Goal: Task Accomplishment & Management: Manage account settings

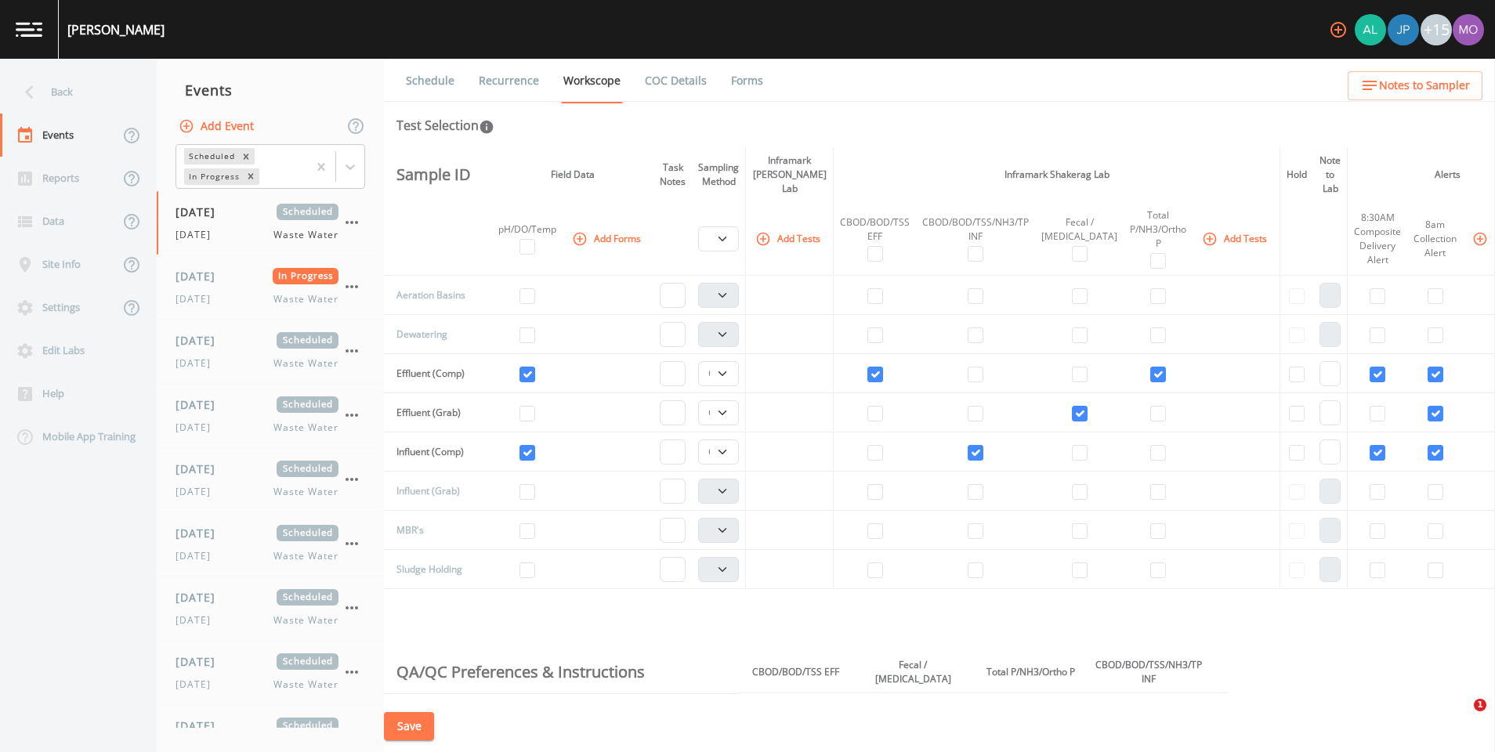
select select "b6a3c313-748b-4795-a028-792ad310bd60"
select select "092b3f94-5697-4c94-9891-da161916fdbb"
select select "b6a3c313-748b-4795-a028-792ad310bd60"
click at [1334, 32] on icon "button" at bounding box center [1338, 29] width 19 height 19
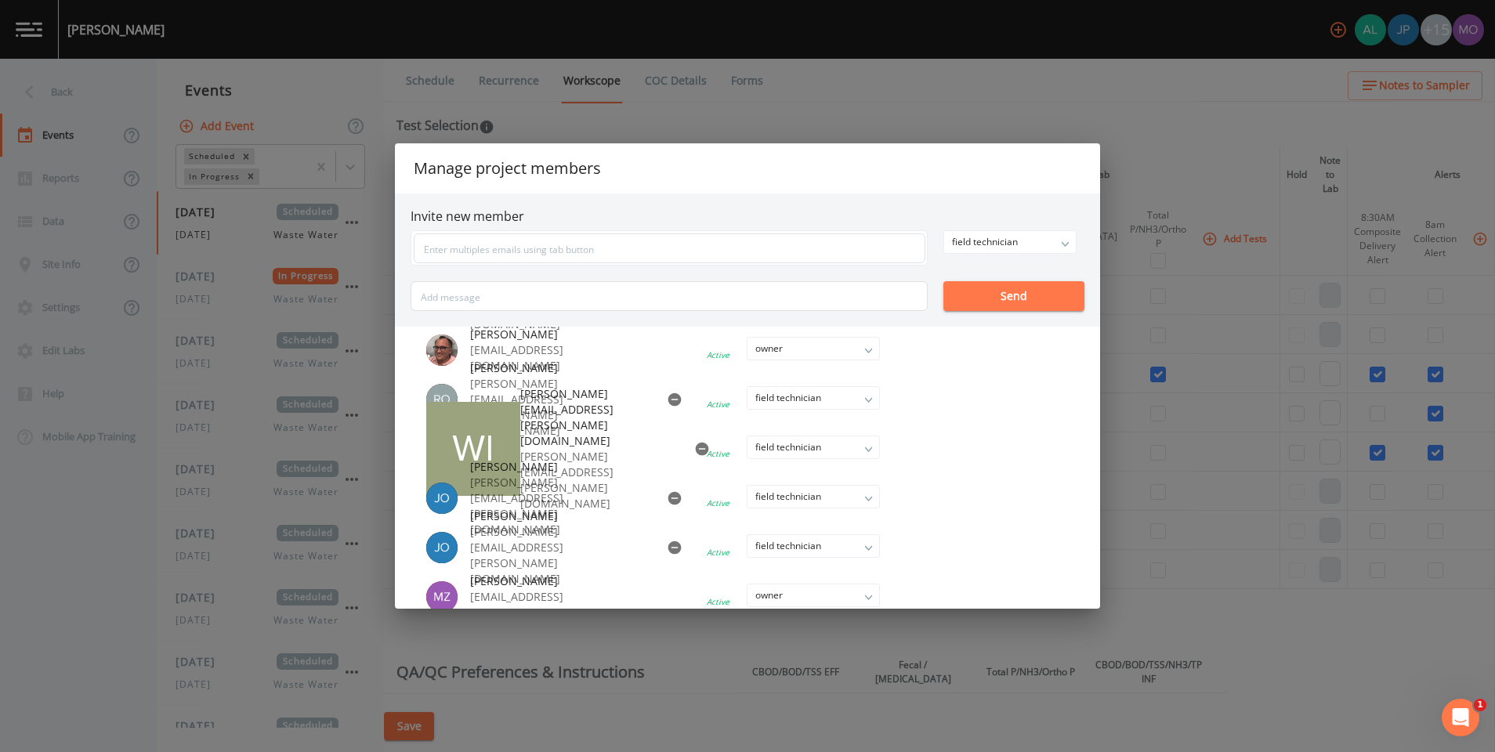
scroll to position [513, 0]
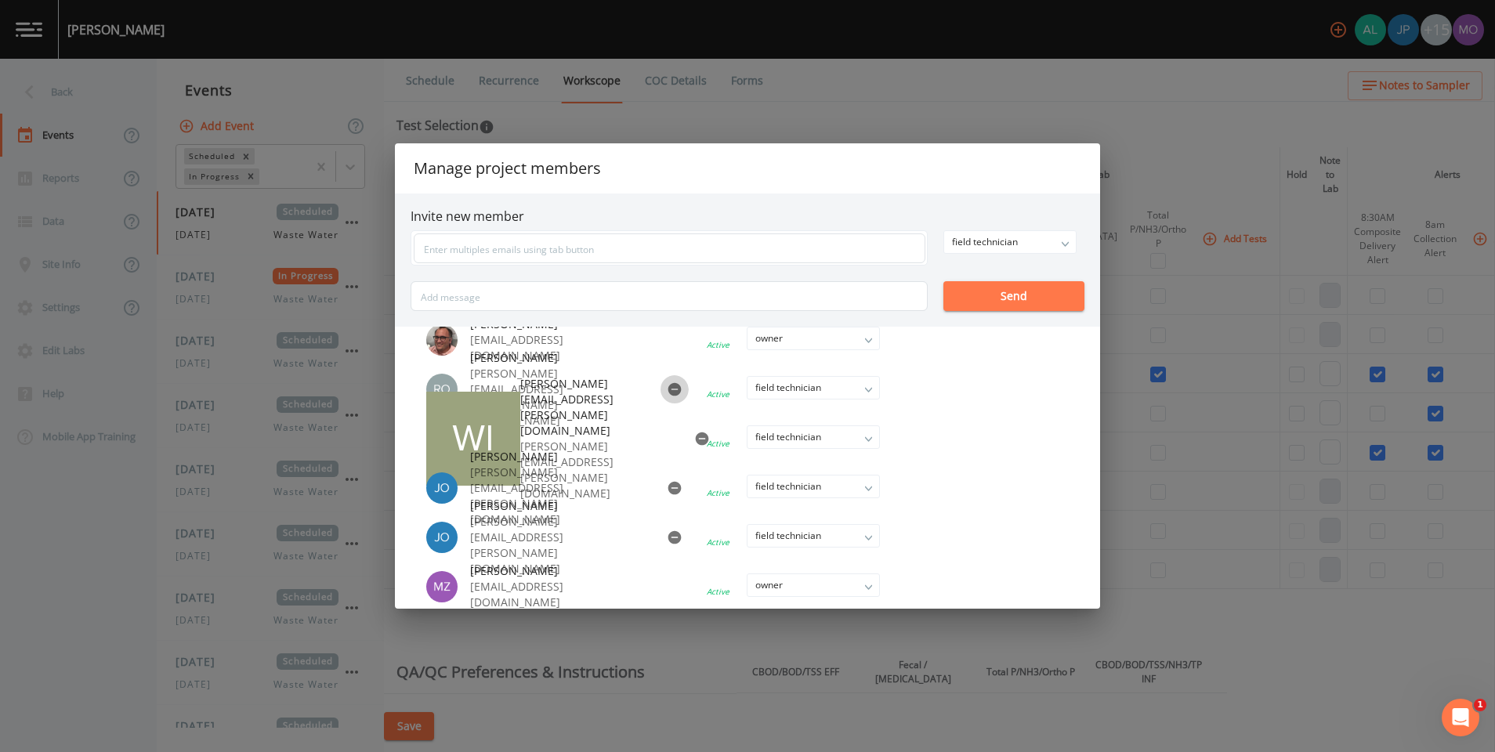
click at [668, 392] on icon "button" at bounding box center [674, 389] width 13 height 13
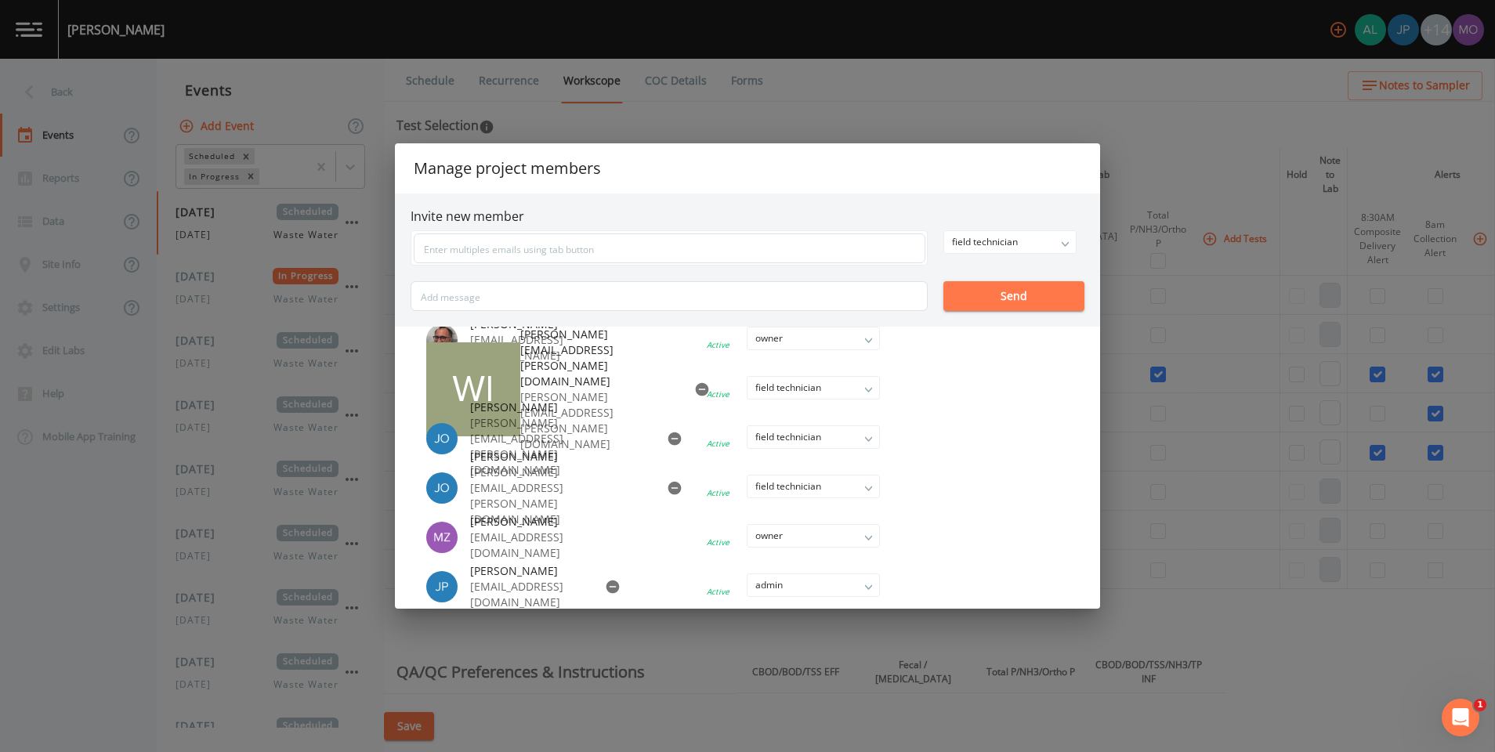
scroll to position [520, 0]
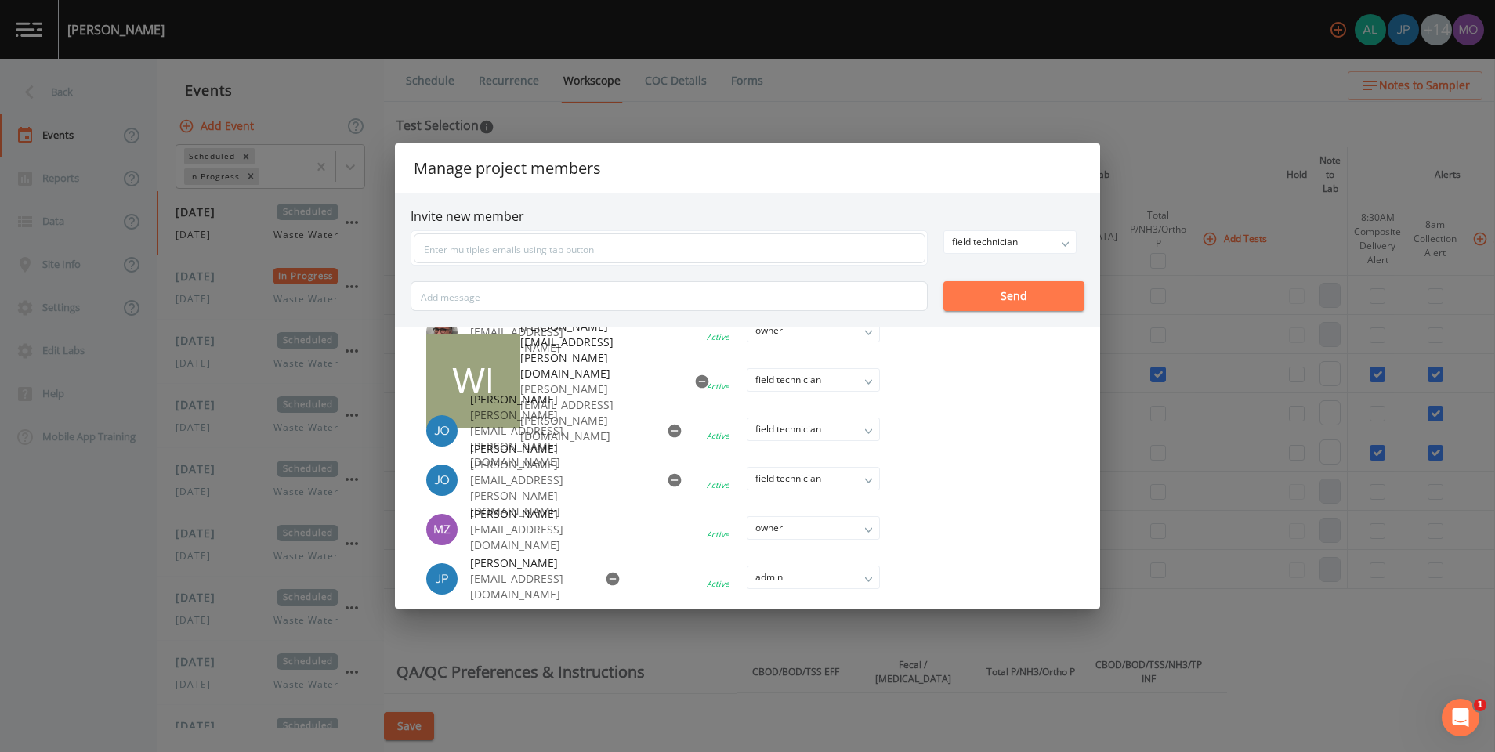
click at [956, 118] on div "Manage project members Invite new member field technician owner admin field tec…" at bounding box center [747, 376] width 1495 height 752
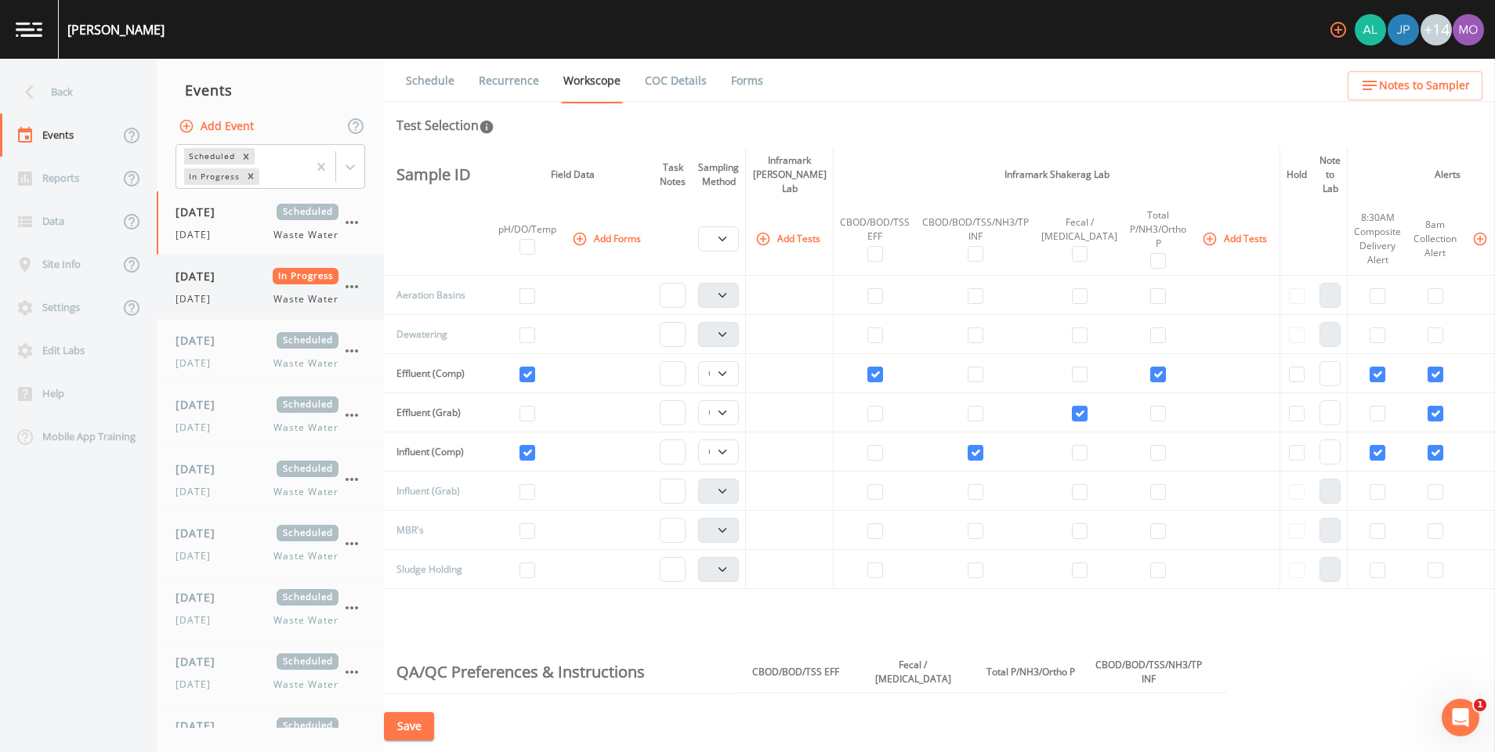
click at [353, 287] on icon "button" at bounding box center [351, 286] width 19 height 19
click at [298, 290] on div "[DATE] Scheduled [DATE] Waste Water" at bounding box center [257, 287] width 163 height 38
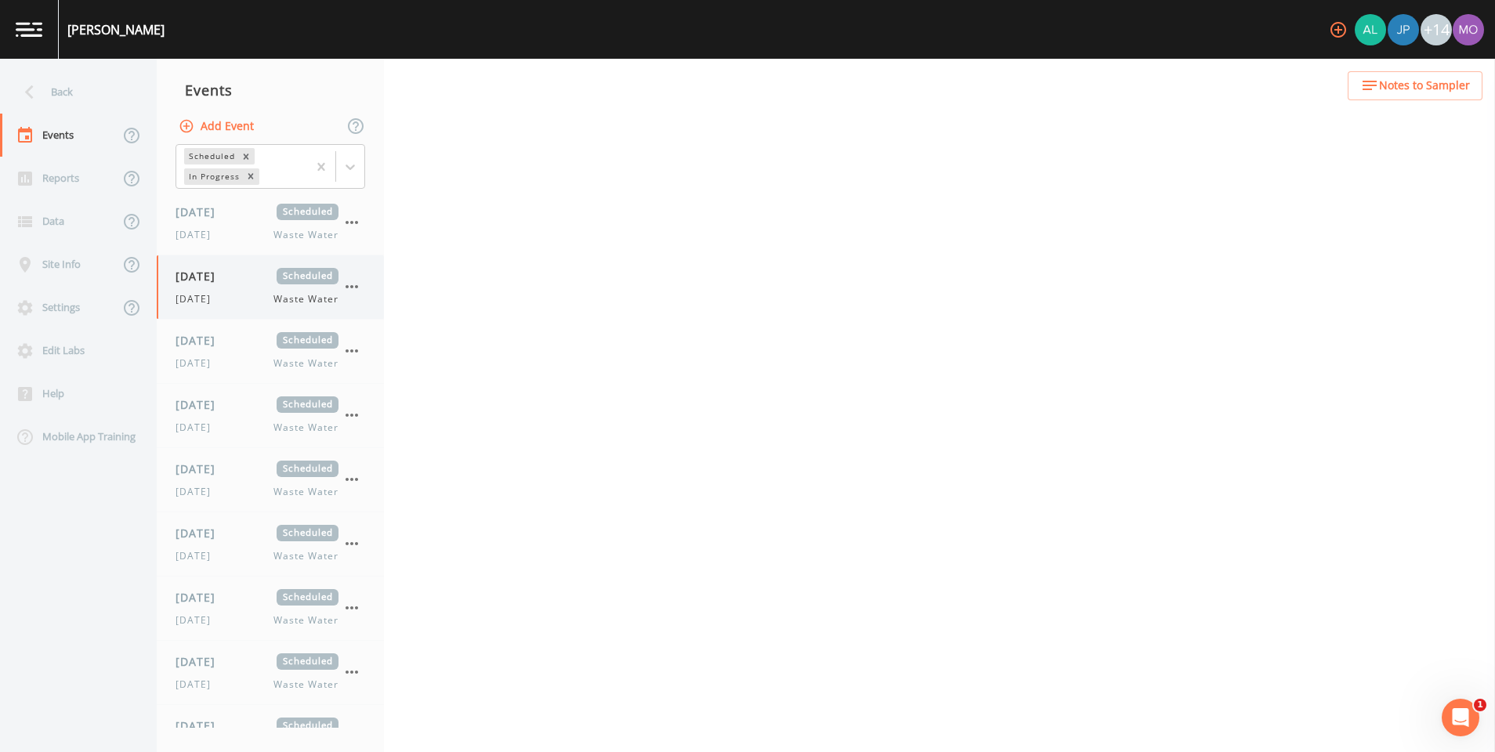
select select "b6a3c313-748b-4795-a028-792ad310bd60"
select select "092b3f94-5697-4c94-9891-da161916fdbb"
select select "b6a3c313-748b-4795-a028-792ad310bd60"
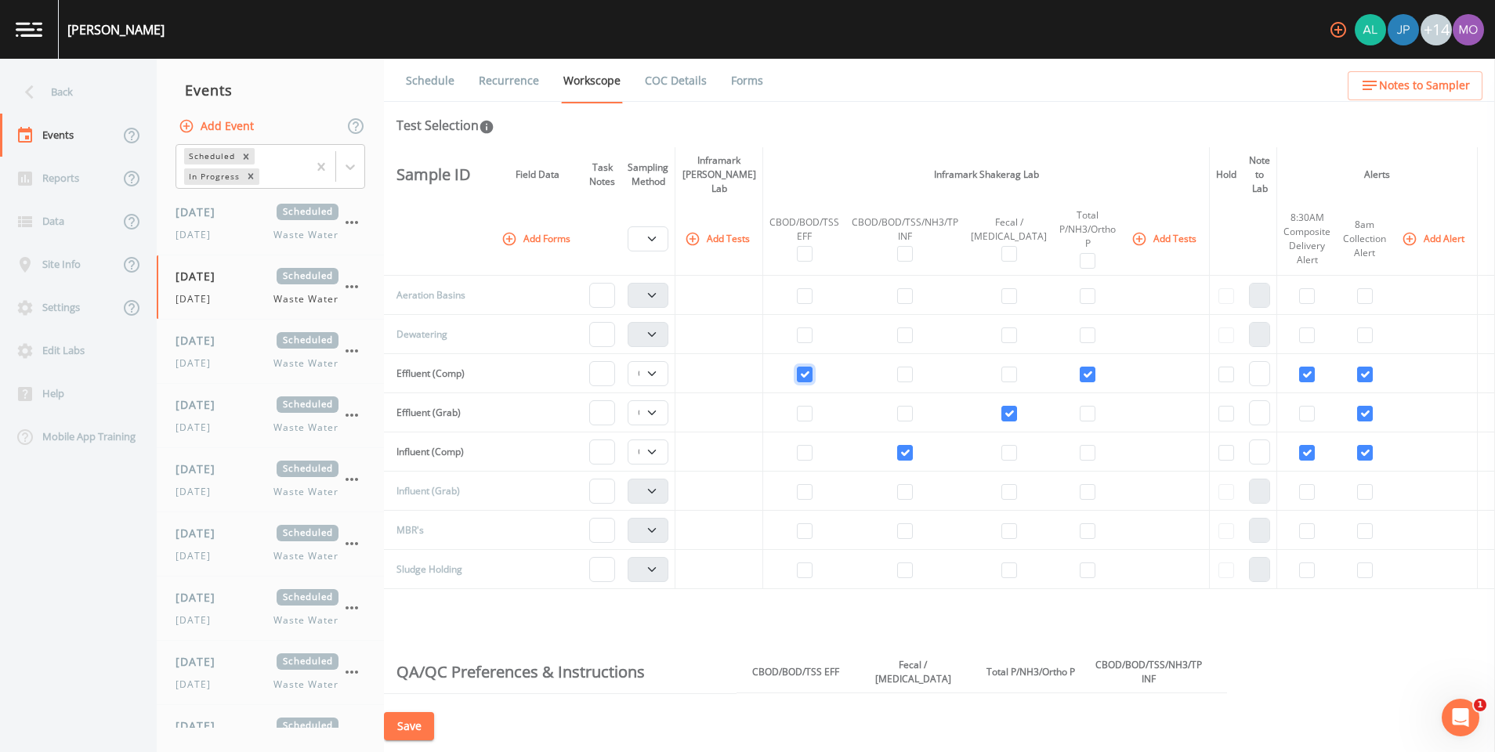
click at [813, 367] on input "checkbox" at bounding box center [805, 375] width 16 height 16
checkbox input "false"
click at [913, 445] on input "checkbox" at bounding box center [905, 453] width 16 height 16
checkbox input "false"
select select
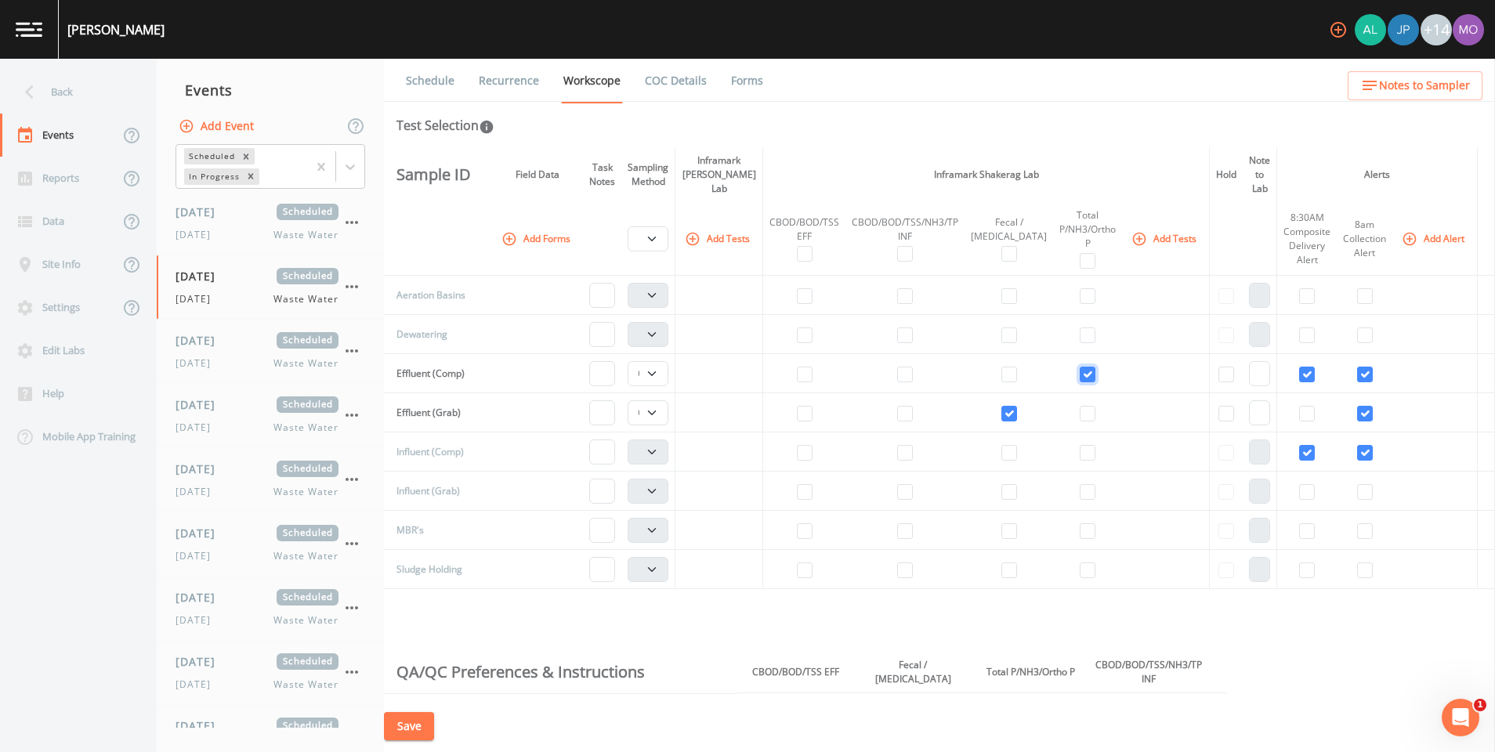
click at [1080, 367] on input "checkbox" at bounding box center [1088, 375] width 16 height 16
checkbox input "false"
select select "092b3f94-5697-4c94-9891-da161916fdbb"
select select
click at [1299, 367] on input "checkbox" at bounding box center [1307, 375] width 16 height 16
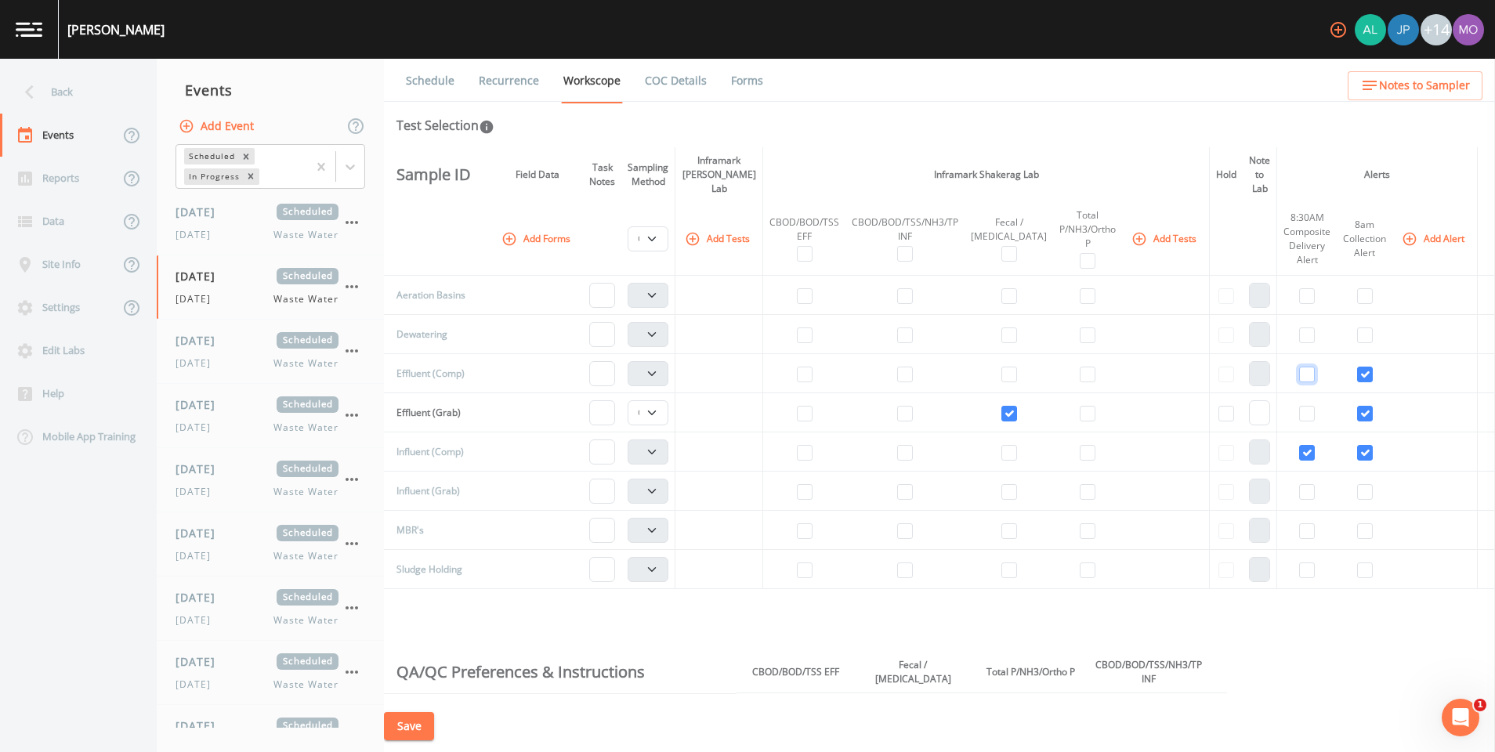
checkbox input "false"
click at [1357, 367] on input "checkbox" at bounding box center [1365, 375] width 16 height 16
checkbox input "false"
click at [1299, 445] on input "checkbox" at bounding box center [1307, 453] width 16 height 16
checkbox input "false"
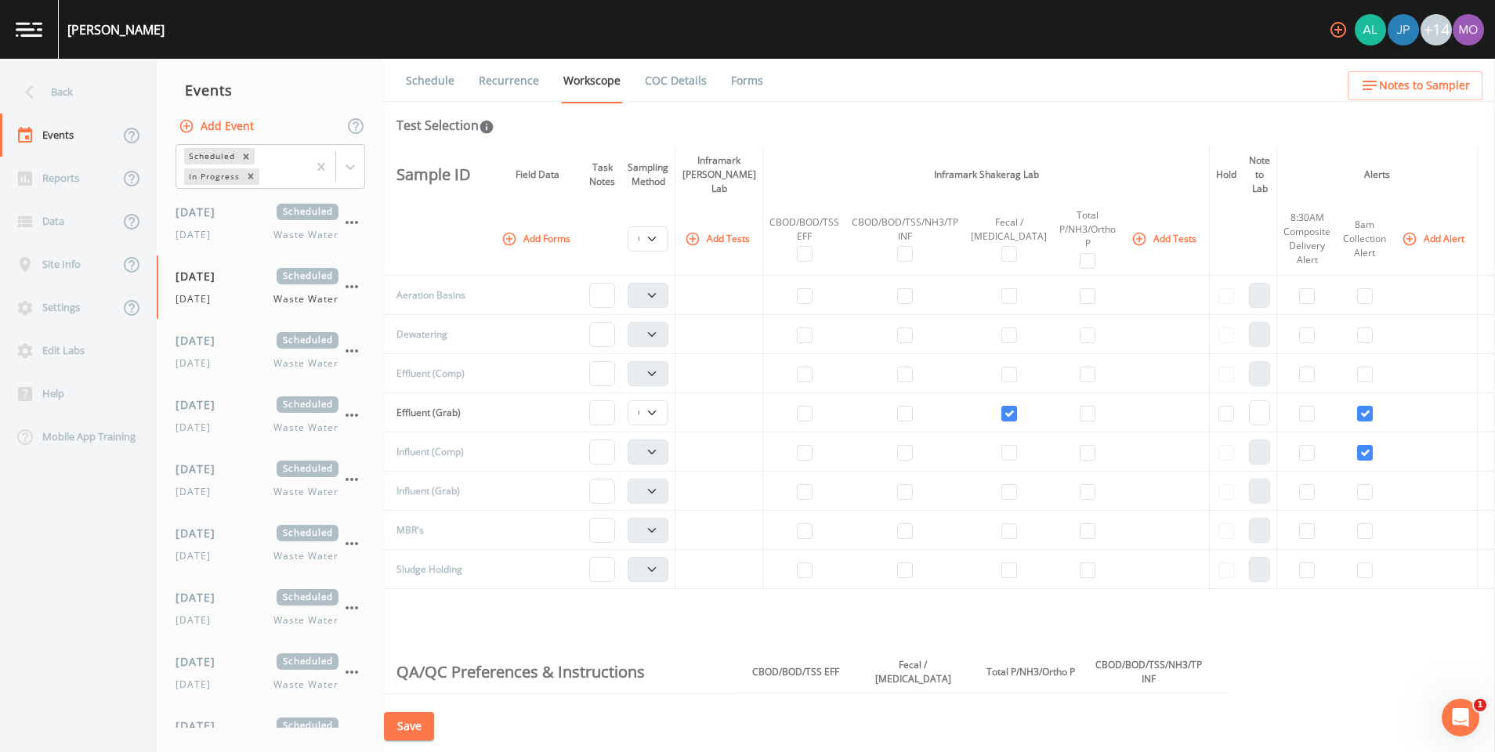
click at [1345, 440] on td at bounding box center [1365, 452] width 56 height 39
click at [1357, 445] on input "checkbox" at bounding box center [1365, 453] width 16 height 16
checkbox input "false"
click at [1357, 406] on input "checkbox" at bounding box center [1365, 414] width 16 height 16
checkbox input "false"
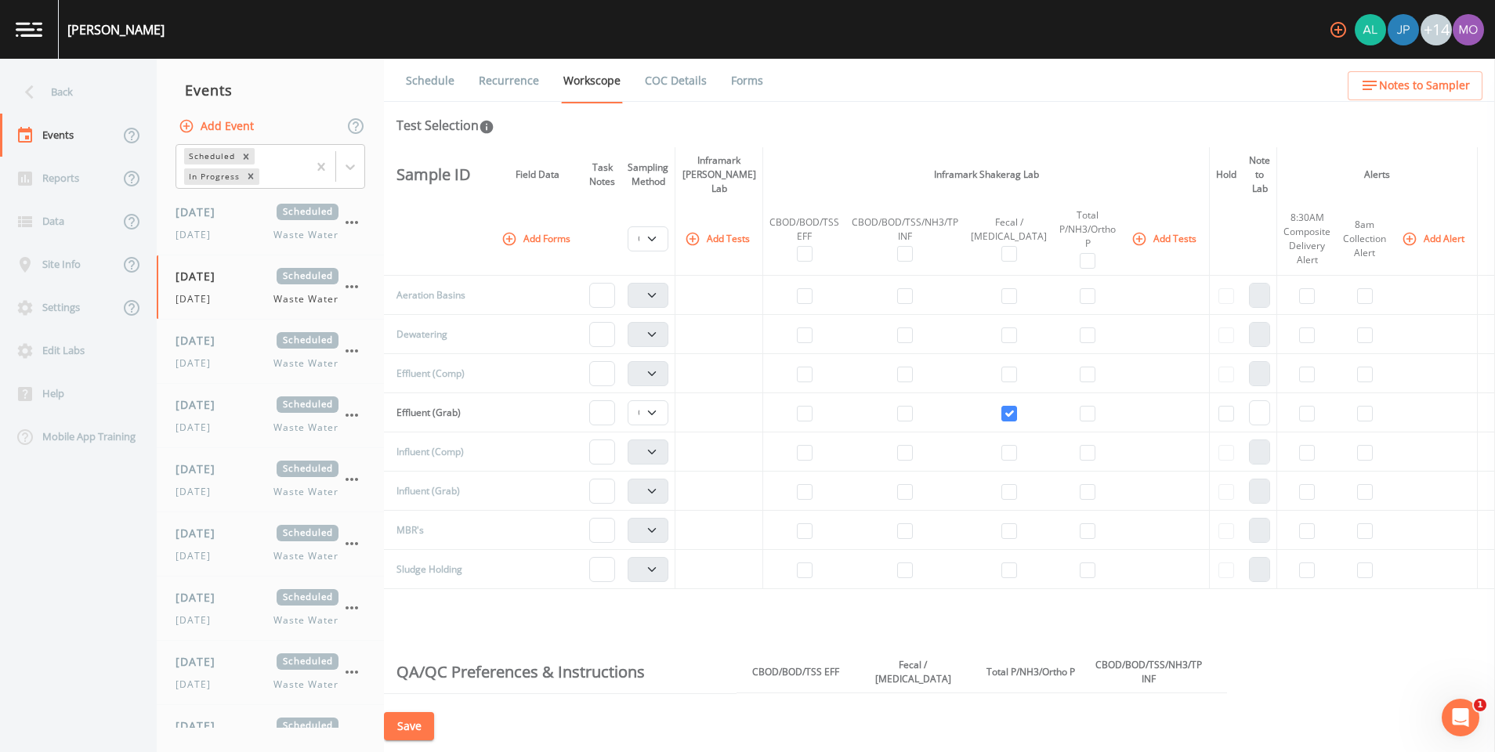
click at [1404, 232] on icon "button" at bounding box center [1410, 238] width 13 height 13
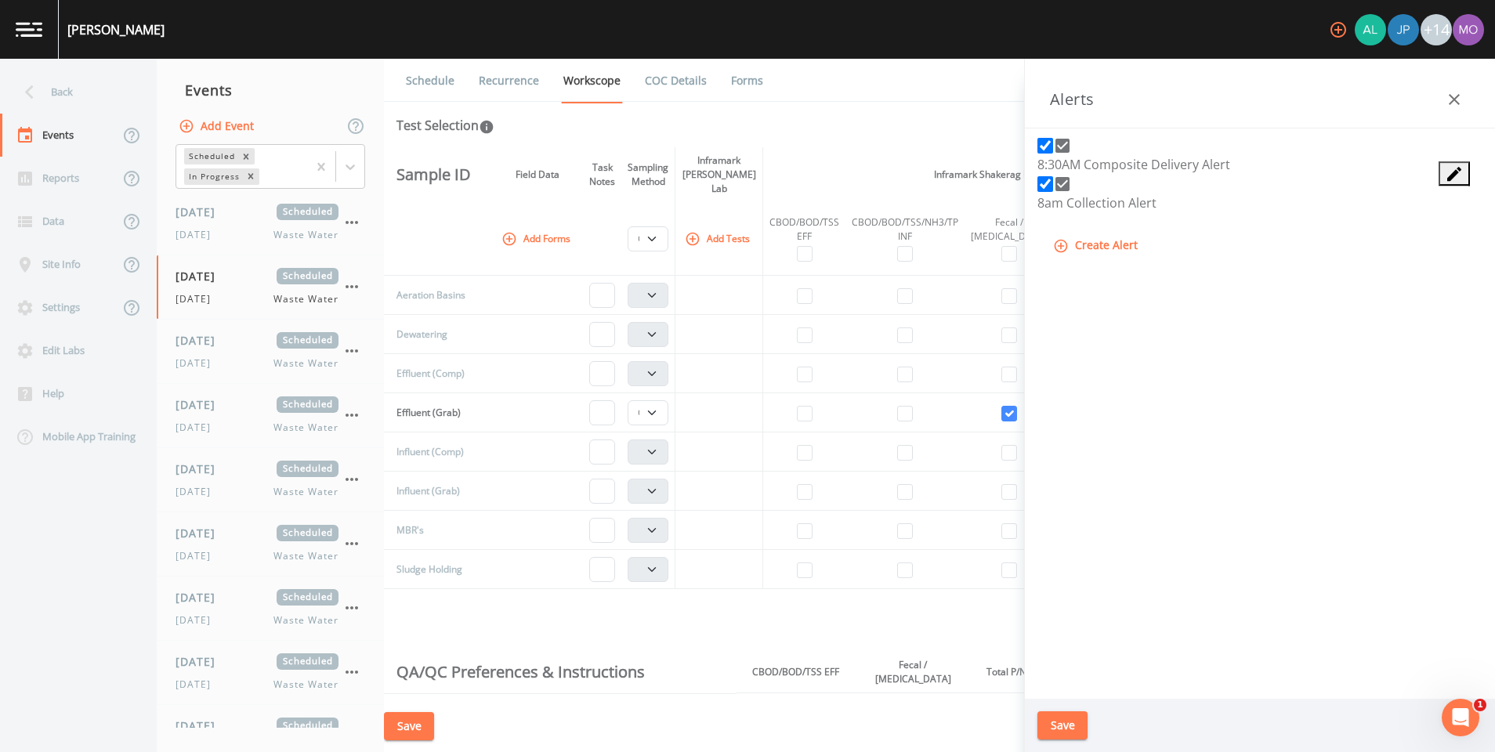
click at [1123, 260] on button "Create Alert" at bounding box center [1097, 245] width 94 height 29
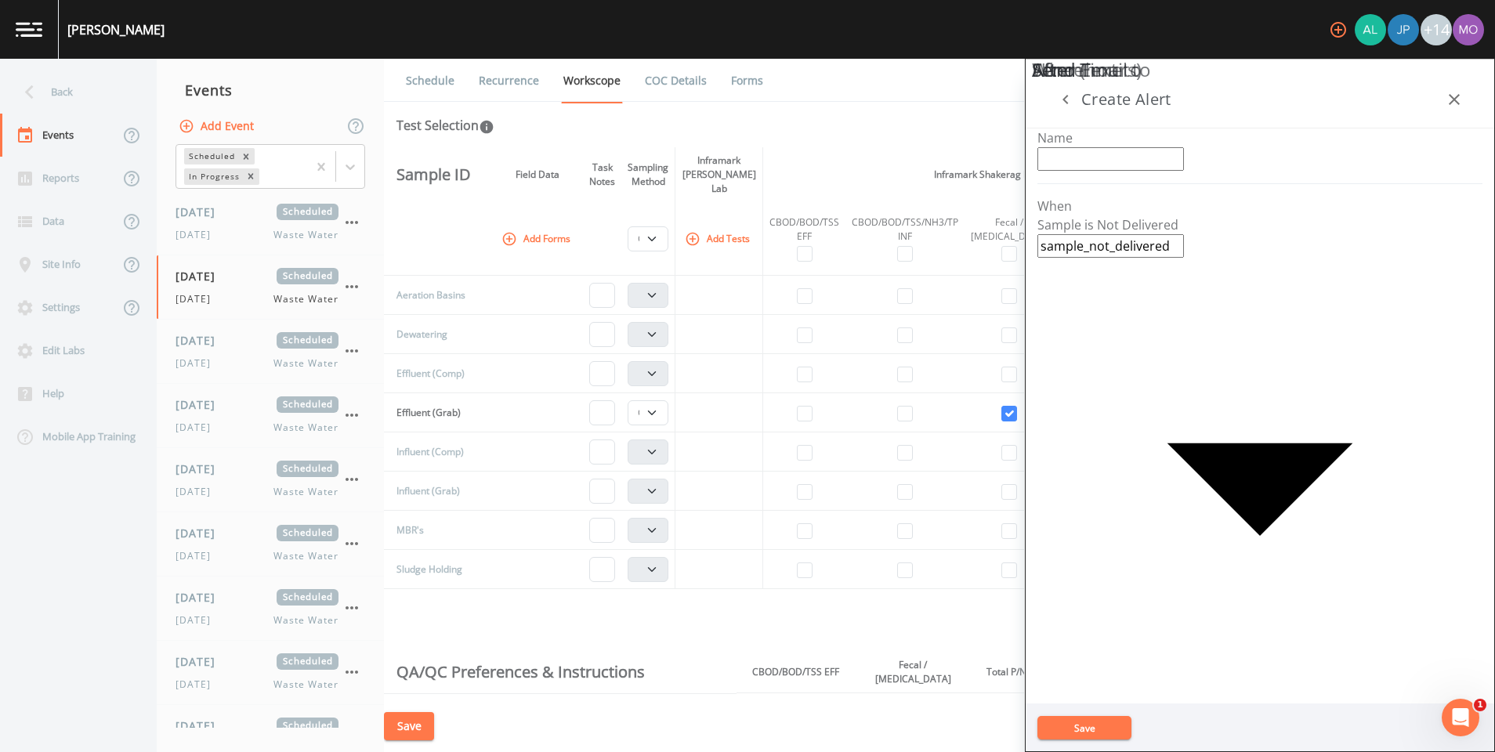
click at [1079, 167] on input "Name" at bounding box center [1111, 159] width 147 height 24
type input "[MEDICAL_DATA] Delivery Alert"
click at [1177, 735] on input "text" at bounding box center [1122, 747] width 147 height 24
type input "[PERSON_NAME][EMAIL_ADDRESS][DOMAIN_NAME]"
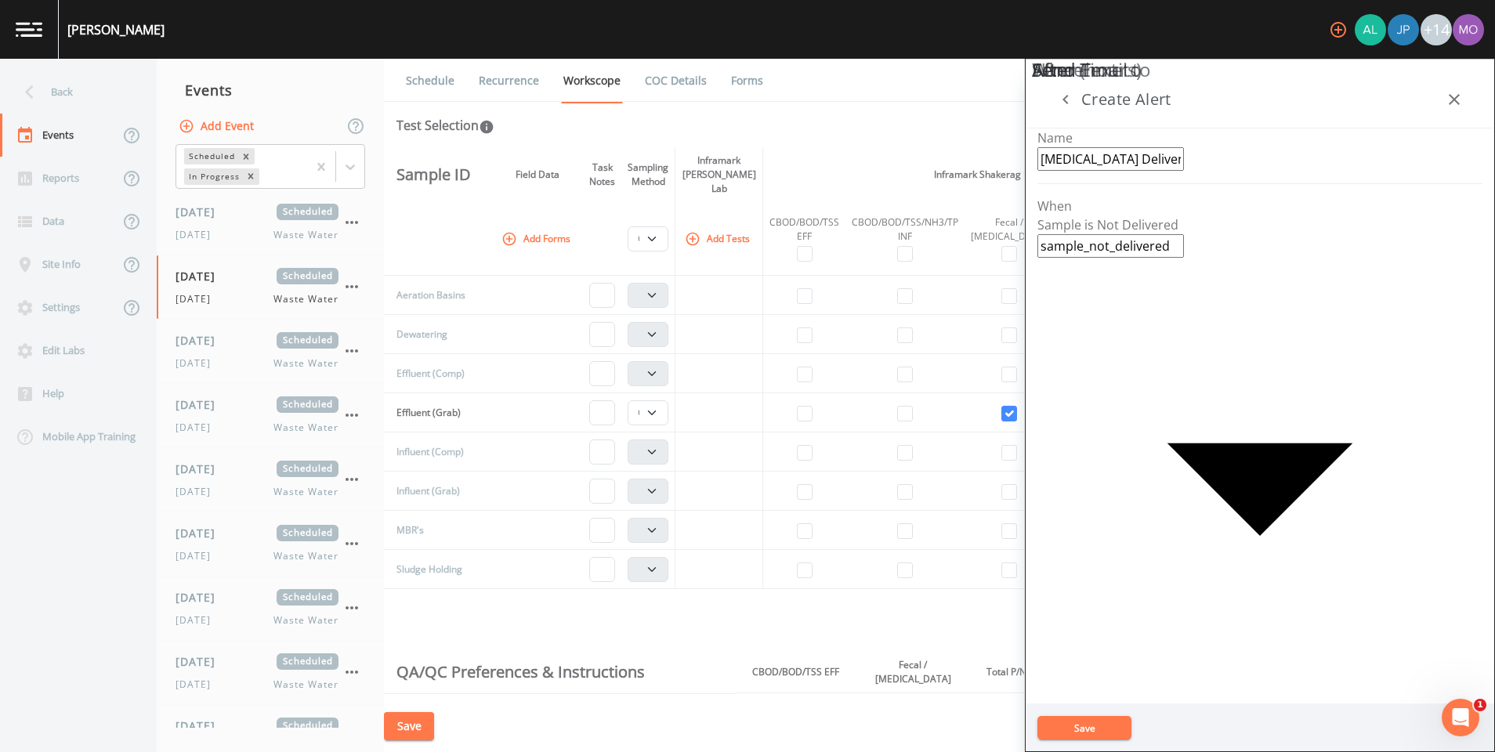
type input "[EMAIL_ADDRESS][DOMAIN_NAME]"
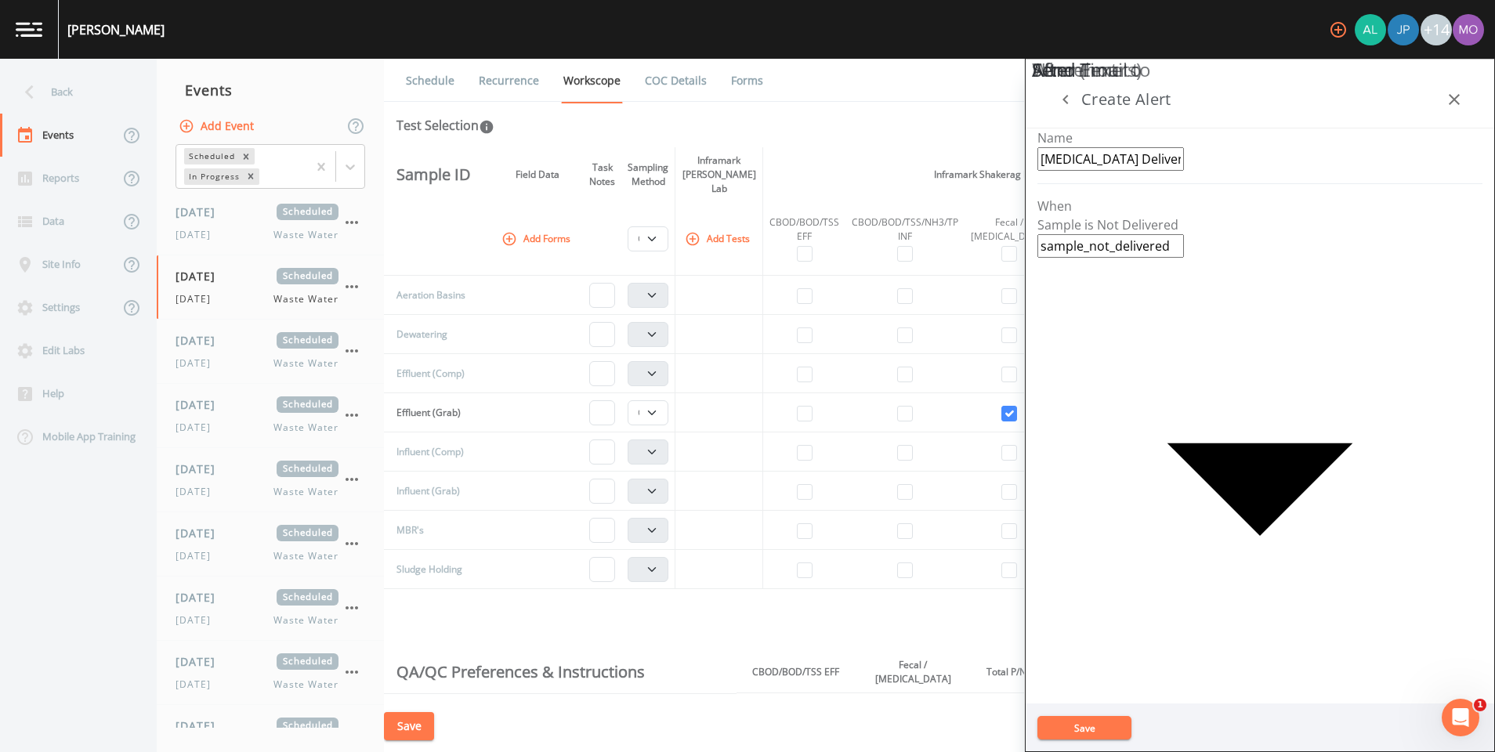
type input "+1"
type input "-1"
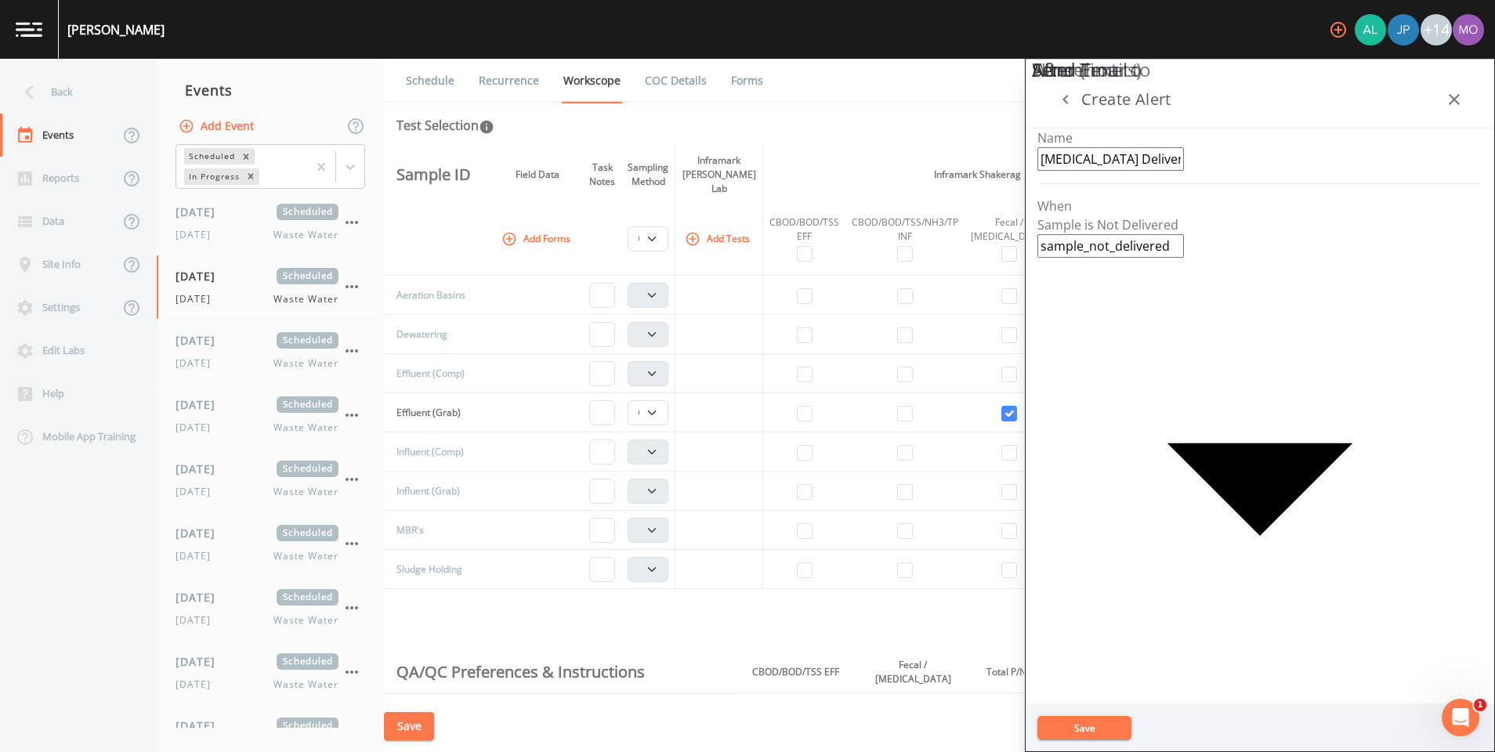
type input "12:00"
click at [1254, 658] on div "Name [MEDICAL_DATA] Delivery Alert Name When Sample is Not Delivered sample_not…" at bounding box center [1260, 416] width 470 height 575
click at [1093, 724] on button "Save" at bounding box center [1085, 728] width 94 height 24
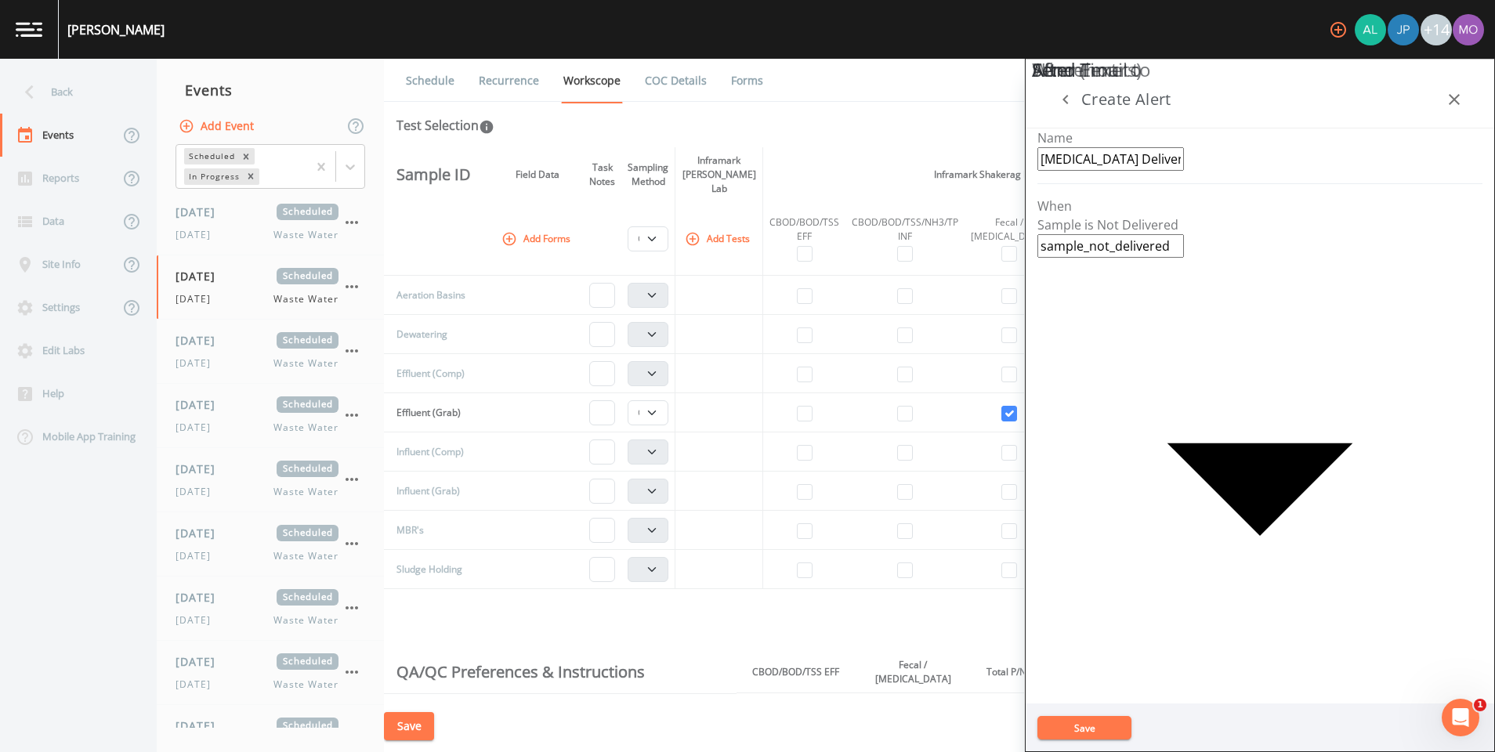
click at [1114, 625] on div "Name [MEDICAL_DATA] Delivery Alert Name When Sample is Not Delivered sample_not…" at bounding box center [1260, 416] width 470 height 575
click at [1087, 725] on button "Save" at bounding box center [1085, 728] width 94 height 24
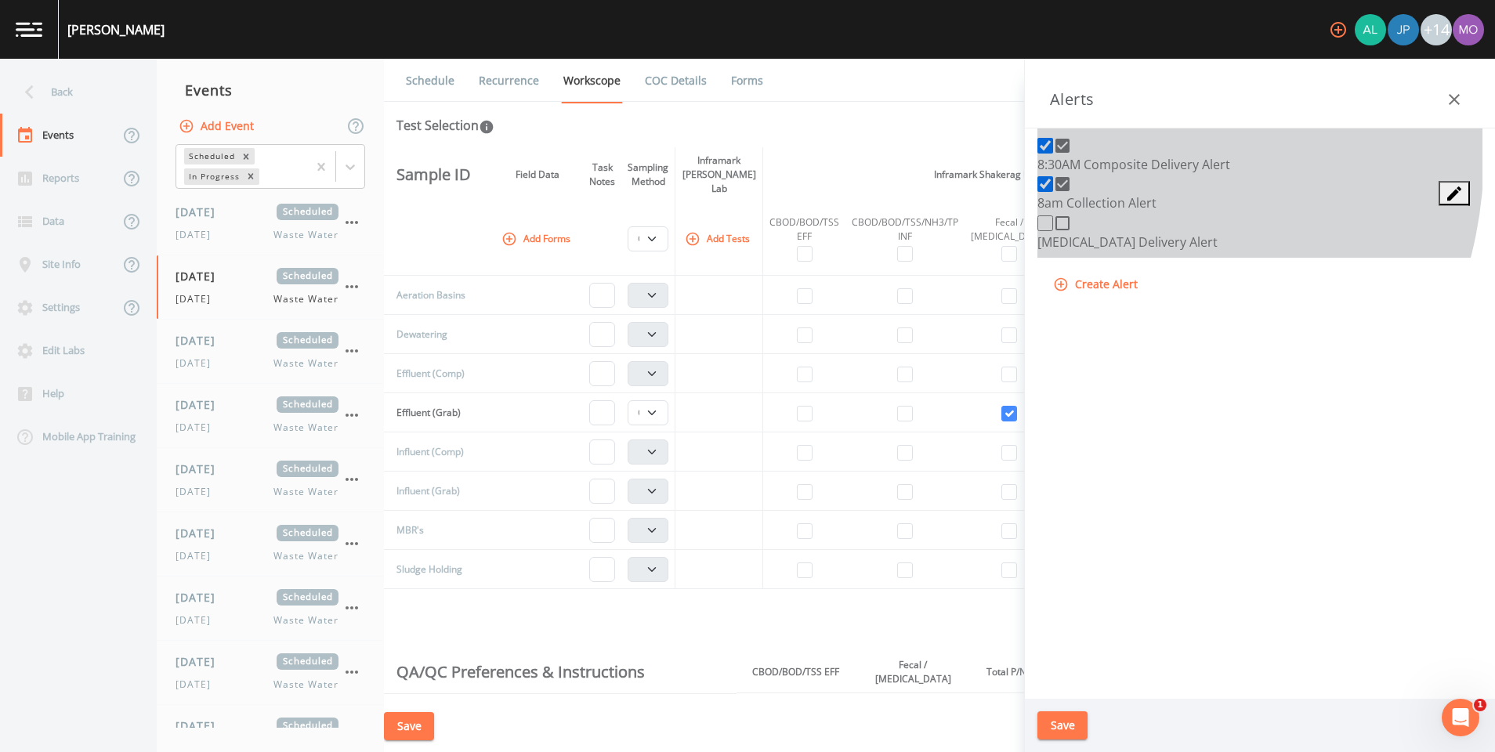
click at [1064, 191] on icon at bounding box center [1063, 184] width 14 height 14
checkbox input "false"
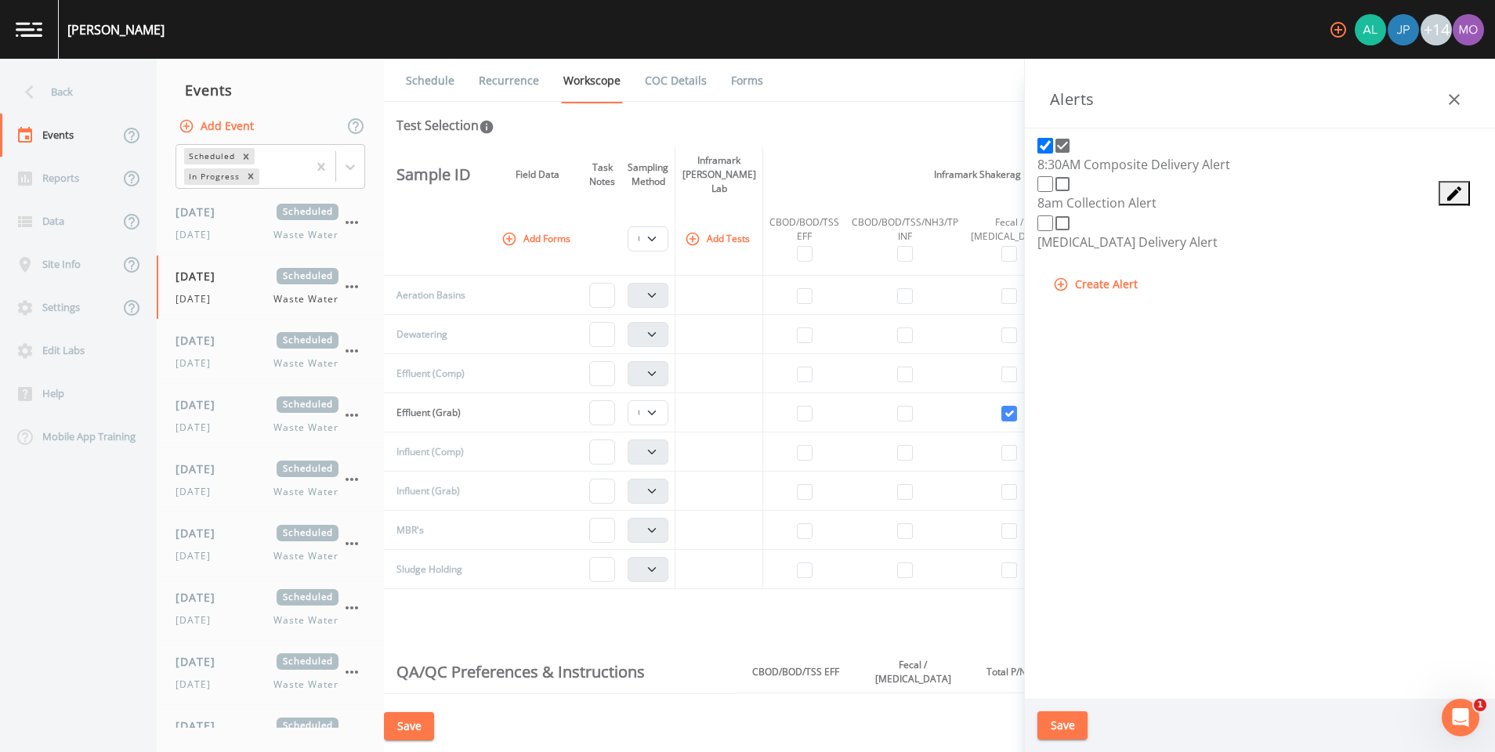
click at [1055, 155] on icon at bounding box center [1062, 145] width 19 height 19
checkbox input "false"
click at [1059, 233] on icon at bounding box center [1062, 223] width 19 height 19
checkbox input "true"
click at [1057, 727] on button "Save" at bounding box center [1063, 726] width 50 height 29
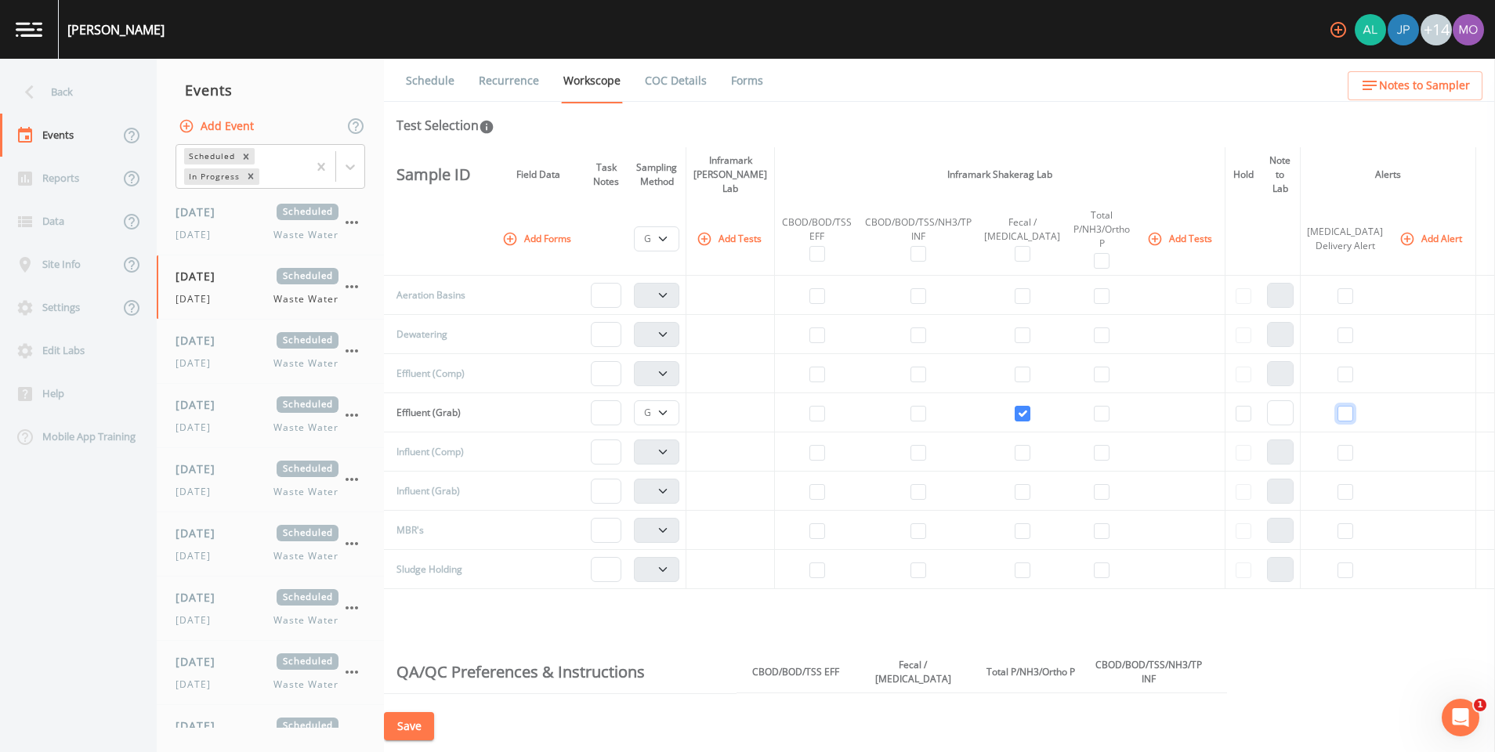
click at [1351, 406] on input "checkbox" at bounding box center [1346, 414] width 16 height 16
checkbox input "true"
click at [1419, 226] on button "Add Alert" at bounding box center [1433, 239] width 72 height 26
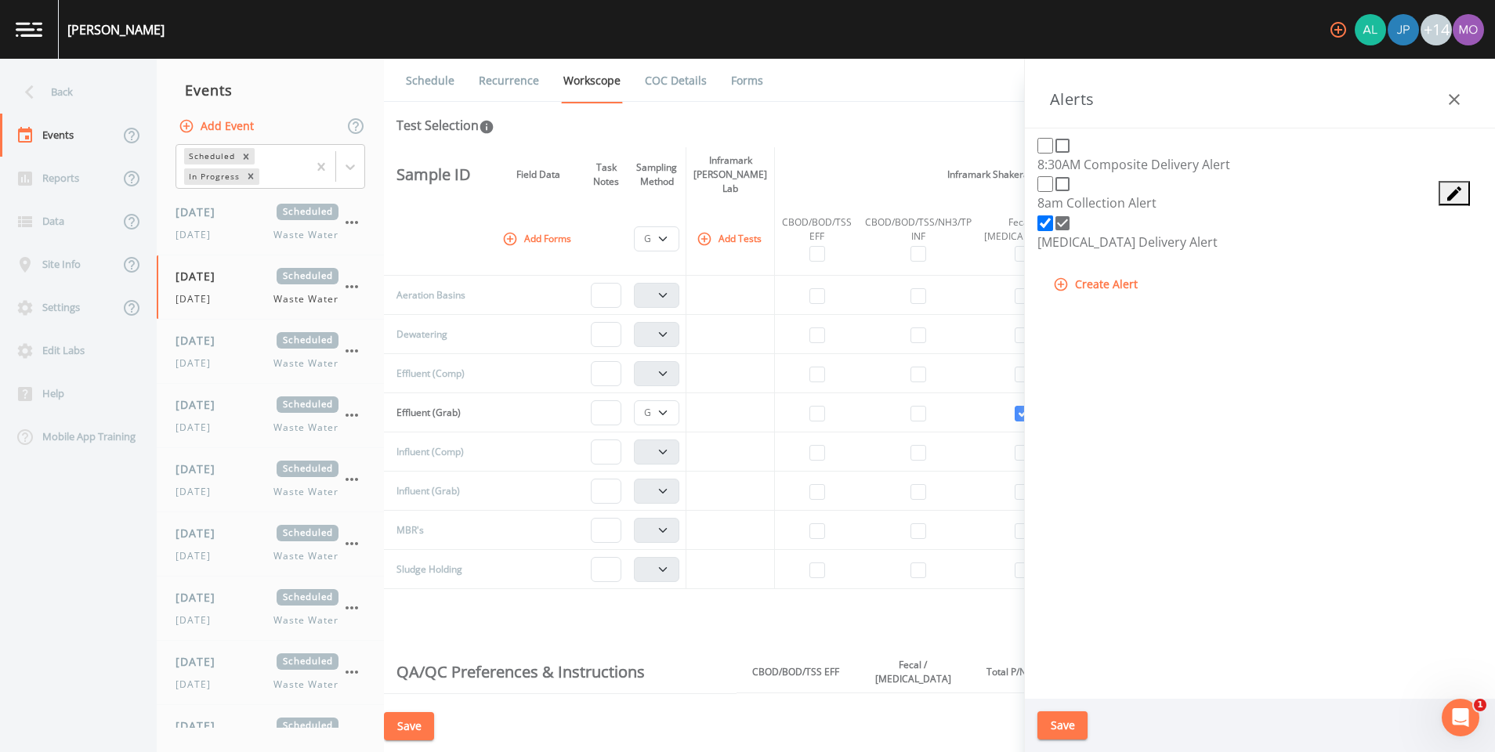
click at [1462, 201] on icon "edit" at bounding box center [1455, 194] width 14 height 14
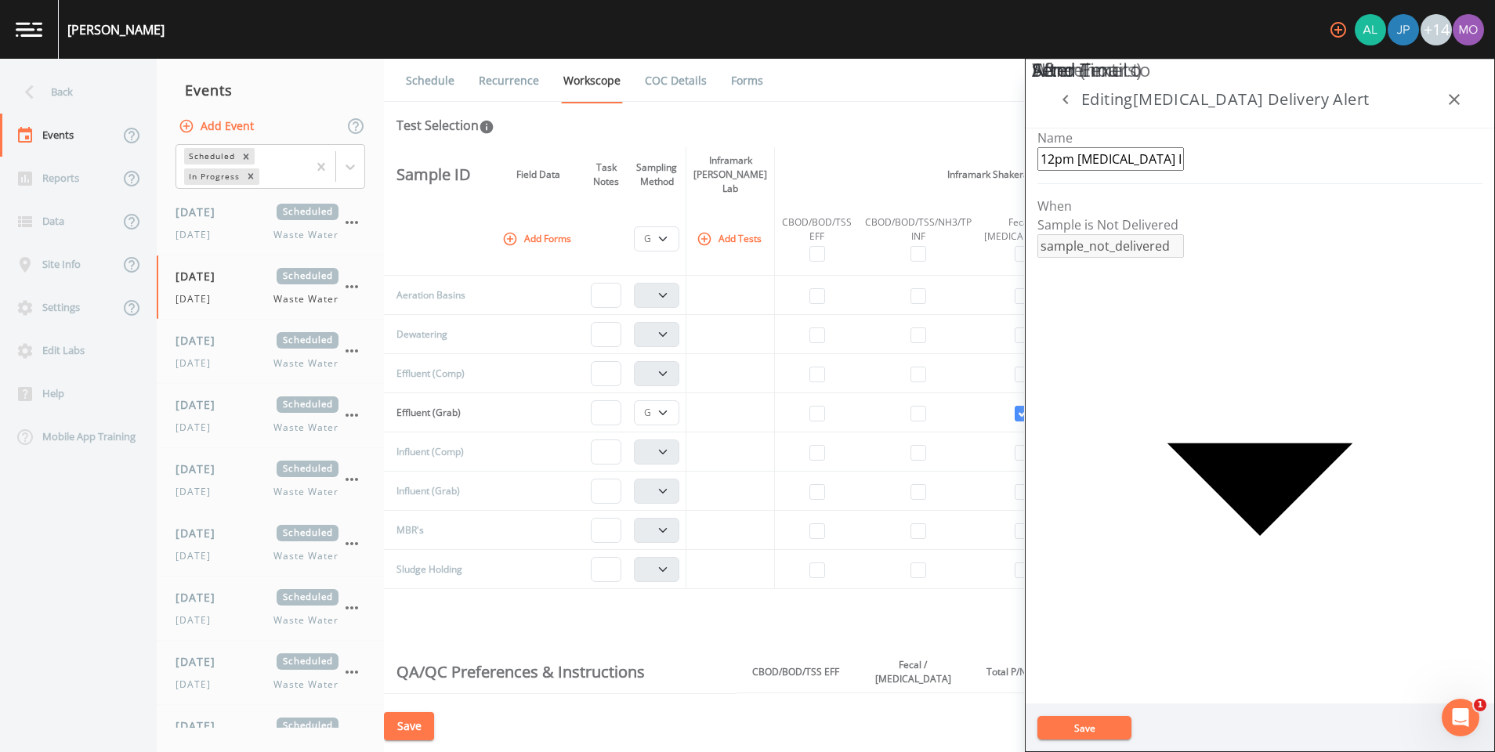
type input "12pm [MEDICAL_DATA] Delivery Alert"
click at [1072, 733] on button "Save" at bounding box center [1085, 728] width 94 height 24
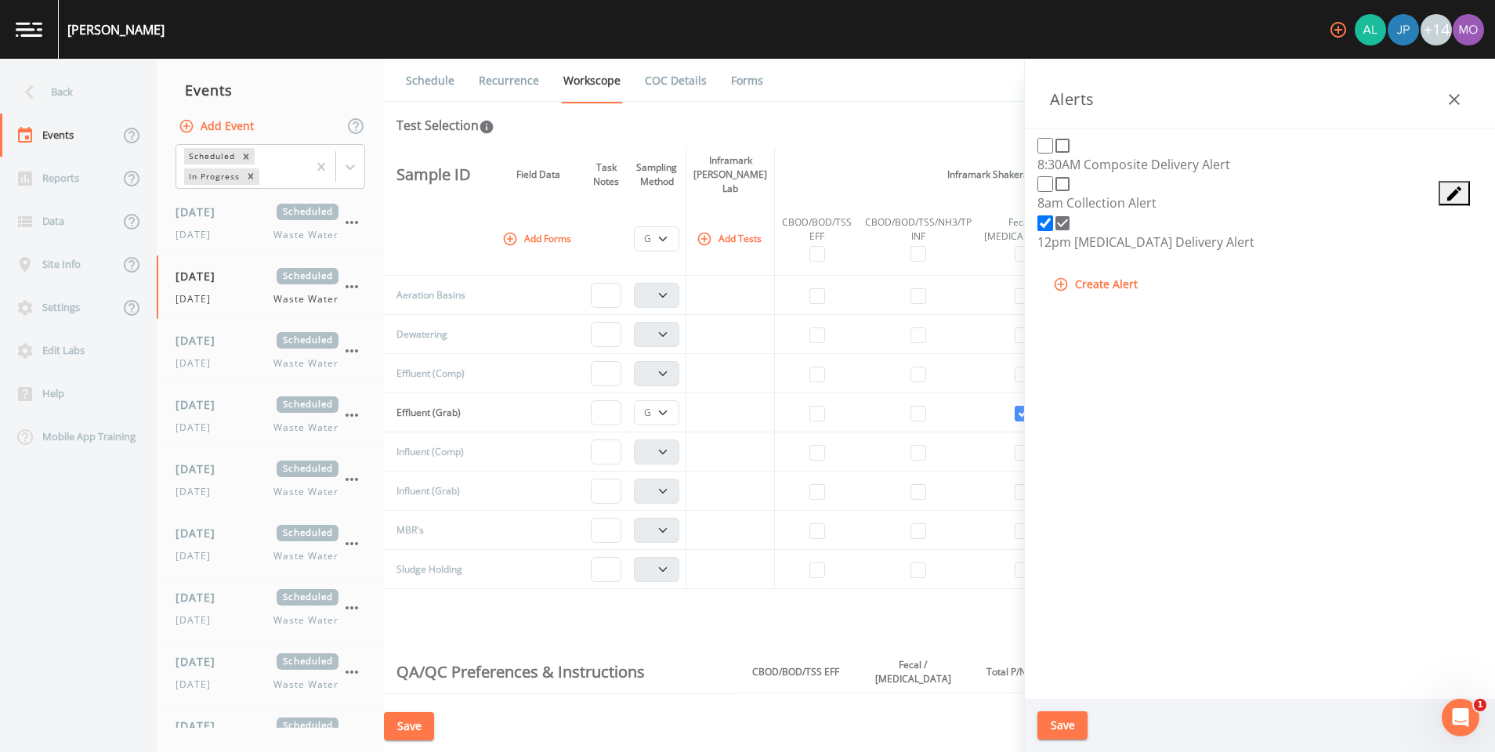
click at [1071, 728] on button "Save" at bounding box center [1063, 726] width 50 height 29
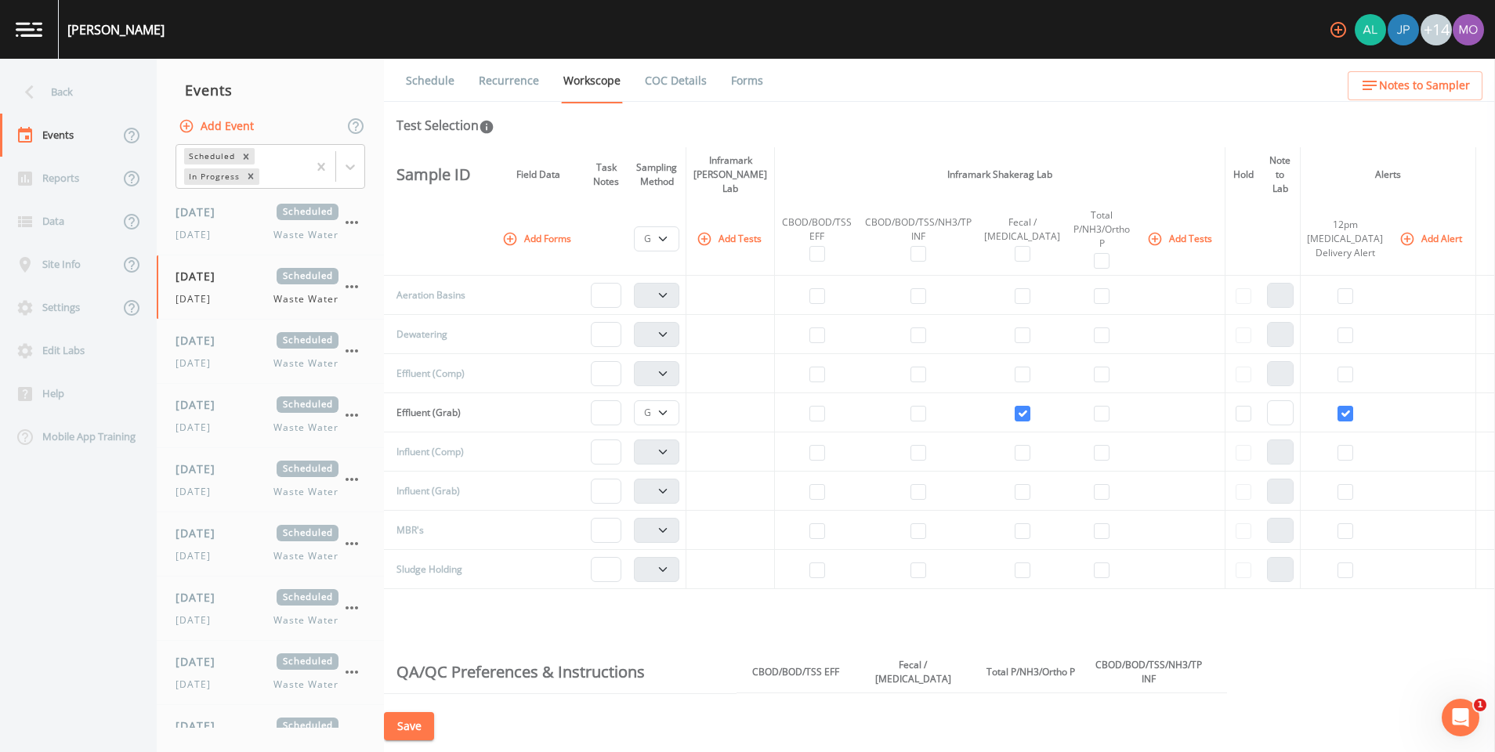
click at [531, 86] on link "Recurrence" at bounding box center [508, 81] width 65 height 44
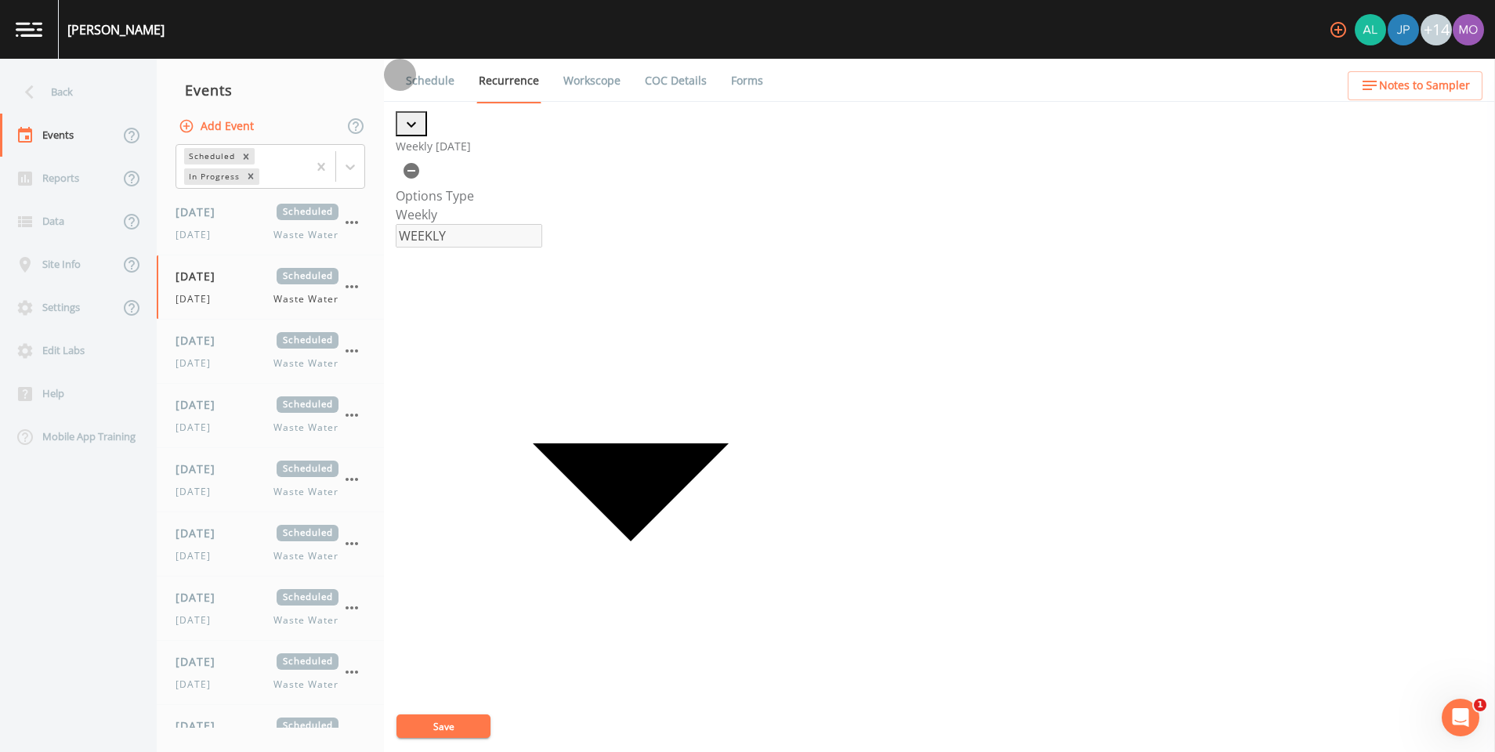
click at [421, 134] on icon "button" at bounding box center [411, 124] width 19 height 19
click at [416, 127] on icon "button" at bounding box center [411, 123] width 9 height 5
click at [441, 80] on link "Schedule" at bounding box center [430, 81] width 53 height 44
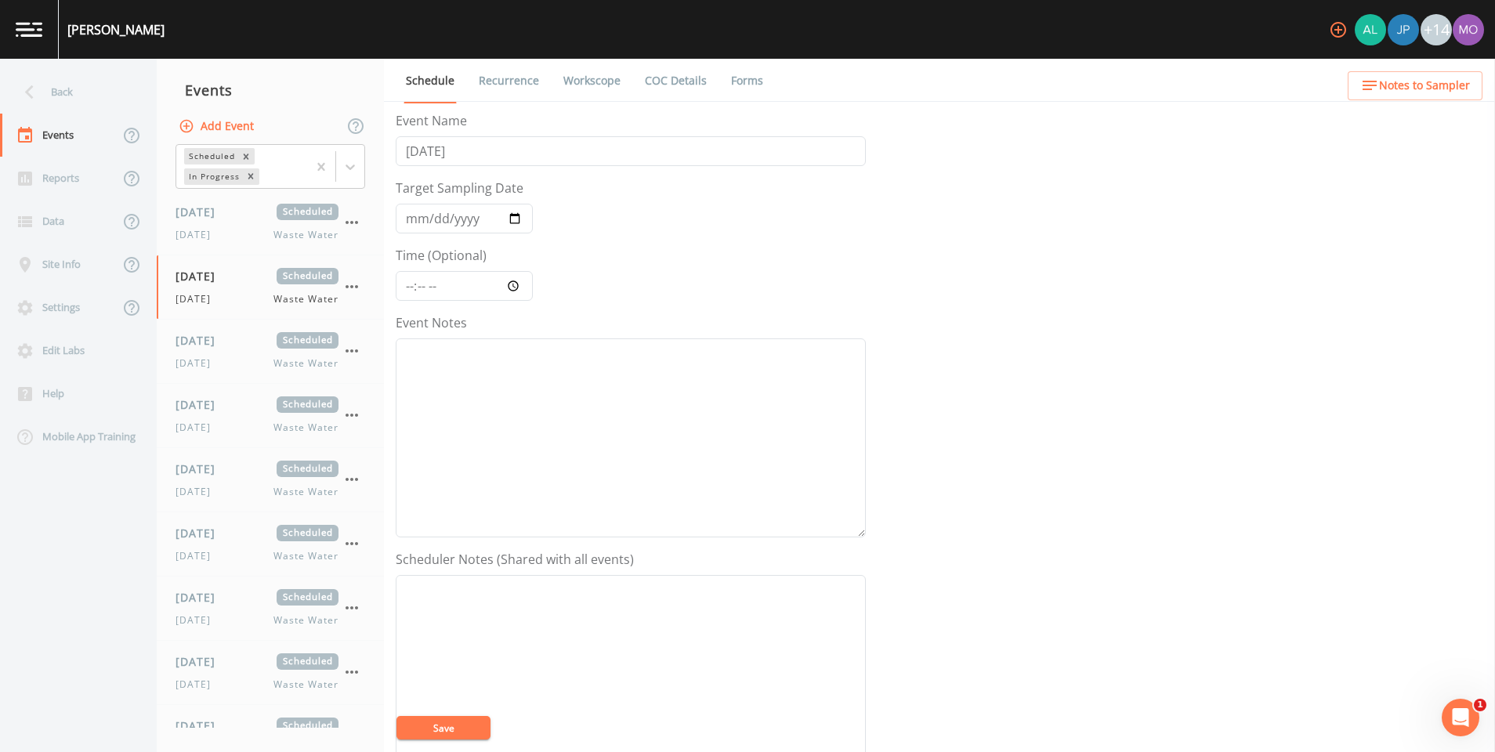
click at [679, 78] on link "COC Details" at bounding box center [676, 81] width 67 height 44
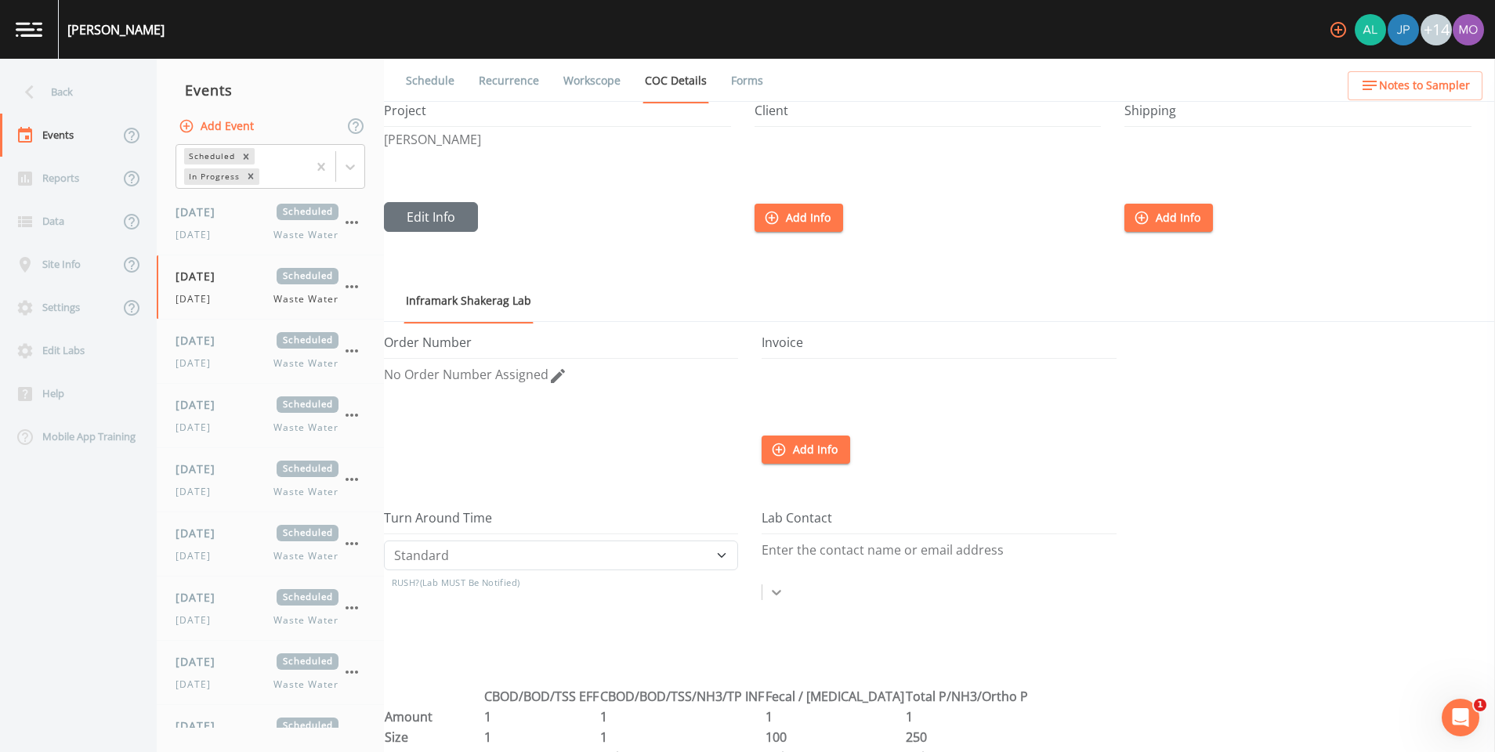
click at [1112, 551] on div "Enter the contact name or email address" at bounding box center [939, 574] width 354 height 66
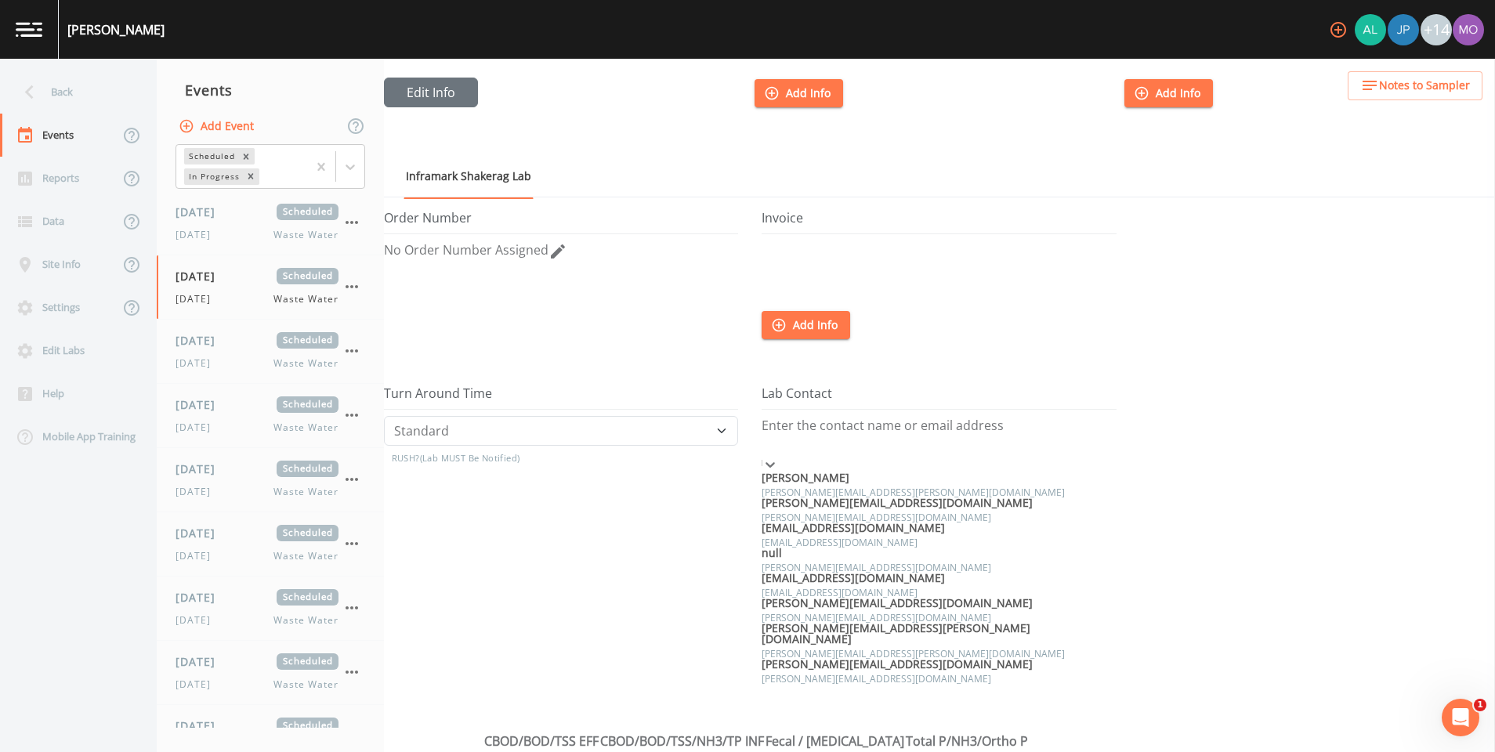
scroll to position [197, 0]
click at [1186, 362] on div at bounding box center [1317, 299] width 355 height 176
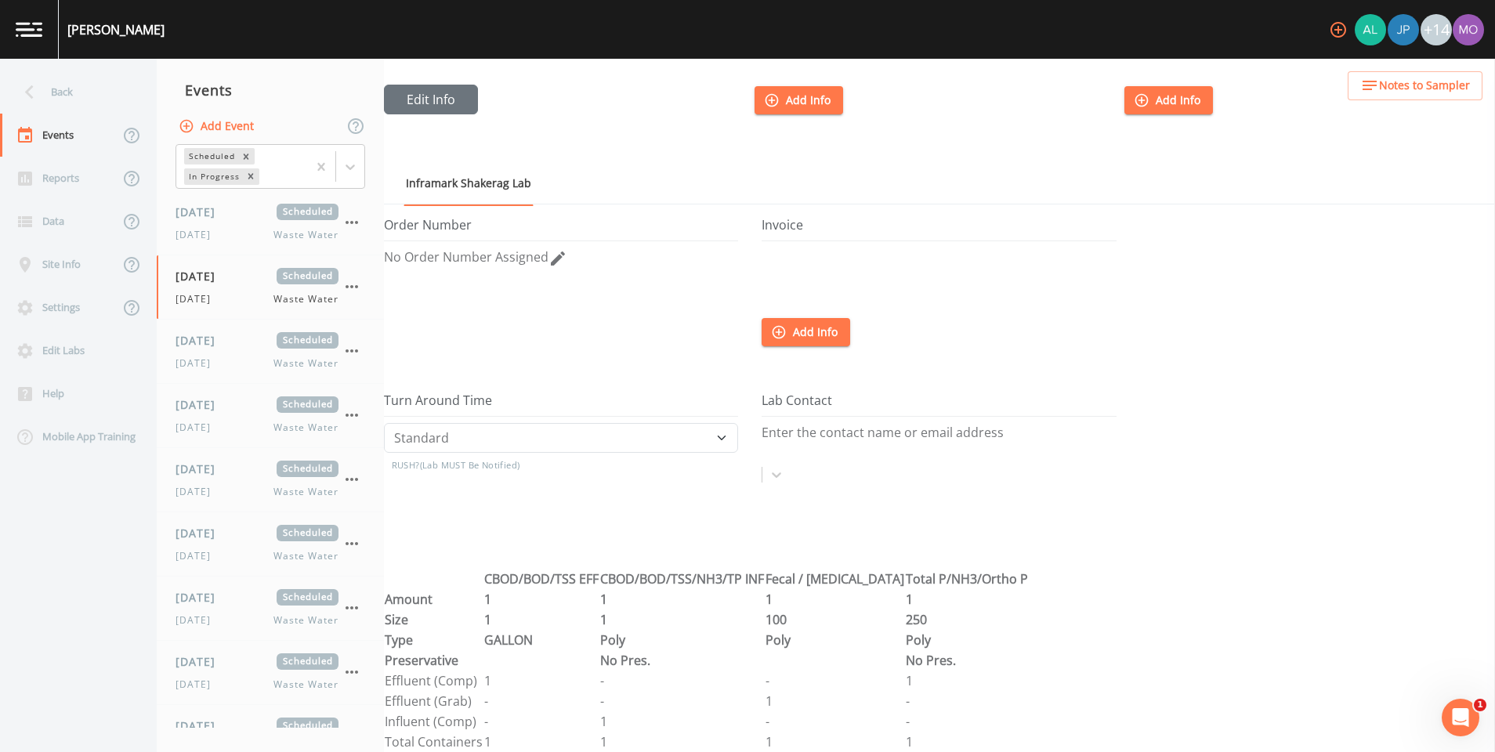
scroll to position [0, 0]
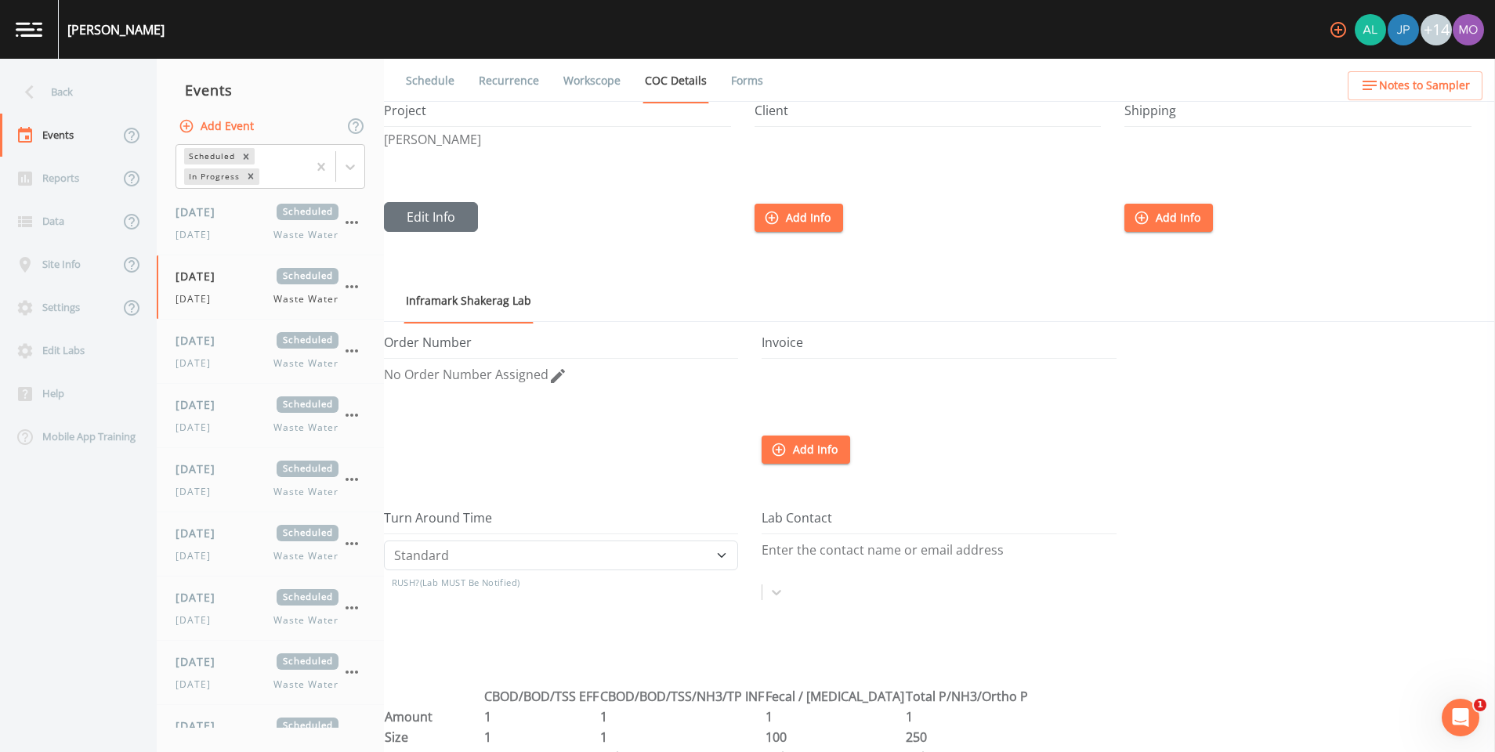
click at [499, 302] on link "Inframark Shakerag Lab" at bounding box center [469, 301] width 130 height 45
click at [438, 304] on link "Inframark Shakerag Lab" at bounding box center [469, 301] width 130 height 45
click at [433, 231] on button "Edit Info" at bounding box center [431, 217] width 94 height 30
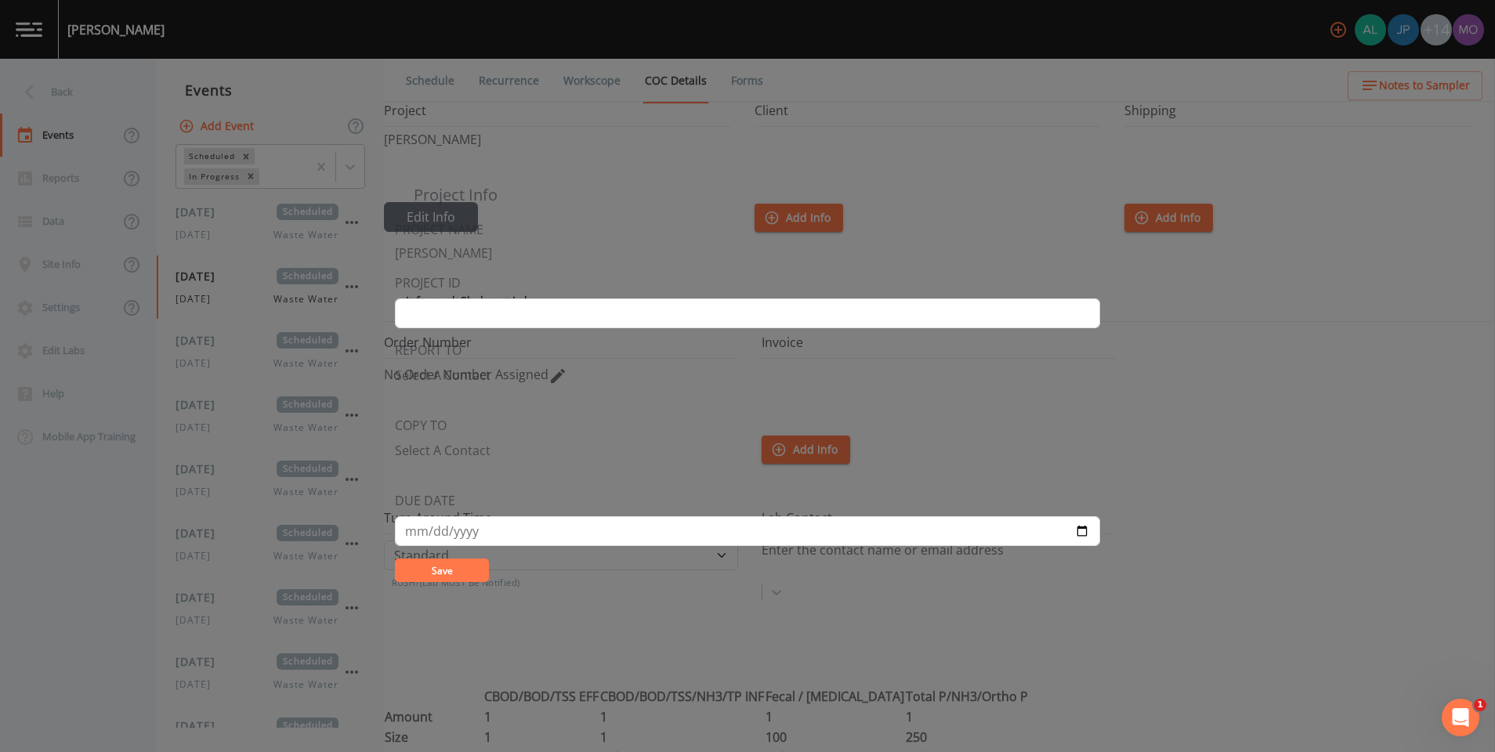
click at [675, 641] on div "Project Info PROJECT NAME [PERSON_NAME] PROJECT ID REPORT TO Select A Contact C…" at bounding box center [747, 376] width 1495 height 752
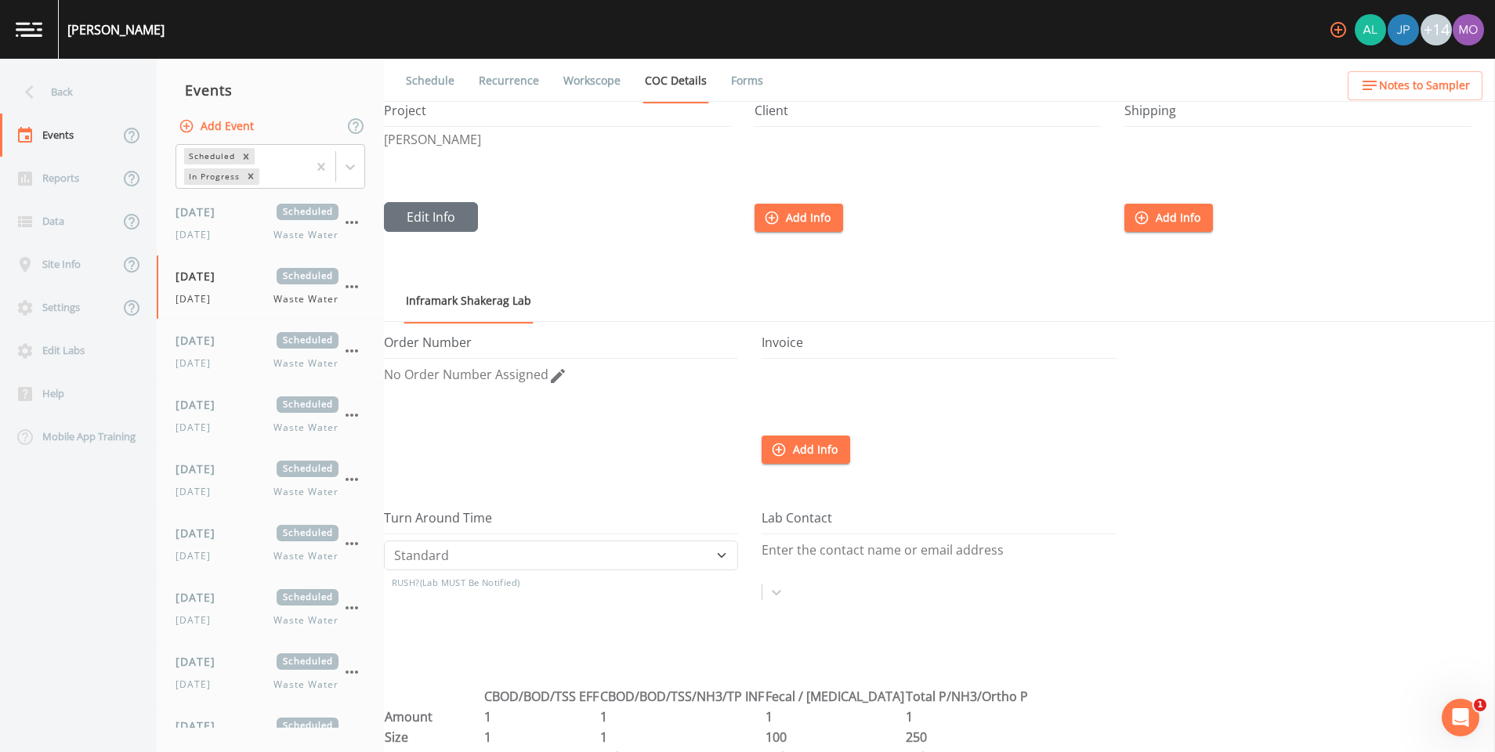
click at [742, 91] on link "Forms" at bounding box center [747, 81] width 37 height 44
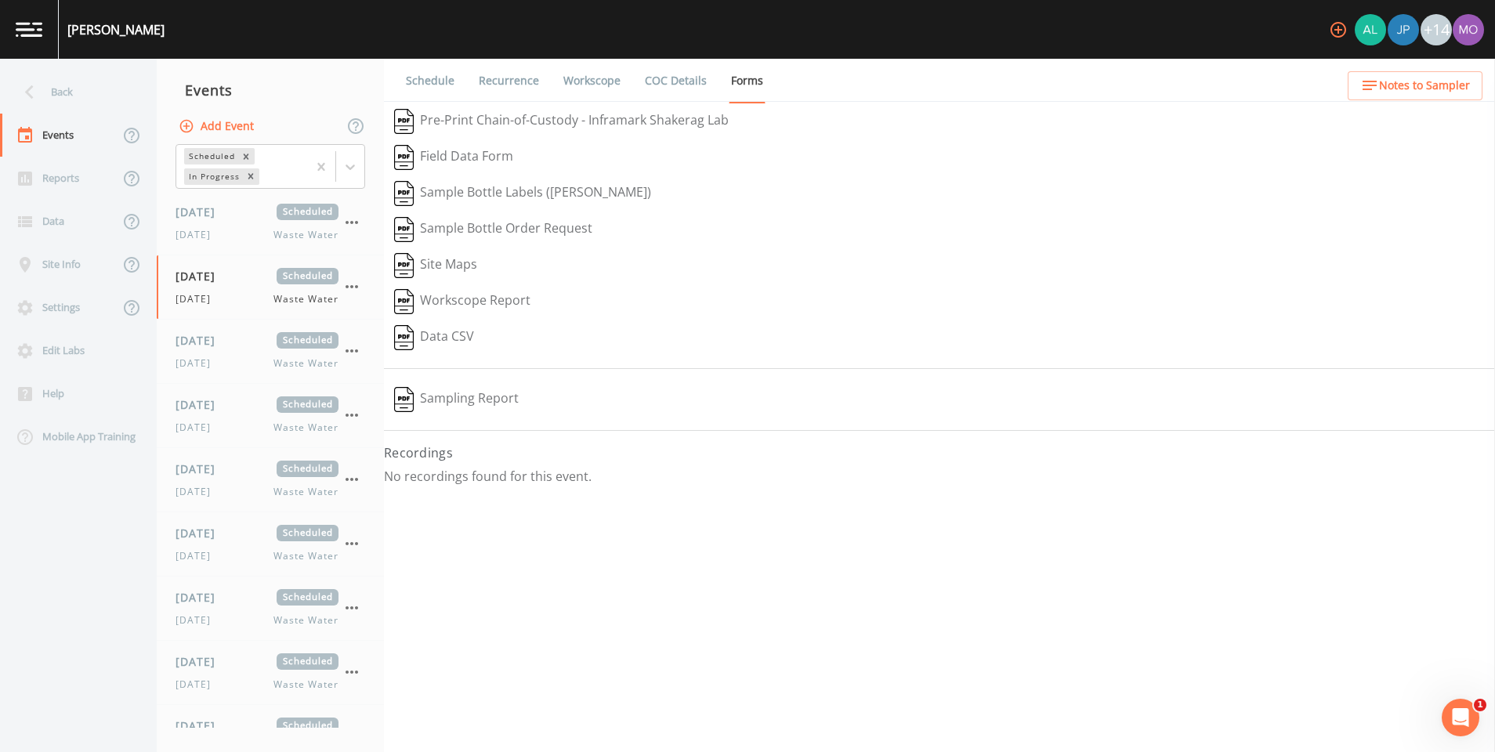
click at [443, 78] on link "Schedule" at bounding box center [430, 81] width 53 height 44
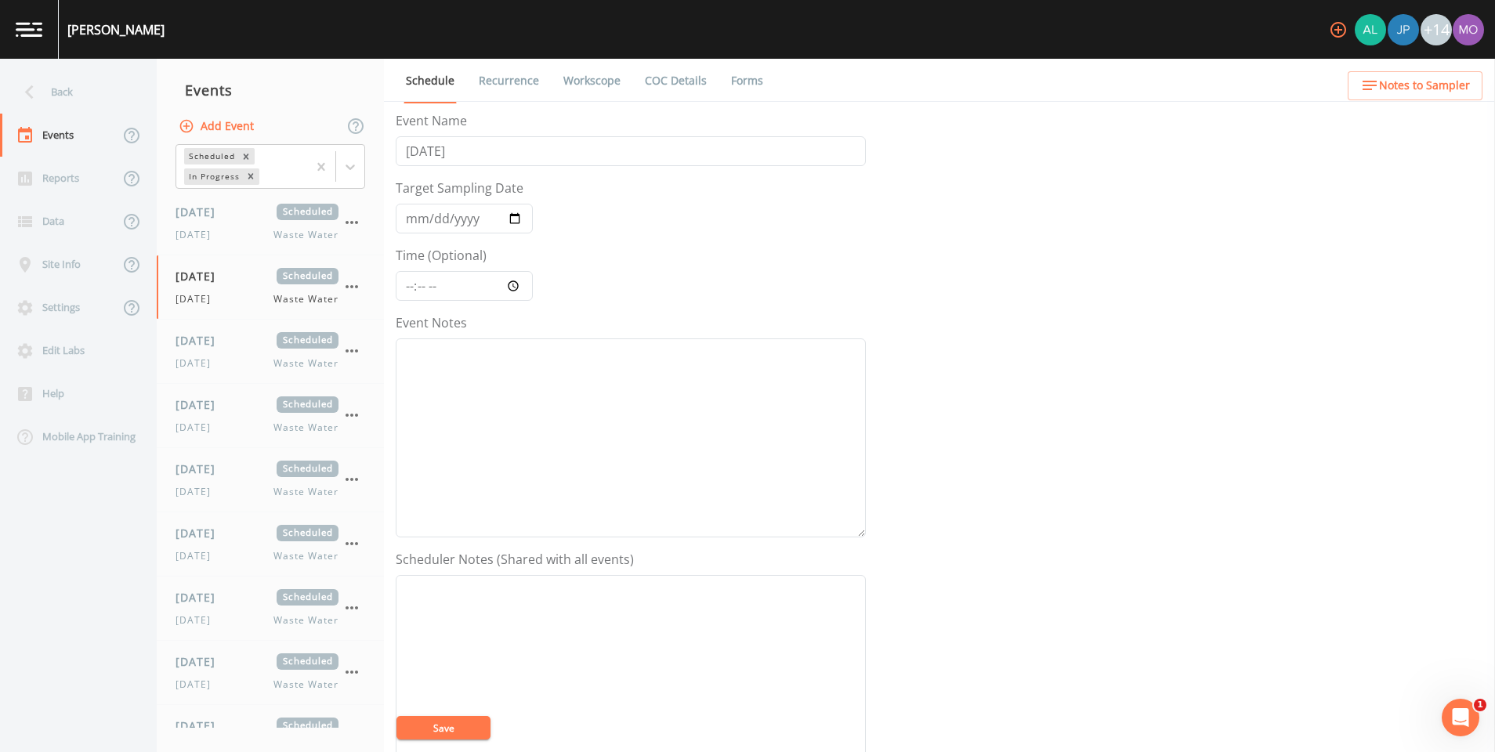
click at [505, 83] on link "Recurrence" at bounding box center [508, 81] width 65 height 44
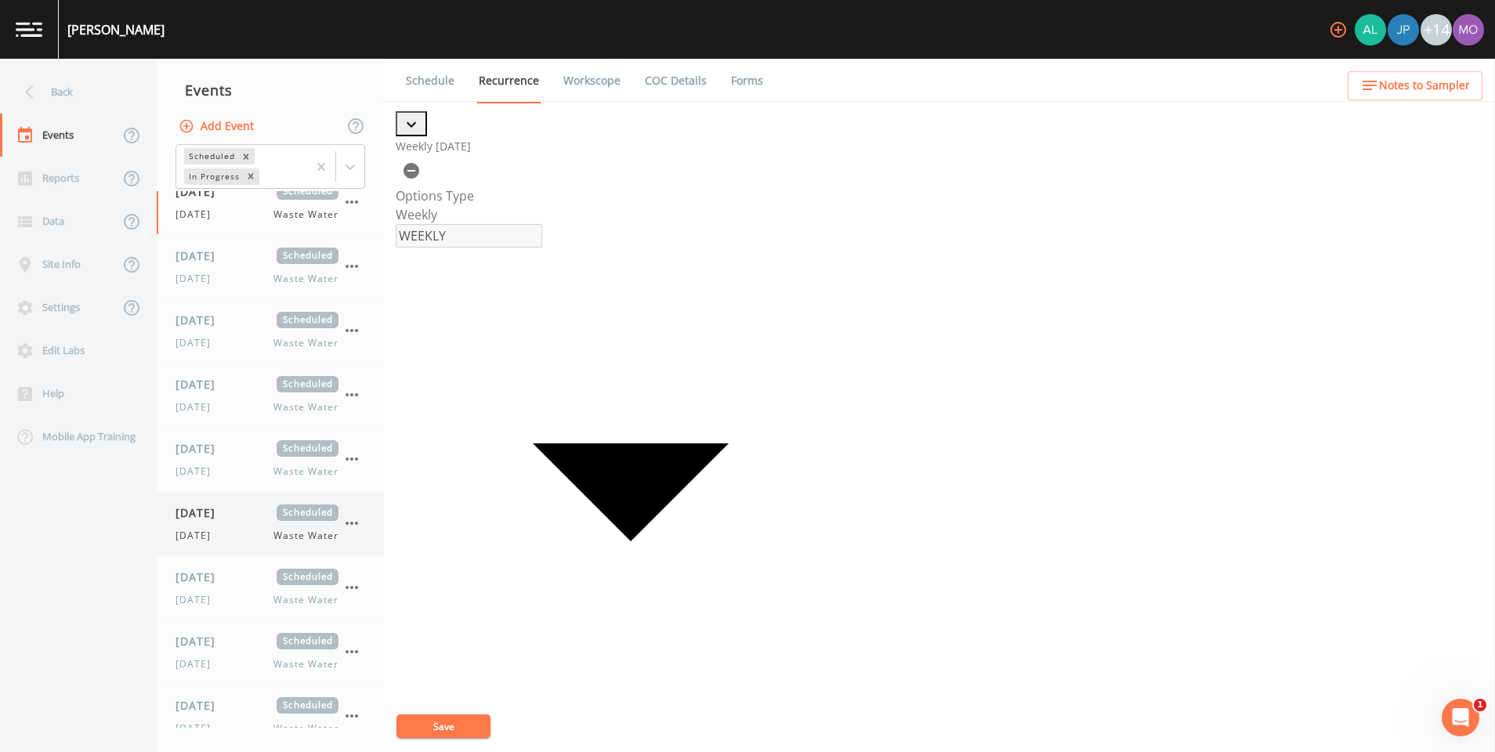
scroll to position [103, 0]
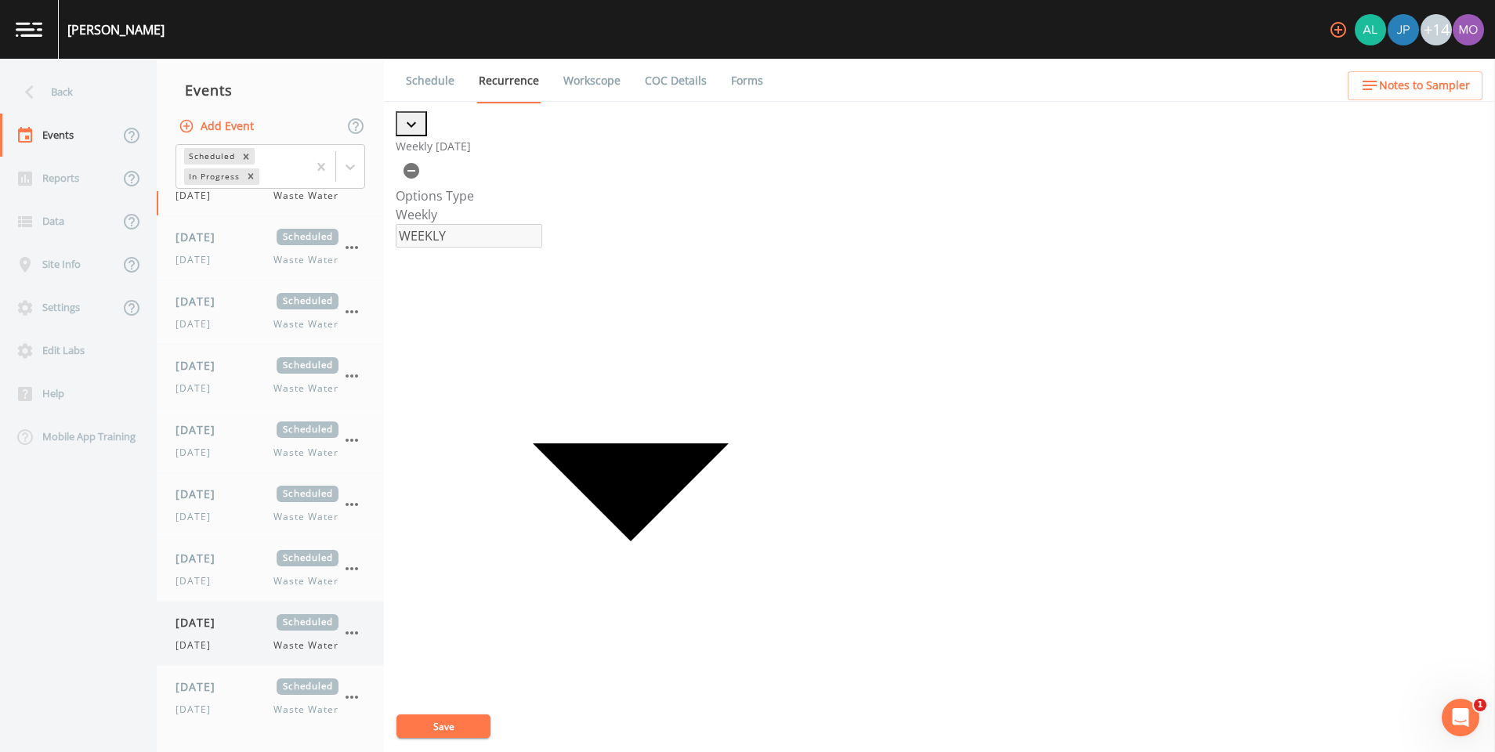
click at [226, 627] on span "[DATE]" at bounding box center [201, 622] width 51 height 16
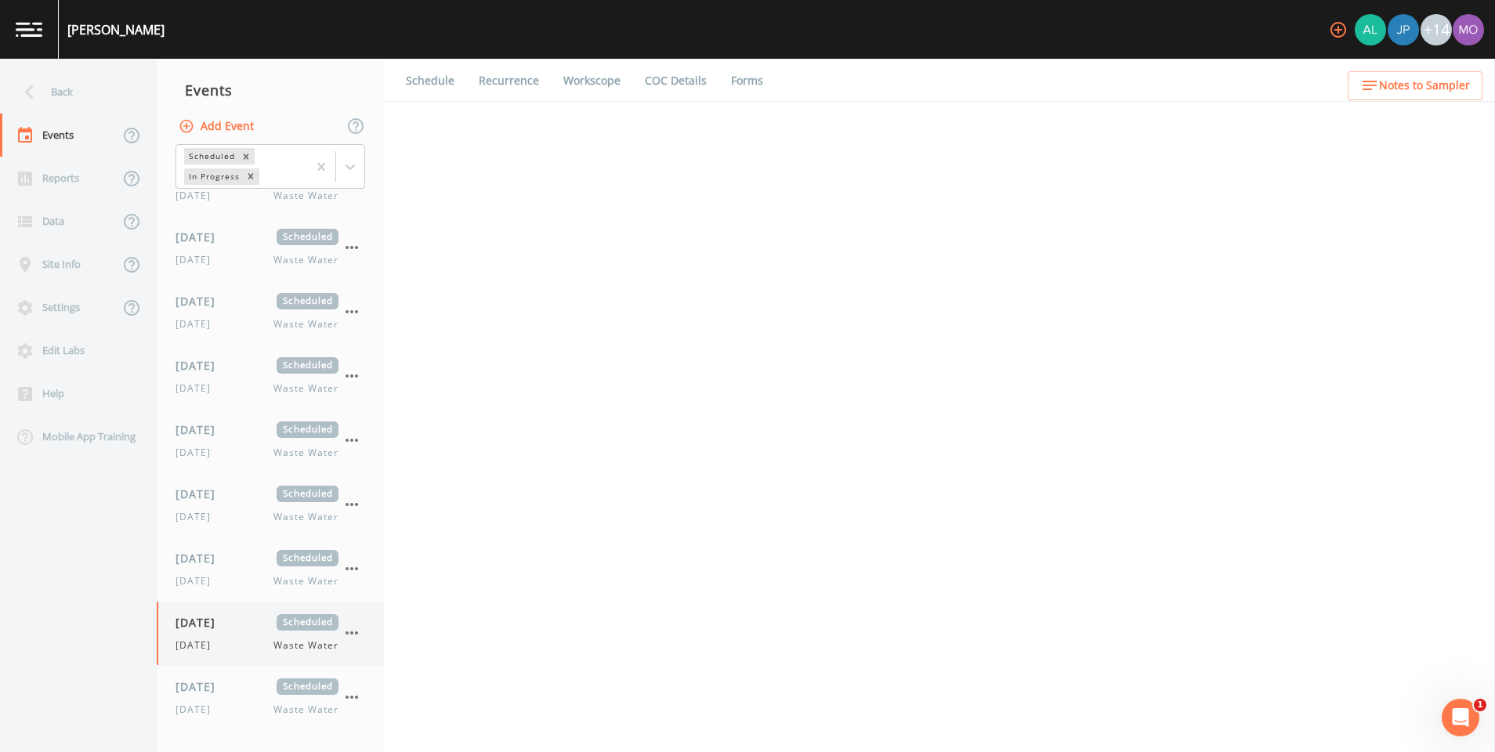
select select "b6a3c313-748b-4795-a028-792ad310bd60"
select select "092b3f94-5697-4c94-9891-da161916fdbb"
select select "b6a3c313-748b-4795-a028-792ad310bd60"
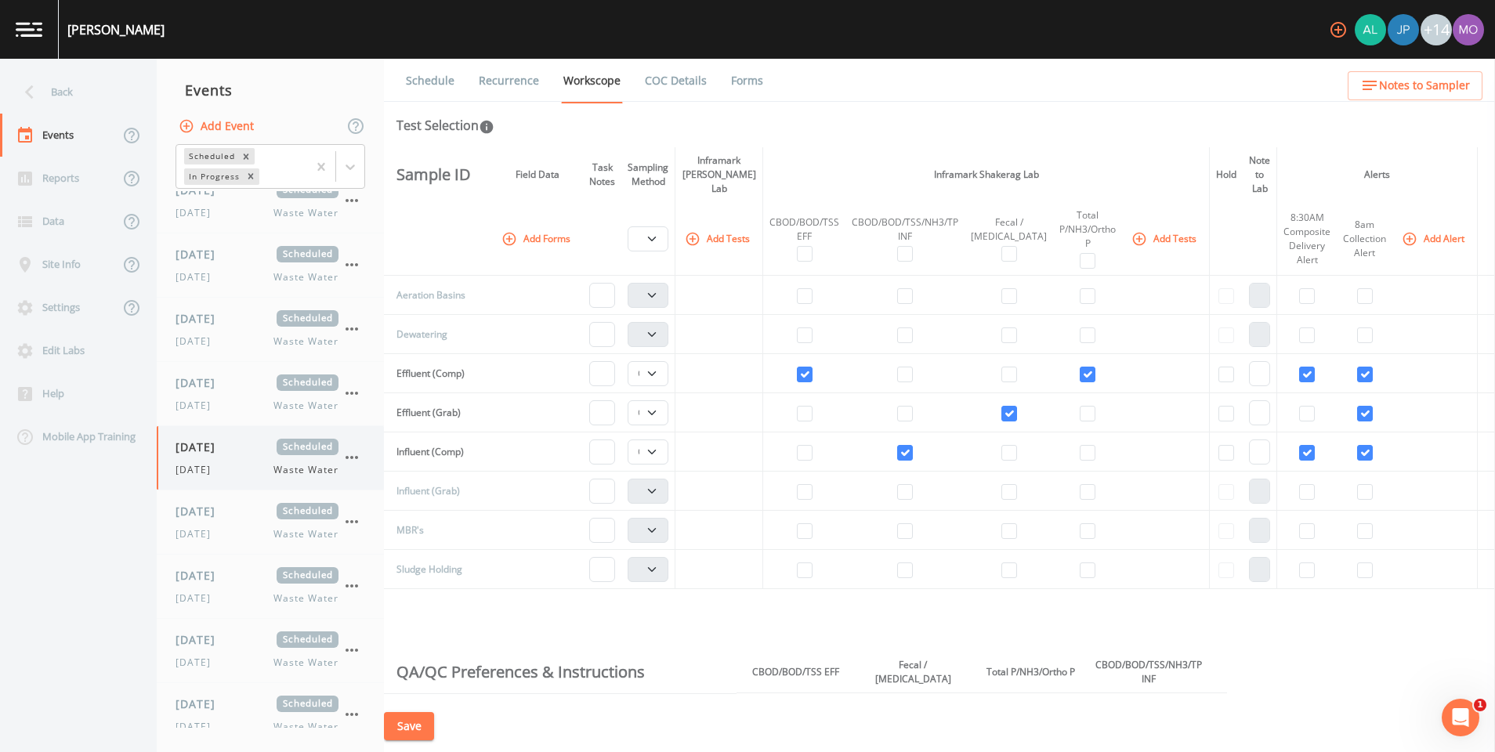
scroll to position [491, 0]
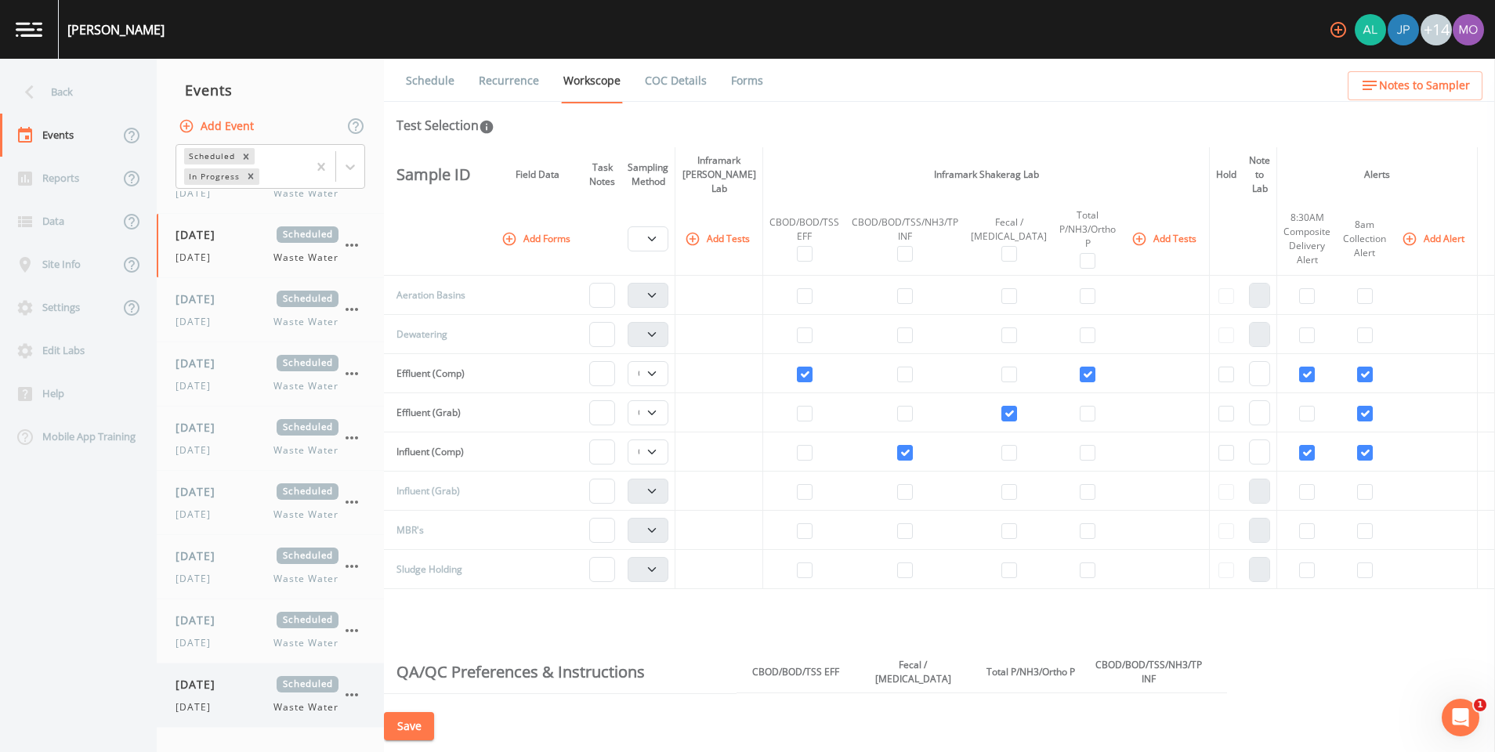
click at [226, 680] on span "[DATE]" at bounding box center [201, 684] width 51 height 16
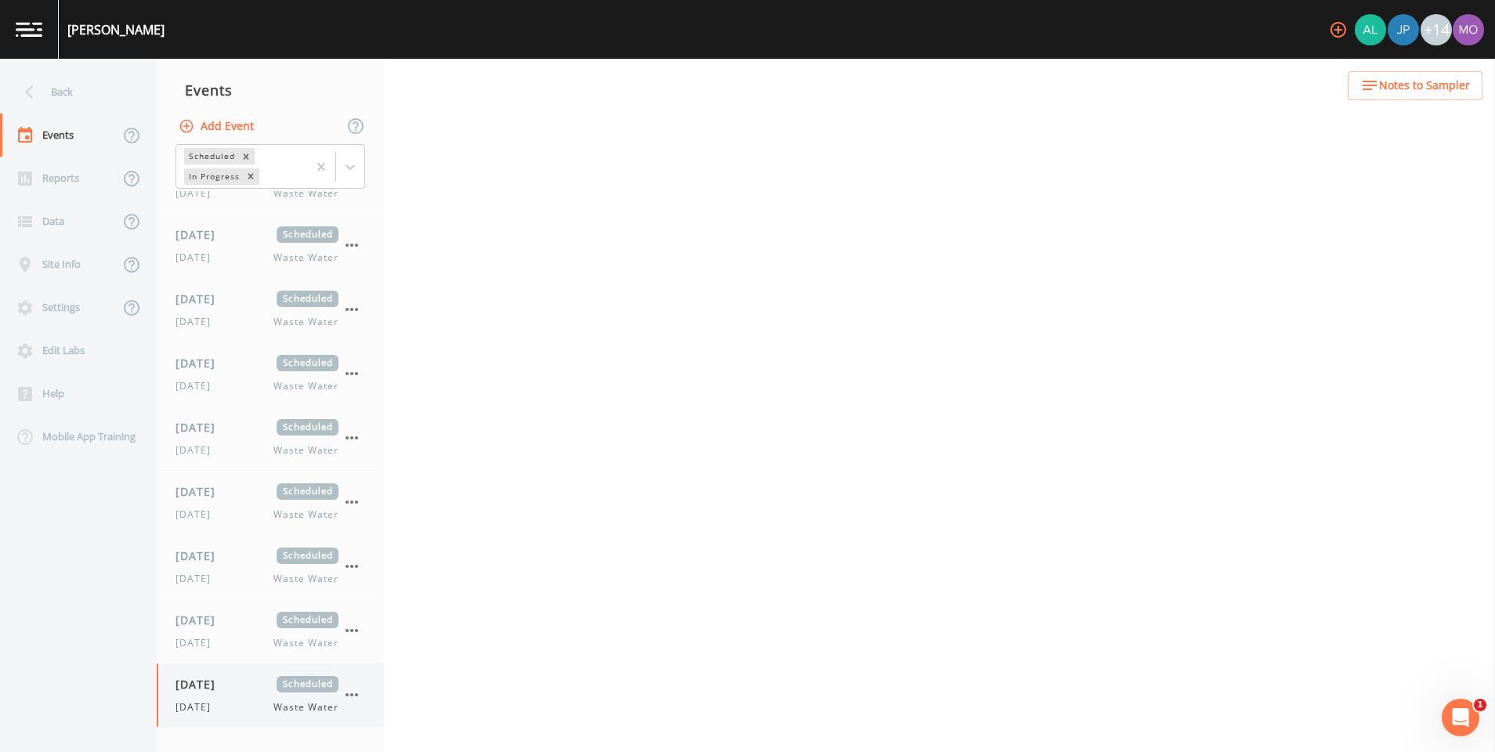
select select "b6a3c313-748b-4795-a028-792ad310bd60"
select select "092b3f94-5697-4c94-9891-da161916fdbb"
select select "b6a3c313-748b-4795-a028-792ad310bd60"
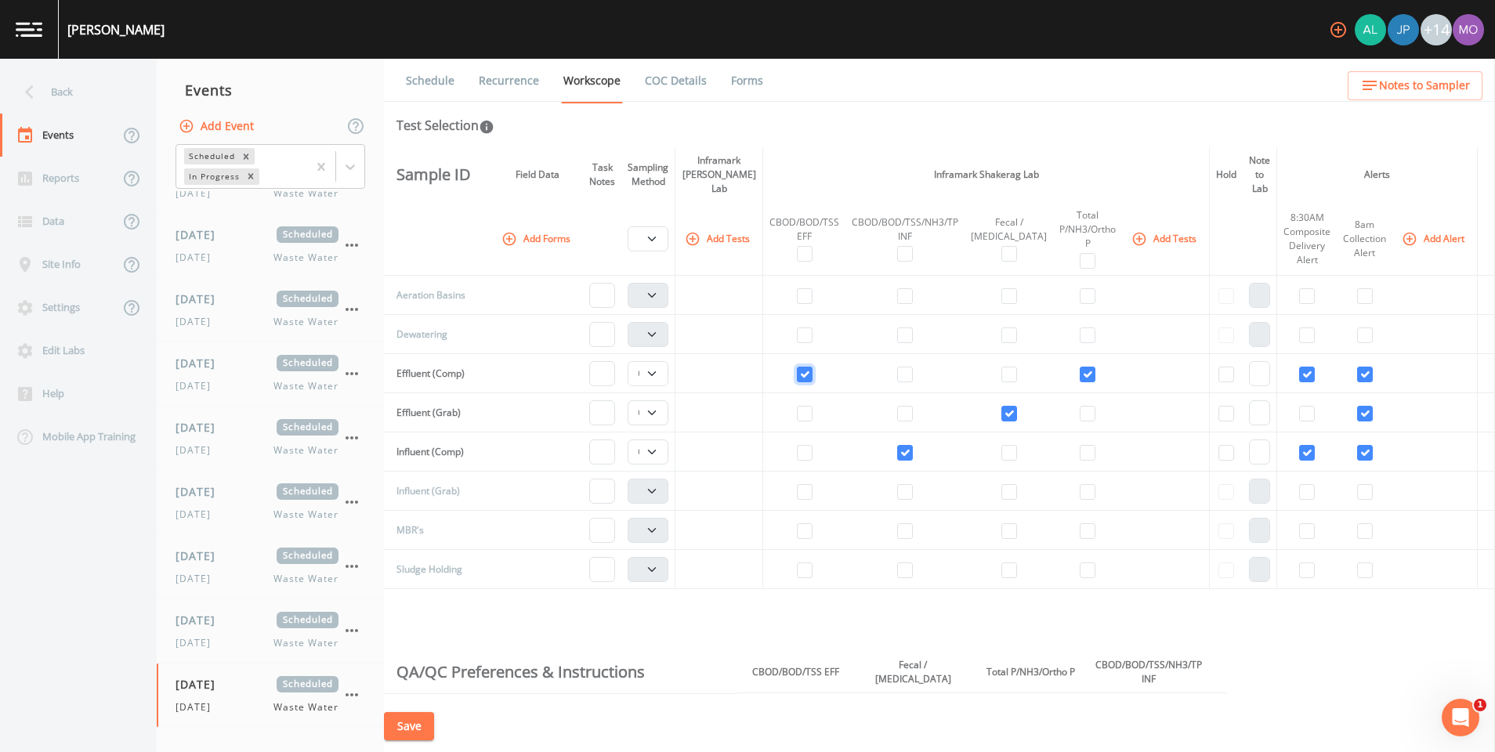
click at [813, 367] on input "checkbox" at bounding box center [805, 375] width 16 height 16
checkbox input "false"
click at [1080, 367] on input "checkbox" at bounding box center [1088, 375] width 16 height 16
checkbox input "false"
select select
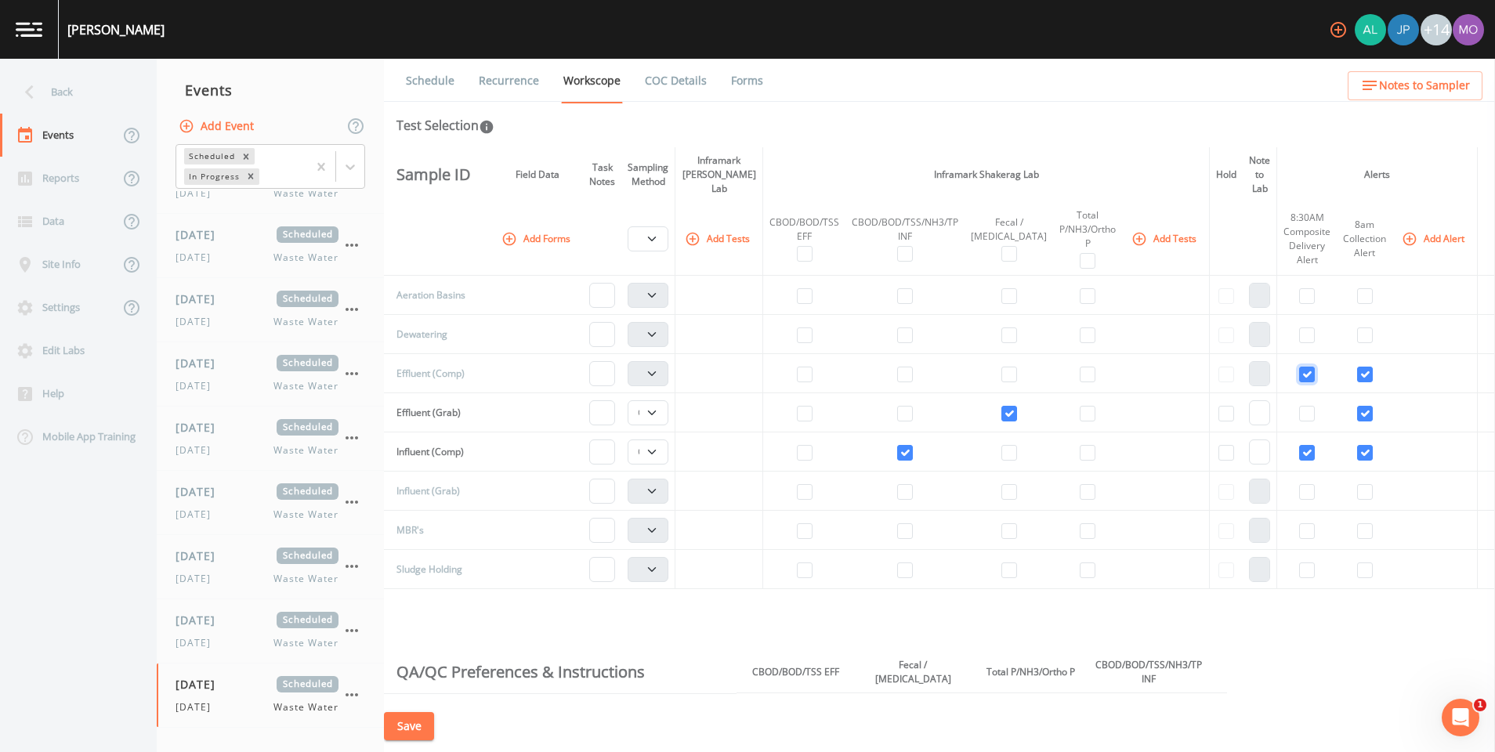
click at [1299, 367] on input "checkbox" at bounding box center [1307, 375] width 16 height 16
checkbox input "false"
click at [1359, 367] on input "checkbox" at bounding box center [1365, 375] width 16 height 16
checkbox input "false"
click at [1357, 406] on input "checkbox" at bounding box center [1365, 414] width 16 height 16
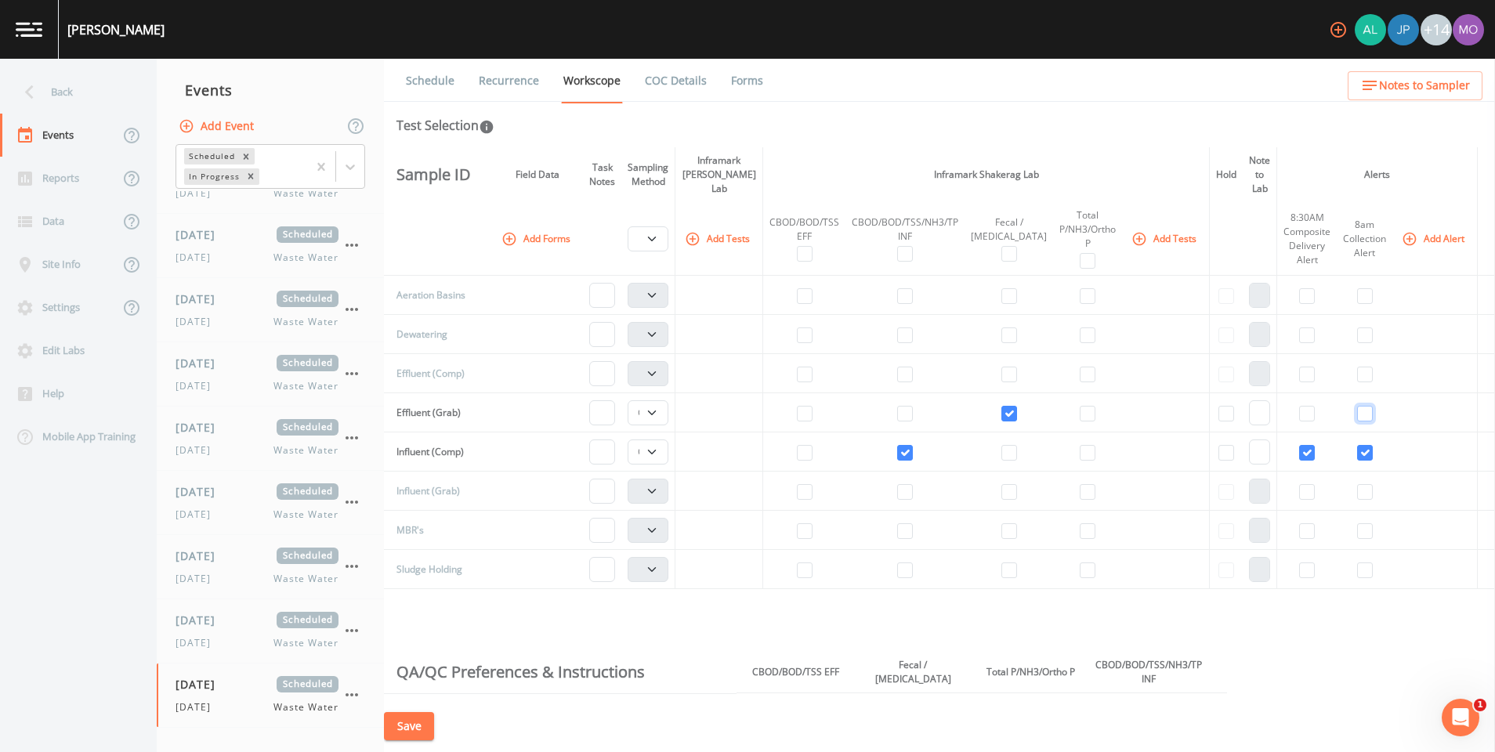
checkbox input "false"
click at [1357, 445] on input "checkbox" at bounding box center [1365, 453] width 16 height 16
checkbox input "false"
click at [1299, 445] on input "checkbox" at bounding box center [1307, 453] width 16 height 16
checkbox input "false"
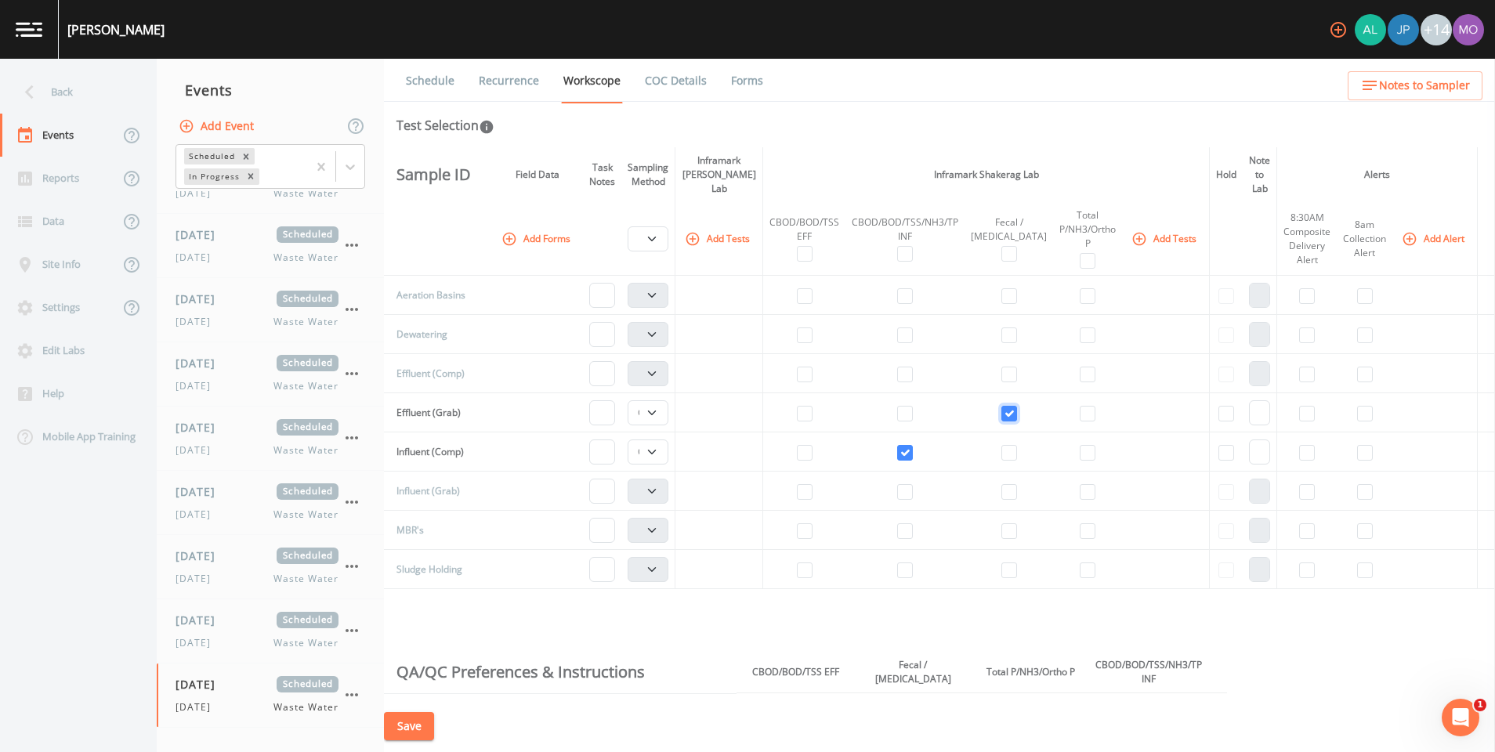
click at [1006, 406] on input "checkbox" at bounding box center [1010, 414] width 16 height 16
checkbox input "false"
select select "b6a3c313-748b-4795-a028-792ad310bd60"
select select
click at [913, 445] on input "checkbox" at bounding box center [905, 453] width 16 height 16
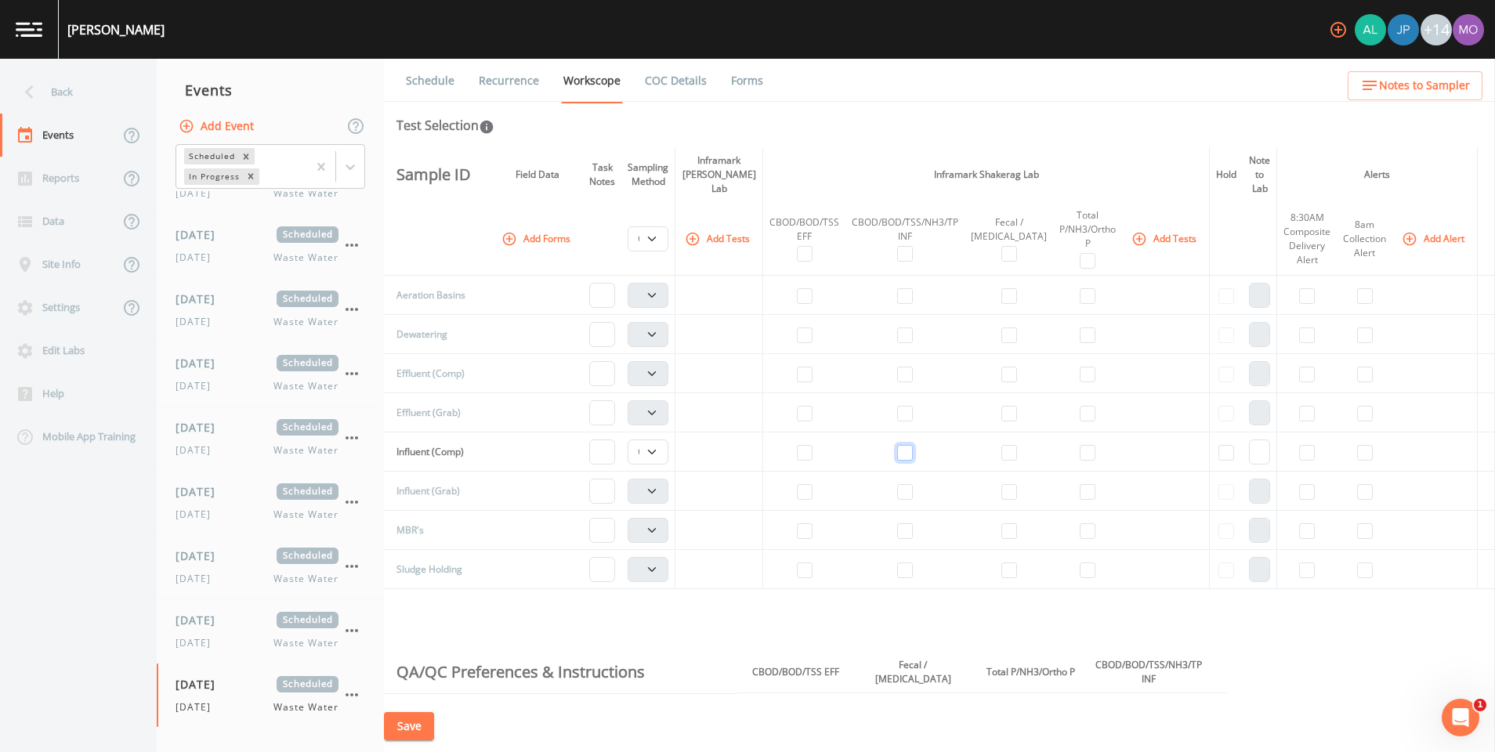
checkbox input "false"
select select
click at [361, 695] on icon "button" at bounding box center [351, 695] width 19 height 19
click at [528, 752] on div at bounding box center [747, 752] width 1495 height 0
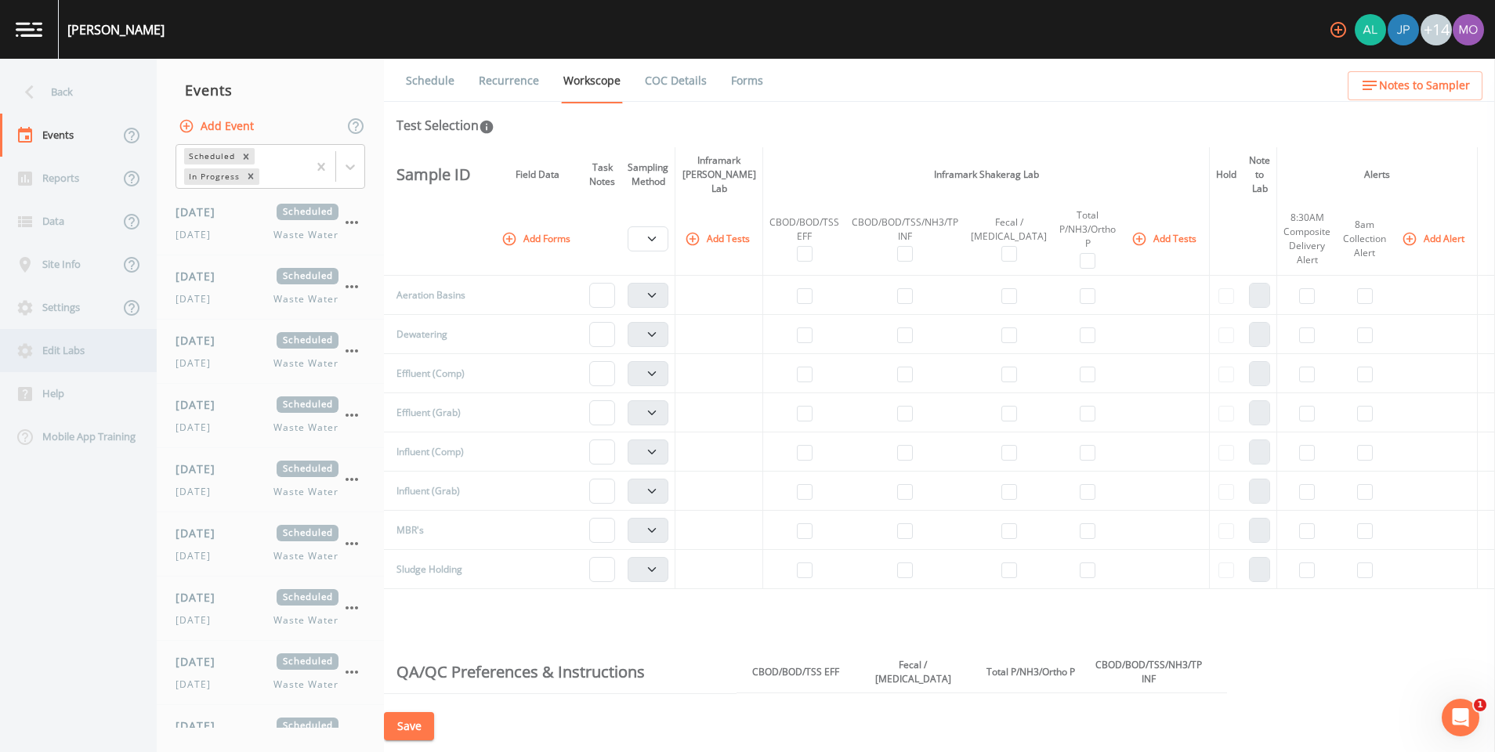
click at [45, 347] on div "Edit Labs" at bounding box center [70, 350] width 141 height 43
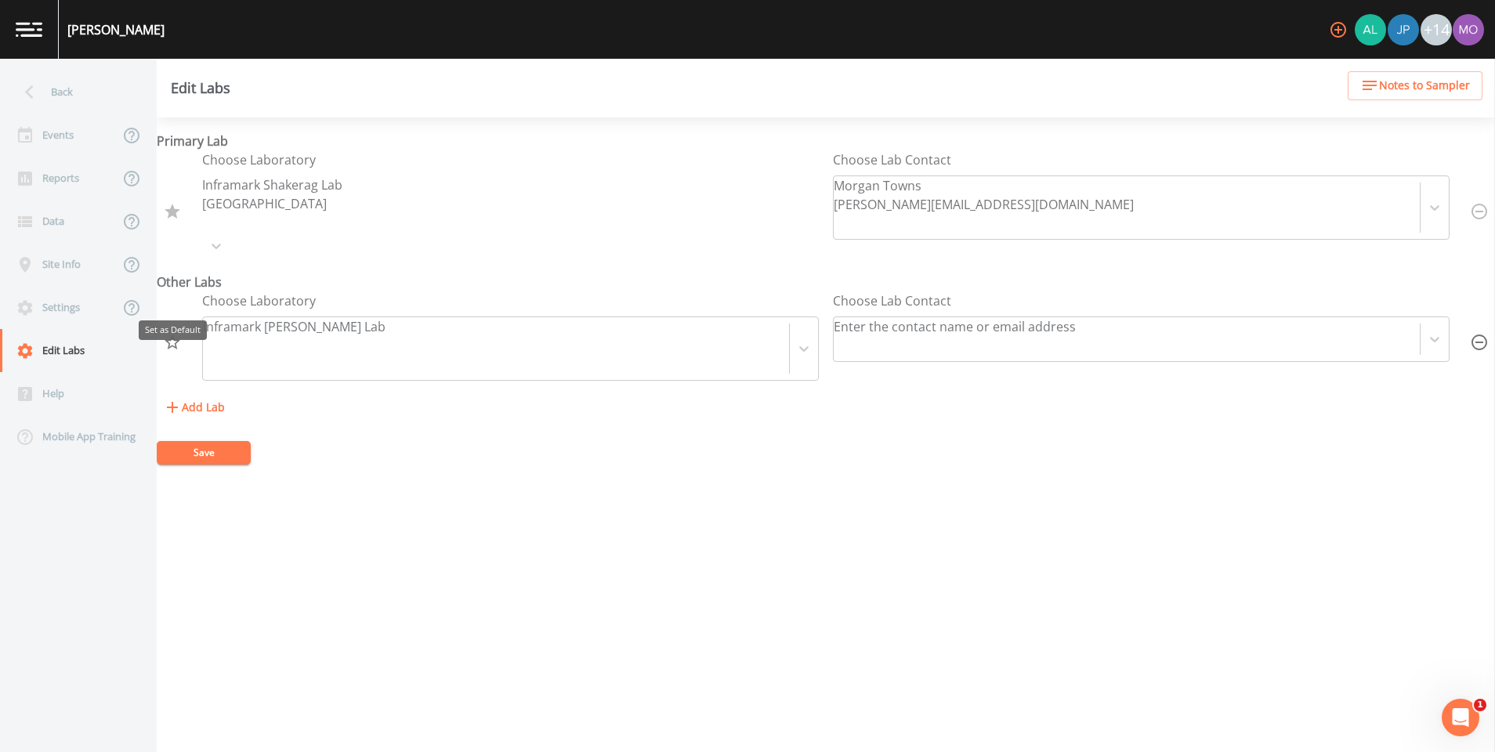
click at [176, 333] on icon "Set as Default" at bounding box center [172, 342] width 19 height 19
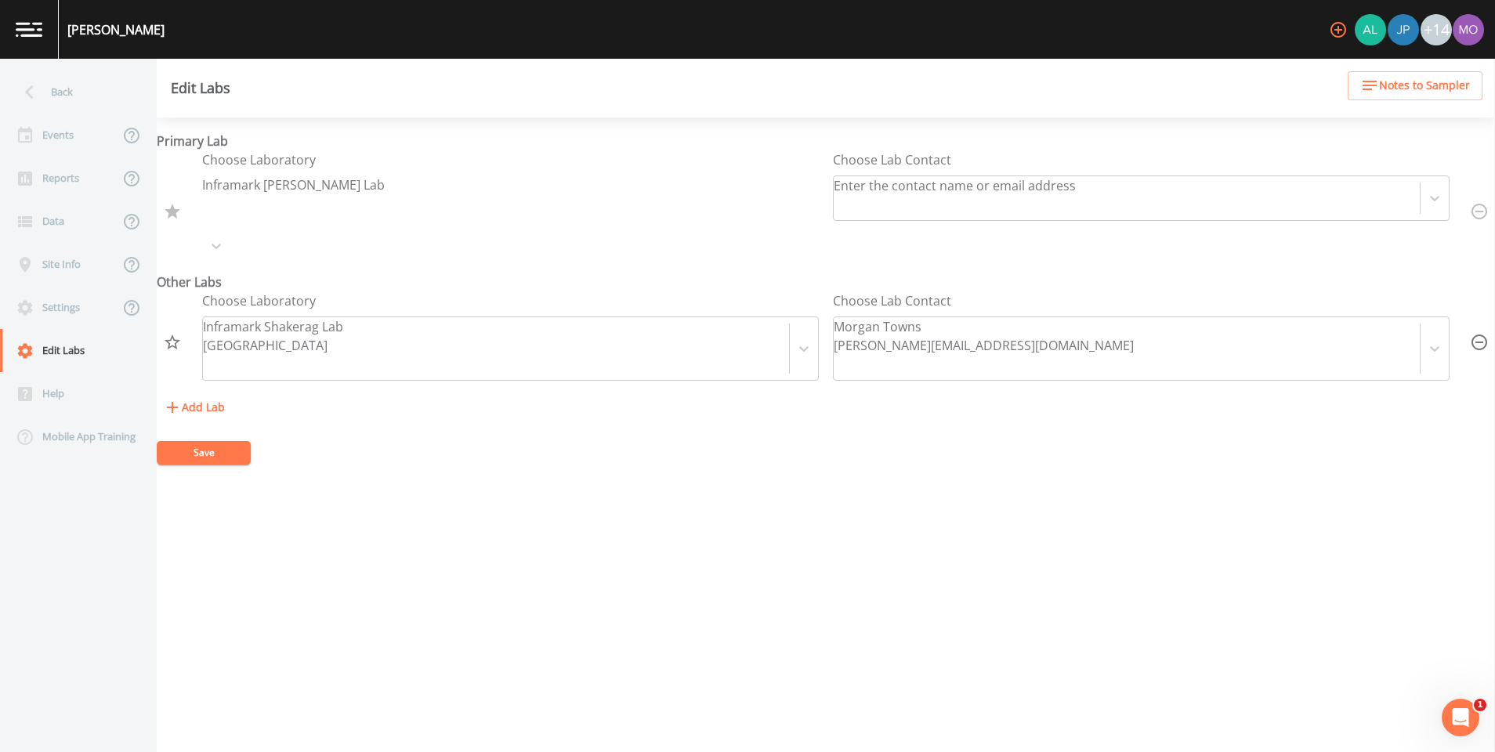
click at [191, 441] on button "Save" at bounding box center [204, 453] width 94 height 24
click at [839, 197] on div at bounding box center [836, 208] width 3 height 22
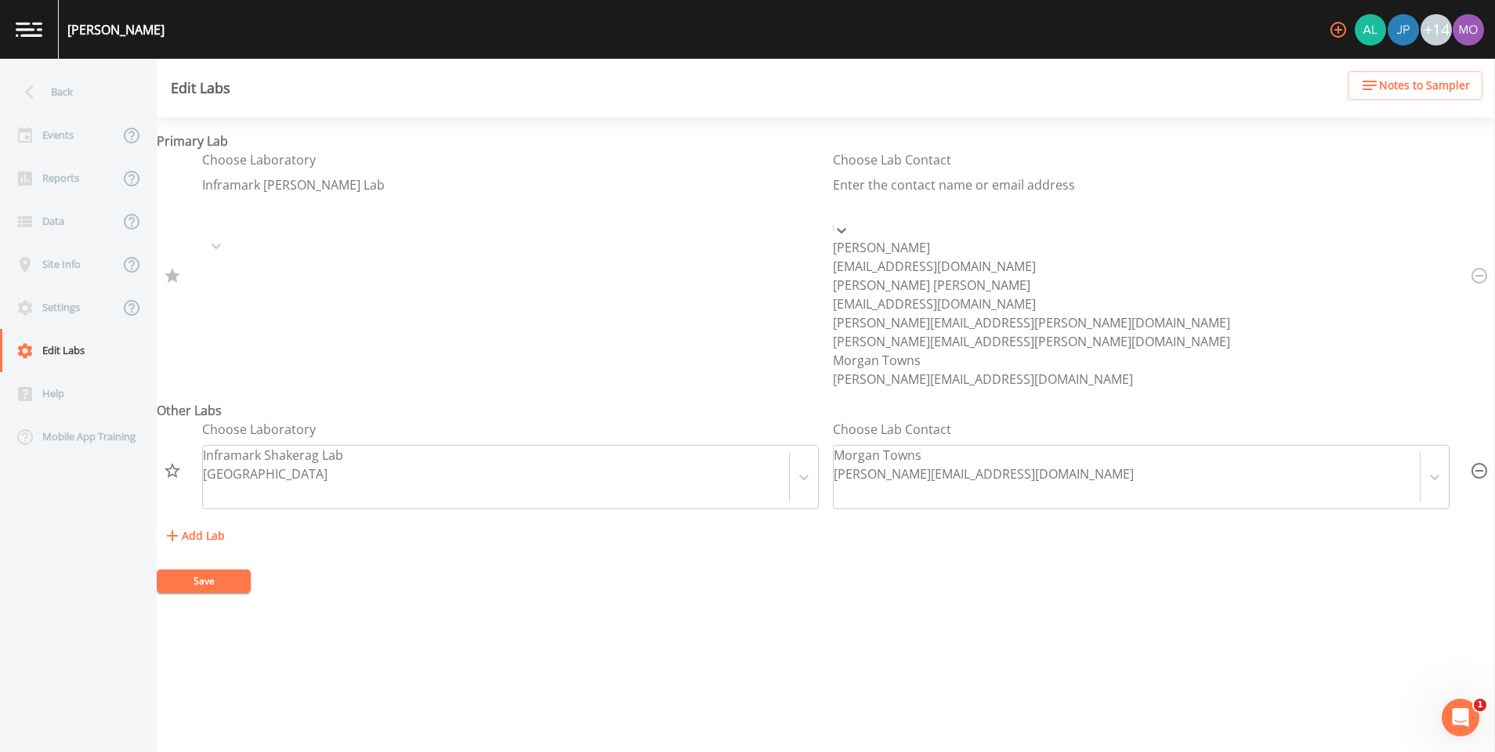
click at [919, 370] on div "Morgan Towns" at bounding box center [983, 360] width 300 height 19
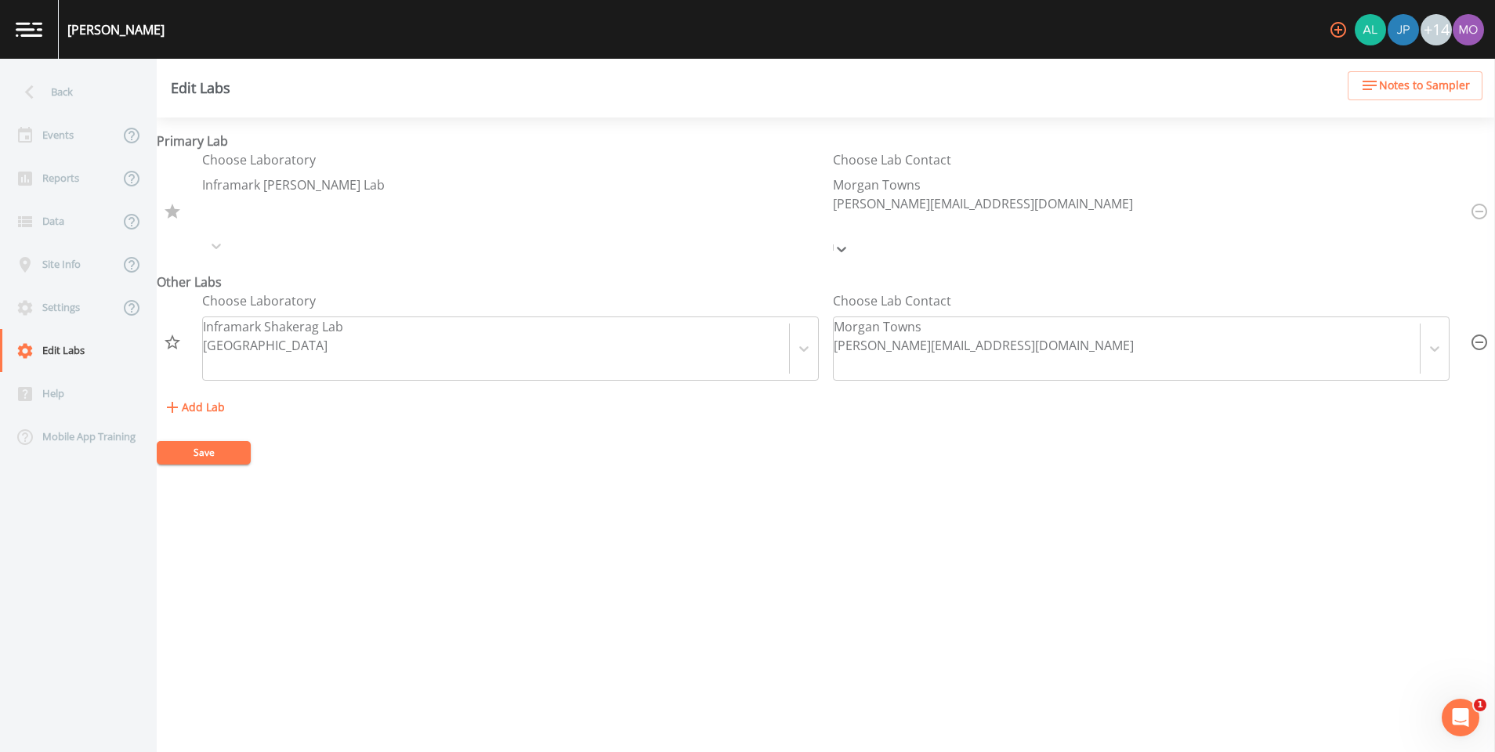
click at [226, 441] on button "Save" at bounding box center [204, 453] width 94 height 24
click at [61, 86] on div "Back" at bounding box center [70, 92] width 141 height 43
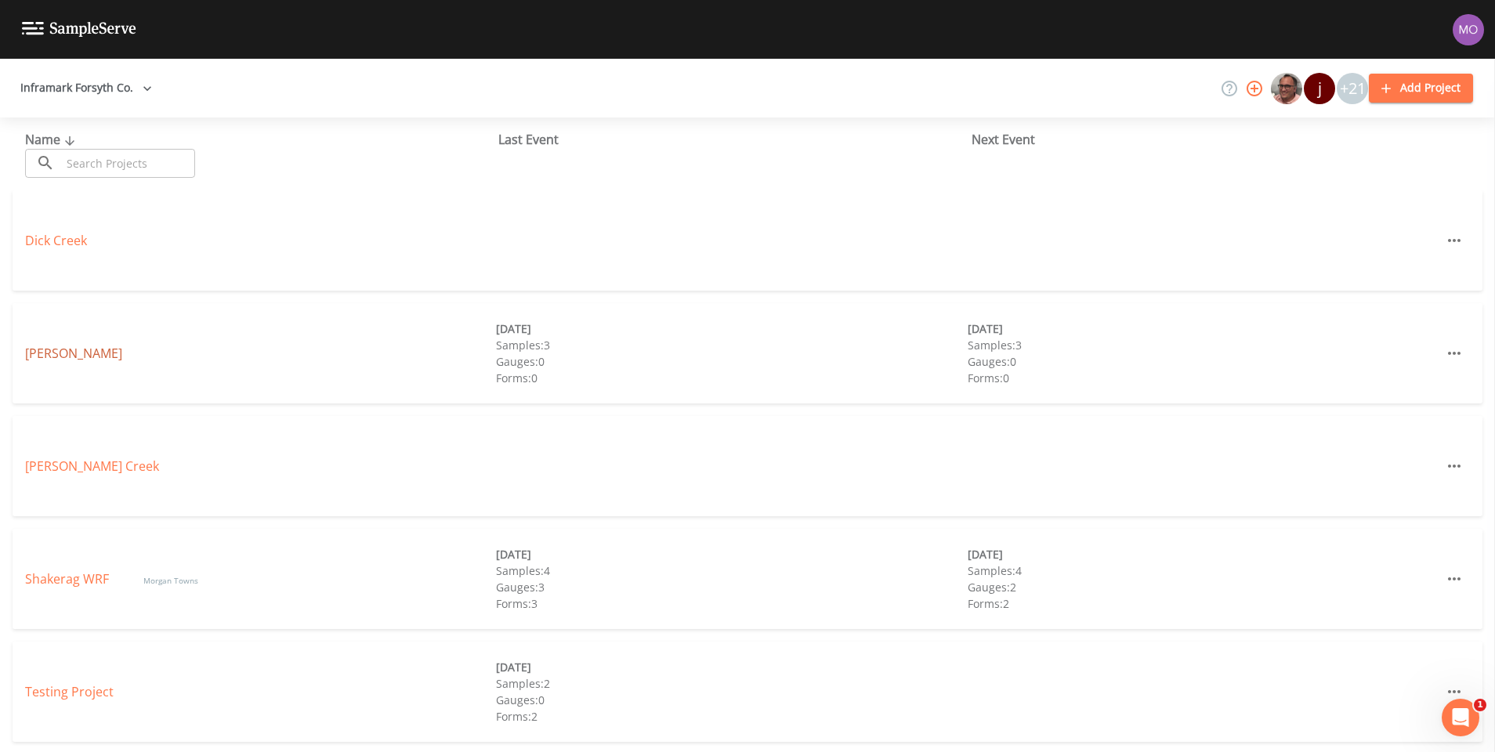
click at [45, 349] on link "[PERSON_NAME]" at bounding box center [73, 353] width 97 height 17
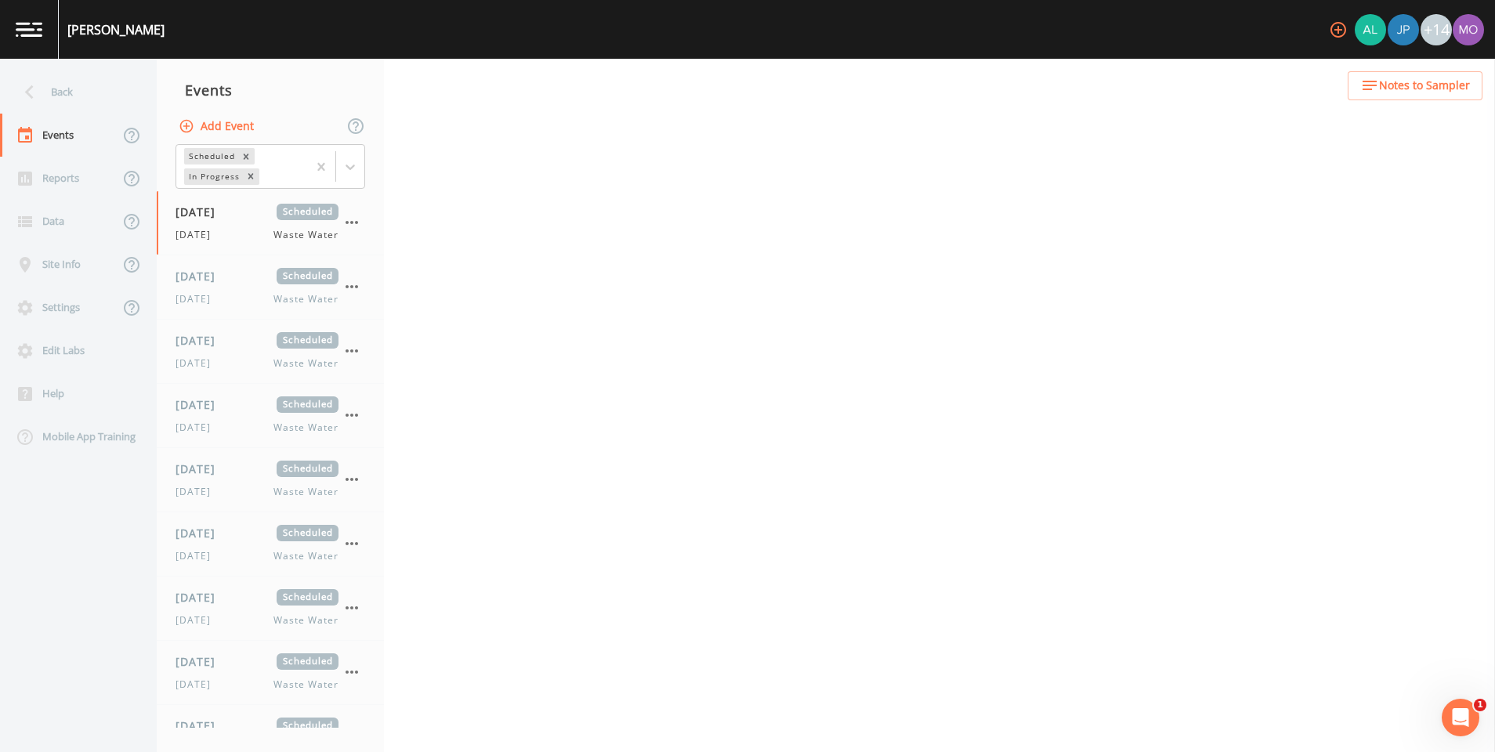
select select "b6a3c313-748b-4795-a028-792ad310bd60"
select select "092b3f94-5697-4c94-9891-da161916fdbb"
select select "b6a3c313-748b-4795-a028-792ad310bd60"
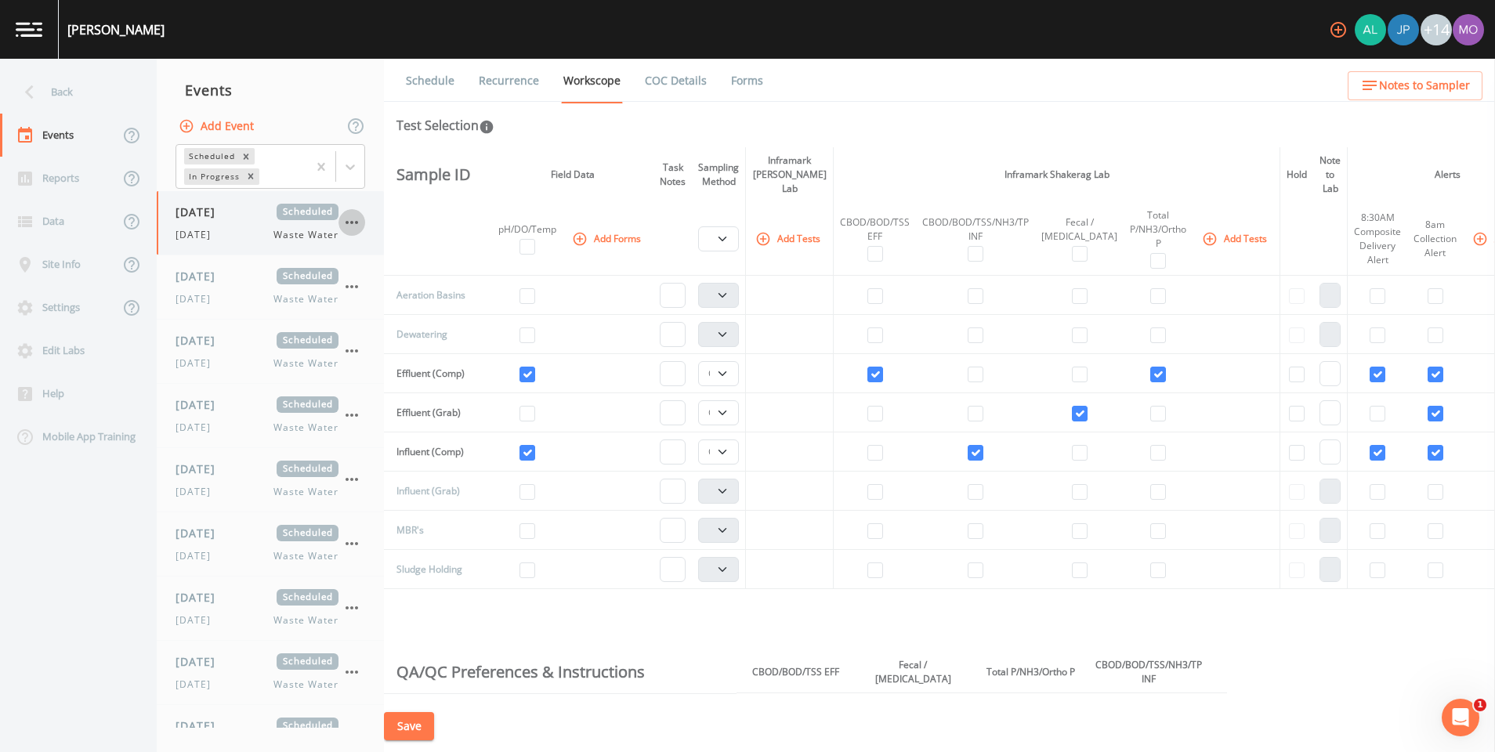
click at [361, 217] on icon "button" at bounding box center [351, 222] width 19 height 19
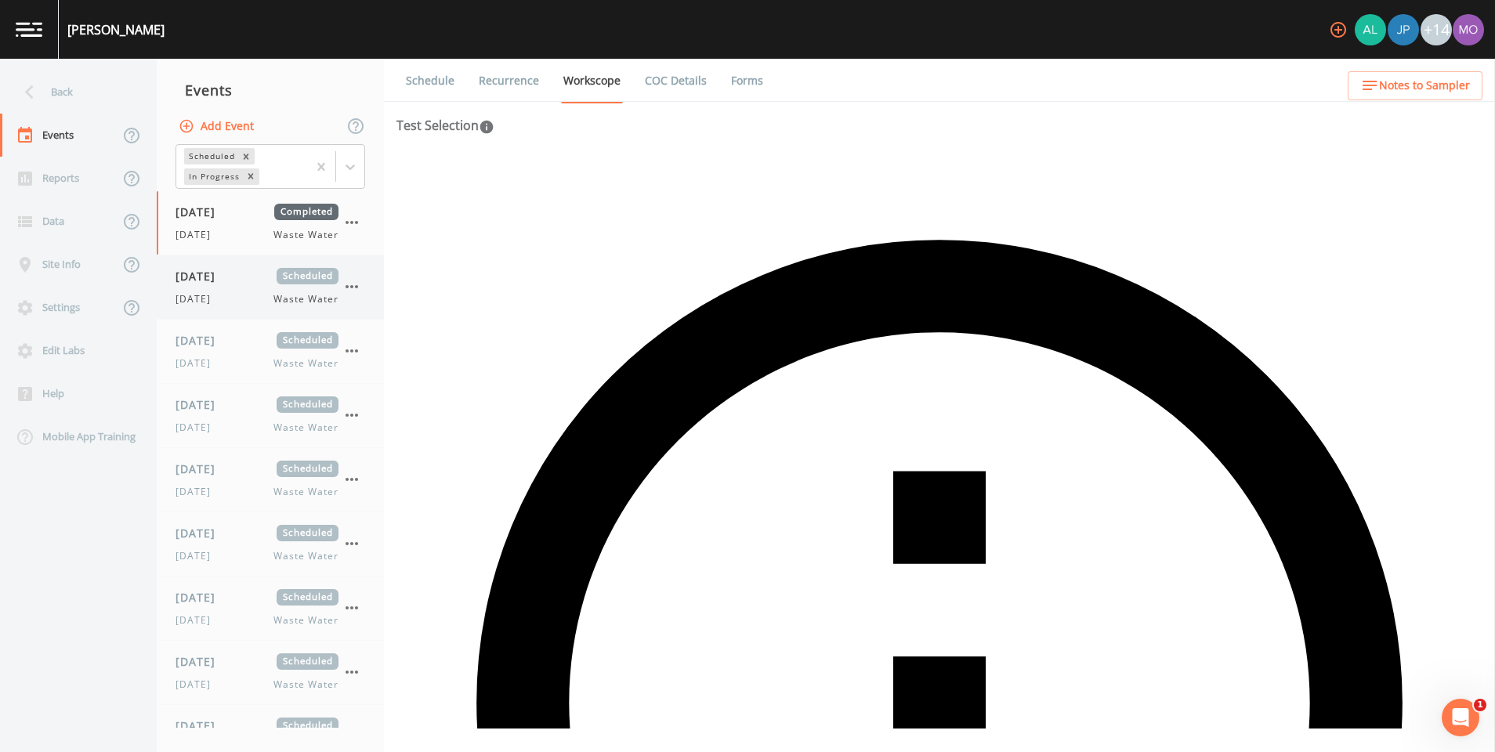
click at [252, 289] on div "[DATE] Scheduled [DATE] Waste Water" at bounding box center [257, 287] width 163 height 38
select select "b6a3c313-748b-4795-a028-792ad310bd60"
select select "092b3f94-5697-4c94-9891-da161916fdbb"
select select "b6a3c313-748b-4795-a028-792ad310bd60"
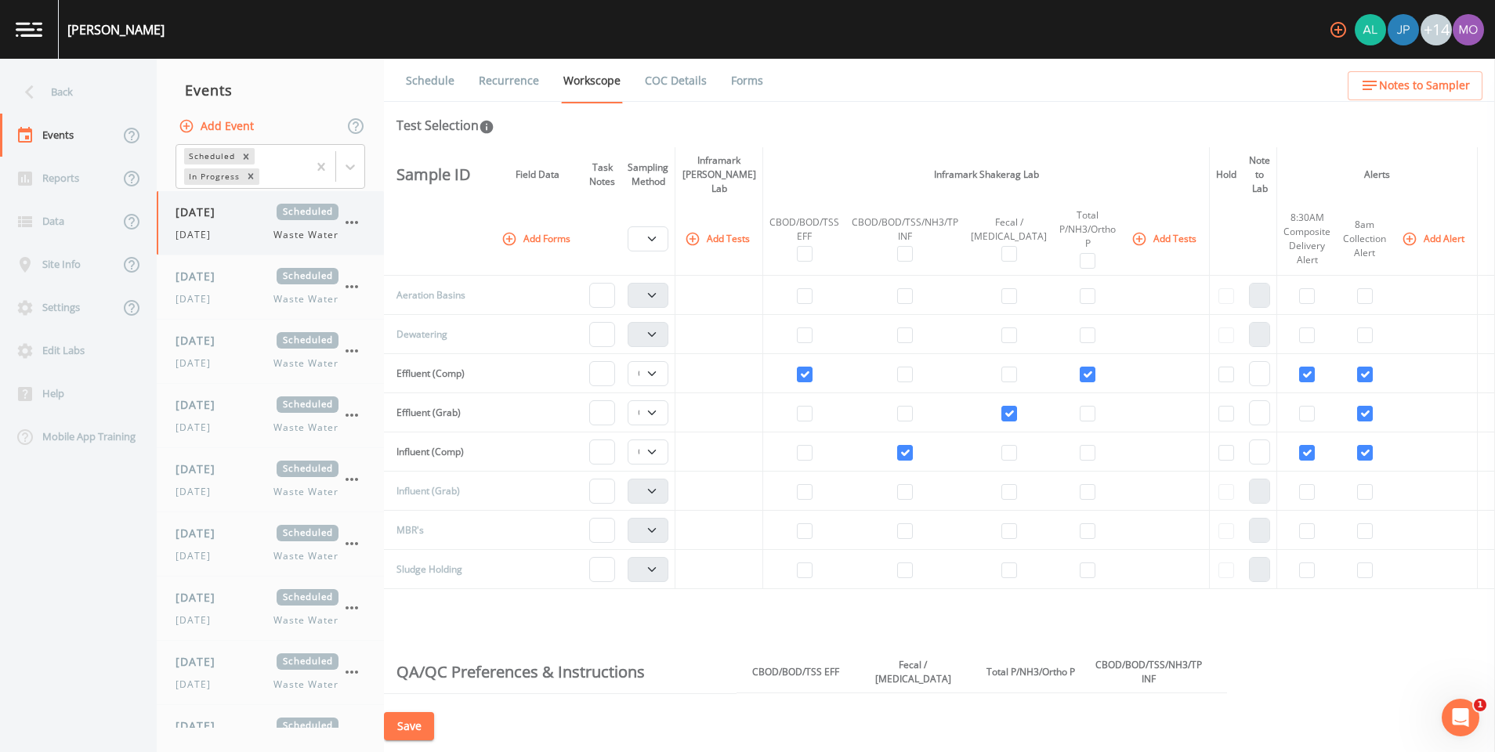
click at [240, 229] on div "[DATE] Waste Water" at bounding box center [257, 235] width 163 height 14
select select "b6a3c313-748b-4795-a028-792ad310bd60"
select select "092b3f94-5697-4c94-9891-da161916fdbb"
select select "b6a3c313-748b-4795-a028-792ad310bd60"
click at [813, 367] on input "checkbox" at bounding box center [805, 375] width 16 height 16
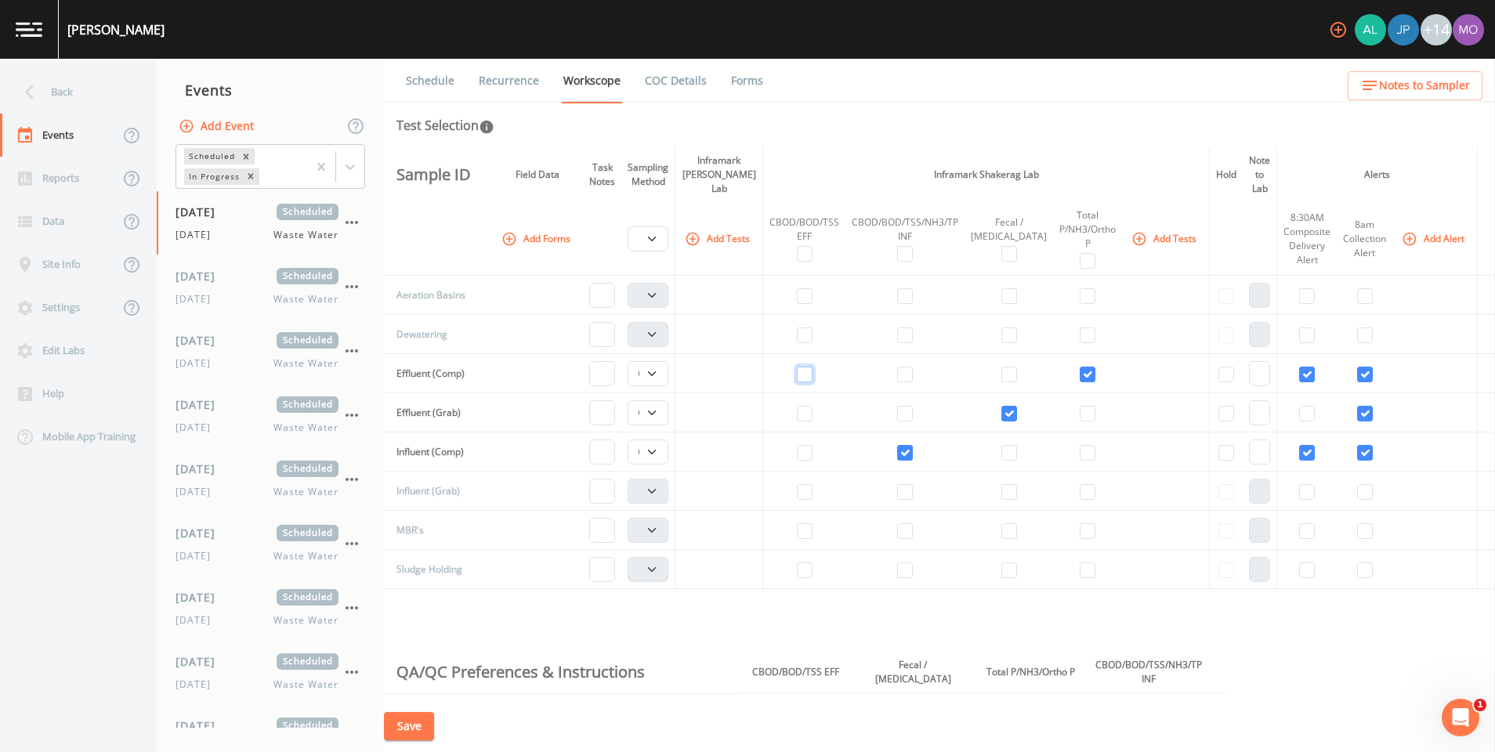
checkbox input "false"
click at [1080, 367] on input "checkbox" at bounding box center [1088, 375] width 16 height 16
checkbox input "false"
select select
click at [913, 445] on input "checkbox" at bounding box center [905, 453] width 16 height 16
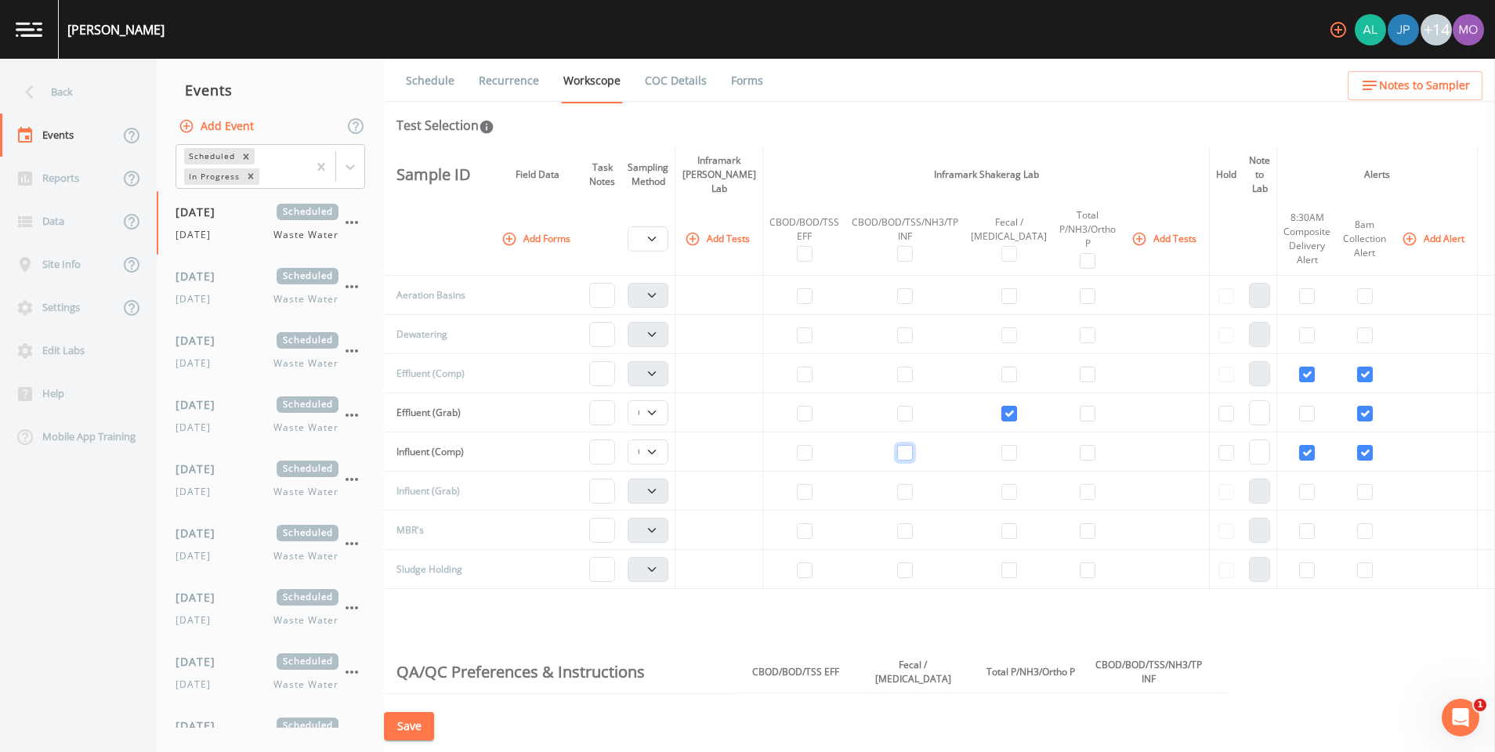
checkbox input "false"
select select "092b3f94-5697-4c94-9891-da161916fdbb"
select select
click at [1299, 367] on input "checkbox" at bounding box center [1307, 375] width 16 height 16
checkbox input "false"
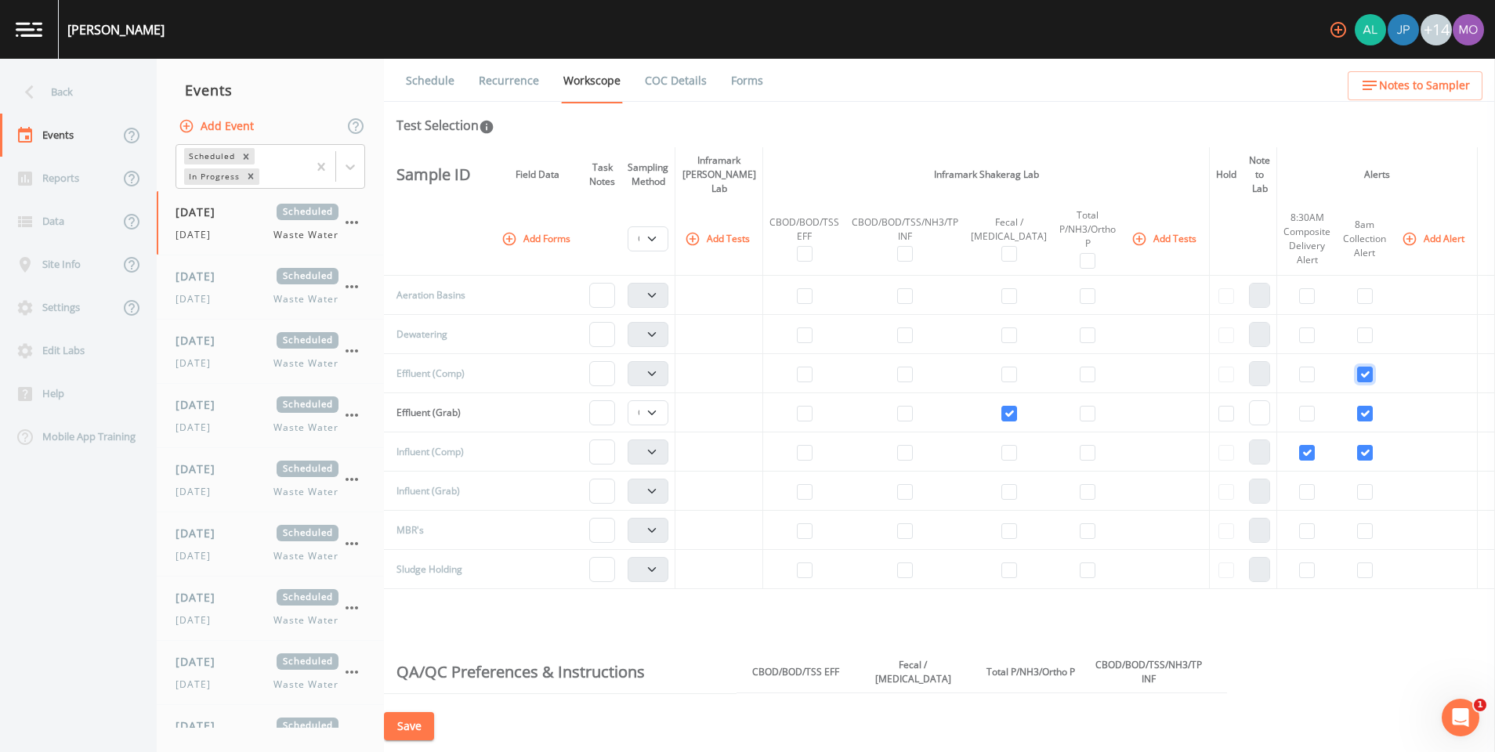
click at [1357, 367] on input "checkbox" at bounding box center [1365, 375] width 16 height 16
checkbox input "false"
click at [1357, 406] on input "checkbox" at bounding box center [1365, 414] width 16 height 16
checkbox input "false"
click at [1357, 445] on input "checkbox" at bounding box center [1365, 453] width 16 height 16
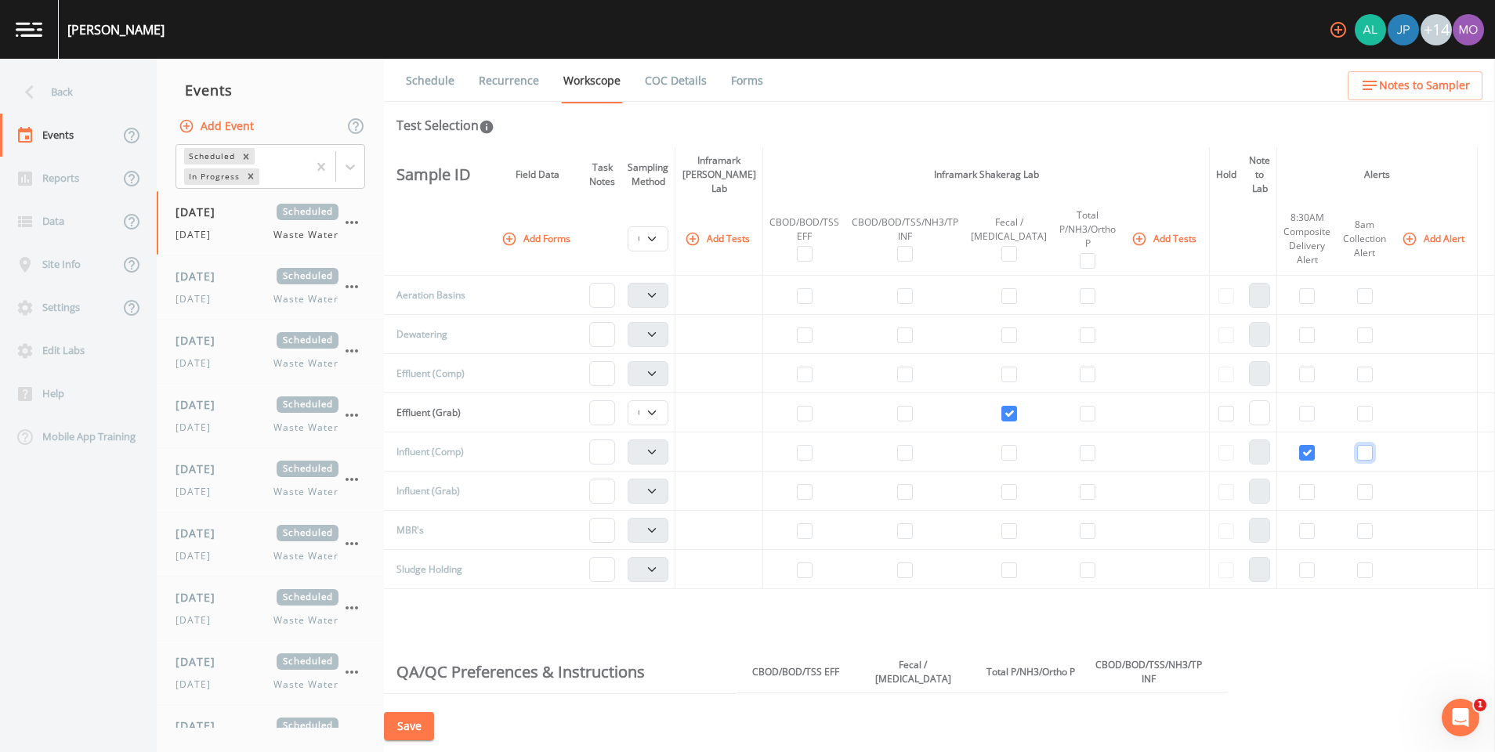
checkbox input "false"
click at [1299, 445] on input "checkbox" at bounding box center [1307, 453] width 16 height 16
checkbox input "false"
click at [1415, 226] on button "Add Alert" at bounding box center [1435, 239] width 72 height 26
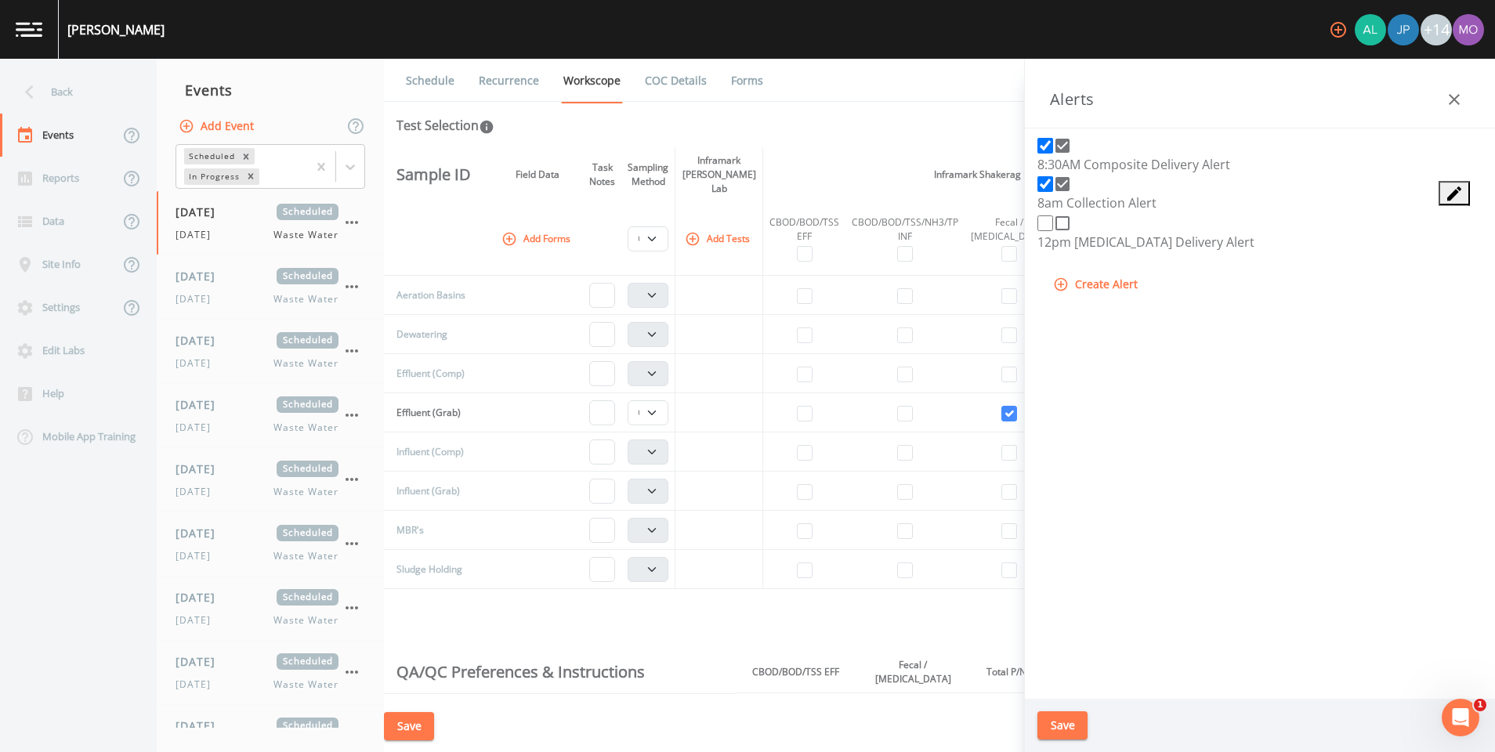
click at [1060, 233] on icon at bounding box center [1062, 223] width 19 height 19
checkbox input "true"
click at [1059, 191] on icon at bounding box center [1063, 184] width 14 height 14
checkbox input "false"
click at [1057, 155] on icon at bounding box center [1062, 145] width 19 height 19
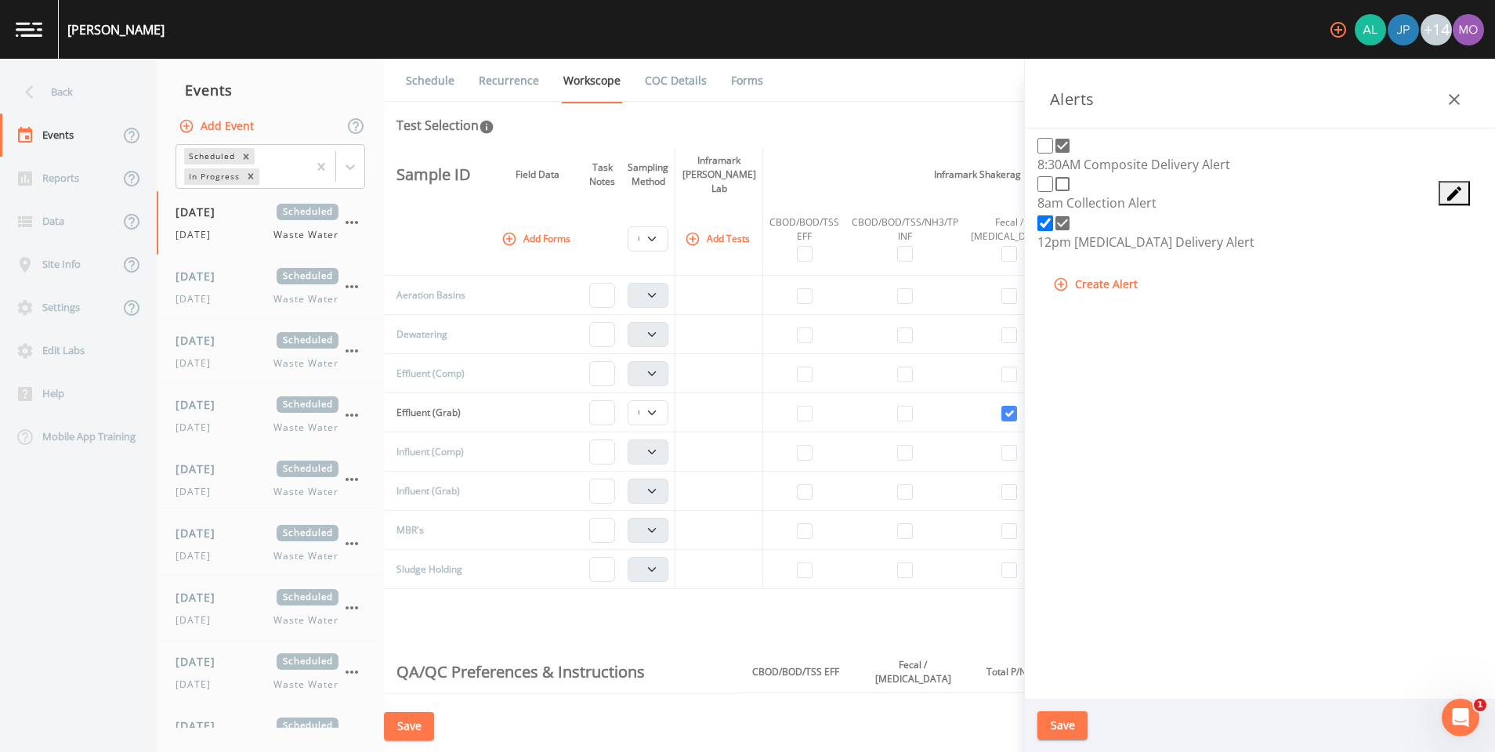
checkbox input "false"
click at [1060, 729] on button "Save" at bounding box center [1063, 726] width 50 height 29
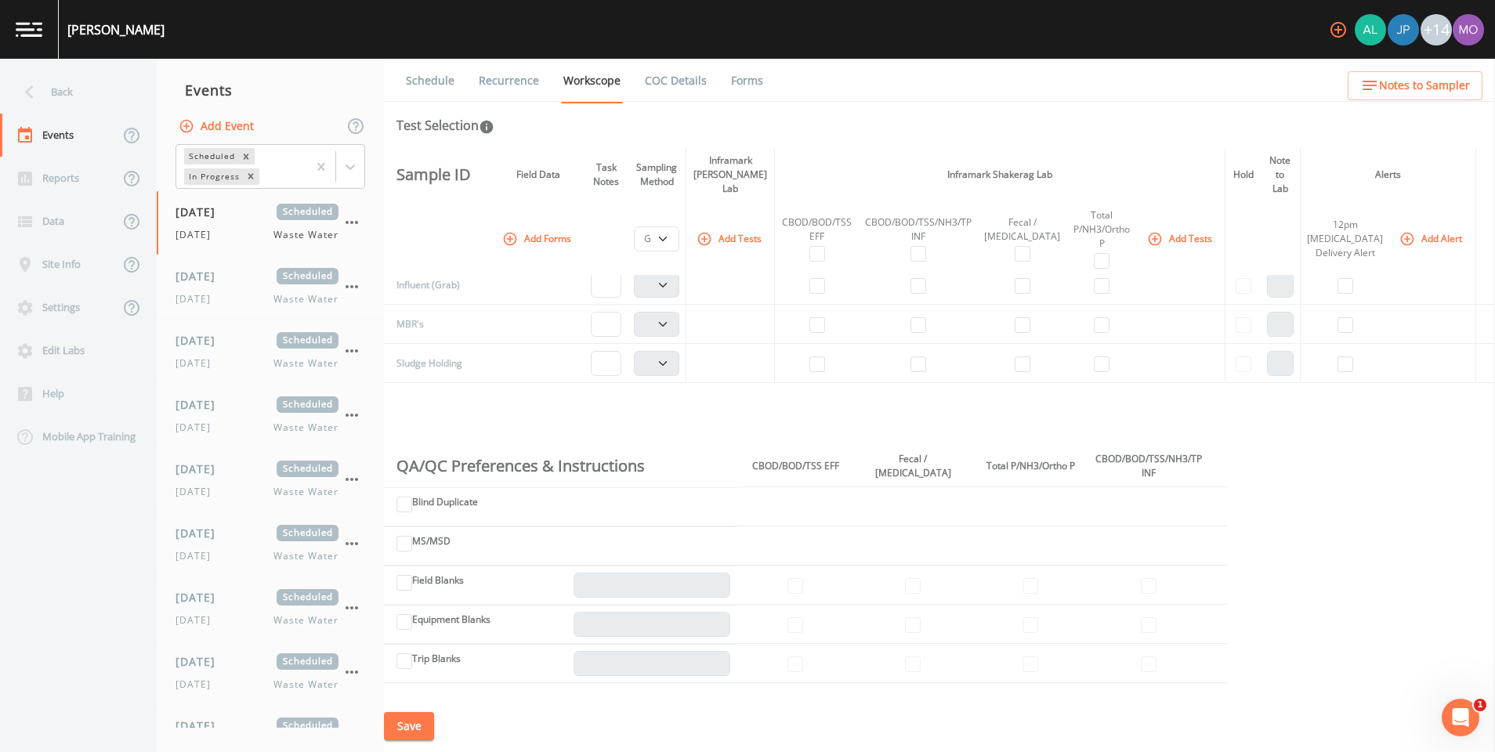
scroll to position [214, 0]
click at [427, 730] on button "Save" at bounding box center [409, 726] width 50 height 29
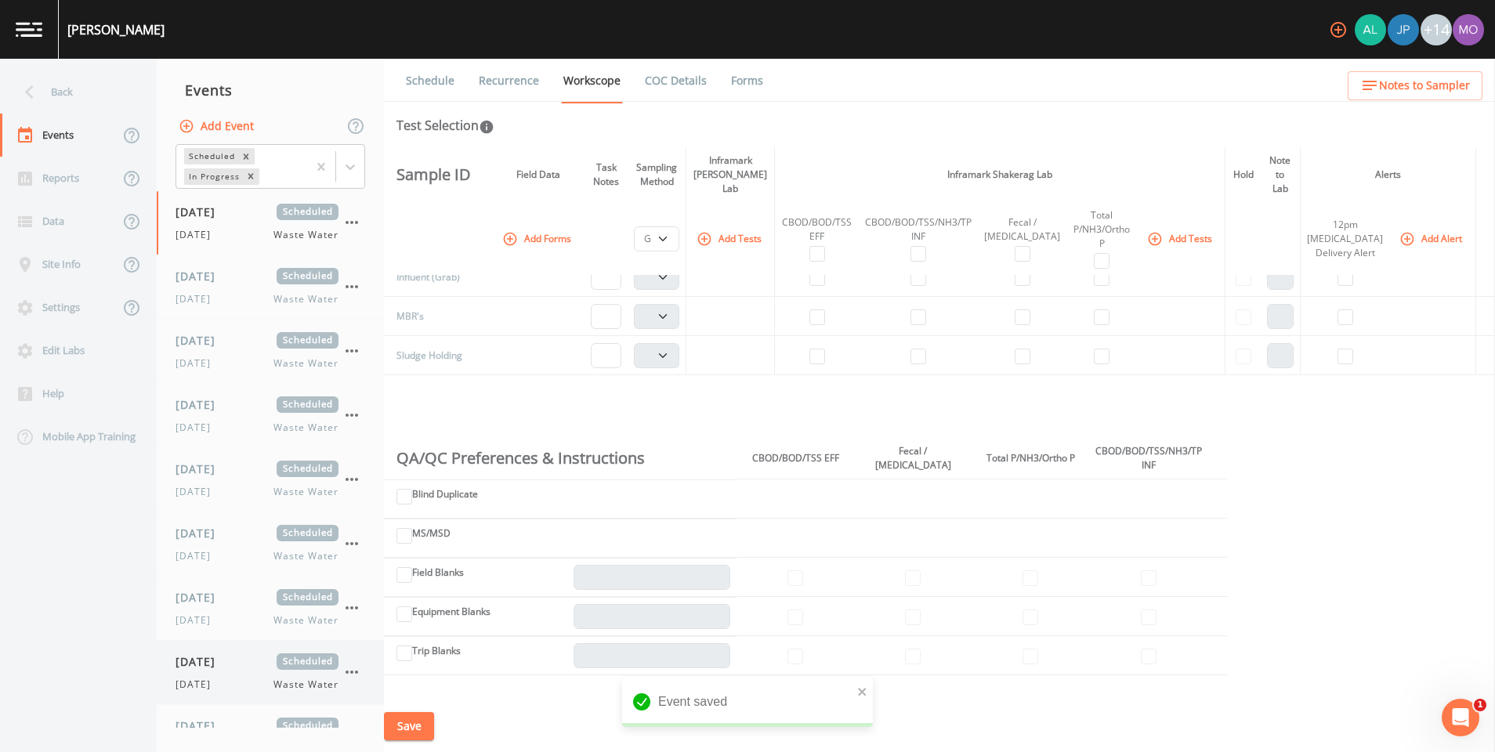
click at [183, 670] on div "[DATE] Scheduled [DATE] Waste Water" at bounding box center [257, 673] width 163 height 38
select select "b6a3c313-748b-4795-a028-792ad310bd60"
select select "092b3f94-5697-4c94-9891-da161916fdbb"
select select "b6a3c313-748b-4795-a028-792ad310bd60"
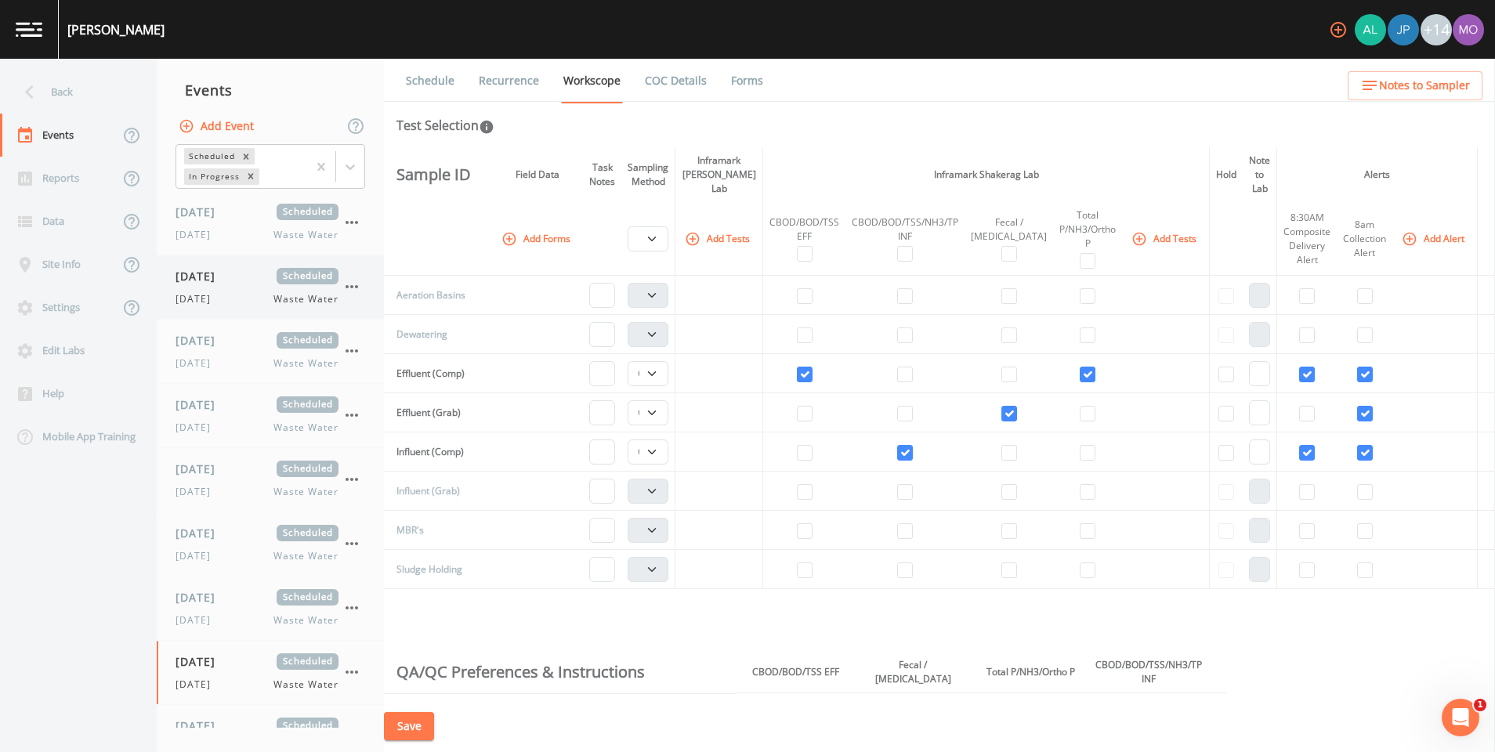
click at [218, 289] on div "[DATE] Scheduled [DATE] Waste Water" at bounding box center [257, 287] width 163 height 38
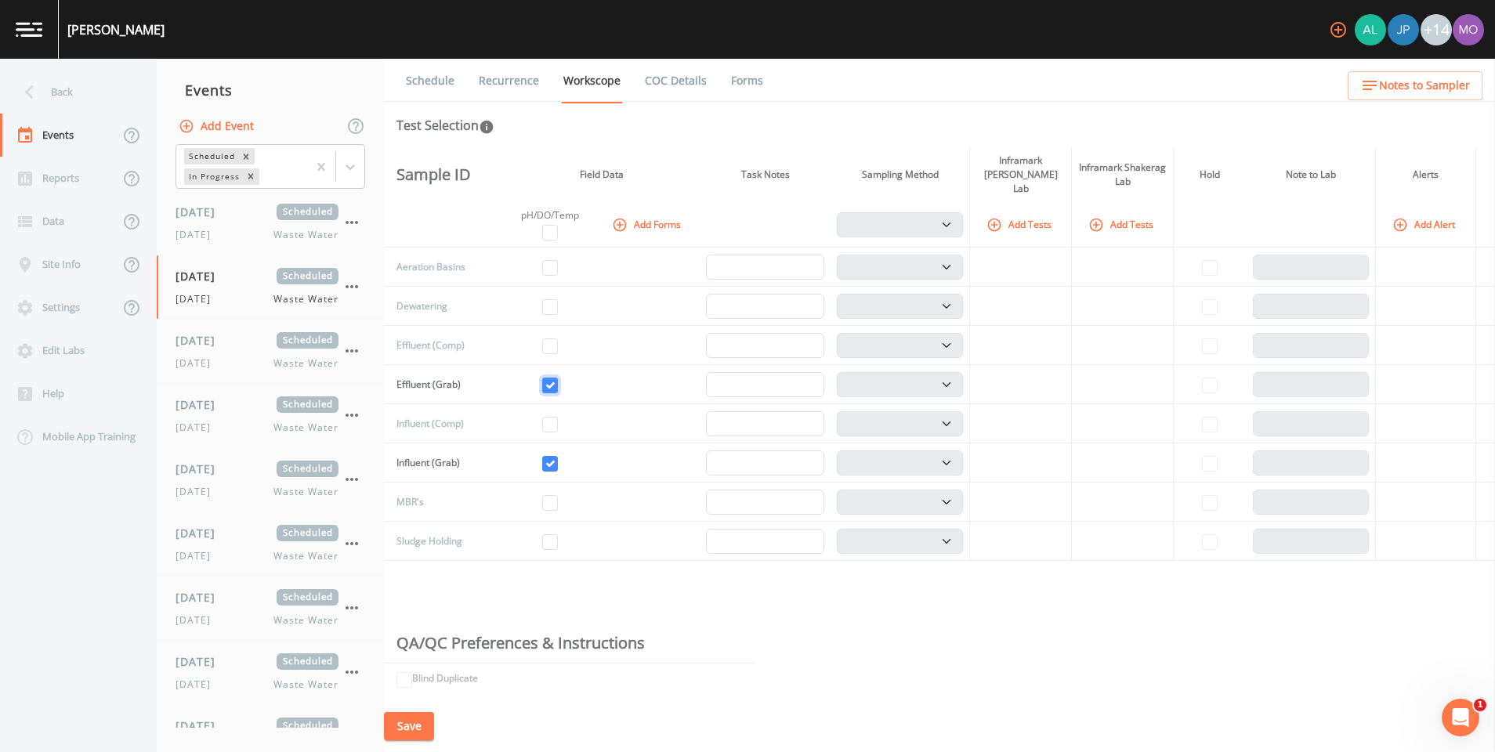
click at [558, 378] on input "checkbox" at bounding box center [550, 386] width 16 height 16
checkbox input "false"
click at [553, 461] on td at bounding box center [550, 463] width 92 height 39
click at [553, 456] on input "checkbox" at bounding box center [550, 464] width 16 height 16
checkbox input "false"
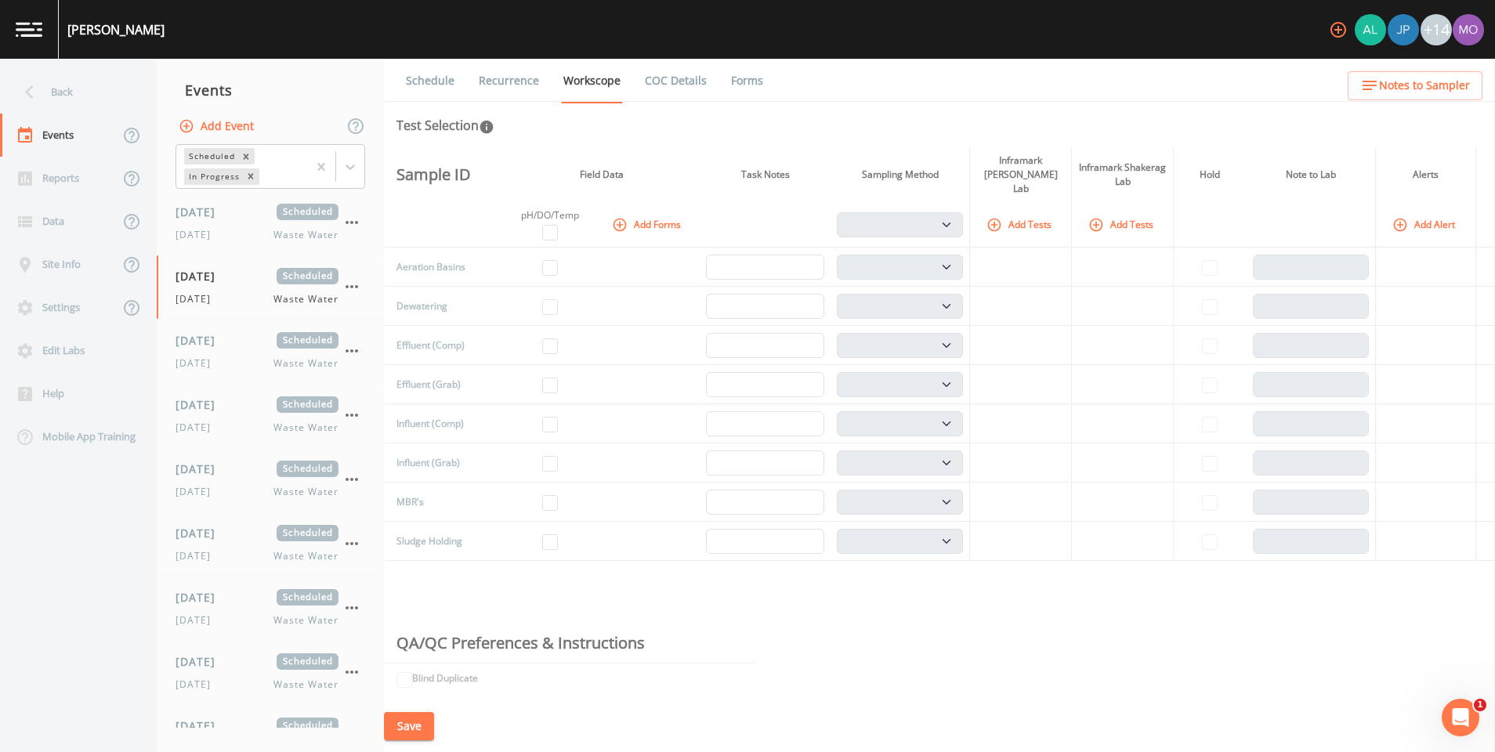
click at [995, 218] on icon "button" at bounding box center [994, 224] width 13 height 13
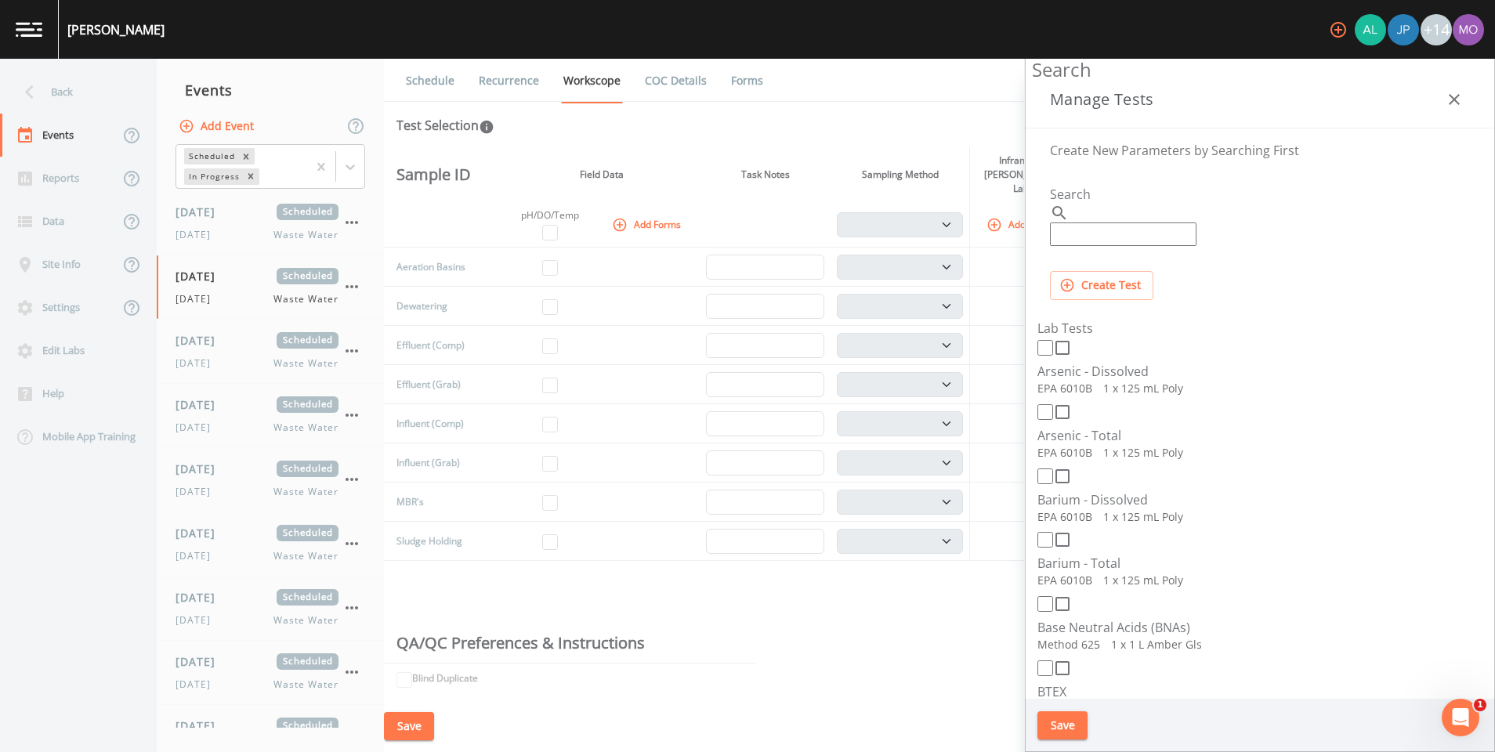
click at [1115, 223] on input "Search" at bounding box center [1123, 235] width 147 height 24
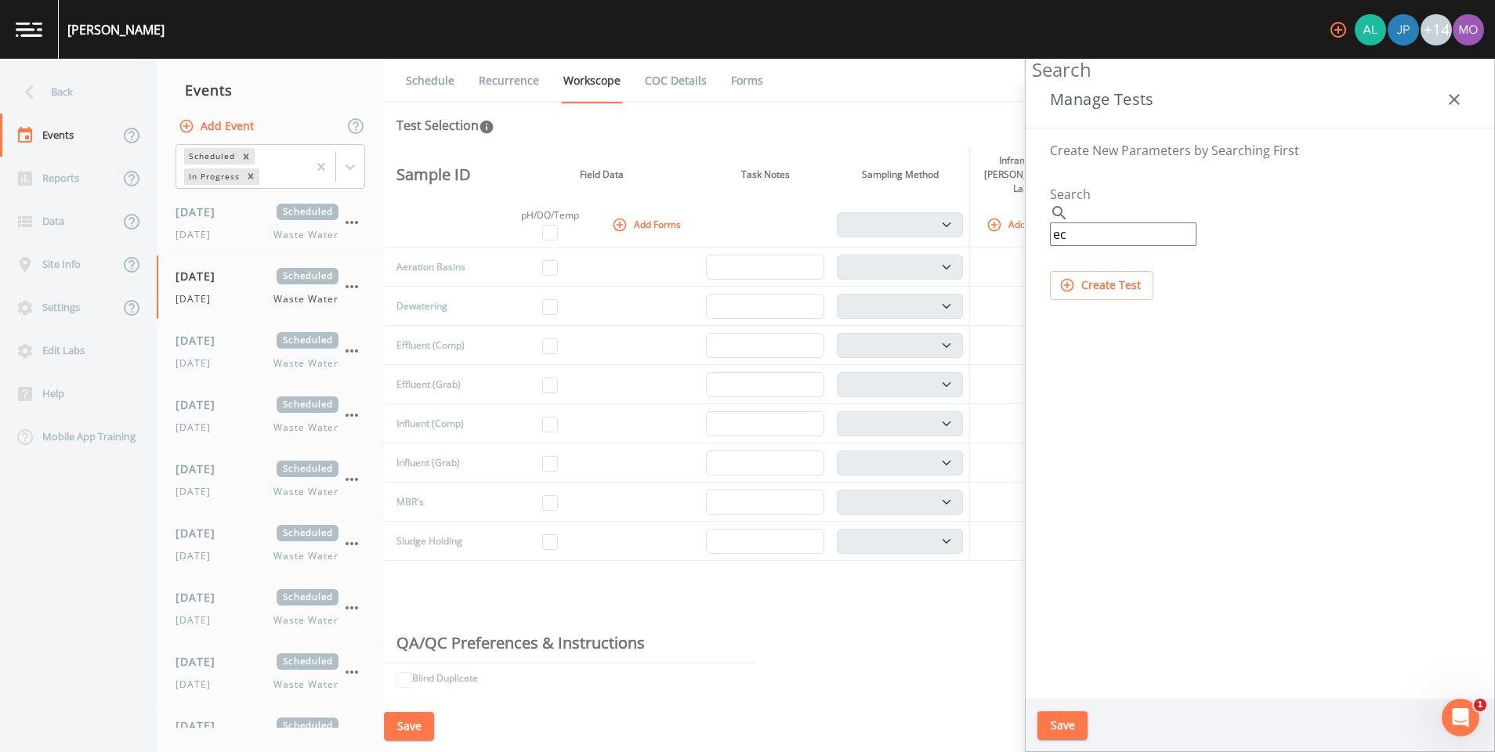
type input "e"
type input "f"
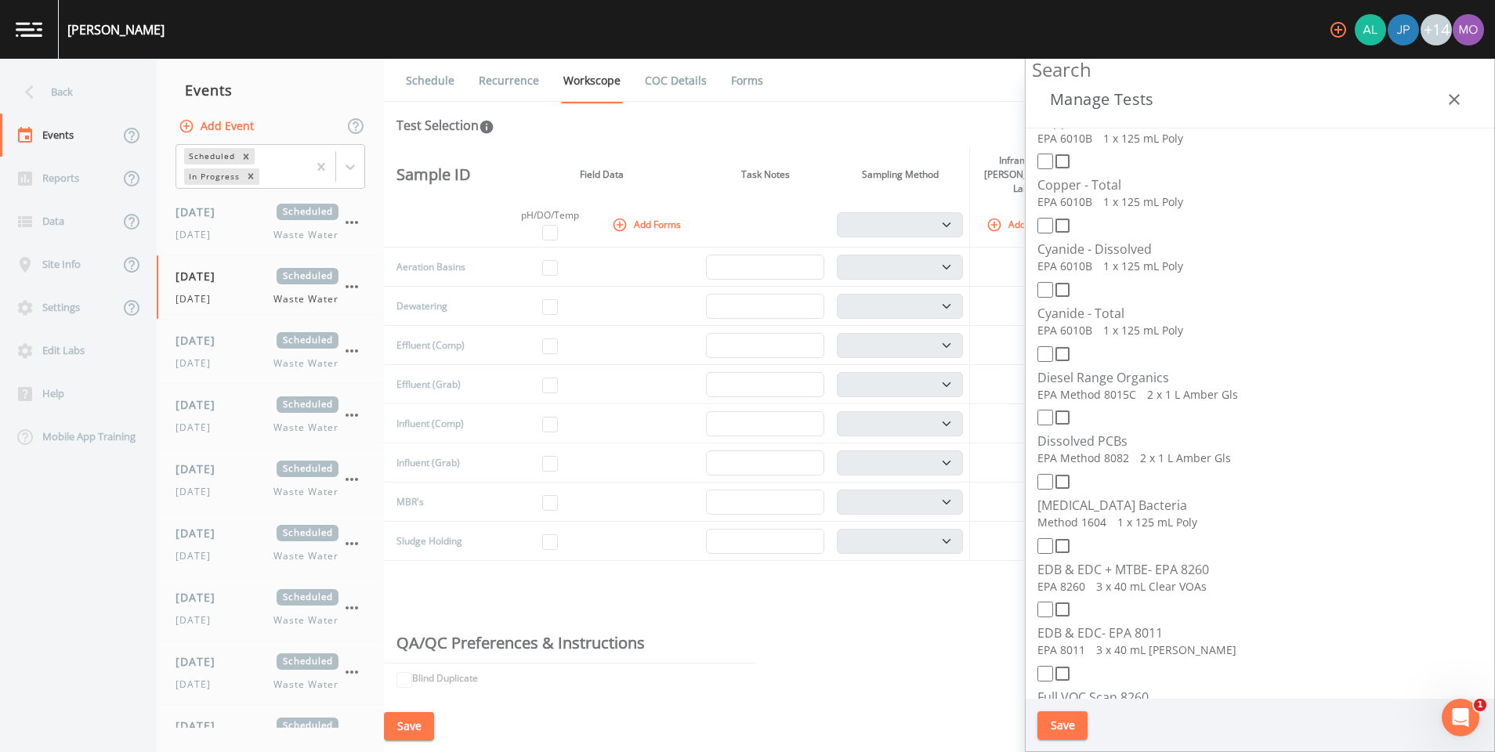
scroll to position [877, 0]
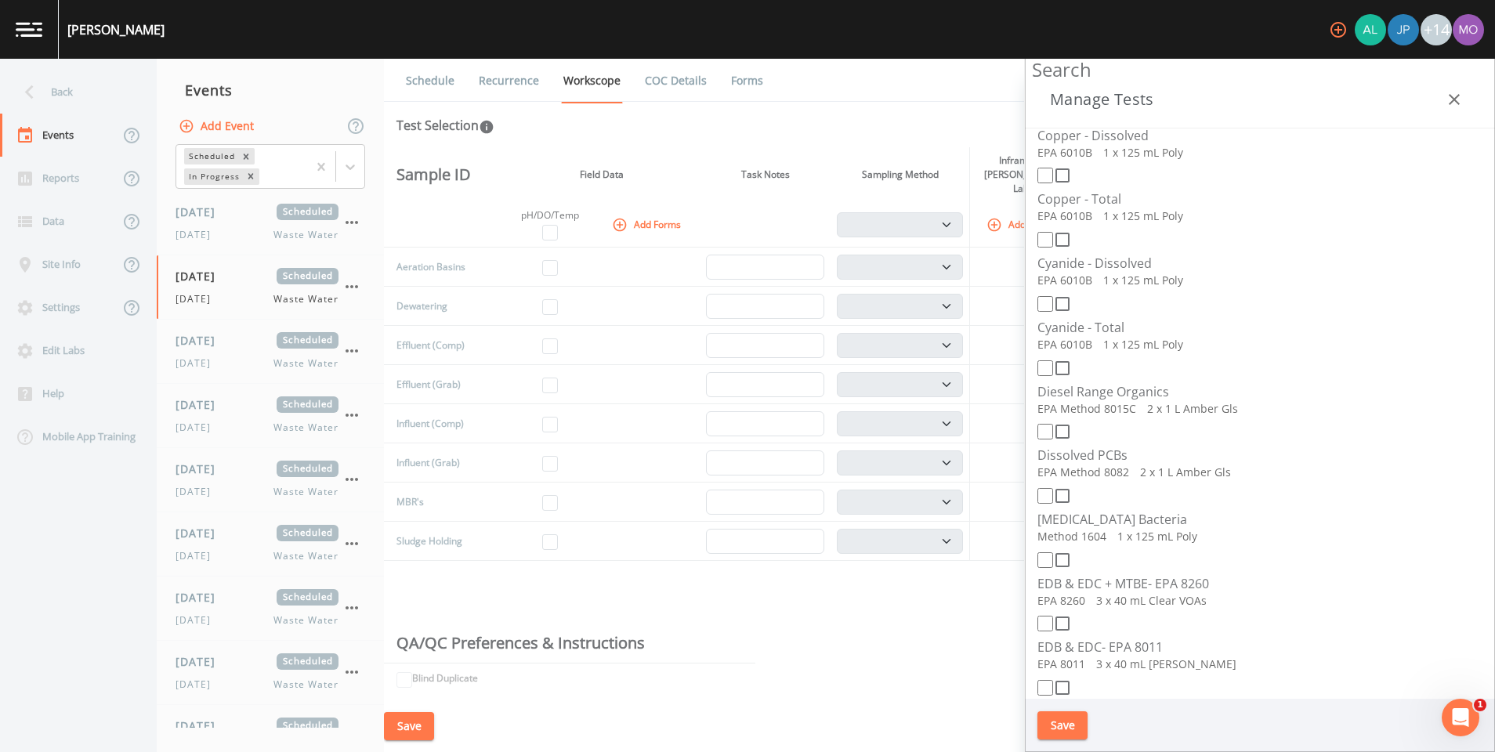
click at [1063, 487] on icon at bounding box center [1062, 496] width 19 height 19
checkbox input "true"
click at [1060, 724] on button "Save" at bounding box center [1063, 726] width 50 height 29
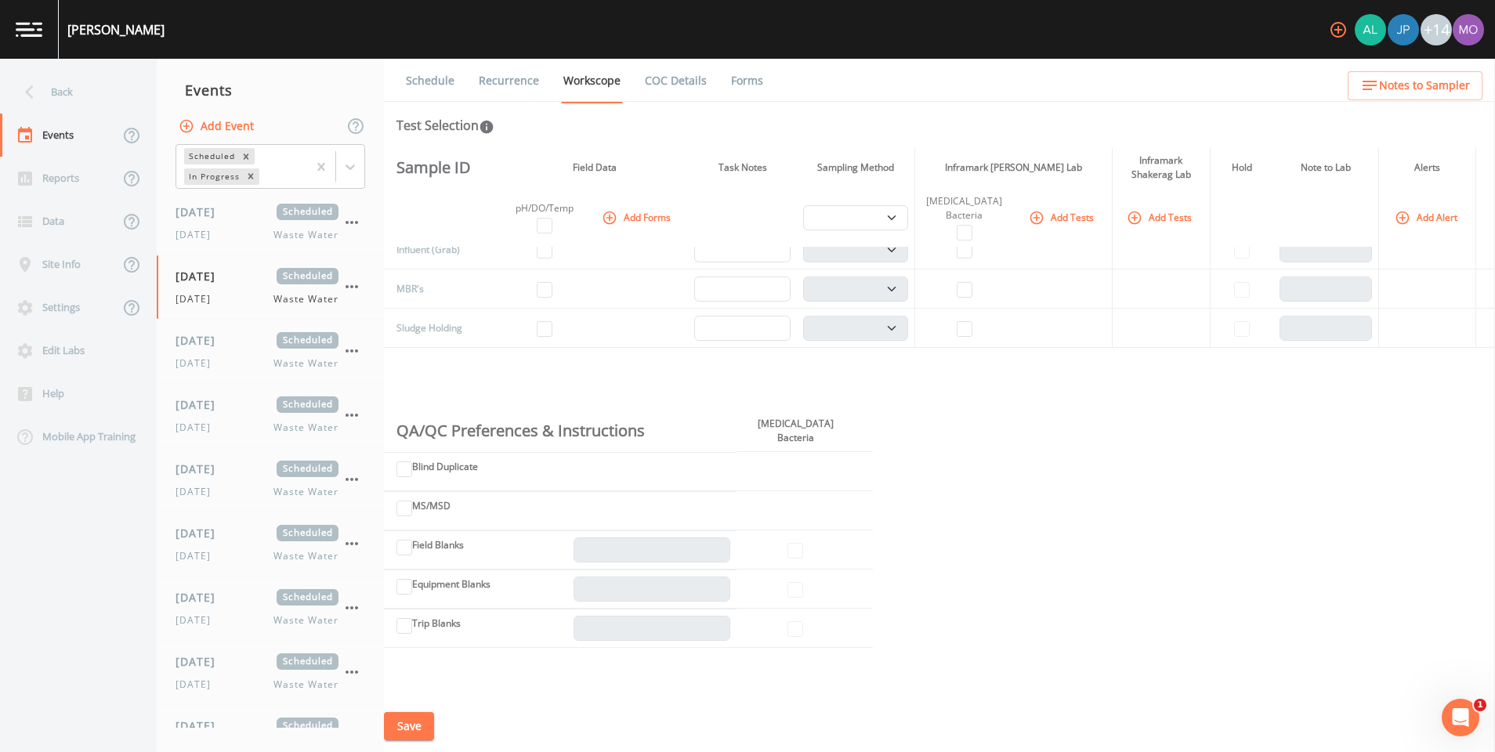
scroll to position [0, 0]
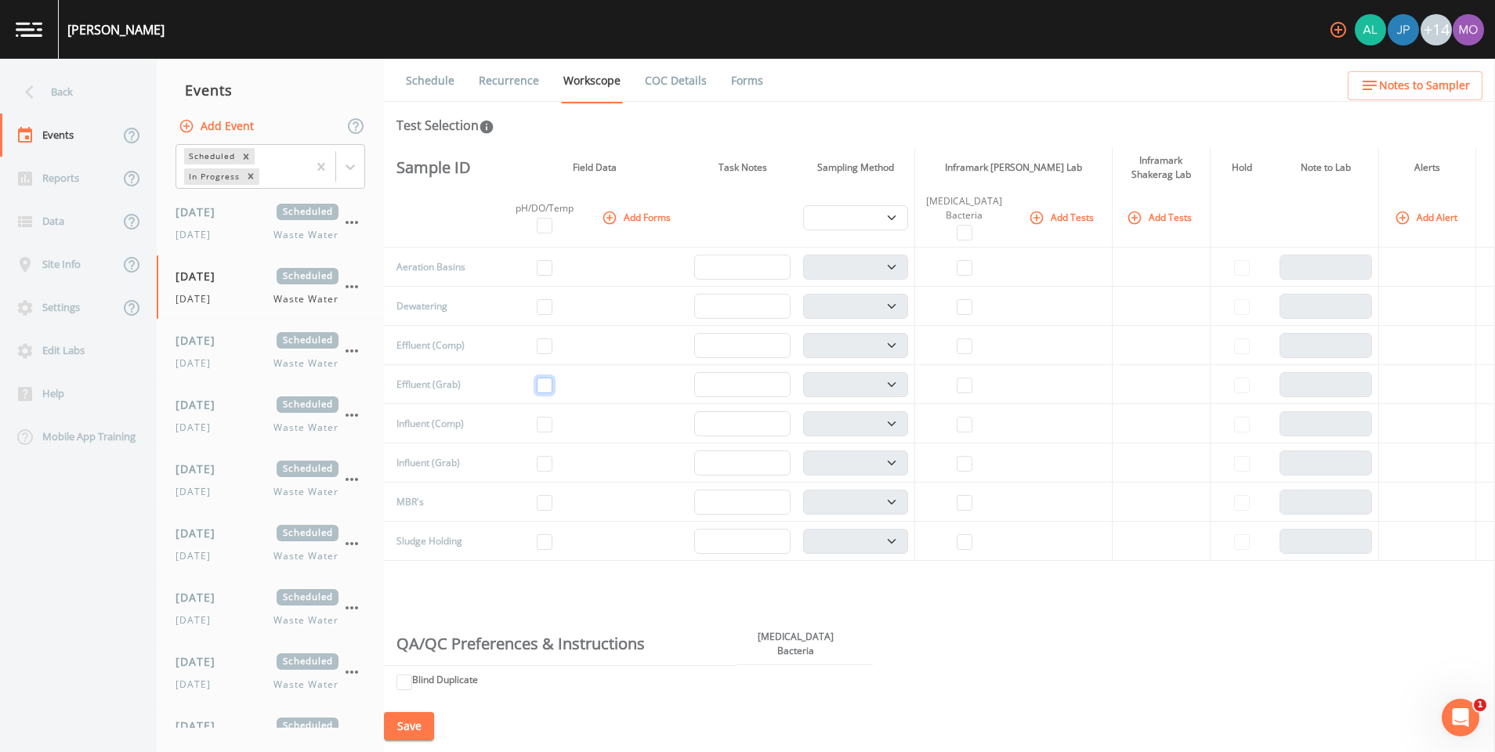
click at [553, 386] on input "checkbox" at bounding box center [545, 386] width 16 height 16
checkbox input "true"
click at [963, 390] on input "checkbox" at bounding box center [965, 386] width 16 height 16
checkbox input "true"
select select "b6a3c313-748b-4795-a028-792ad310bd60"
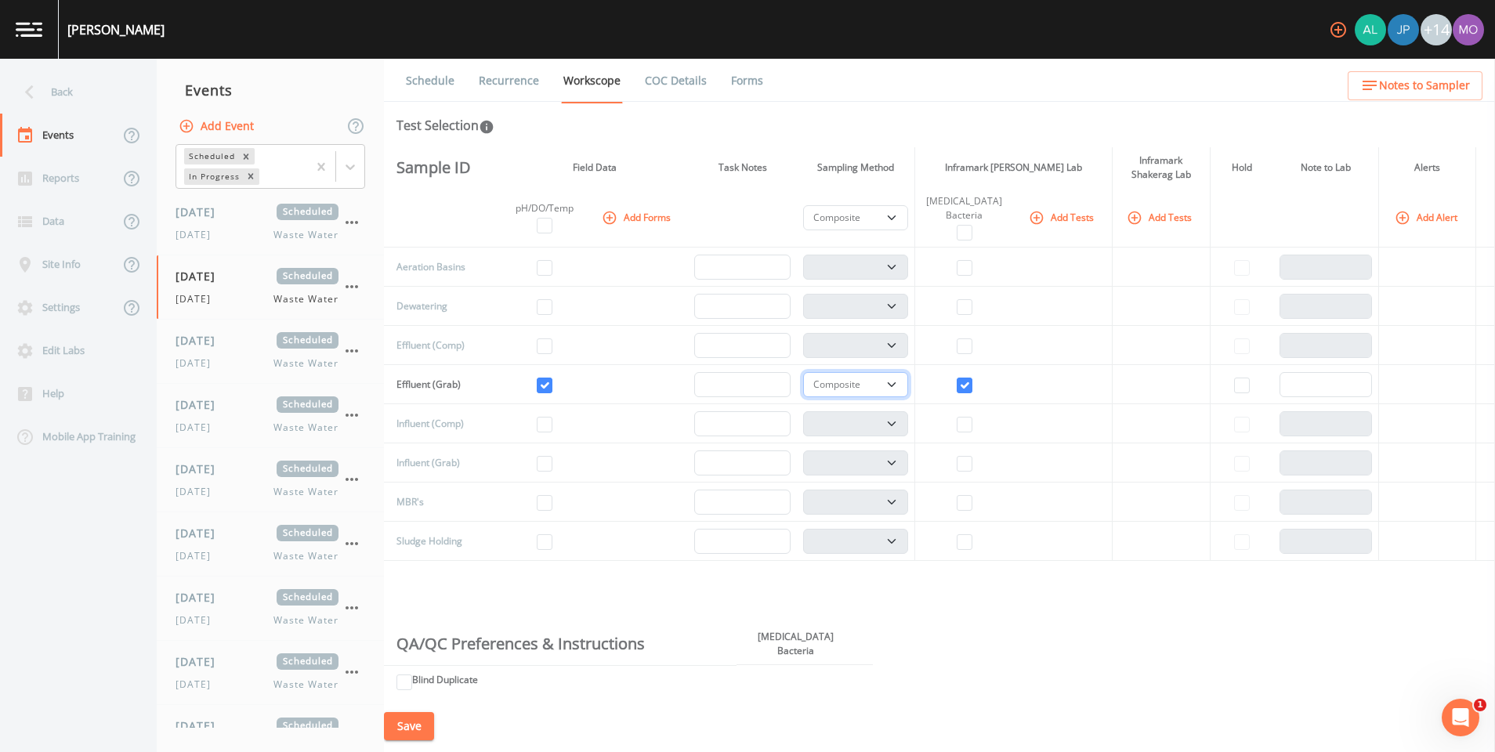
click at [908, 377] on select "Composite Grab" at bounding box center [855, 384] width 105 height 25
select select "092b3f94-5697-4c94-9891-da161916fdbb"
click at [813, 372] on select "Composite Grab" at bounding box center [855, 384] width 105 height 25
select select "092b3f94-5697-4c94-9891-da161916fdbb"
click at [1395, 220] on icon "button" at bounding box center [1403, 218] width 16 height 16
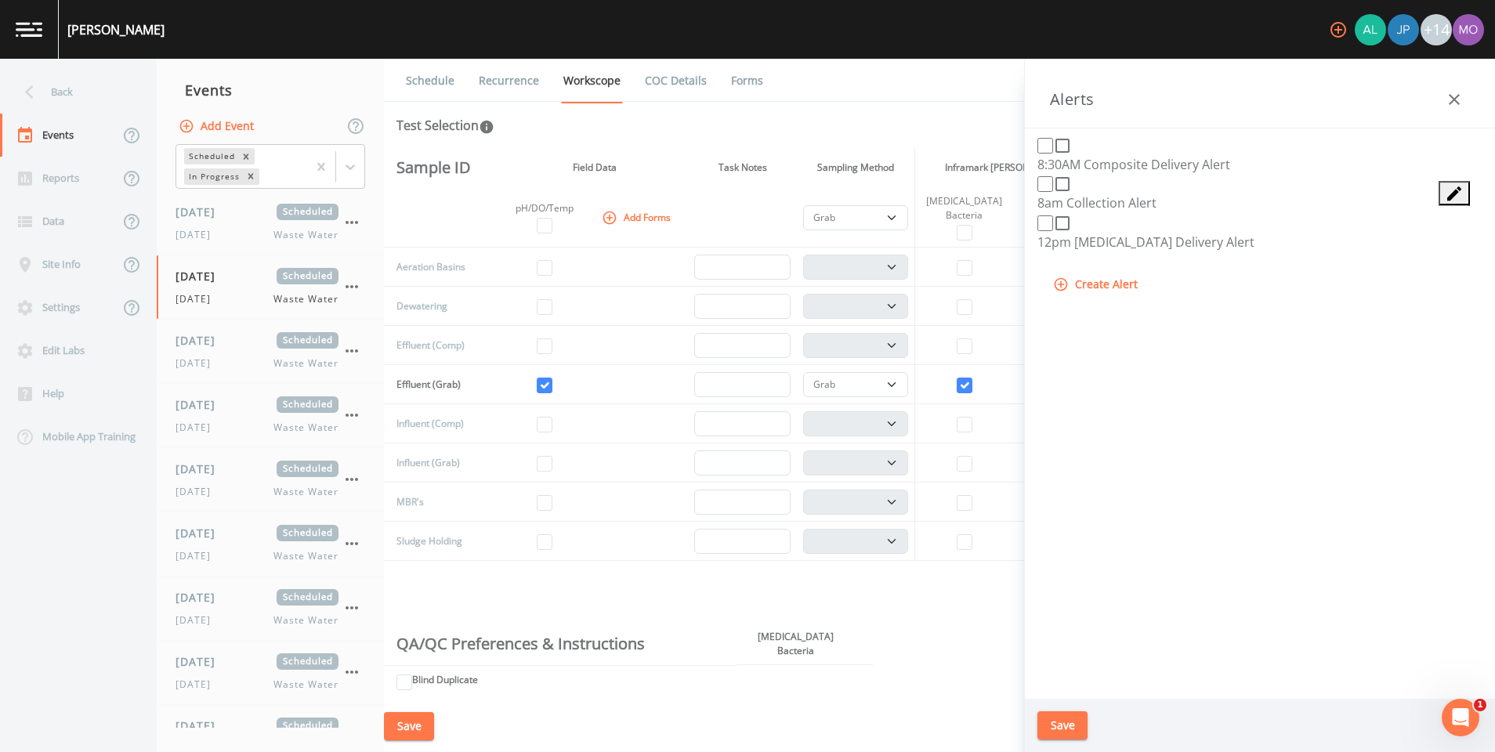
click at [1059, 230] on icon at bounding box center [1063, 223] width 14 height 14
checkbox input "true"
click at [1074, 718] on button "Save" at bounding box center [1063, 726] width 50 height 29
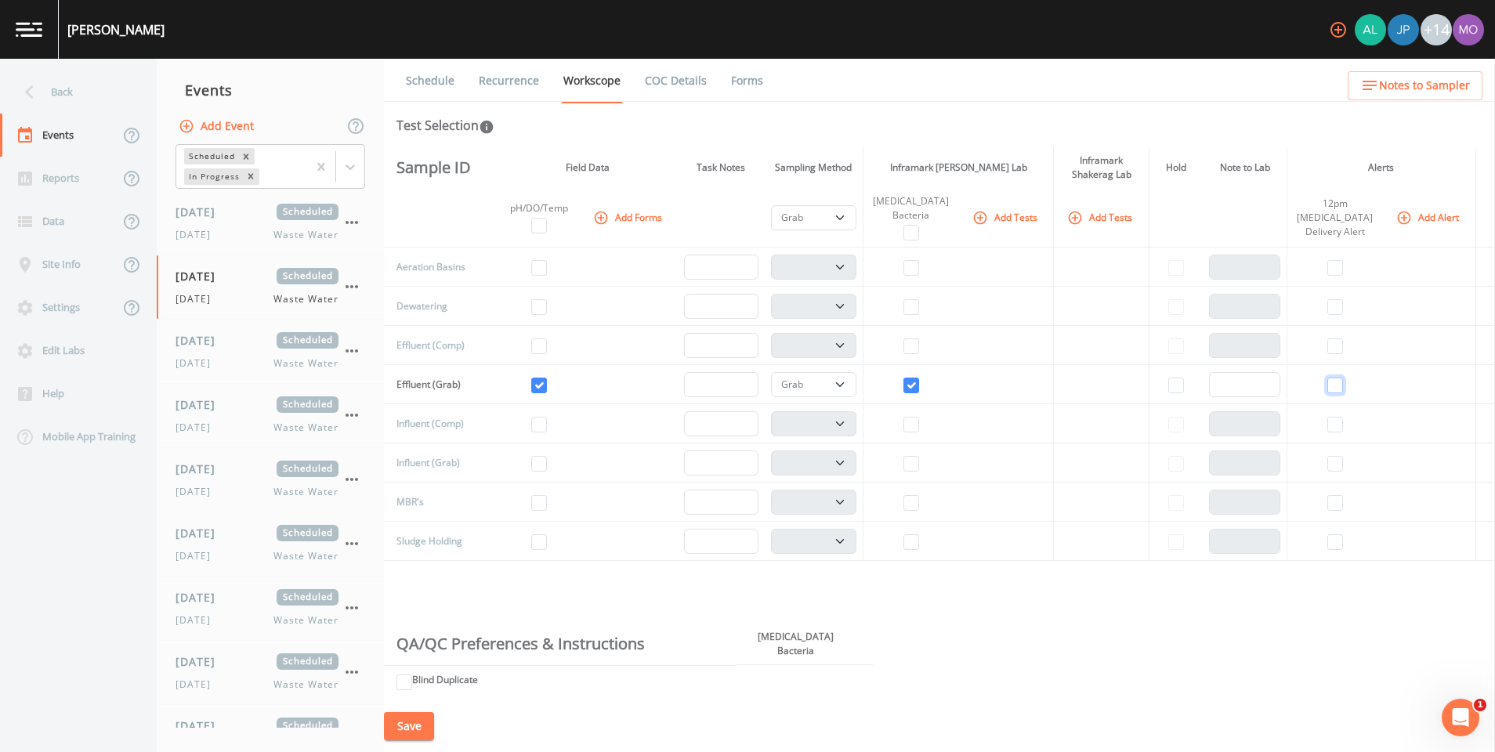
click at [1339, 386] on input "checkbox" at bounding box center [1336, 386] width 16 height 16
checkbox input "true"
click at [428, 724] on button "Save" at bounding box center [409, 726] width 50 height 29
click at [348, 350] on icon "button" at bounding box center [351, 351] width 19 height 19
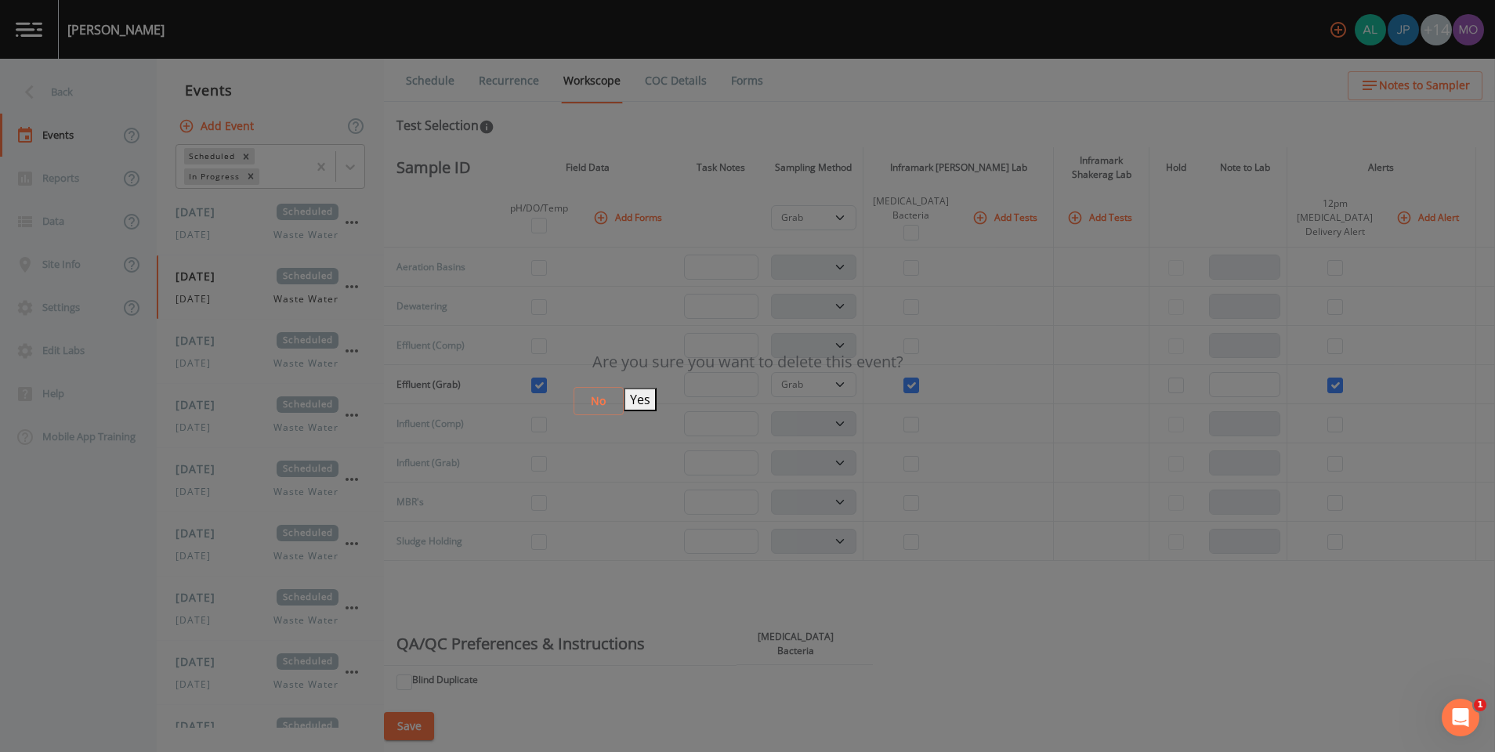
click at [657, 400] on button "Yes" at bounding box center [640, 400] width 33 height 24
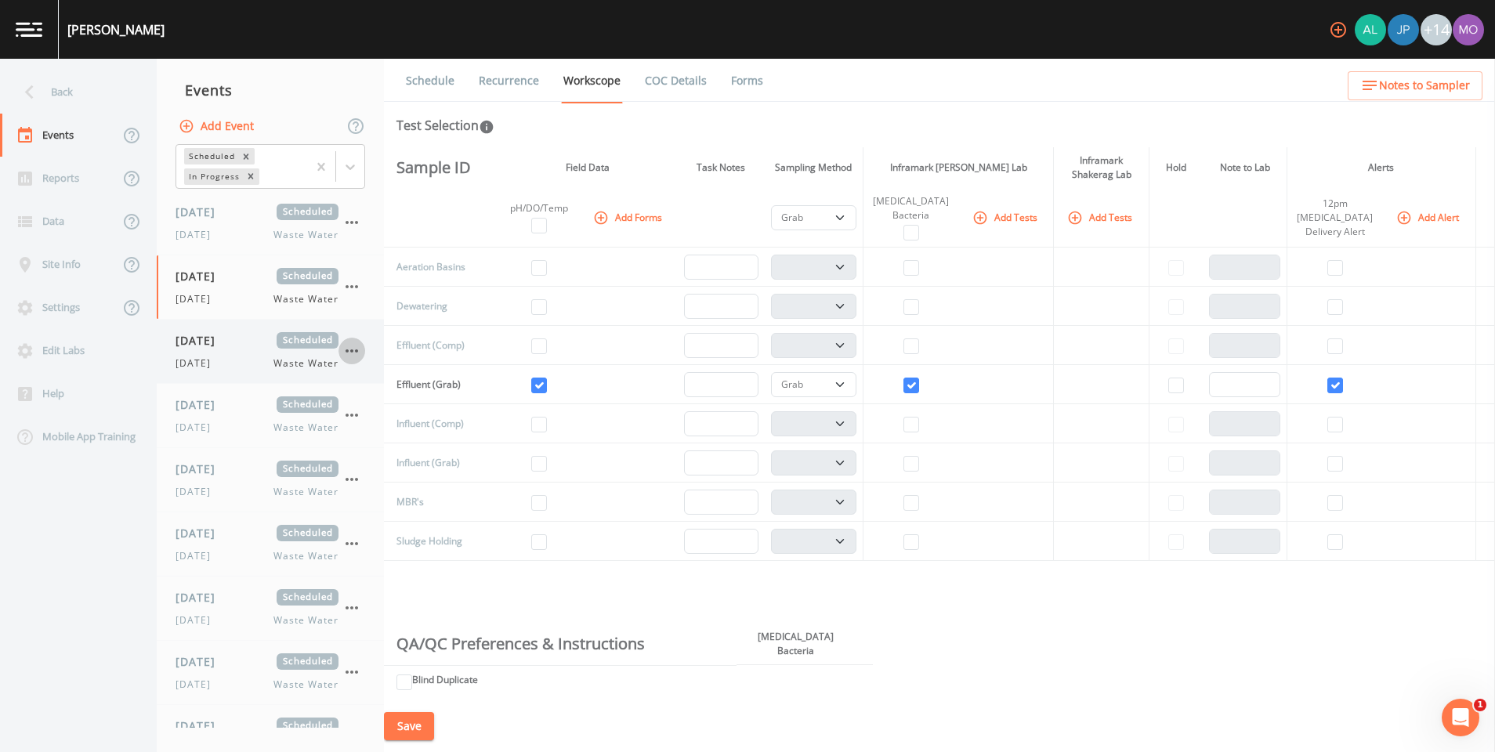
click at [350, 344] on icon "button" at bounding box center [351, 351] width 19 height 19
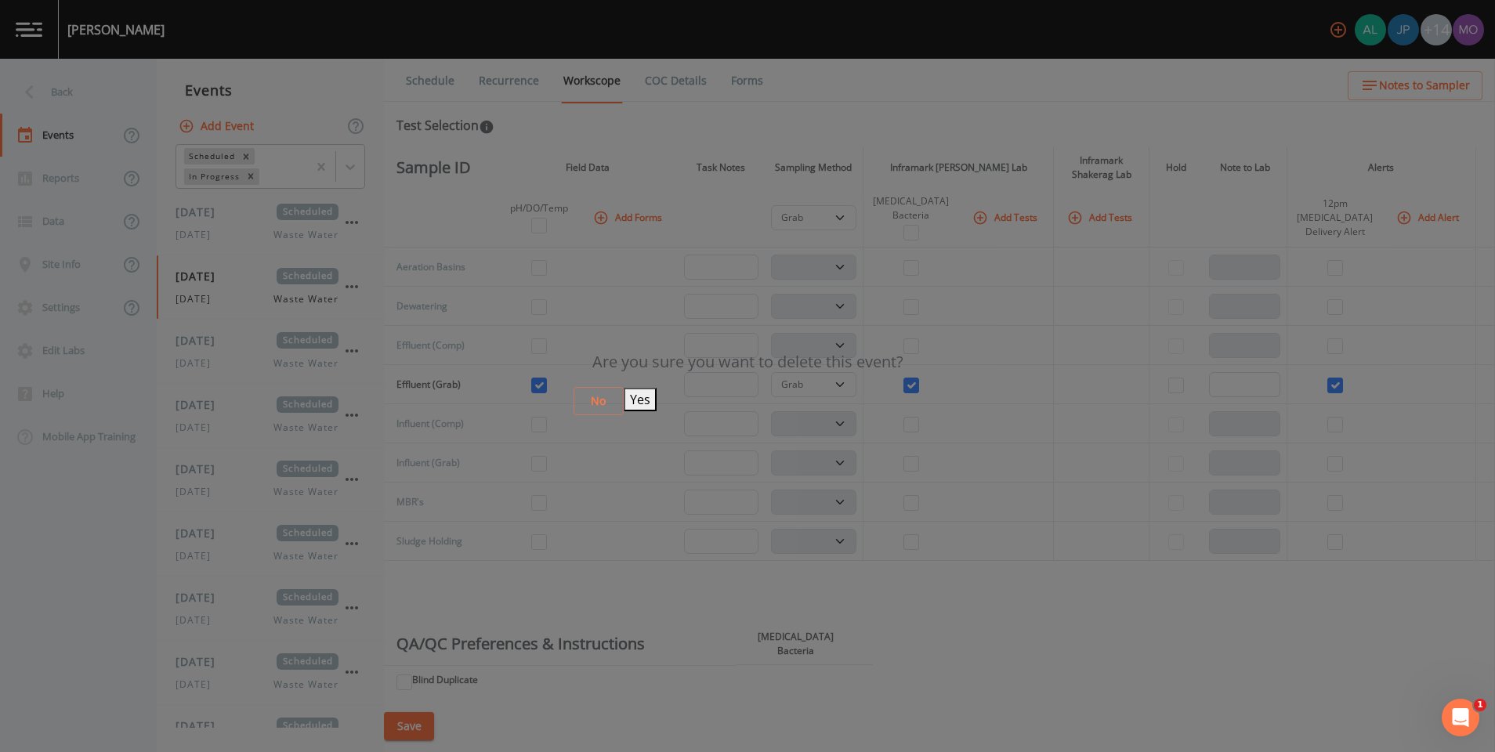
click at [657, 400] on button "Yes" at bounding box center [640, 400] width 33 height 24
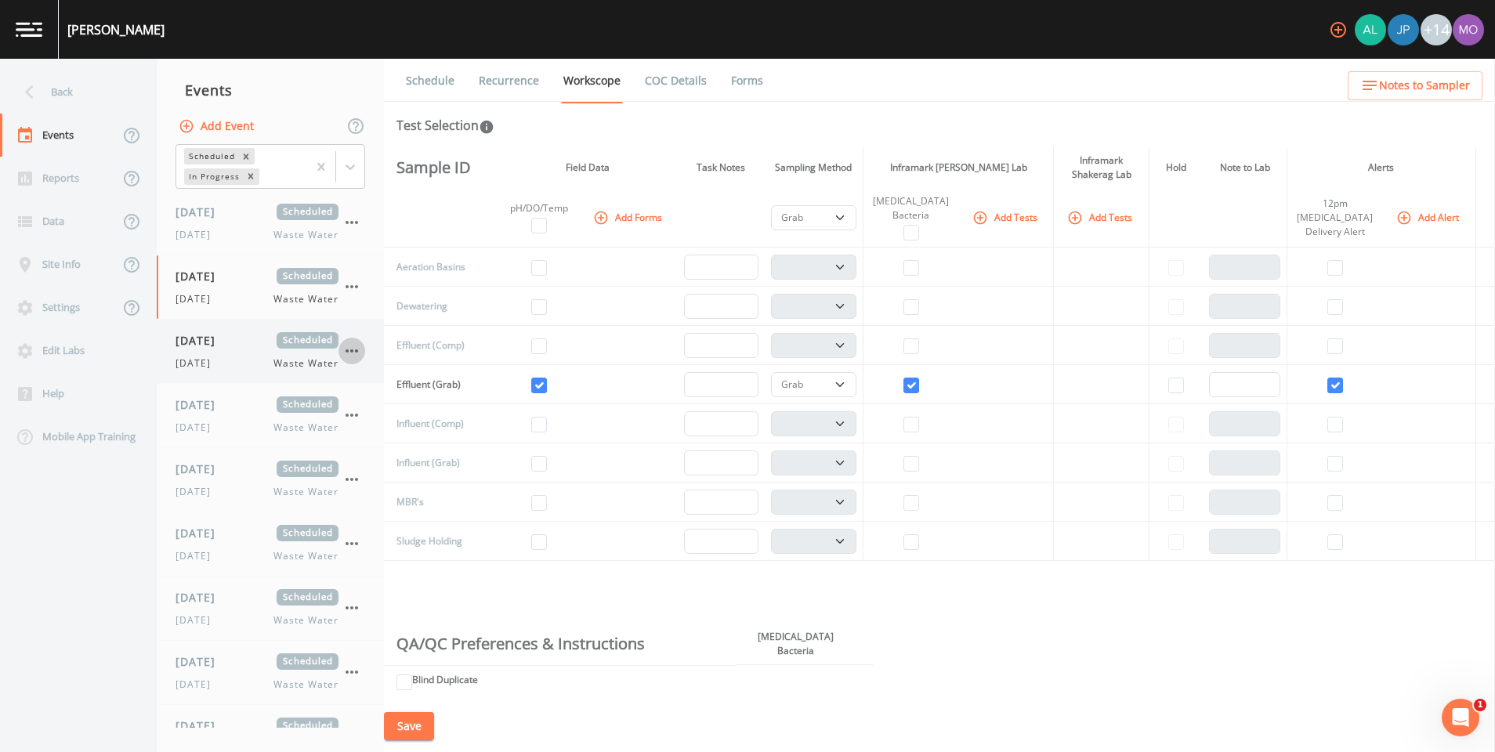
click at [356, 349] on icon "button" at bounding box center [351, 351] width 19 height 19
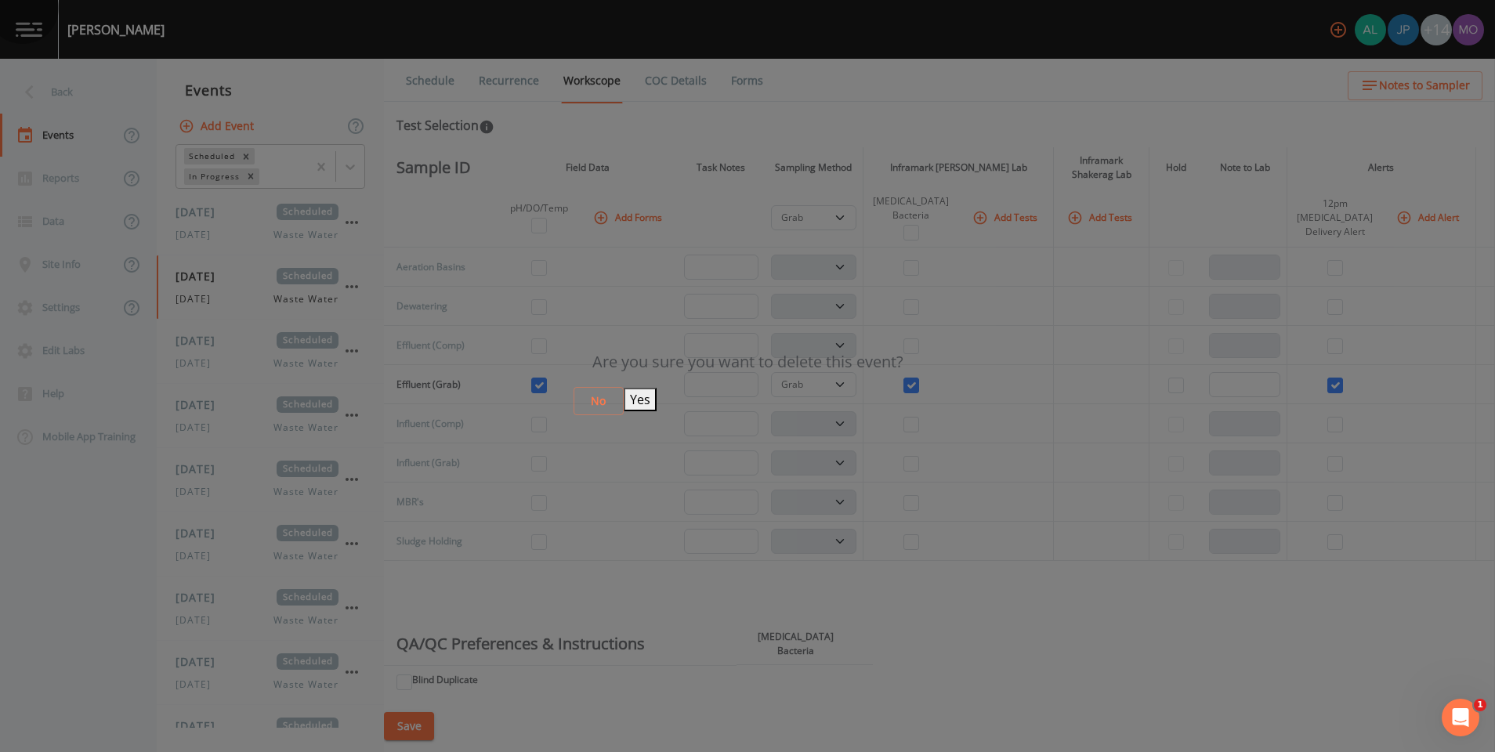
click at [657, 395] on button "Yes" at bounding box center [640, 400] width 33 height 24
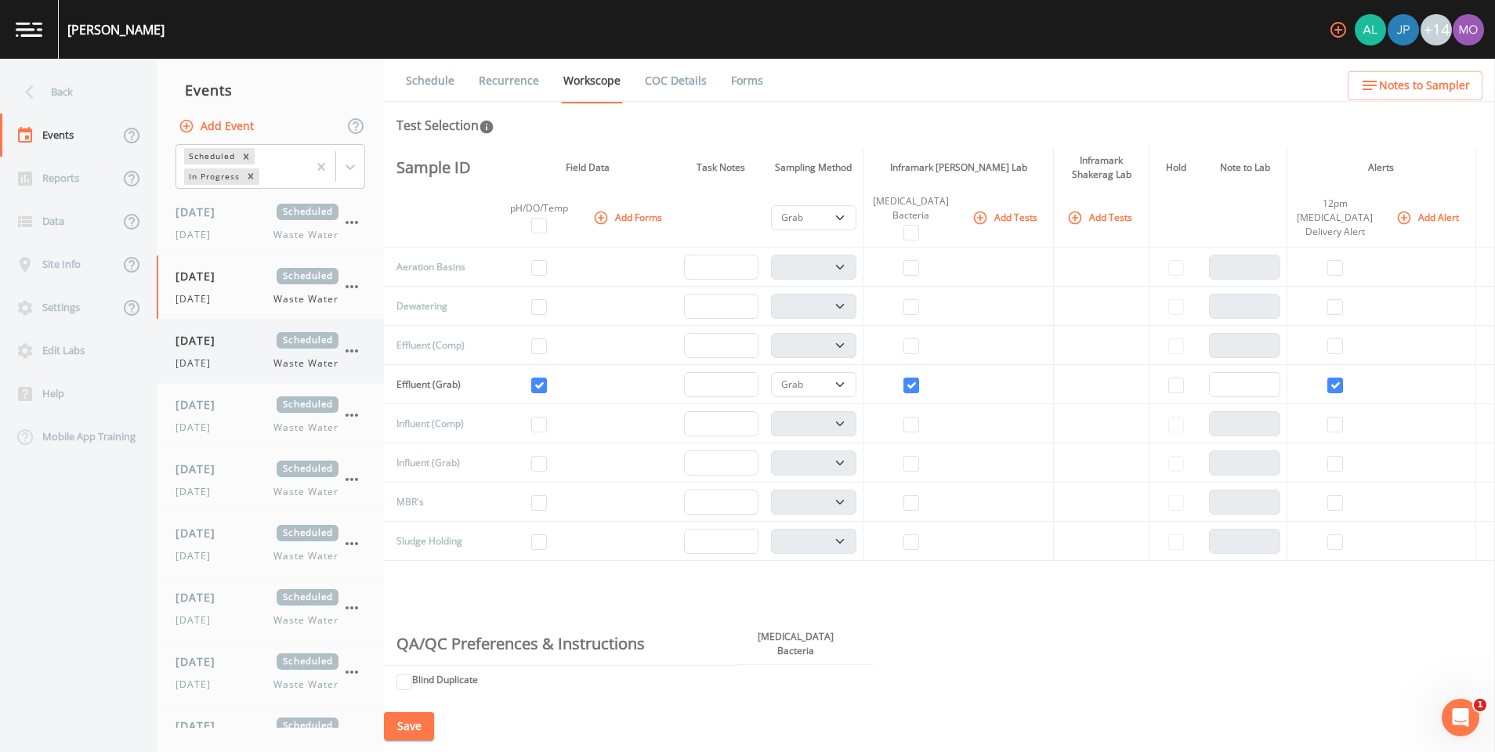
click at [351, 351] on icon "button" at bounding box center [352, 351] width 13 height 3
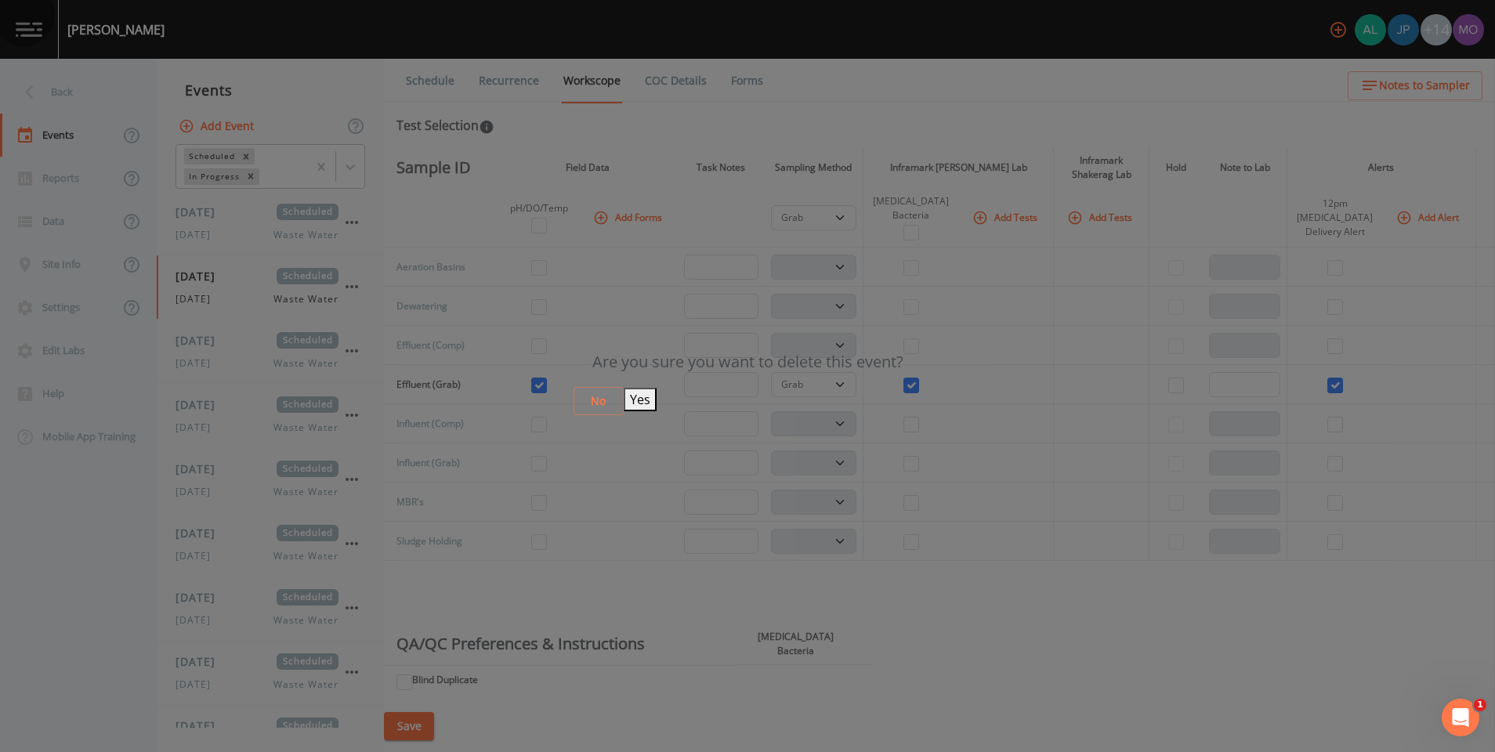
click at [657, 402] on button "Yes" at bounding box center [640, 400] width 33 height 24
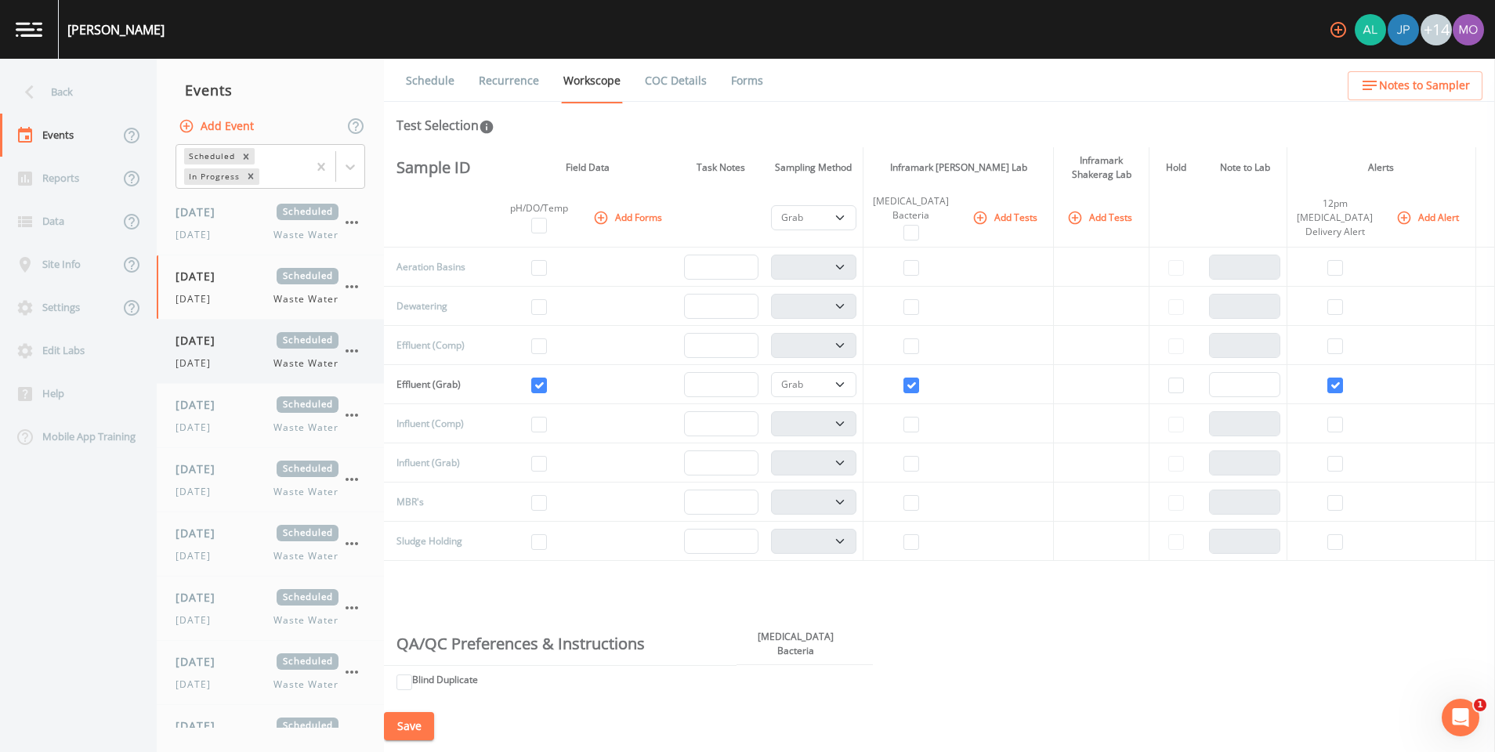
click at [350, 345] on icon "button" at bounding box center [351, 351] width 19 height 19
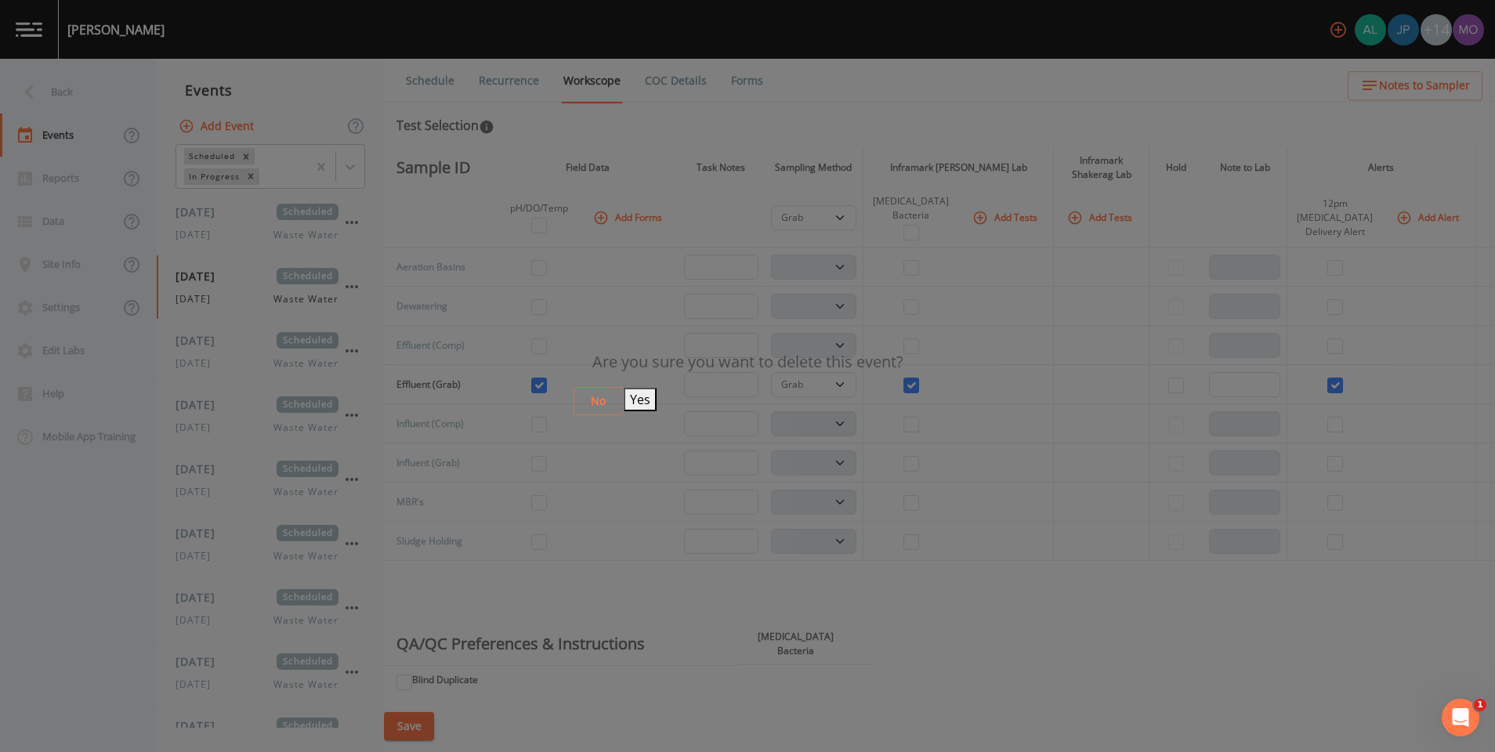
click at [657, 396] on button "Yes" at bounding box center [640, 400] width 33 height 24
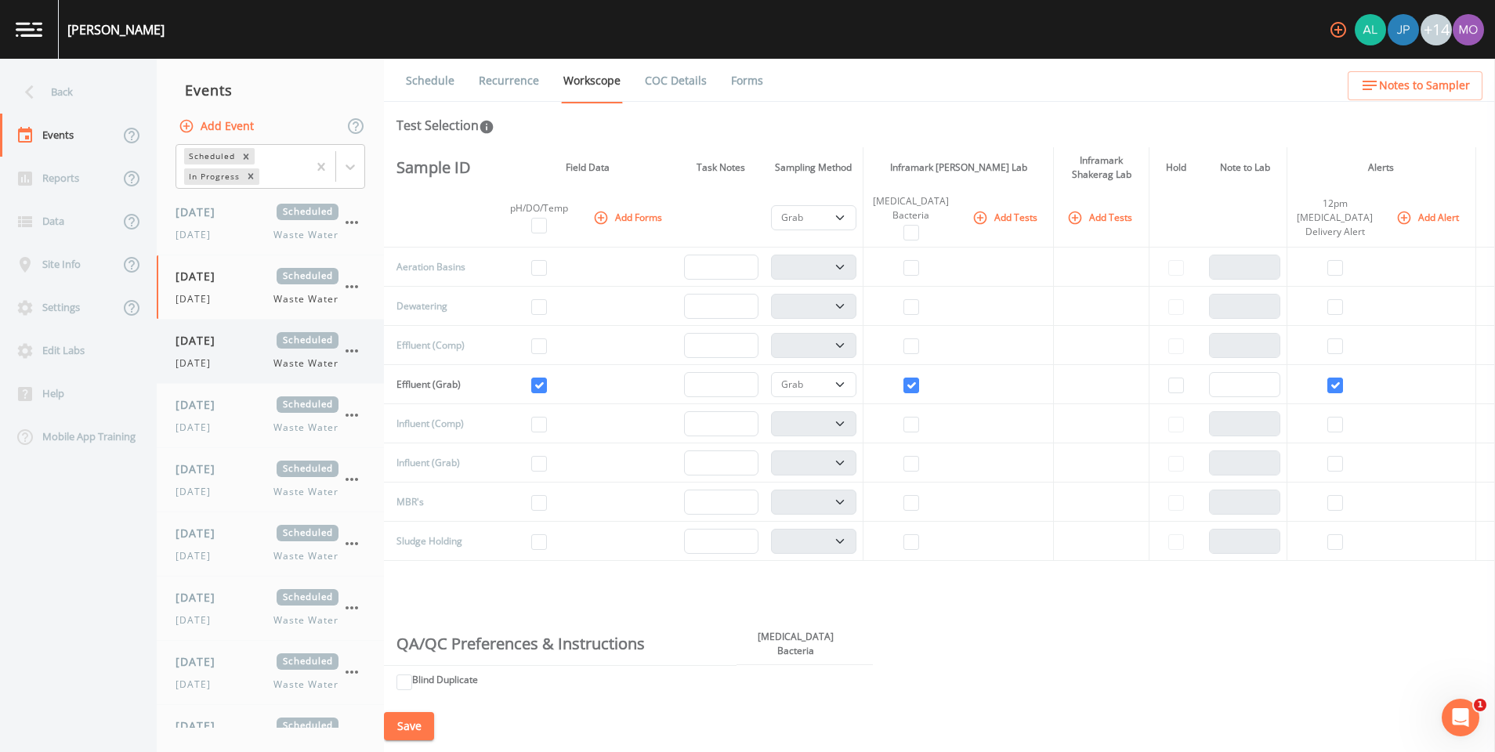
click at [356, 346] on icon "button" at bounding box center [351, 351] width 19 height 19
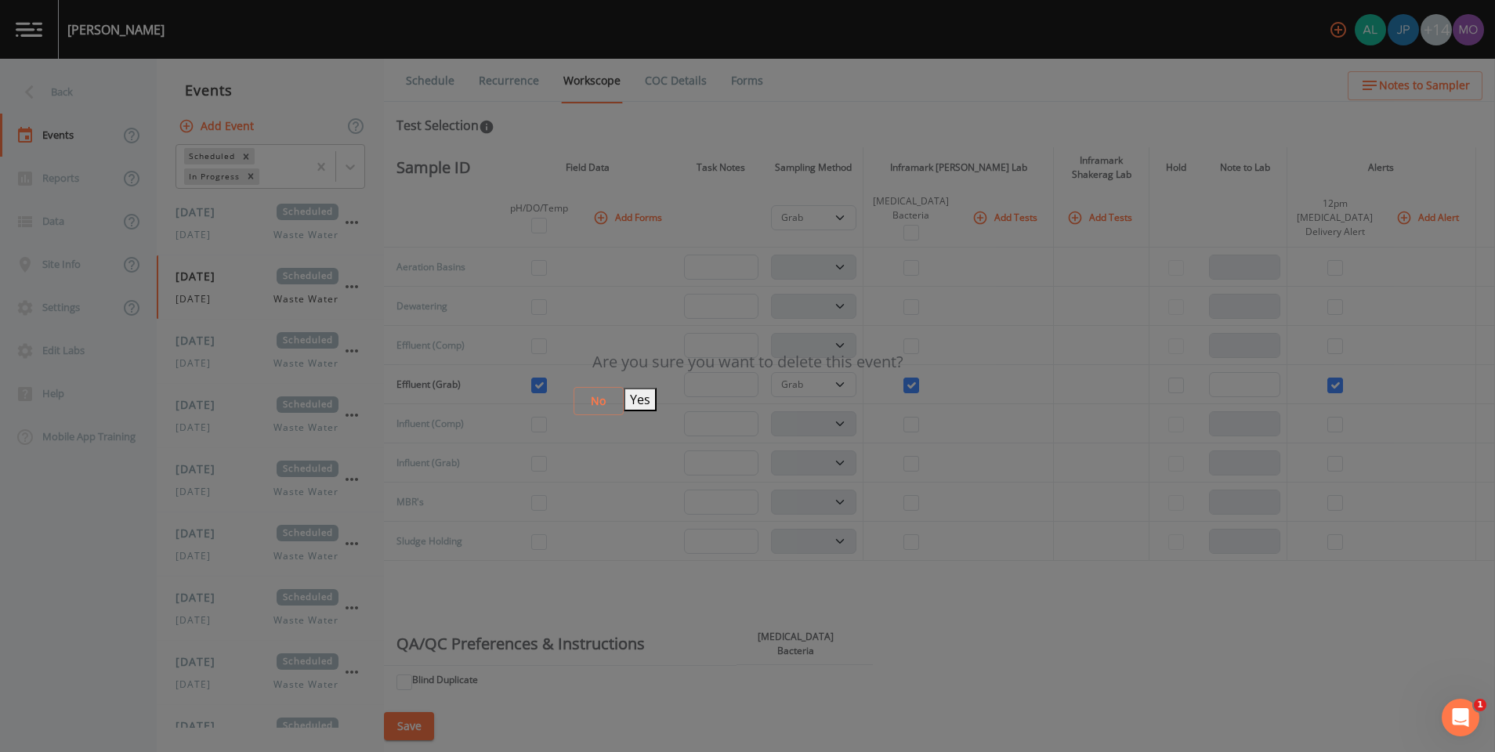
click at [657, 402] on button "Yes" at bounding box center [640, 400] width 33 height 24
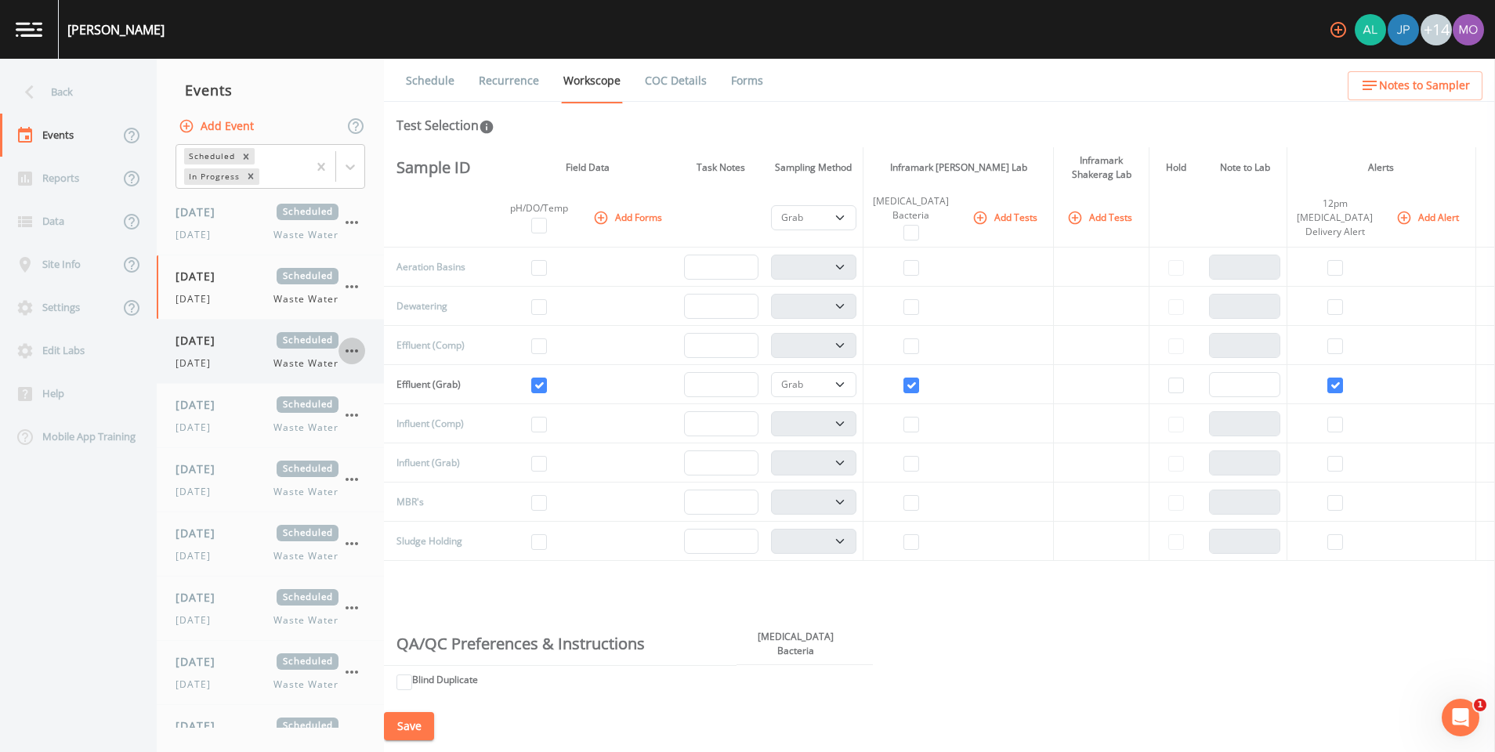
click at [353, 348] on icon "button" at bounding box center [351, 351] width 19 height 19
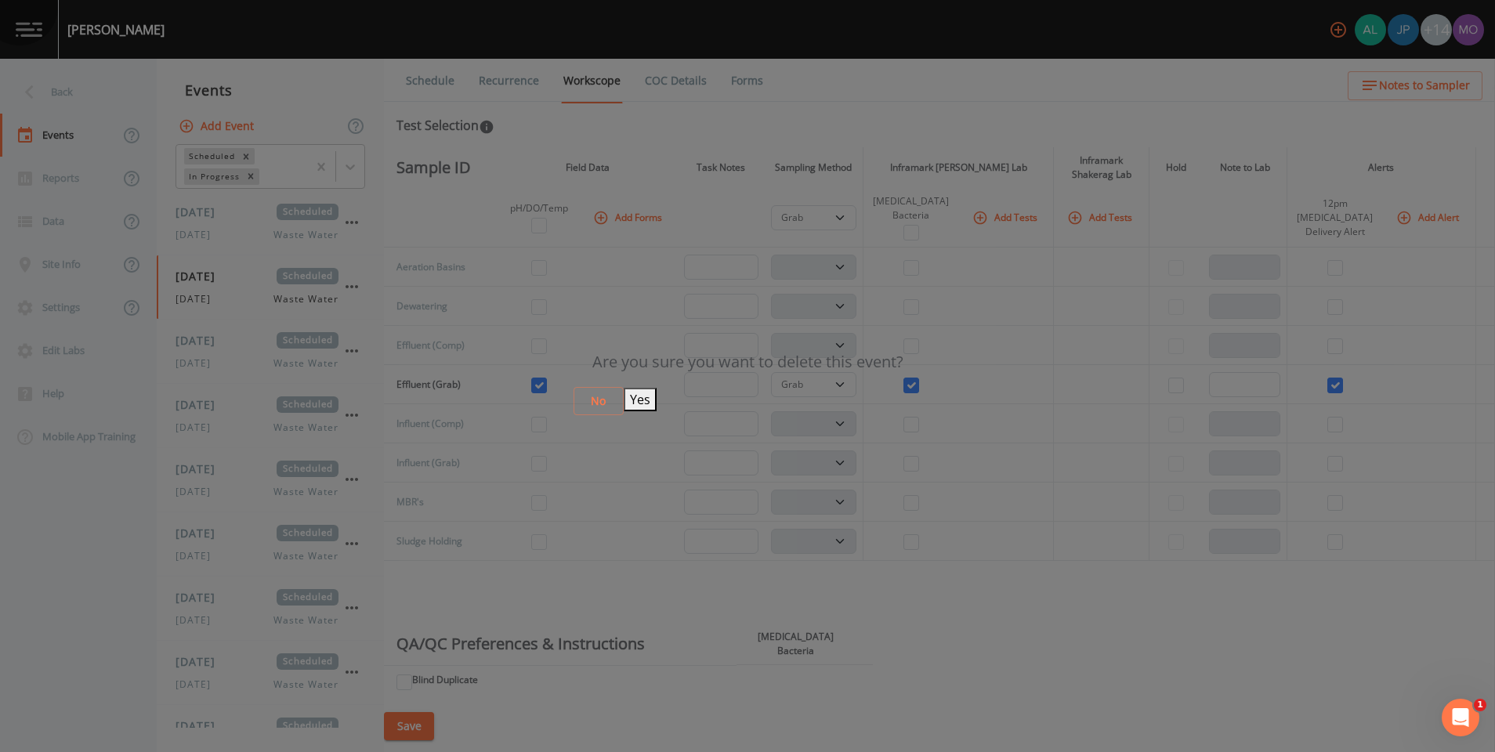
click at [657, 394] on button "Yes" at bounding box center [640, 400] width 33 height 24
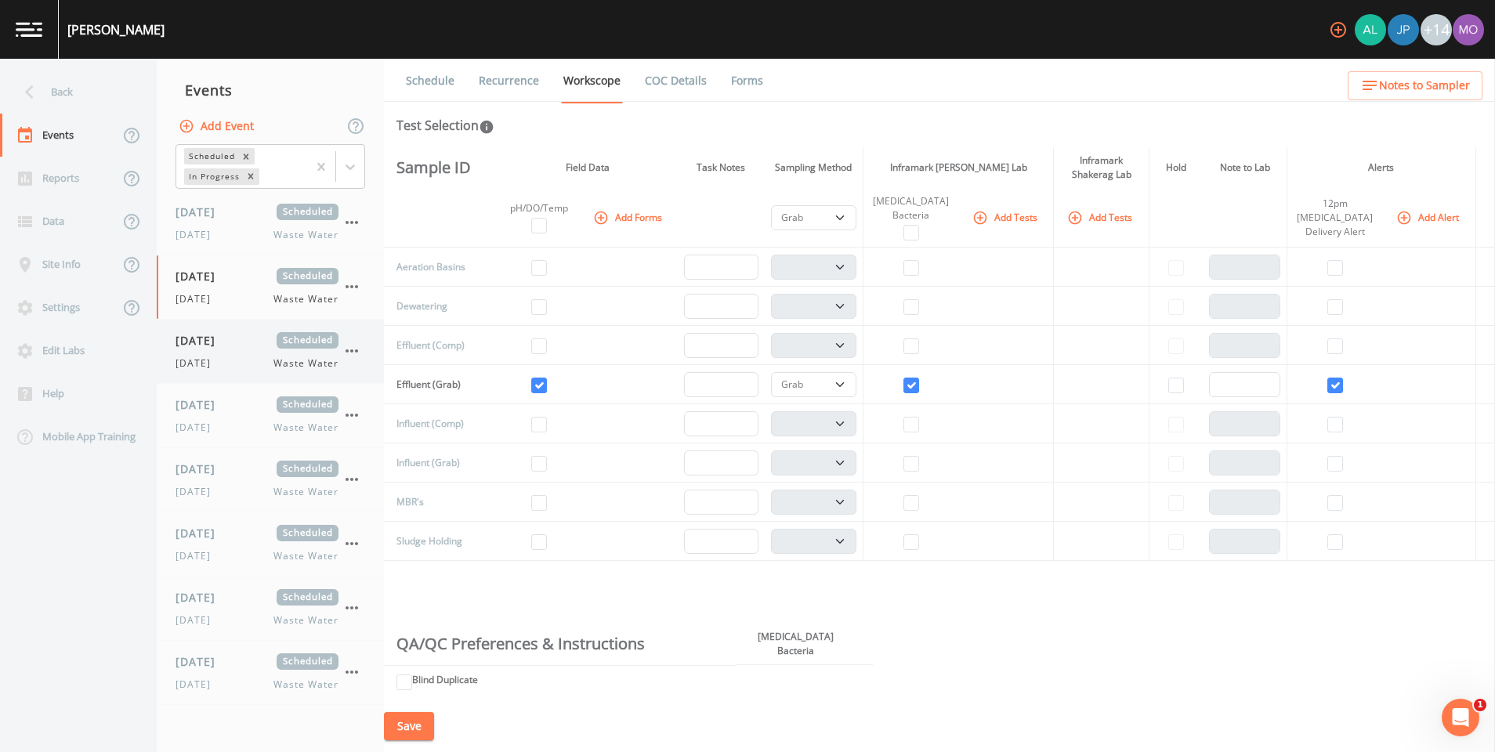
click at [356, 345] on icon "button" at bounding box center [351, 351] width 19 height 19
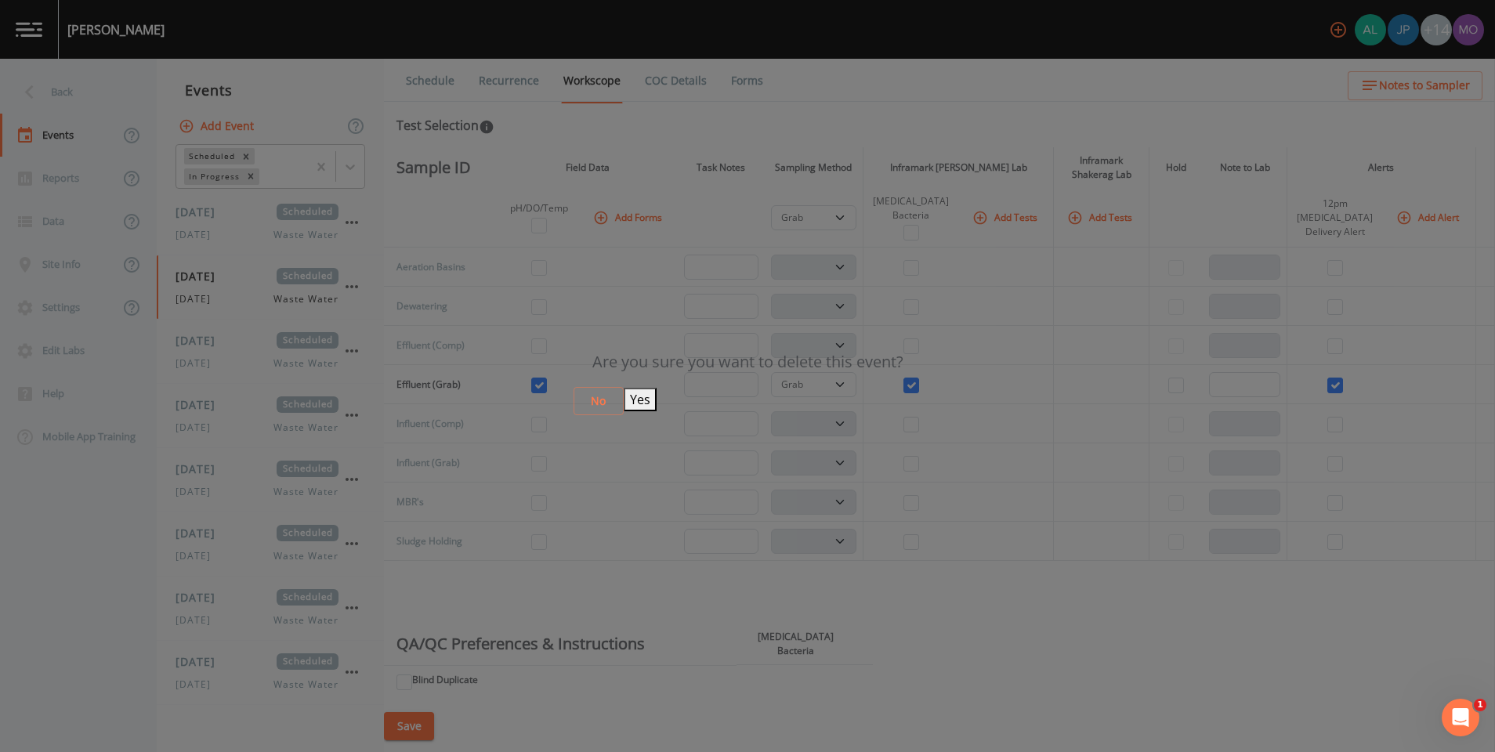
click at [657, 401] on button "Yes" at bounding box center [640, 400] width 33 height 24
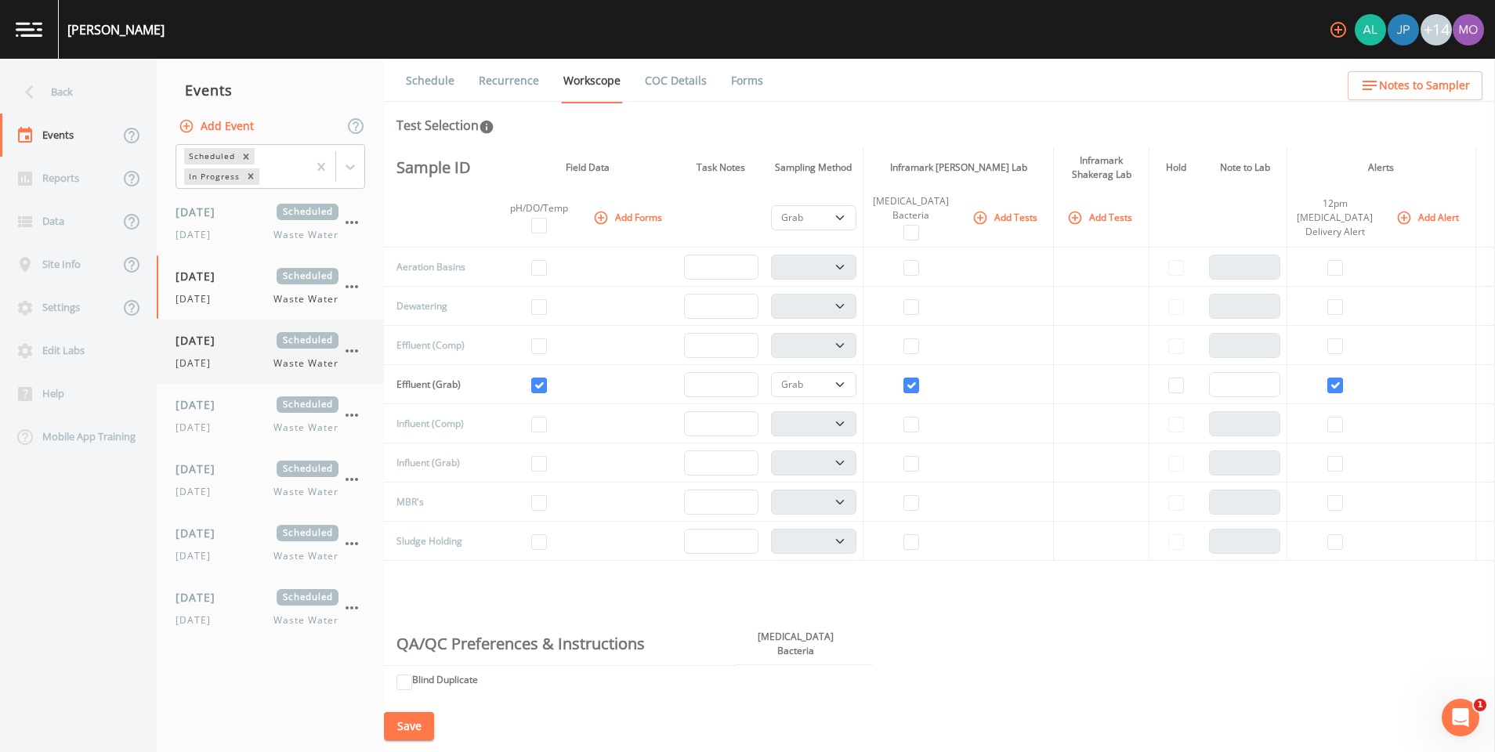
click at [348, 353] on icon "button" at bounding box center [351, 351] width 19 height 19
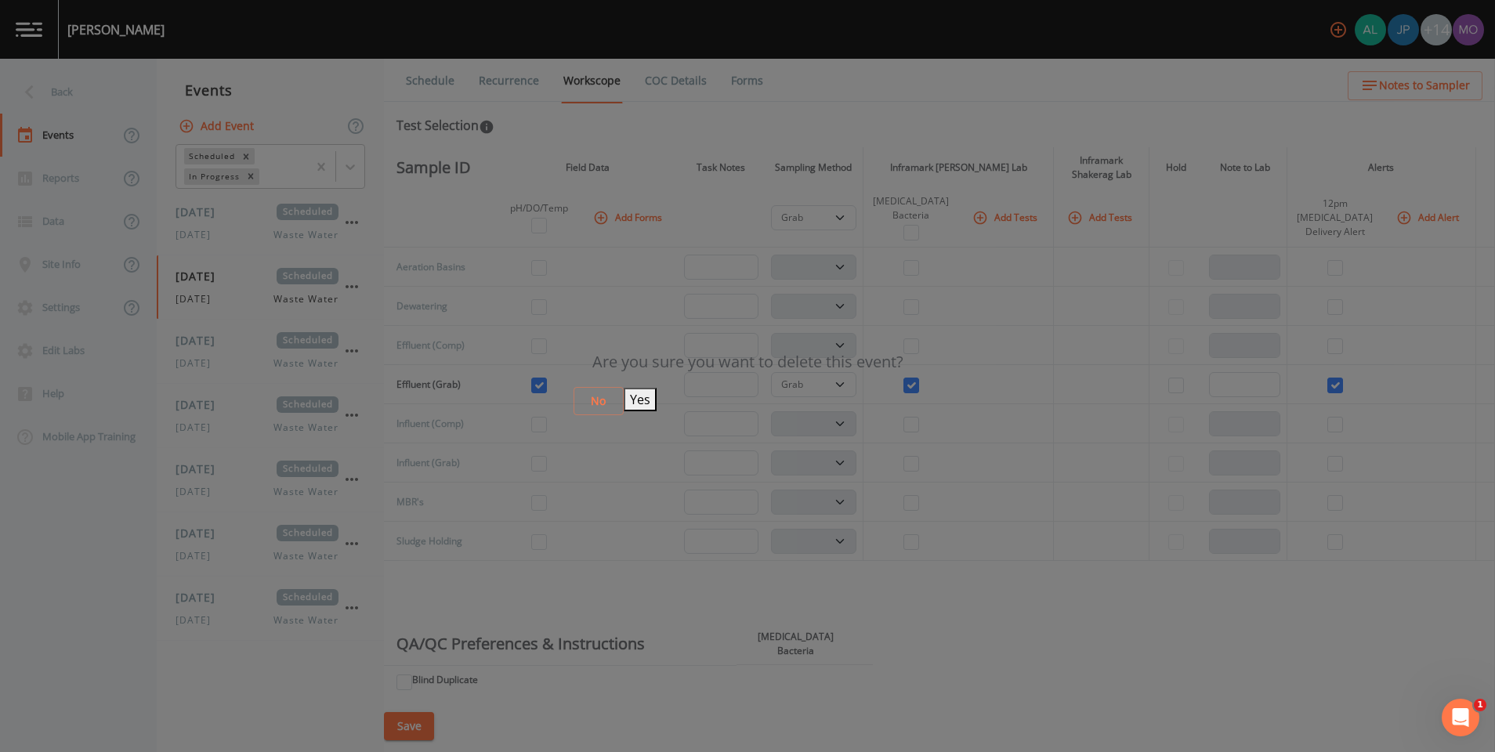
click at [657, 399] on button "Yes" at bounding box center [640, 400] width 33 height 24
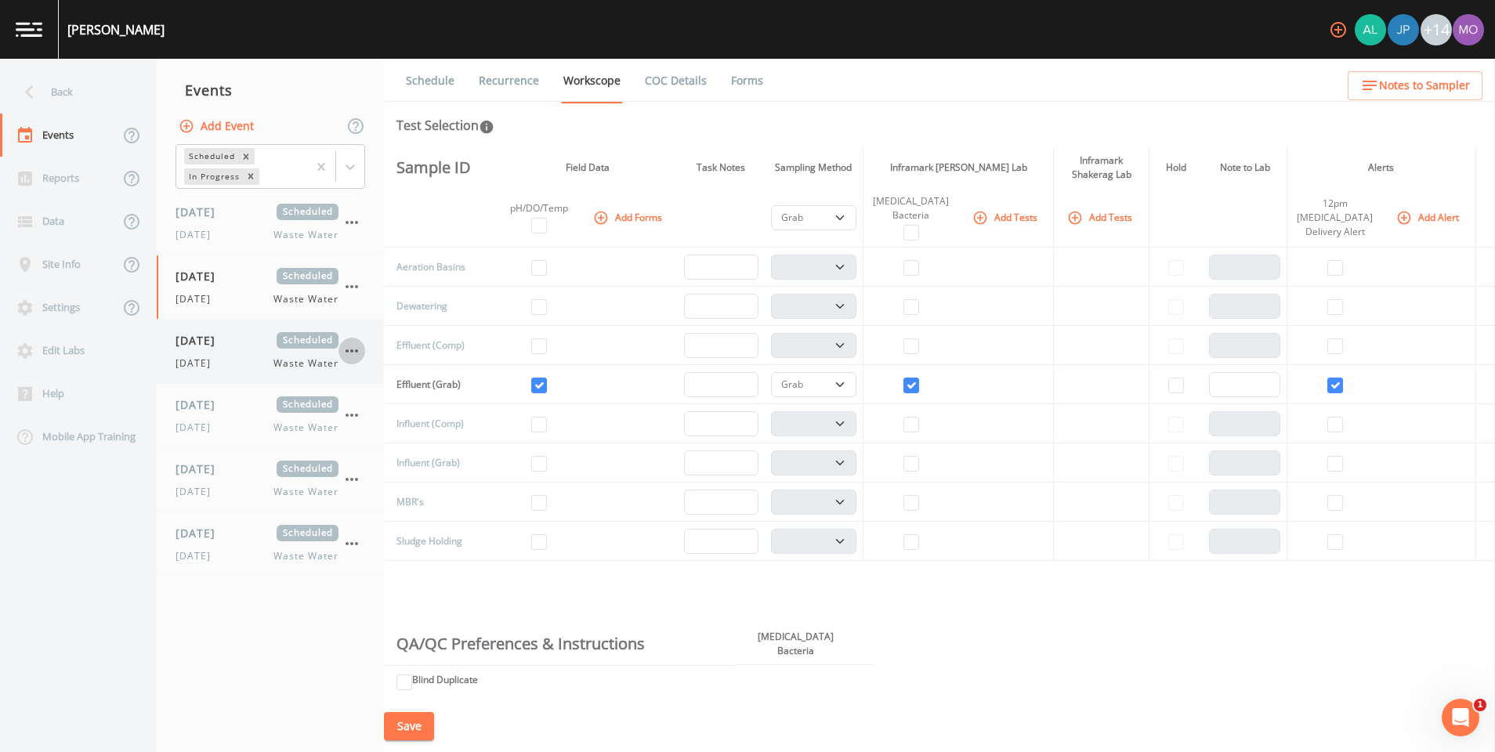
click at [349, 353] on icon "button" at bounding box center [351, 351] width 19 height 19
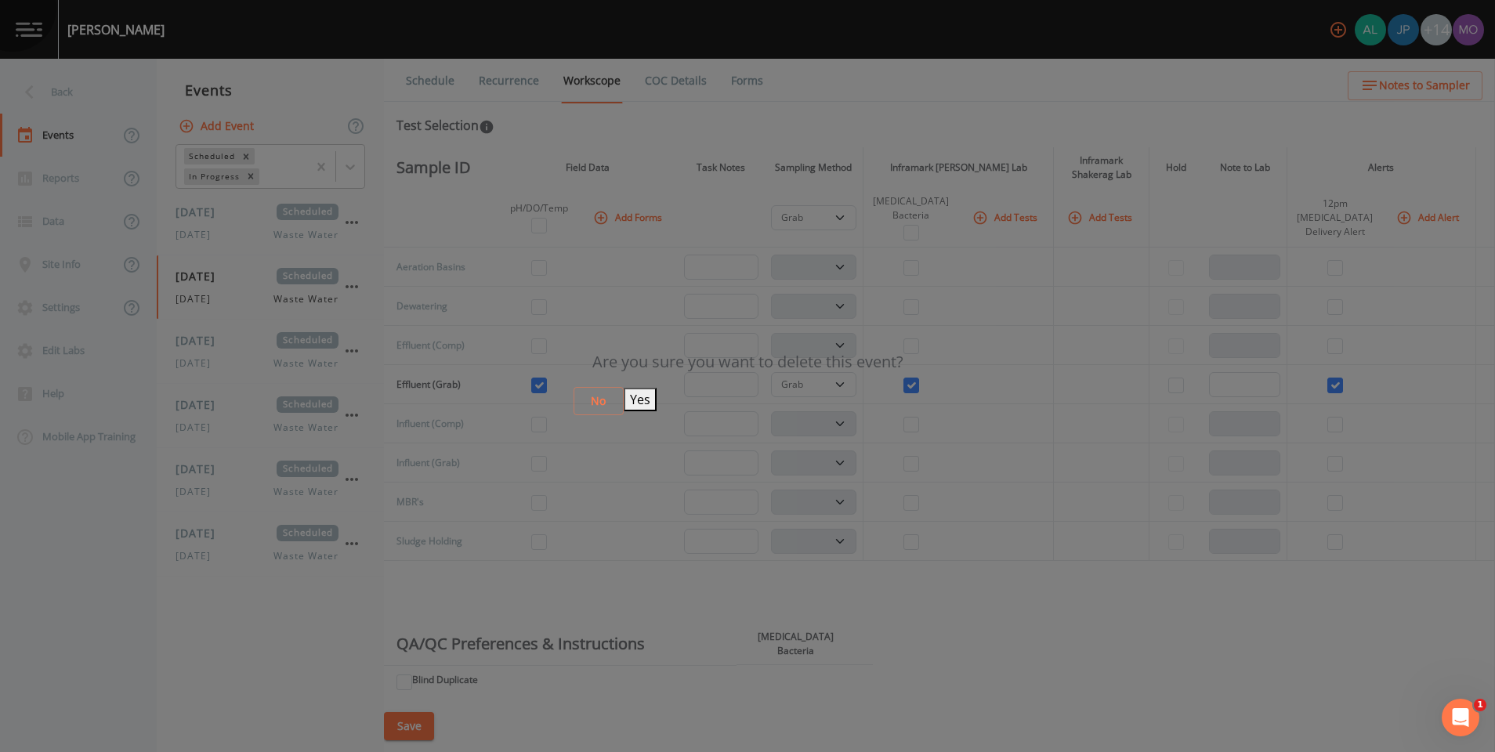
click at [657, 395] on button "Yes" at bounding box center [640, 400] width 33 height 24
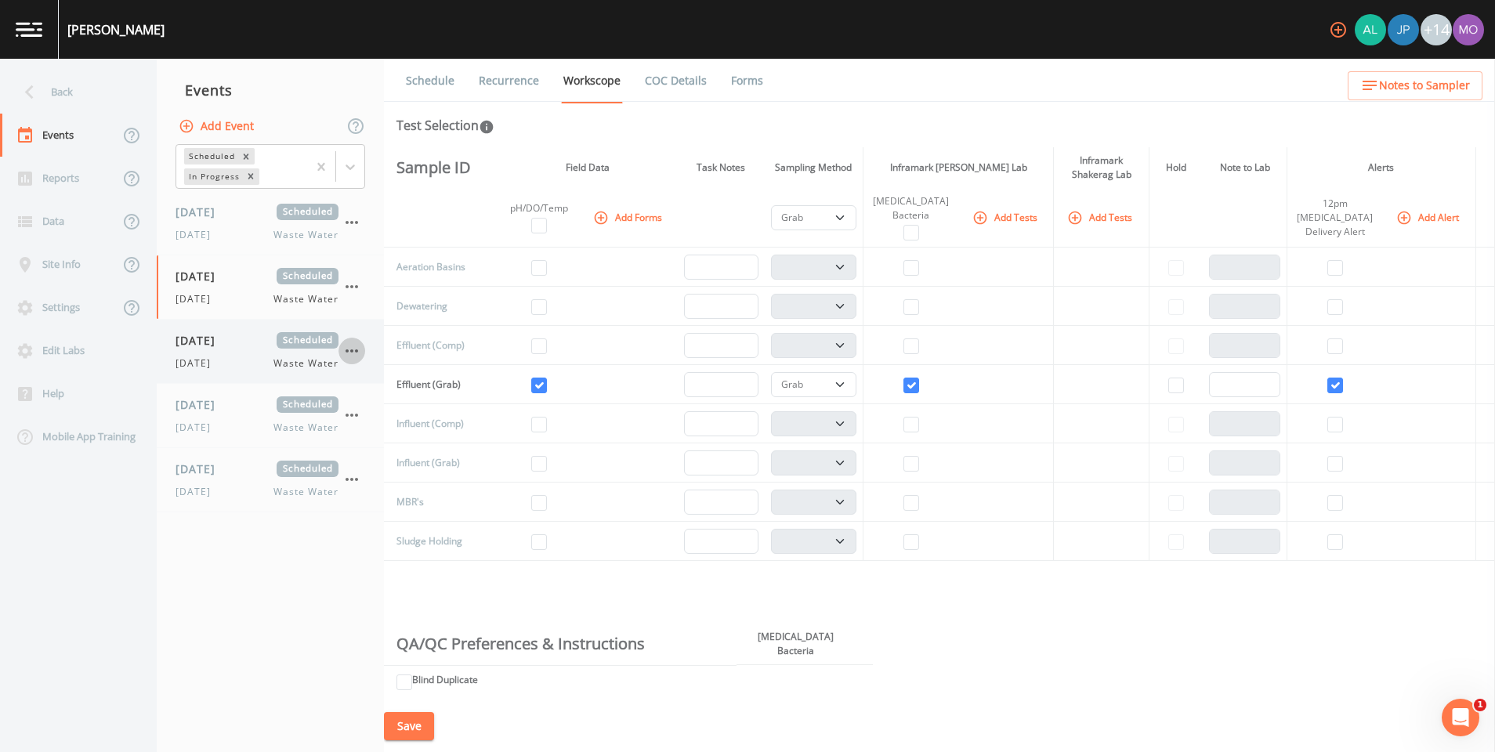
click at [350, 354] on icon "button" at bounding box center [351, 351] width 19 height 19
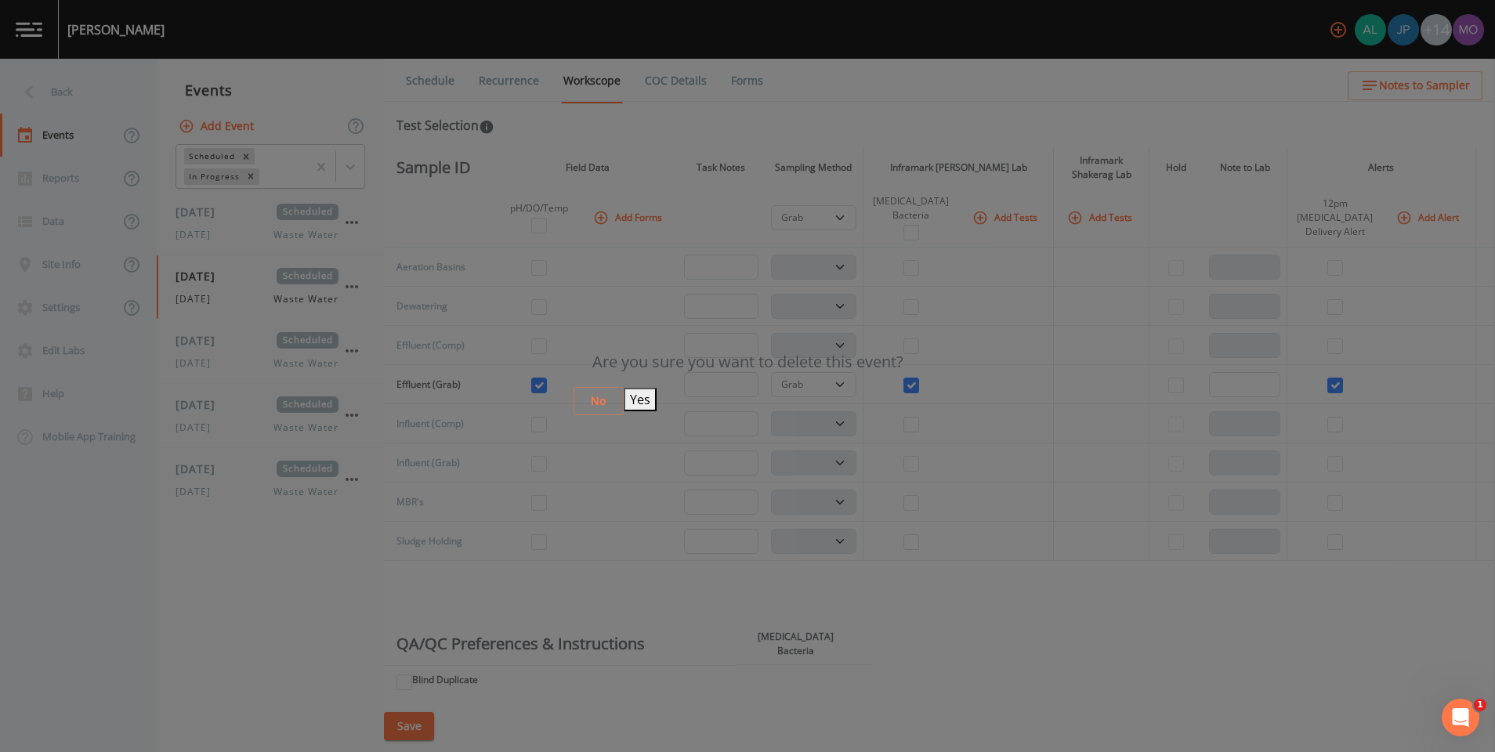
click at [657, 404] on button "Yes" at bounding box center [640, 400] width 33 height 24
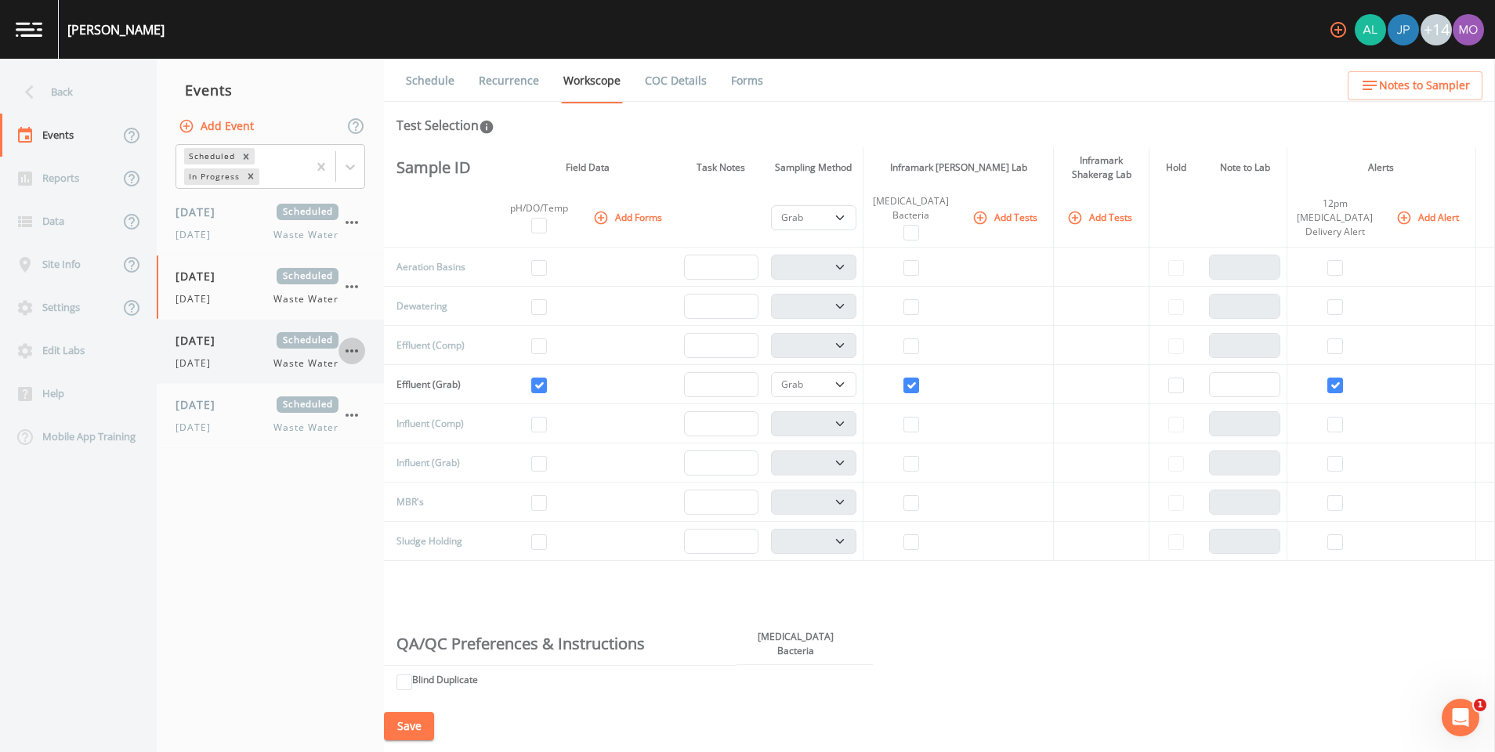
click at [356, 357] on icon "button" at bounding box center [351, 351] width 19 height 19
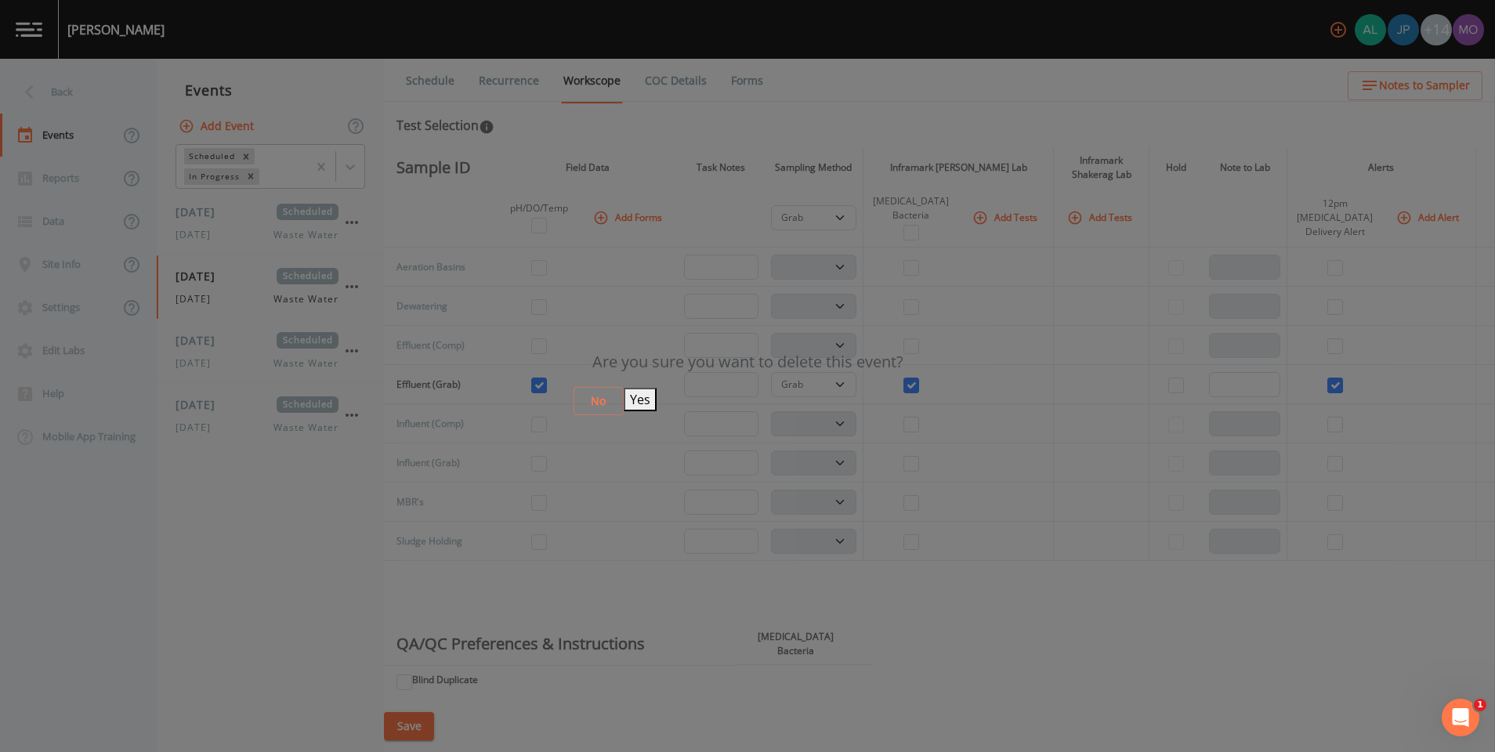
click at [657, 400] on button "Yes" at bounding box center [640, 400] width 33 height 24
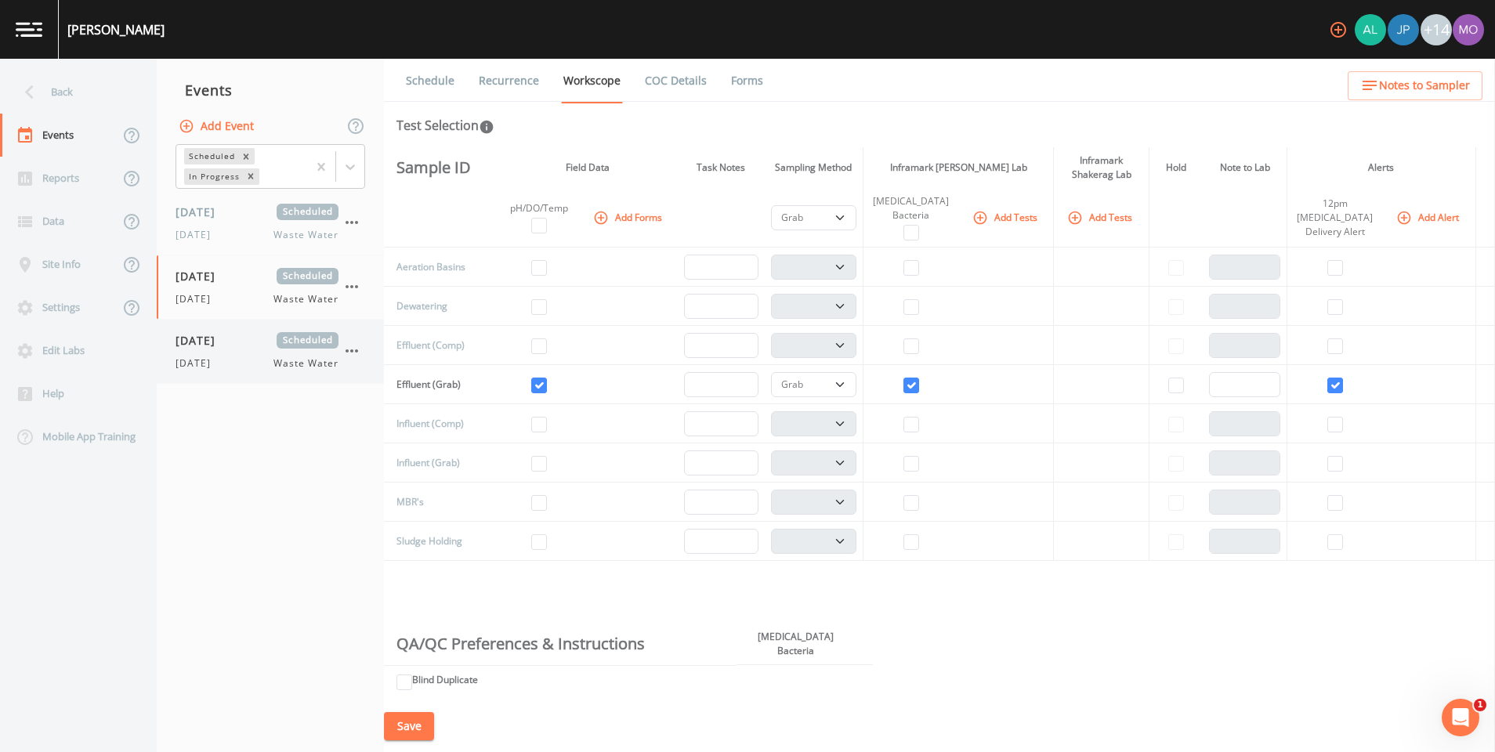
click at [357, 353] on icon "button" at bounding box center [351, 351] width 19 height 19
click at [309, 752] on div at bounding box center [747, 752] width 1495 height 0
click at [349, 285] on icon "button" at bounding box center [351, 286] width 19 height 19
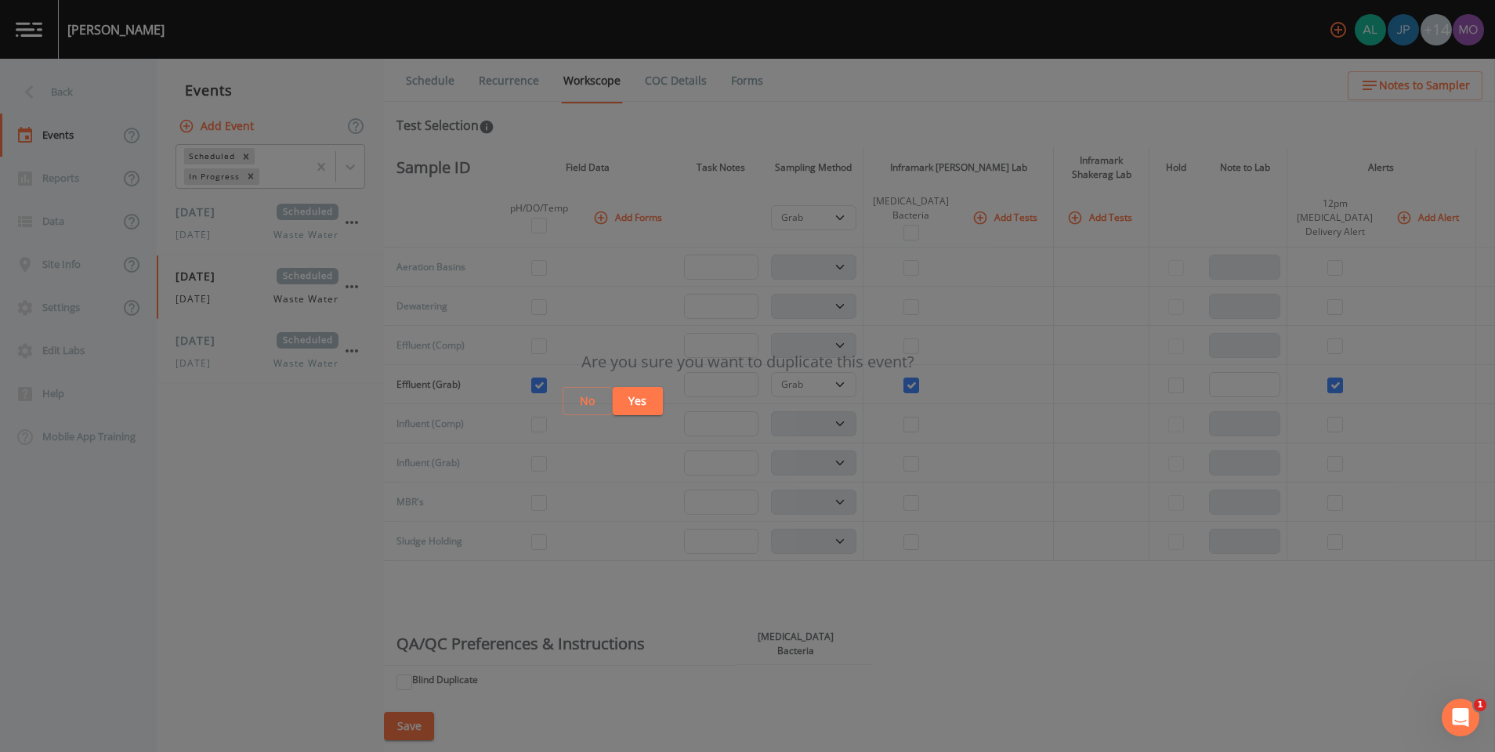
click at [663, 400] on button "Yes" at bounding box center [638, 401] width 50 height 29
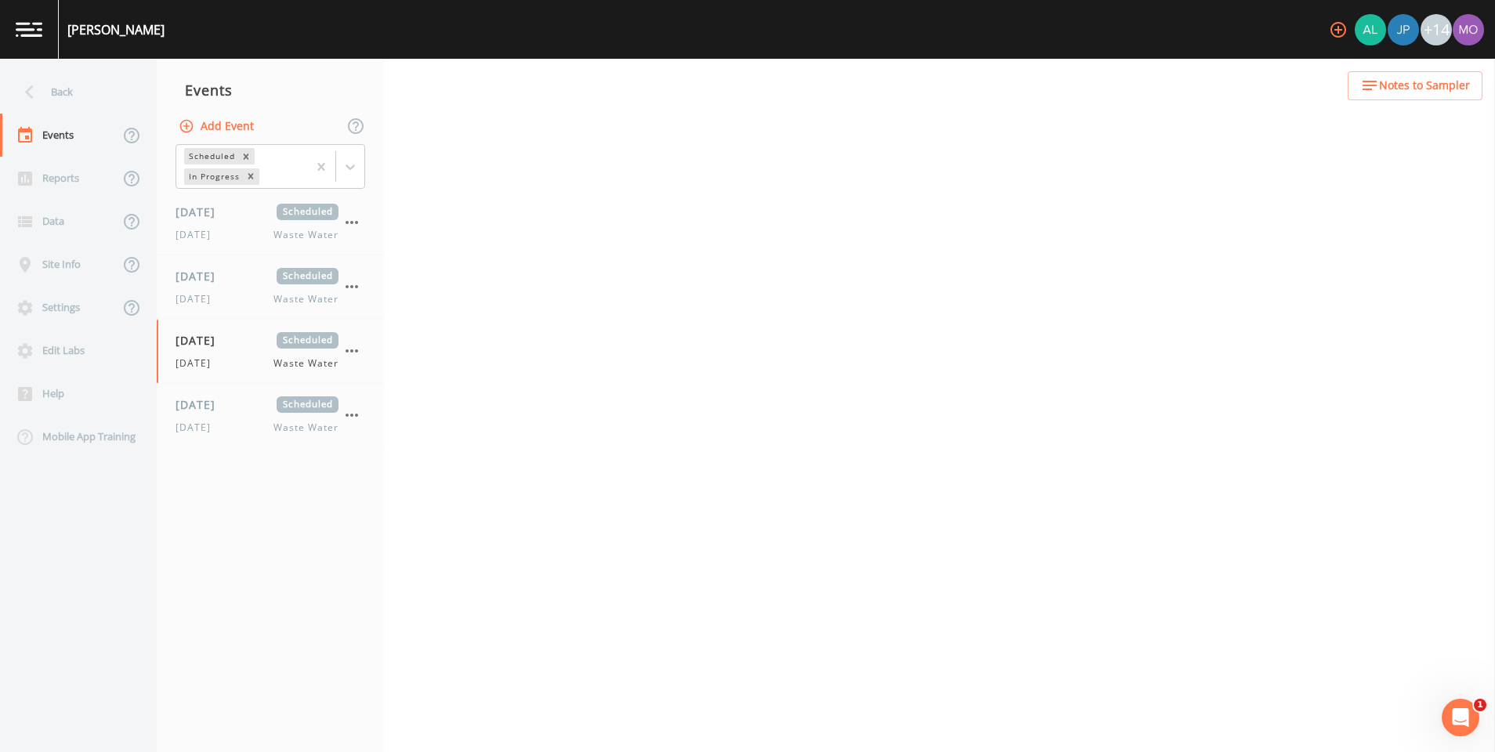
select select "092b3f94-5697-4c94-9891-da161916fdbb"
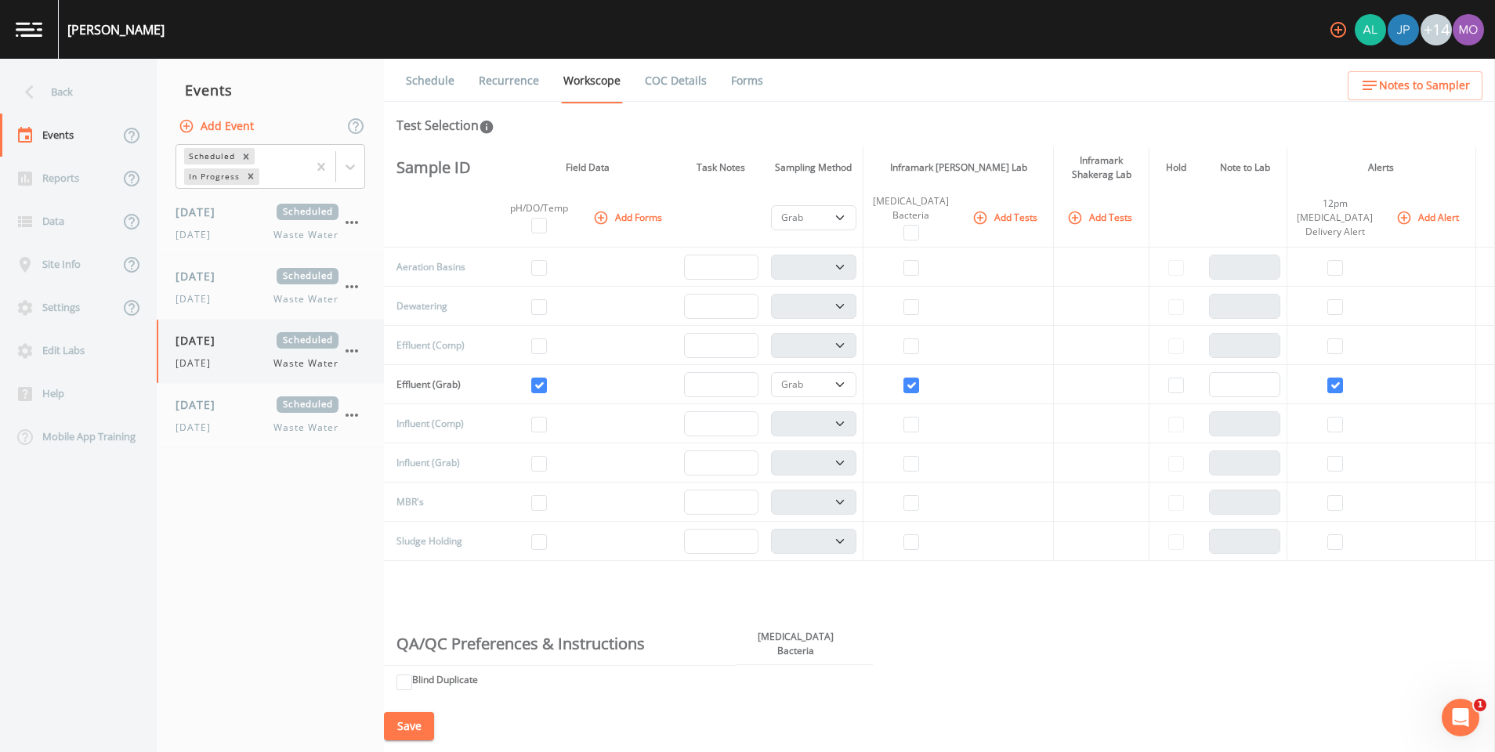
click at [237, 360] on div "[DATE] Waste Water" at bounding box center [257, 364] width 163 height 14
select select "092b3f94-5697-4c94-9891-da161916fdbb"
click at [220, 294] on span "[DATE]" at bounding box center [198, 299] width 45 height 14
select select "092b3f94-5697-4c94-9891-da161916fdbb"
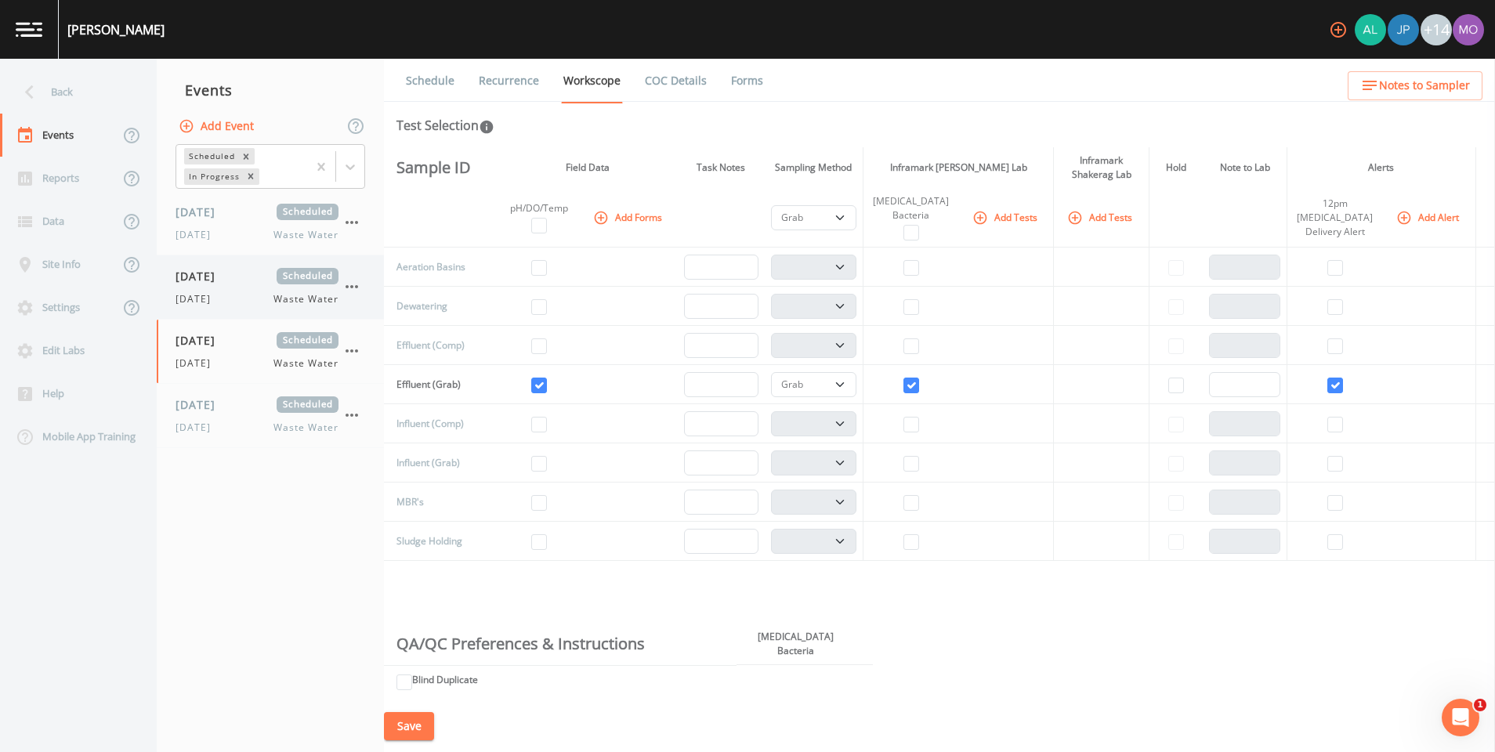
select select "092b3f94-5697-4c94-9891-da161916fdbb"
click at [503, 87] on link "Recurrence" at bounding box center [508, 81] width 65 height 44
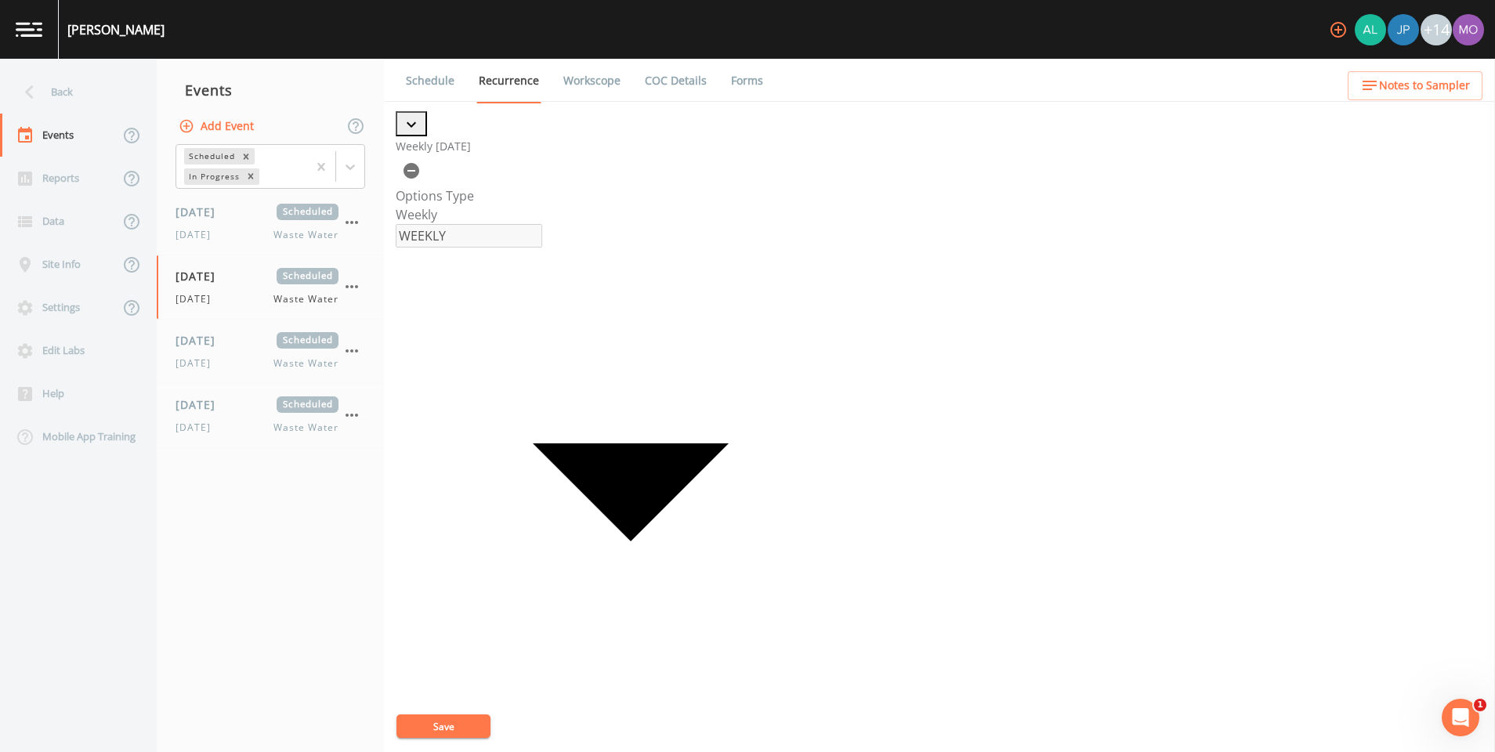
checkbox input "true"
click at [449, 721] on button "Save" at bounding box center [444, 727] width 94 height 24
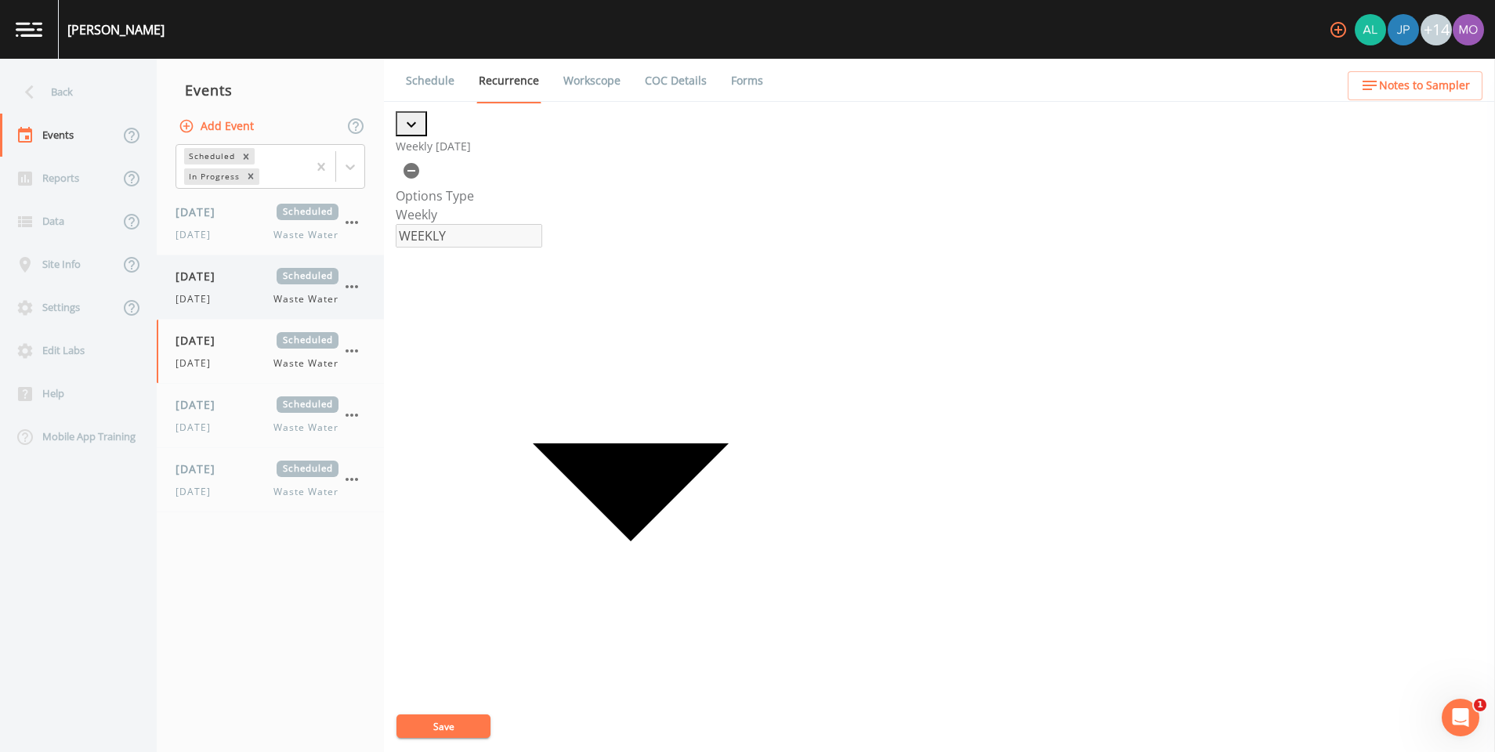
click at [212, 286] on div "[DATE] Scheduled [DATE] Waste Water" at bounding box center [257, 287] width 163 height 38
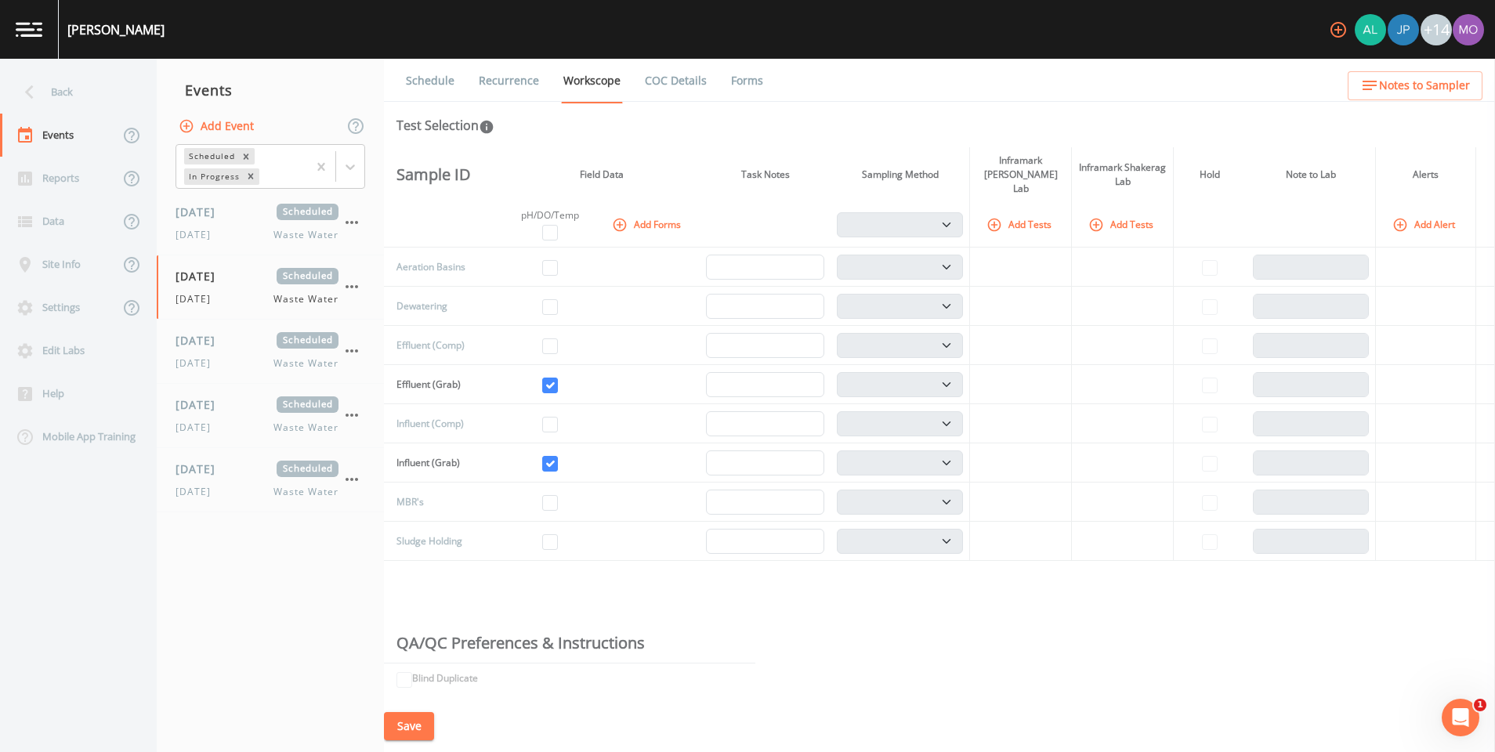
click at [507, 84] on link "Recurrence" at bounding box center [508, 81] width 65 height 44
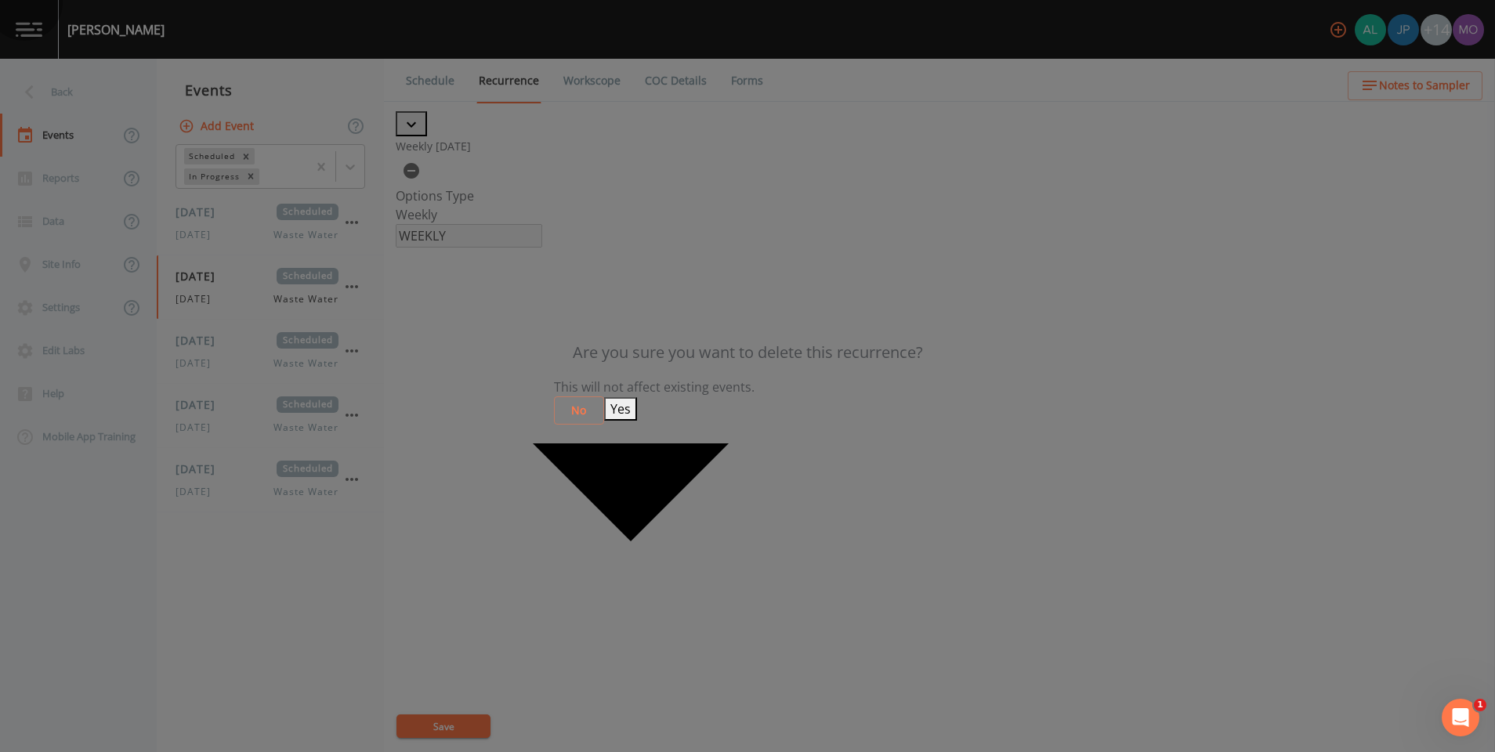
click at [637, 407] on button "Yes" at bounding box center [620, 409] width 33 height 24
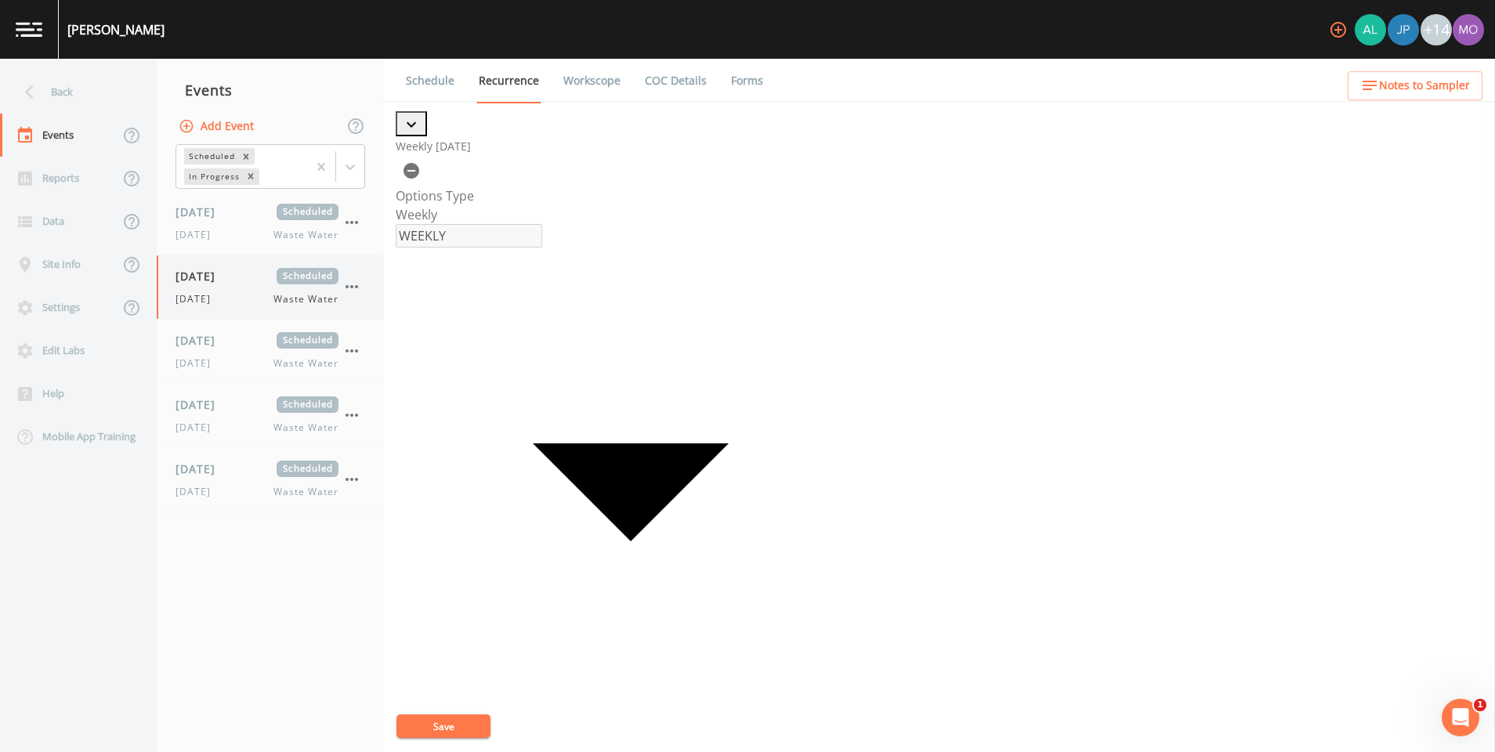
click at [355, 286] on icon "button" at bounding box center [351, 286] width 19 height 19
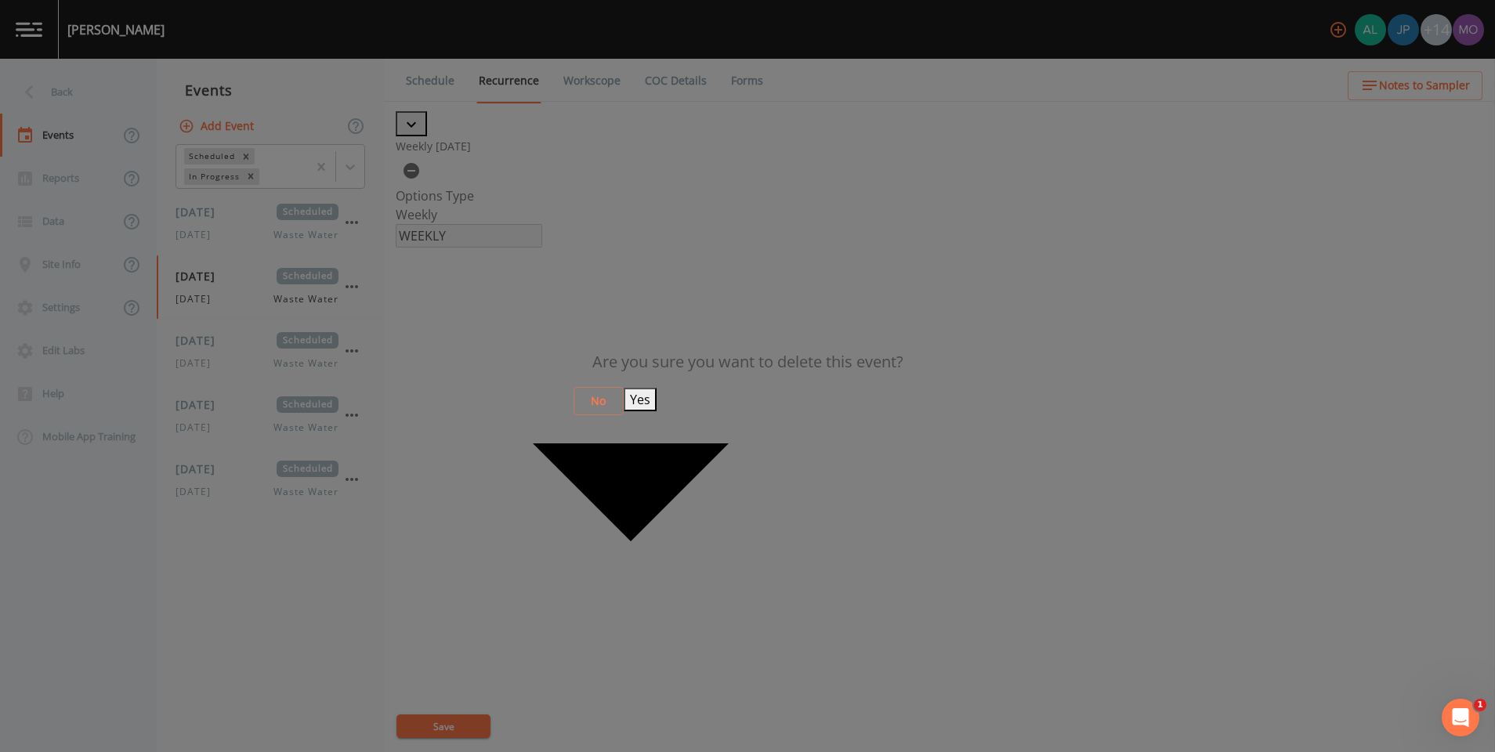
click at [657, 398] on button "Yes" at bounding box center [640, 400] width 33 height 24
select select "092b3f94-5697-4c94-9891-da161916fdbb"
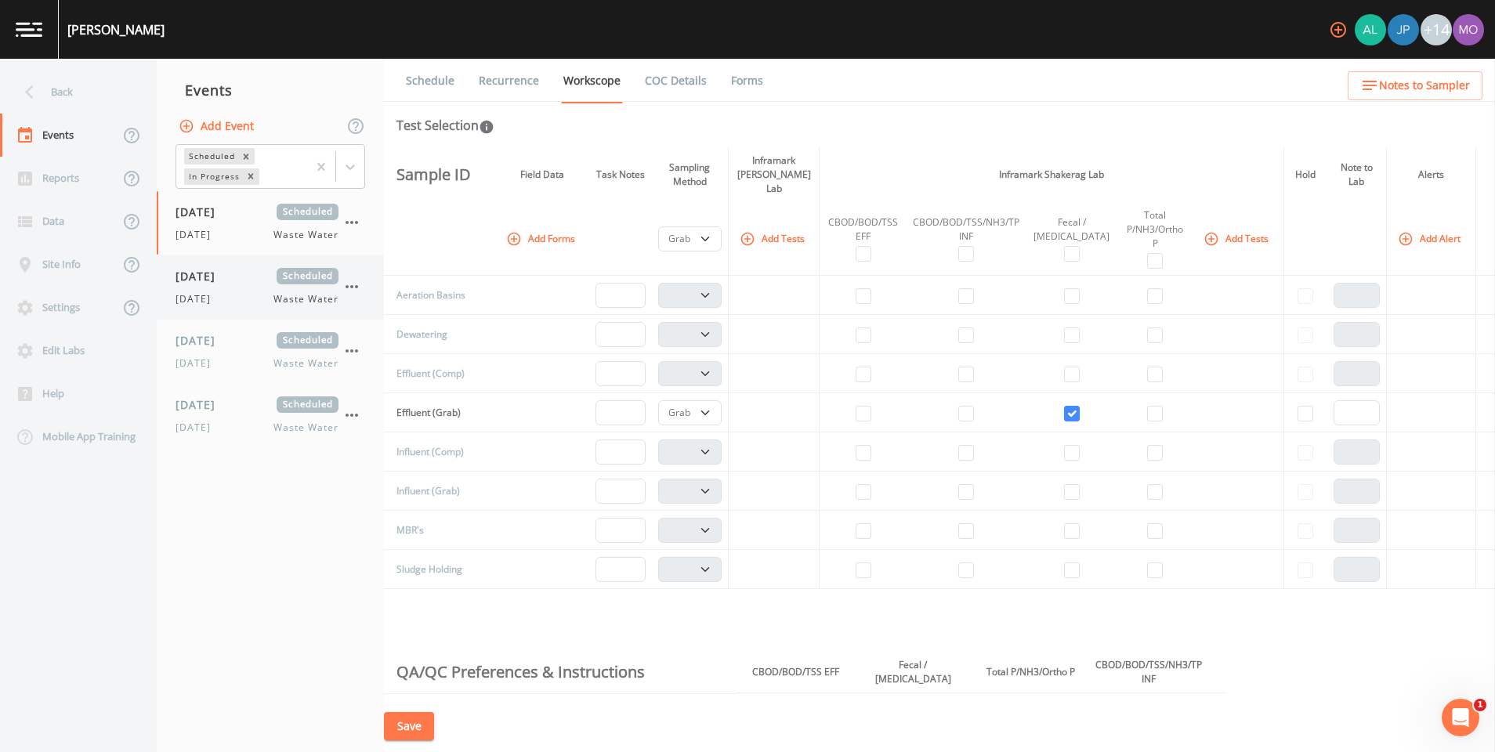
click at [249, 298] on div "[DATE] Waste Water" at bounding box center [257, 299] width 163 height 14
select select "092b3f94-5697-4c94-9891-da161916fdbb"
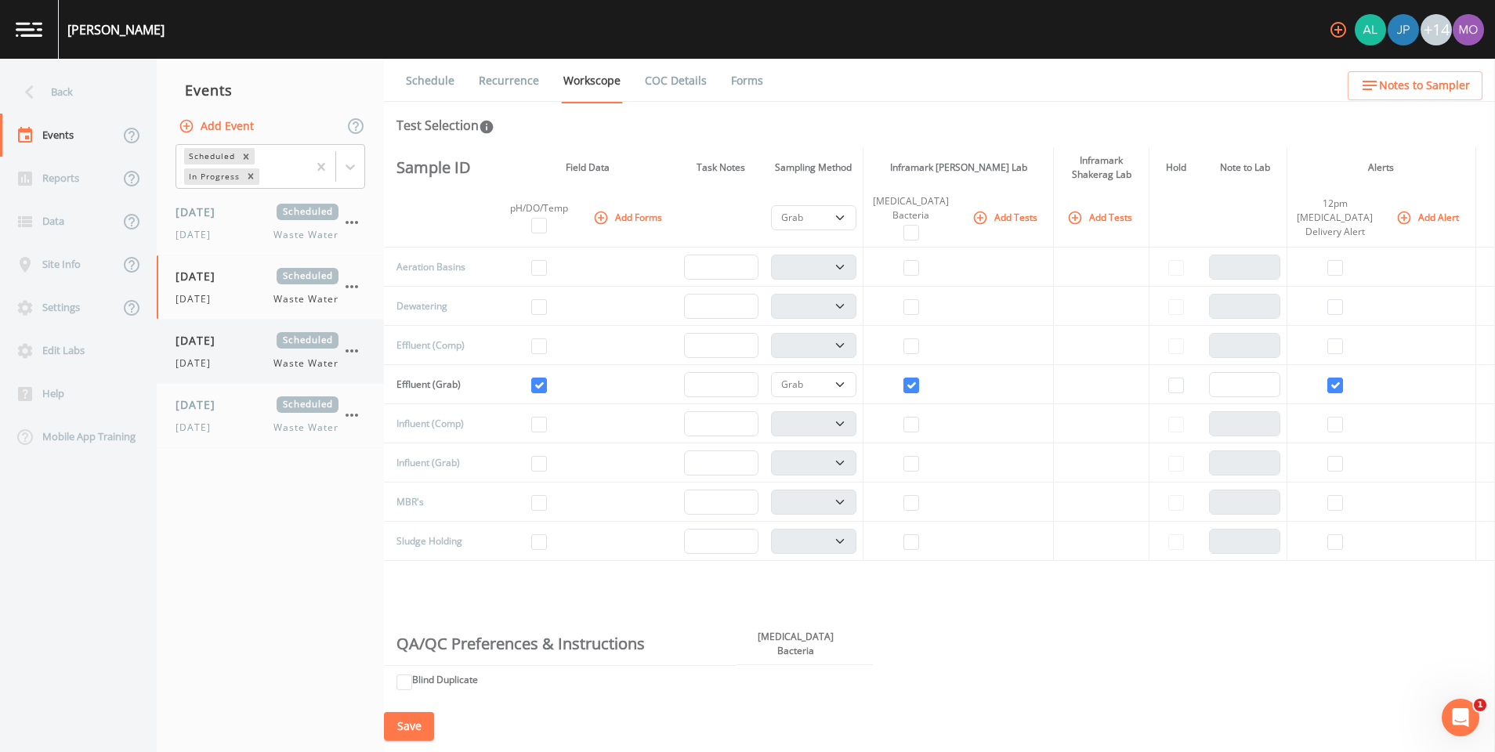
click at [226, 346] on span "[DATE]" at bounding box center [201, 340] width 51 height 16
select select "092b3f94-5697-4c94-9891-da161916fdbb"
click at [428, 81] on link "Schedule" at bounding box center [430, 81] width 53 height 44
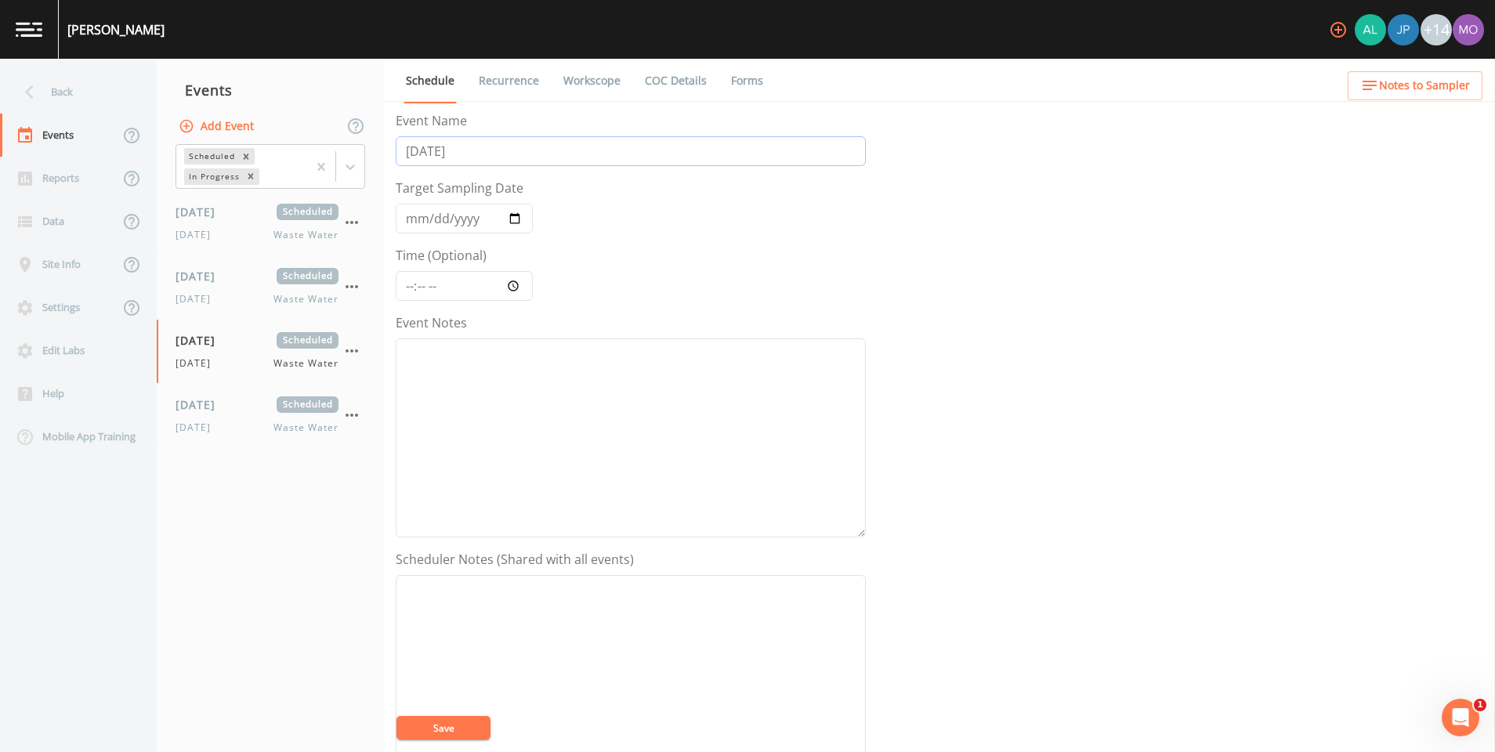
click at [464, 158] on input "[DATE]" at bounding box center [631, 151] width 470 height 30
type input "[DATE]"
click at [584, 295] on form "Event Name [DATE] Target Sampling Date [DATE] Time (Optional) Event Notes Sched…" at bounding box center [631, 545] width 470 height 869
click at [509, 214] on input "[DATE]" at bounding box center [464, 219] width 137 height 30
type input "[DATE]"
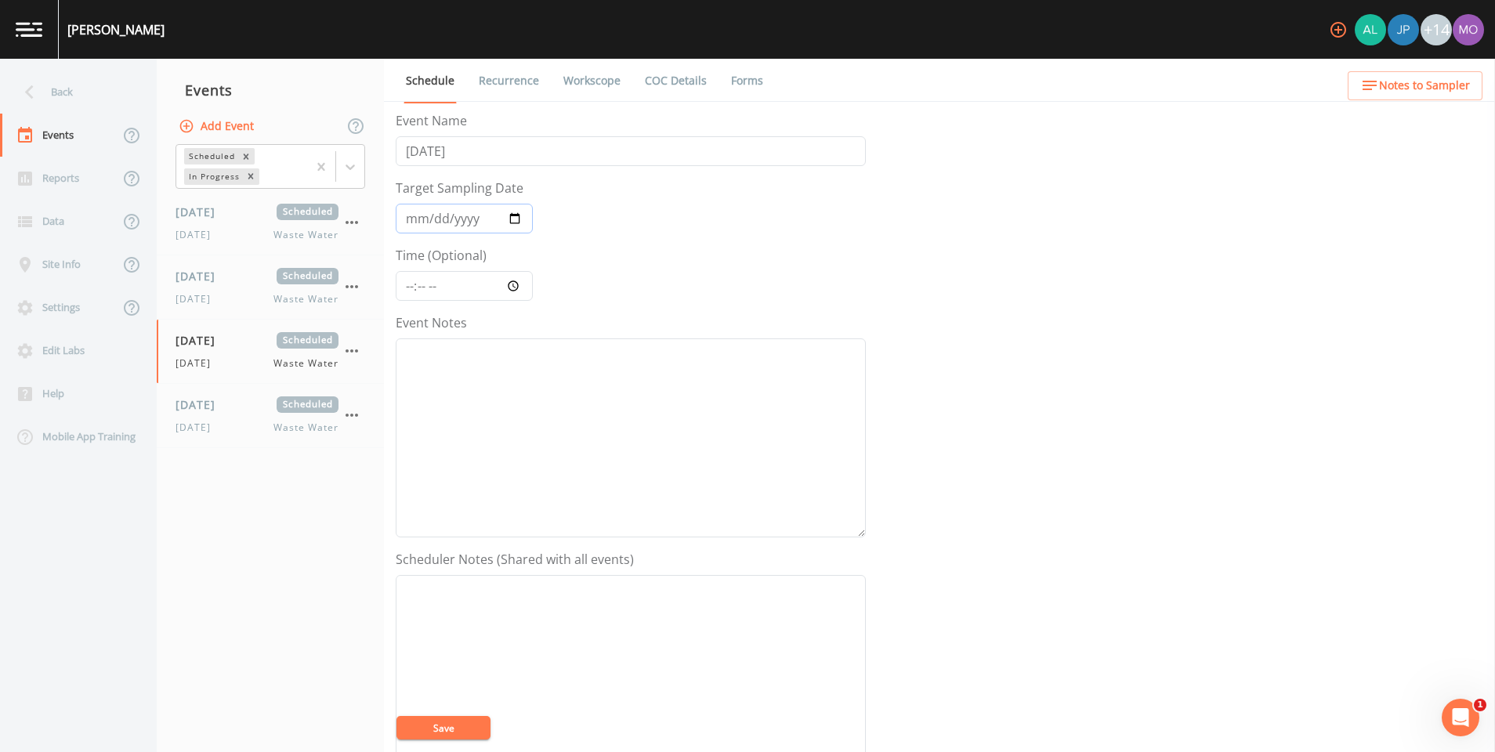
scroll to position [44, 0]
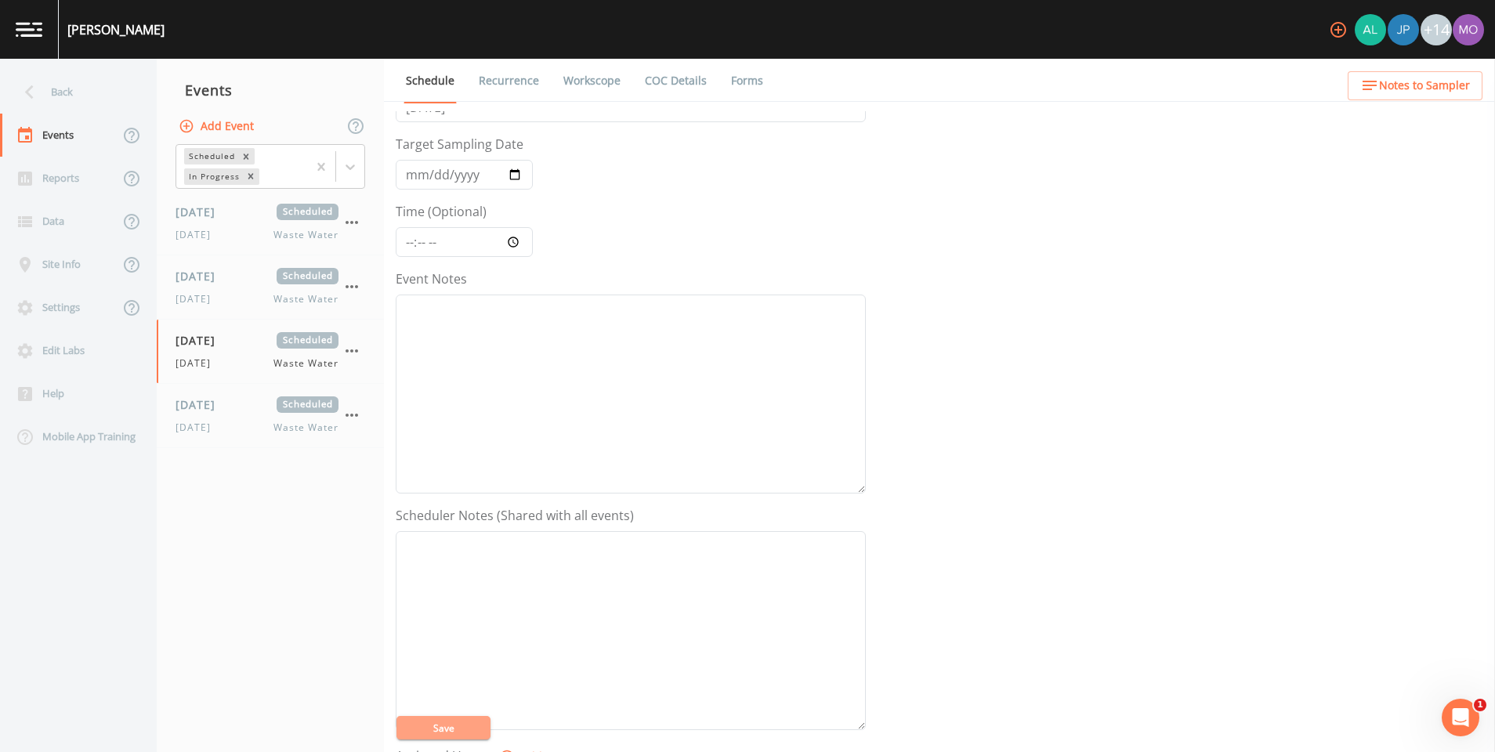
click at [430, 717] on button "Save" at bounding box center [444, 728] width 94 height 24
click at [513, 75] on link "Recurrence" at bounding box center [508, 81] width 65 height 44
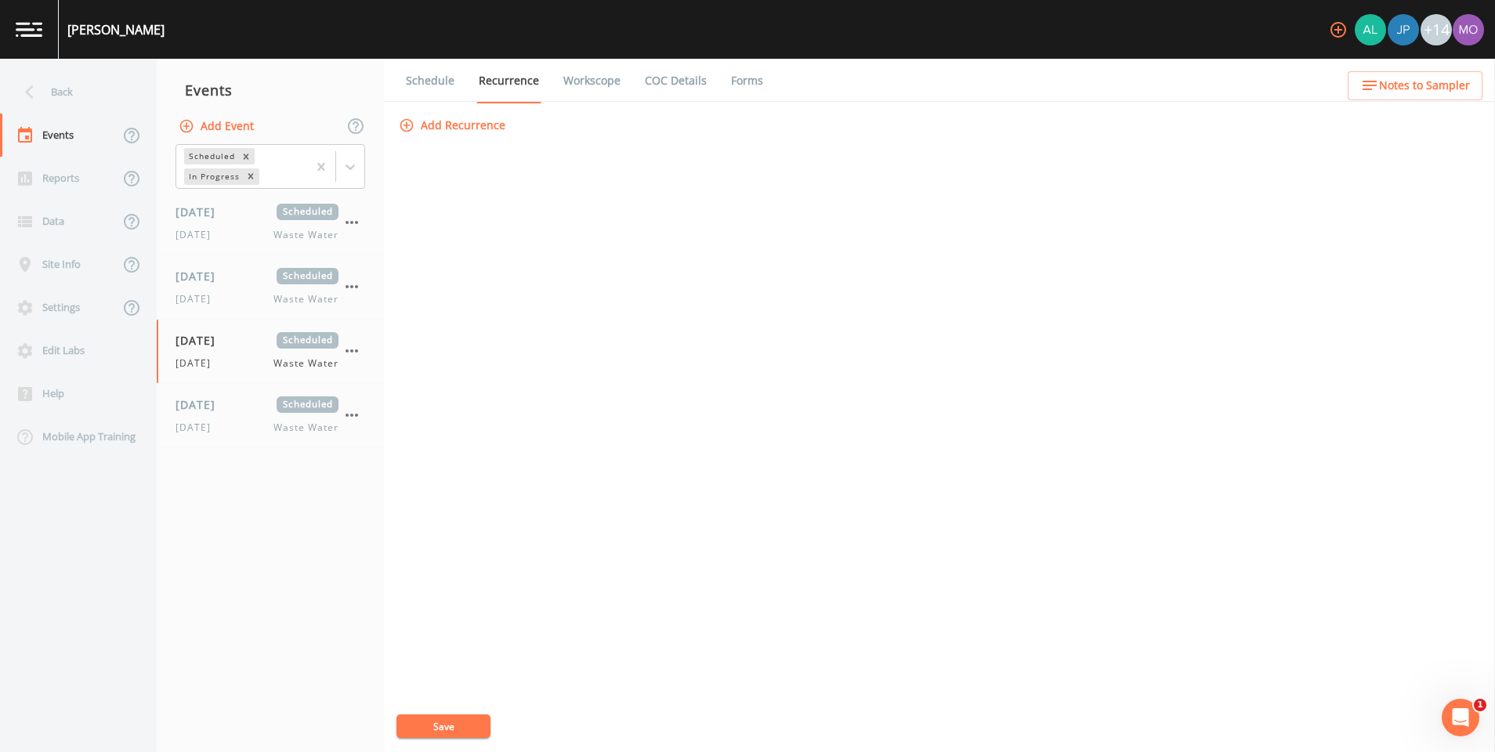
click at [476, 122] on button "Add Recurrence" at bounding box center [454, 125] width 116 height 29
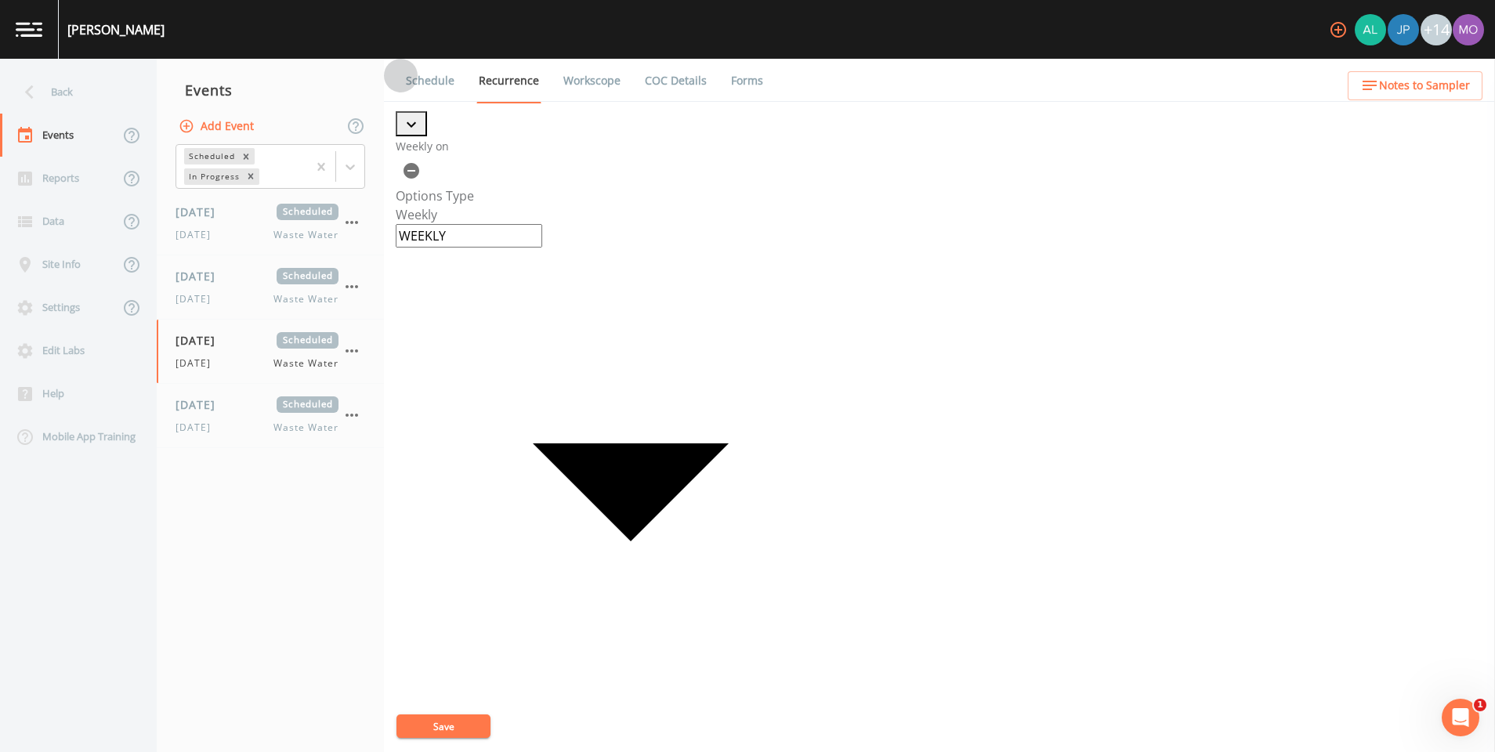
checkbox input "true"
click at [433, 729] on button "Save" at bounding box center [444, 727] width 94 height 24
click at [236, 351] on div "[DATE] Scheduled [DATE] Waste Water" at bounding box center [257, 351] width 163 height 38
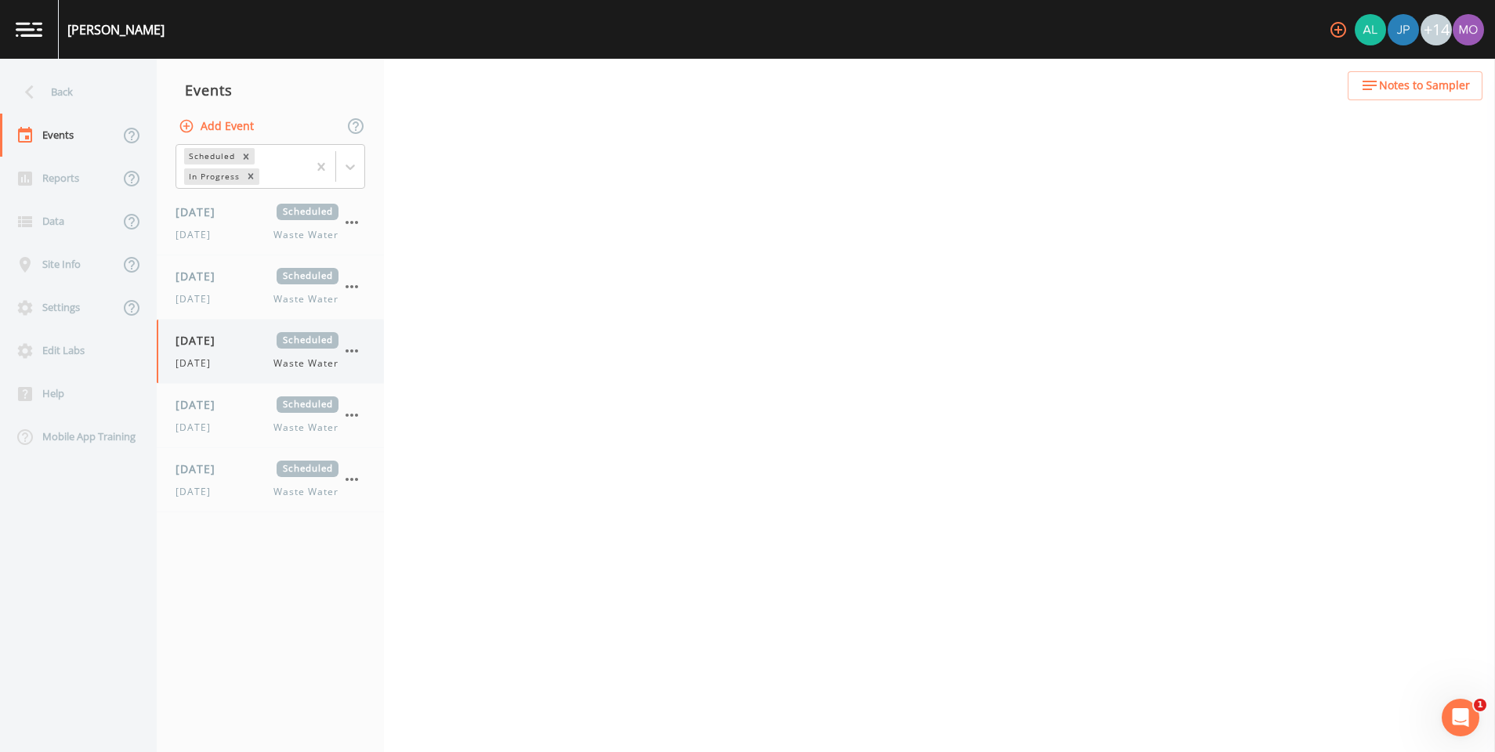
select select "092b3f94-5697-4c94-9891-da161916fdbb"
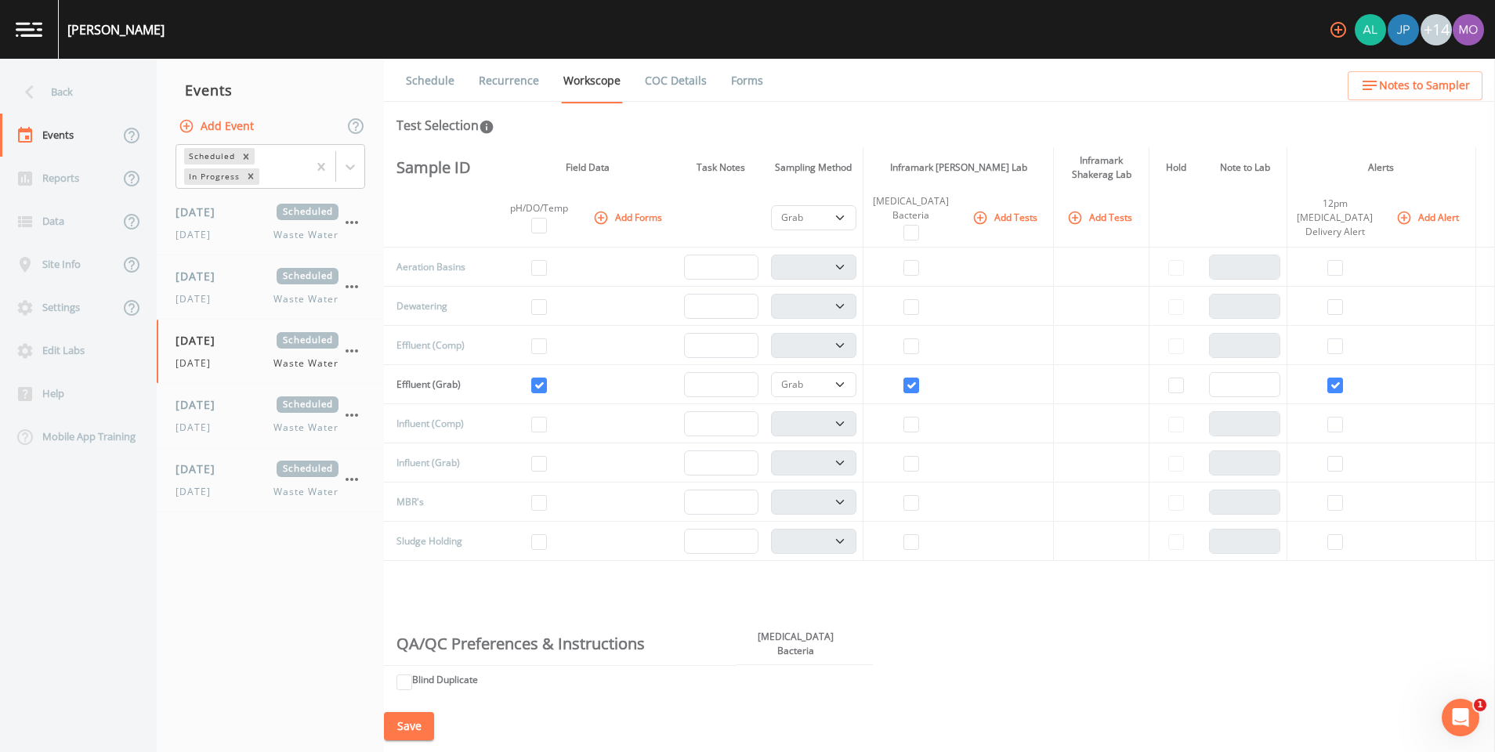
click at [514, 76] on link "Recurrence" at bounding box center [508, 81] width 65 height 44
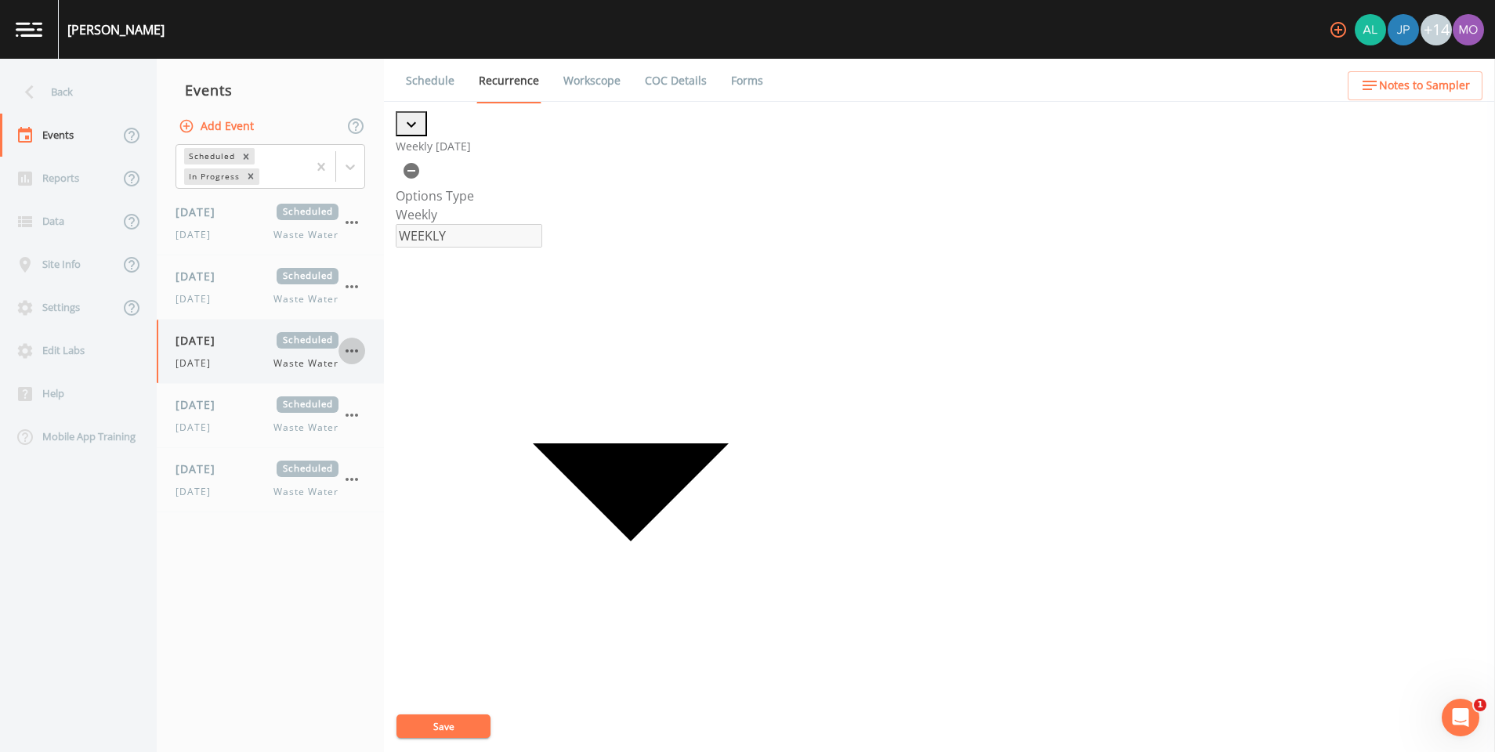
click at [359, 350] on icon "button" at bounding box center [351, 351] width 19 height 19
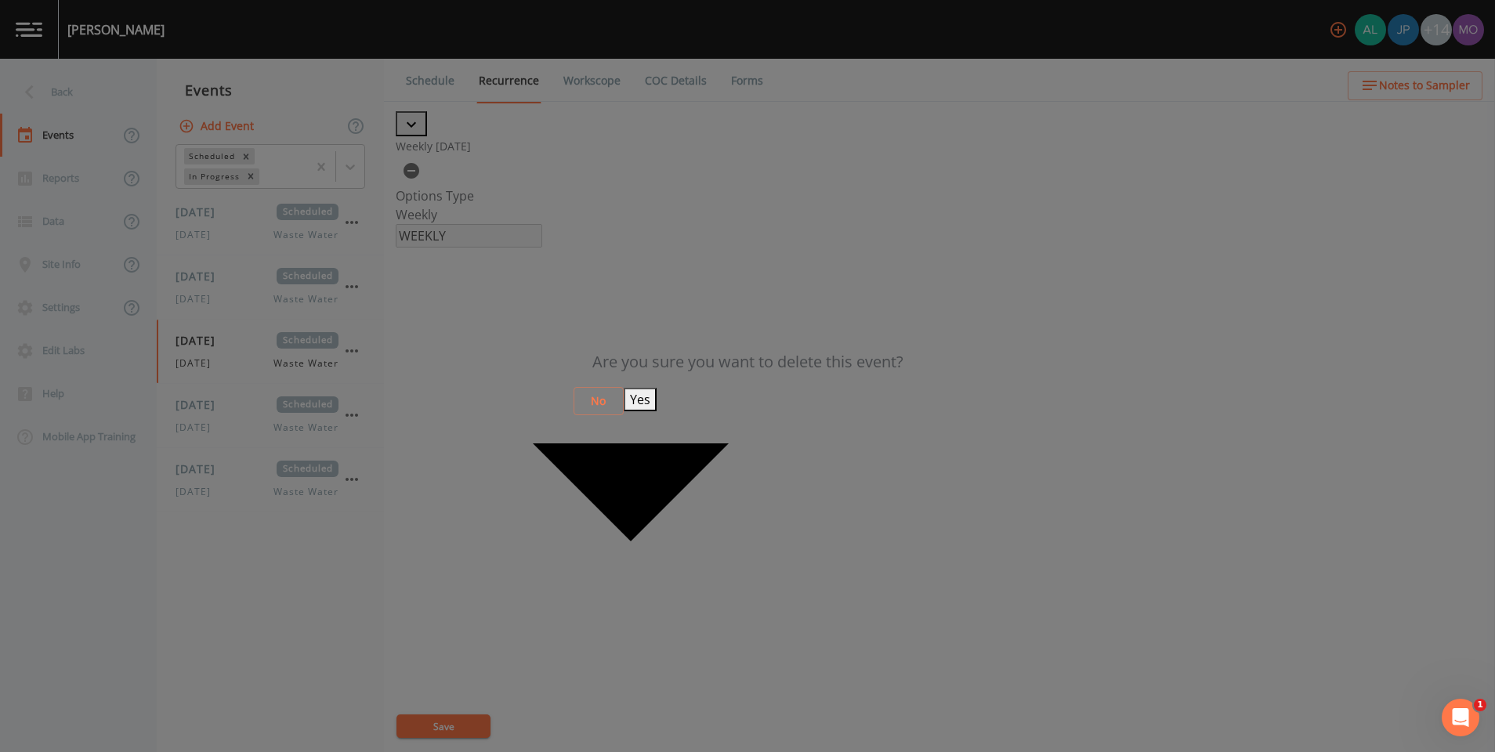
click at [657, 399] on button "Yes" at bounding box center [640, 400] width 33 height 24
select select "092b3f94-5697-4c94-9891-da161916fdbb"
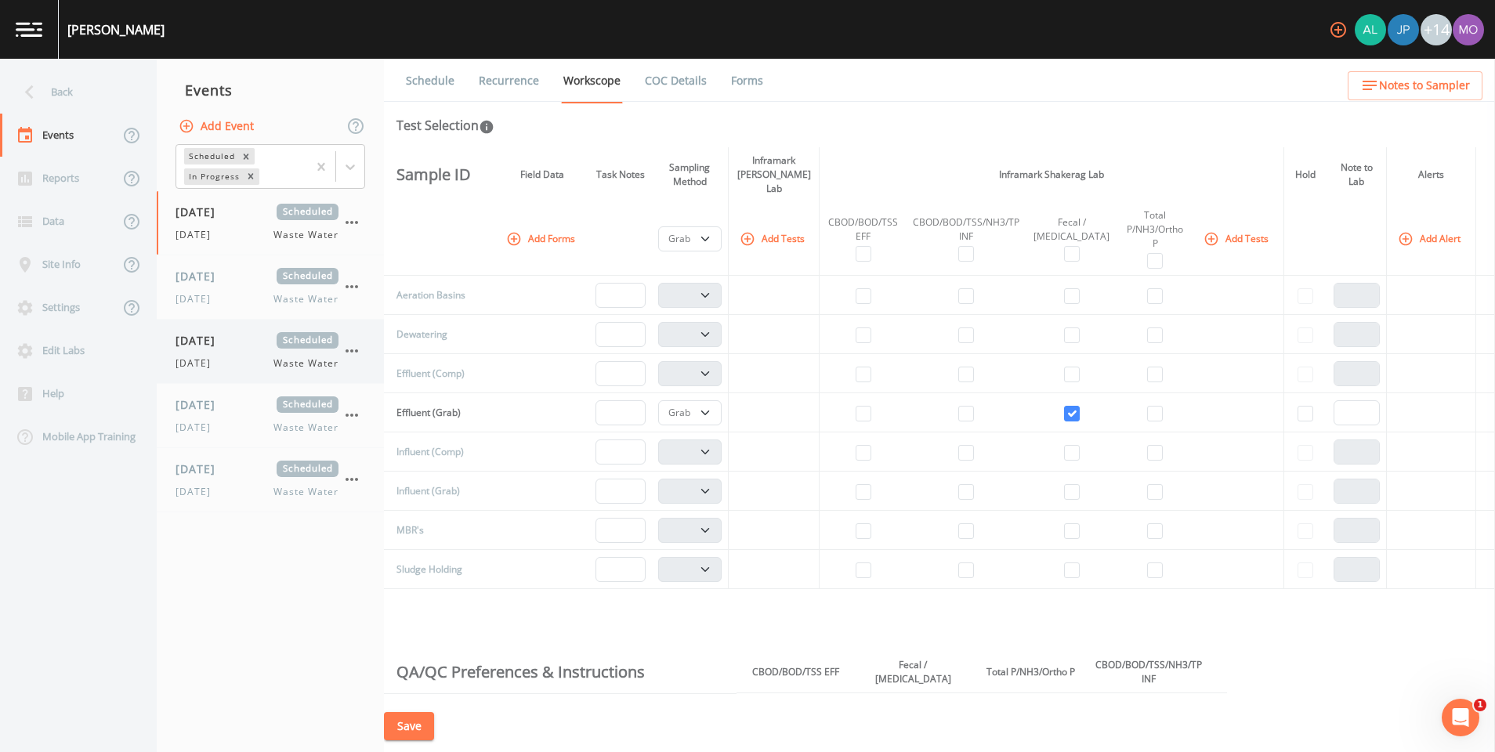
click at [226, 341] on span "[DATE]" at bounding box center [201, 340] width 51 height 16
select select "092b3f94-5697-4c94-9891-da161916fdbb"
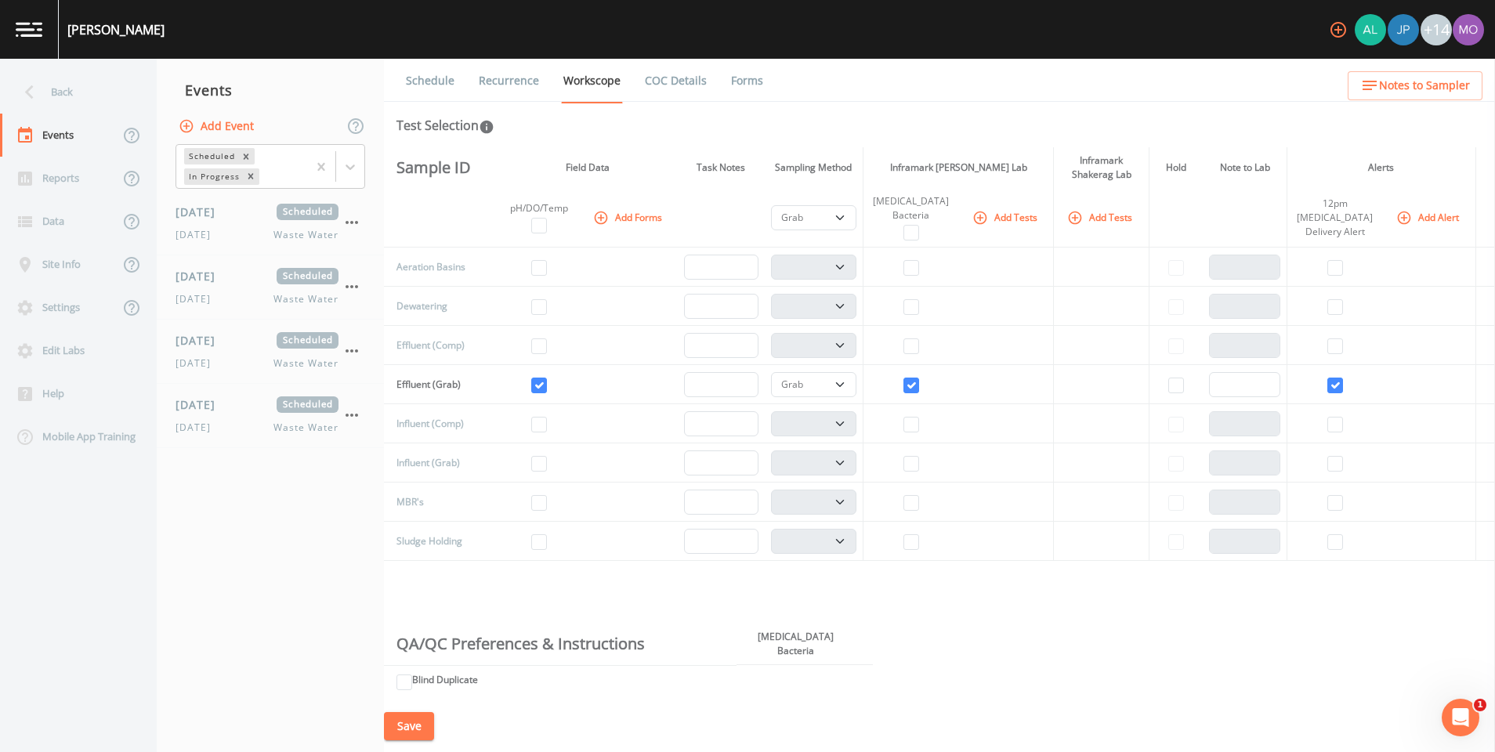
click at [502, 84] on link "Recurrence" at bounding box center [508, 81] width 65 height 44
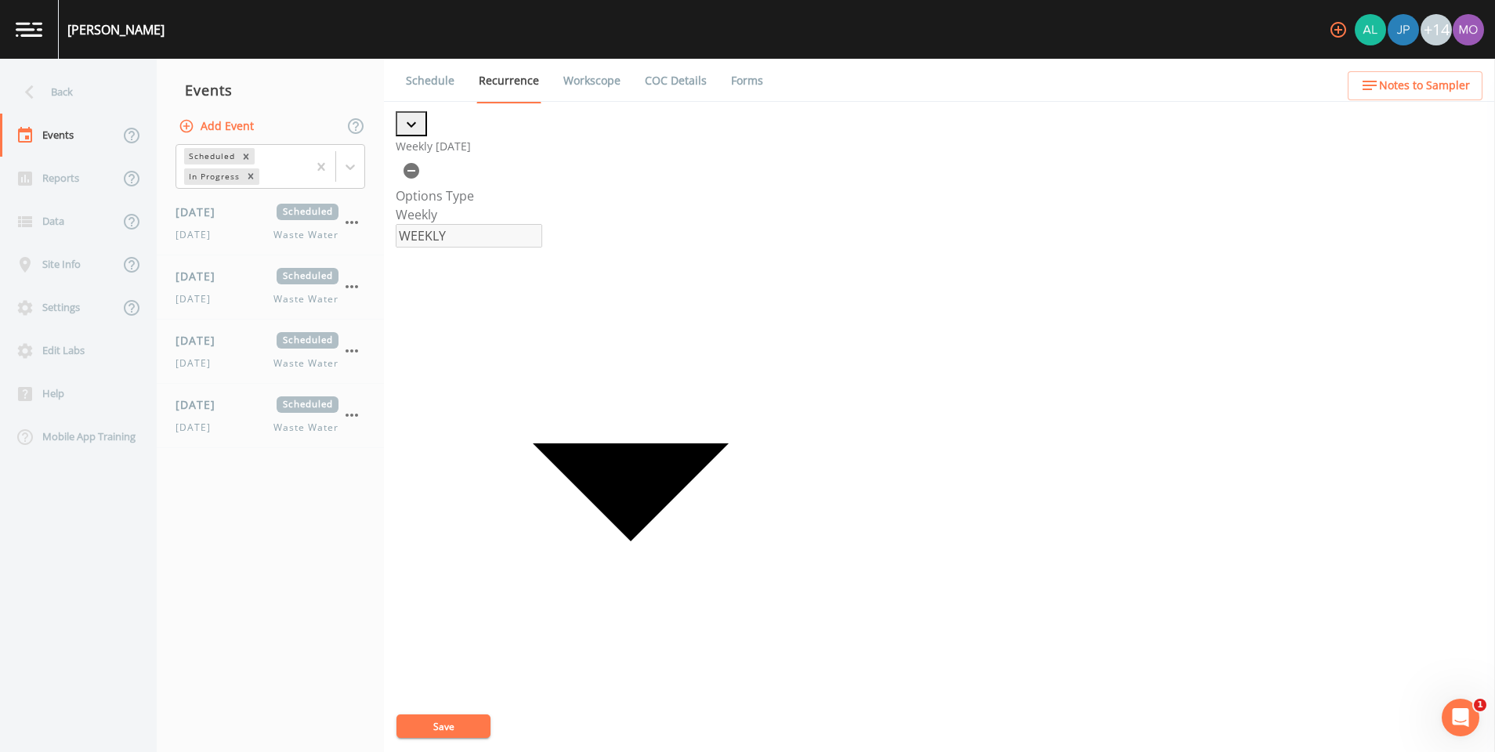
click at [429, 79] on link "Schedule" at bounding box center [430, 81] width 53 height 44
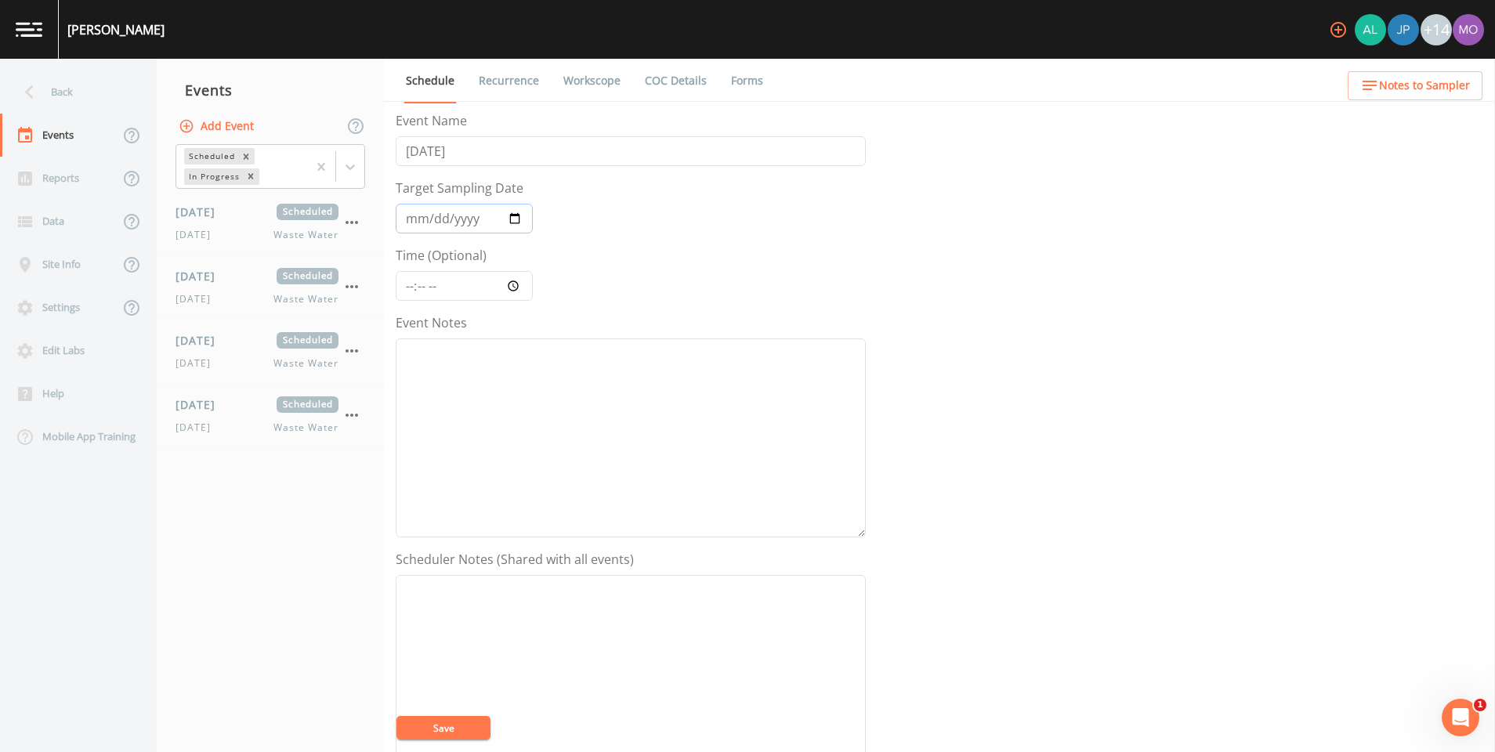
click at [516, 216] on input "[DATE]" at bounding box center [464, 219] width 137 height 30
click at [688, 282] on form "Event Name [DATE] Target Sampling Date [DATE] Time (Optional) Event Notes Sched…" at bounding box center [631, 545] width 470 height 869
click at [523, 79] on link "Recurrence" at bounding box center [508, 81] width 65 height 44
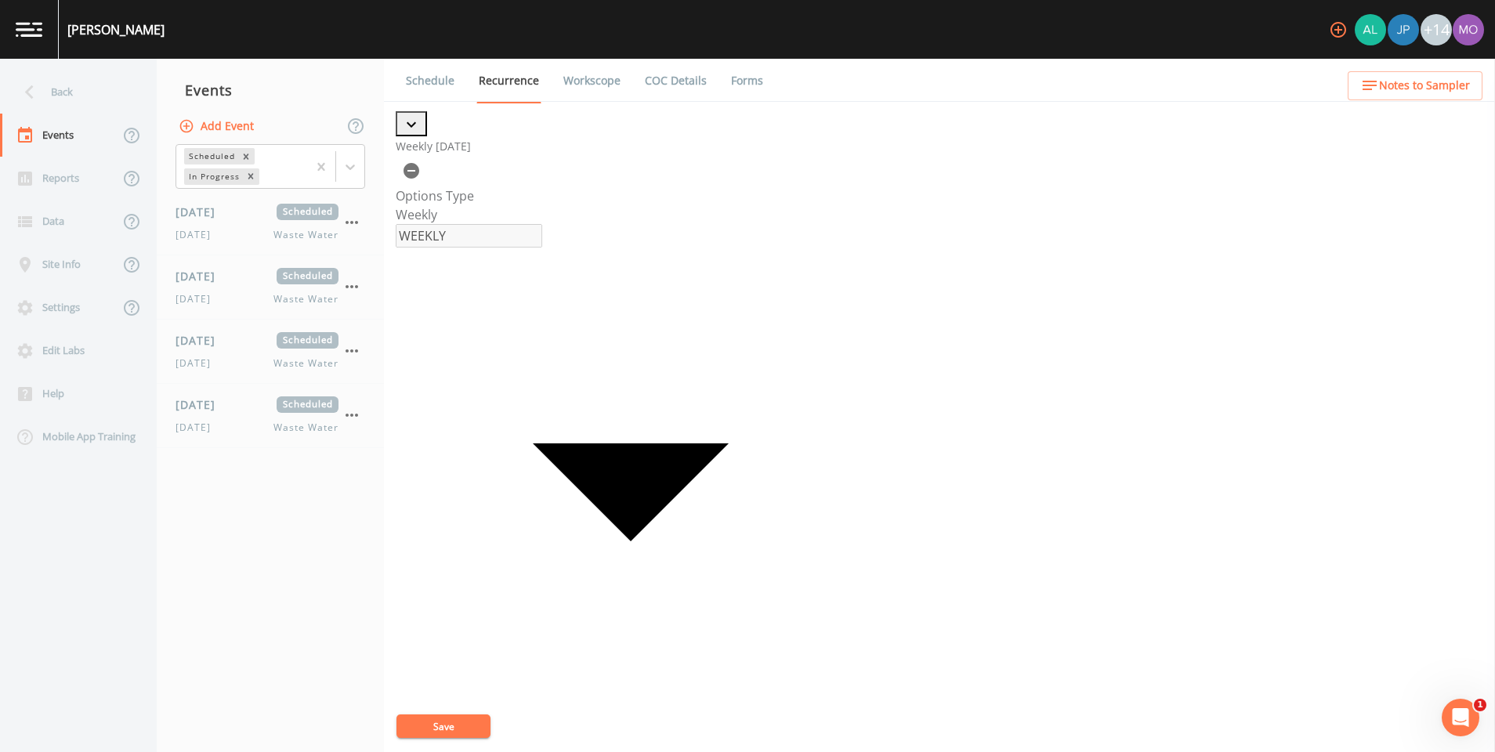
click at [576, 78] on link "Workscope" at bounding box center [592, 81] width 62 height 44
select select "092b3f94-5697-4c94-9891-da161916fdbb"
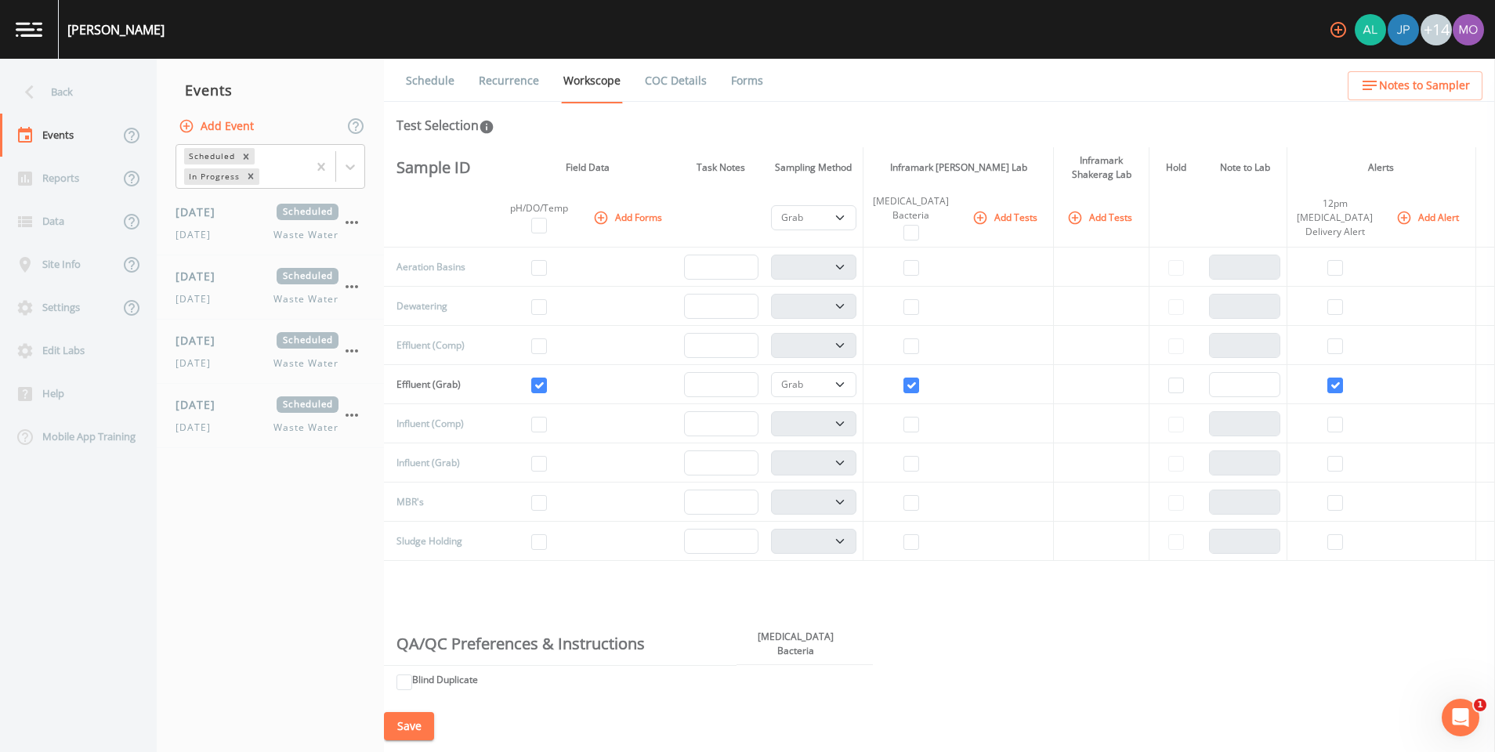
click at [674, 75] on link "COC Details" at bounding box center [676, 81] width 67 height 44
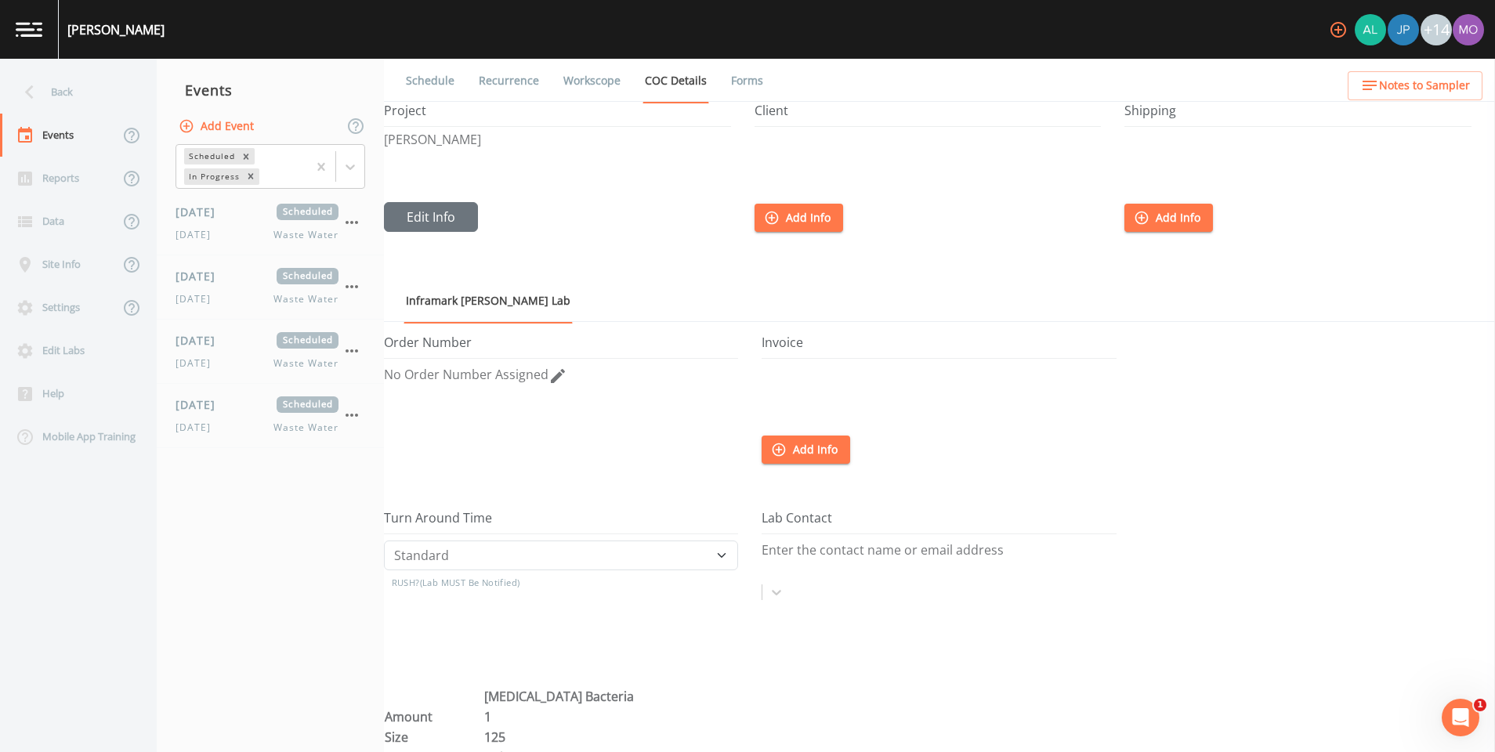
click at [740, 70] on link "Forms" at bounding box center [747, 81] width 37 height 44
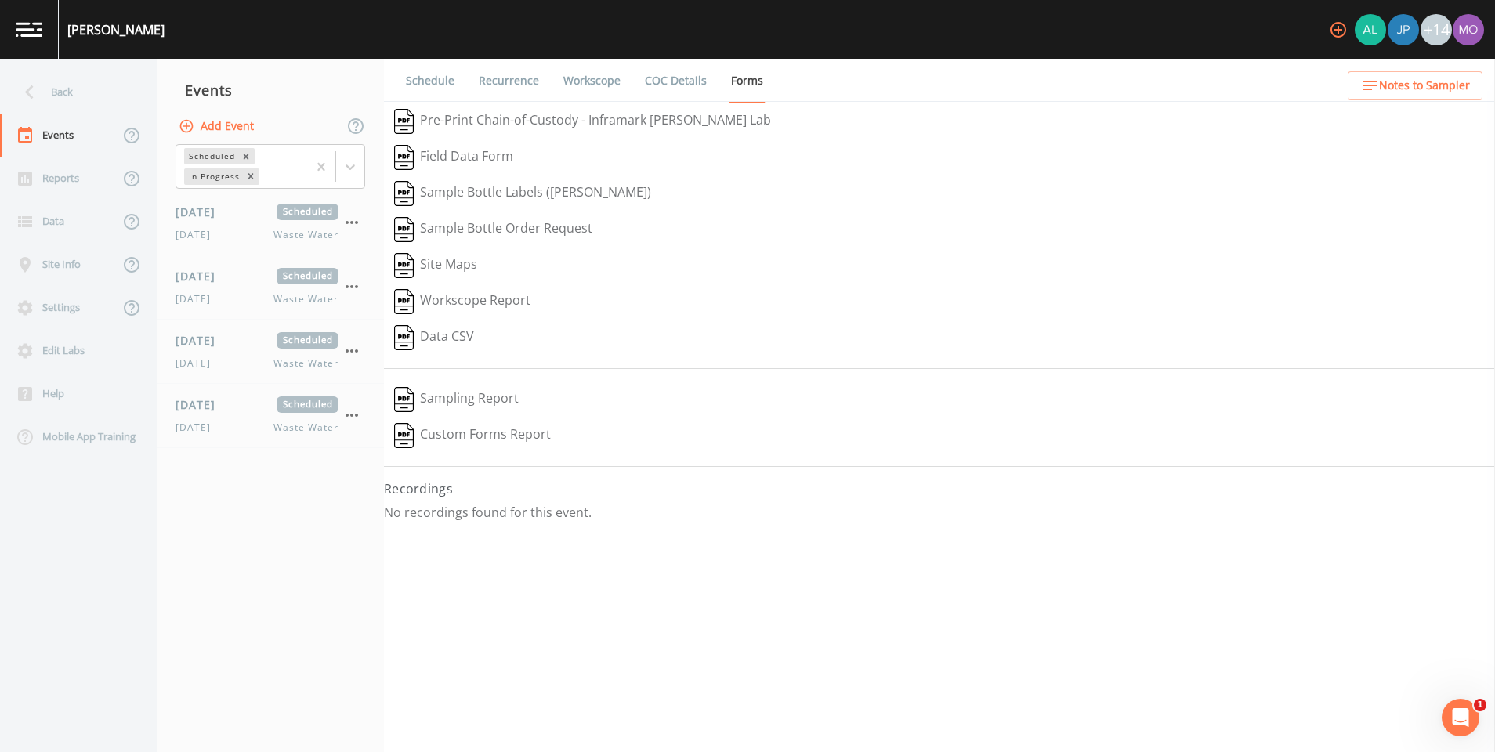
click at [512, 74] on link "Recurrence" at bounding box center [508, 81] width 65 height 44
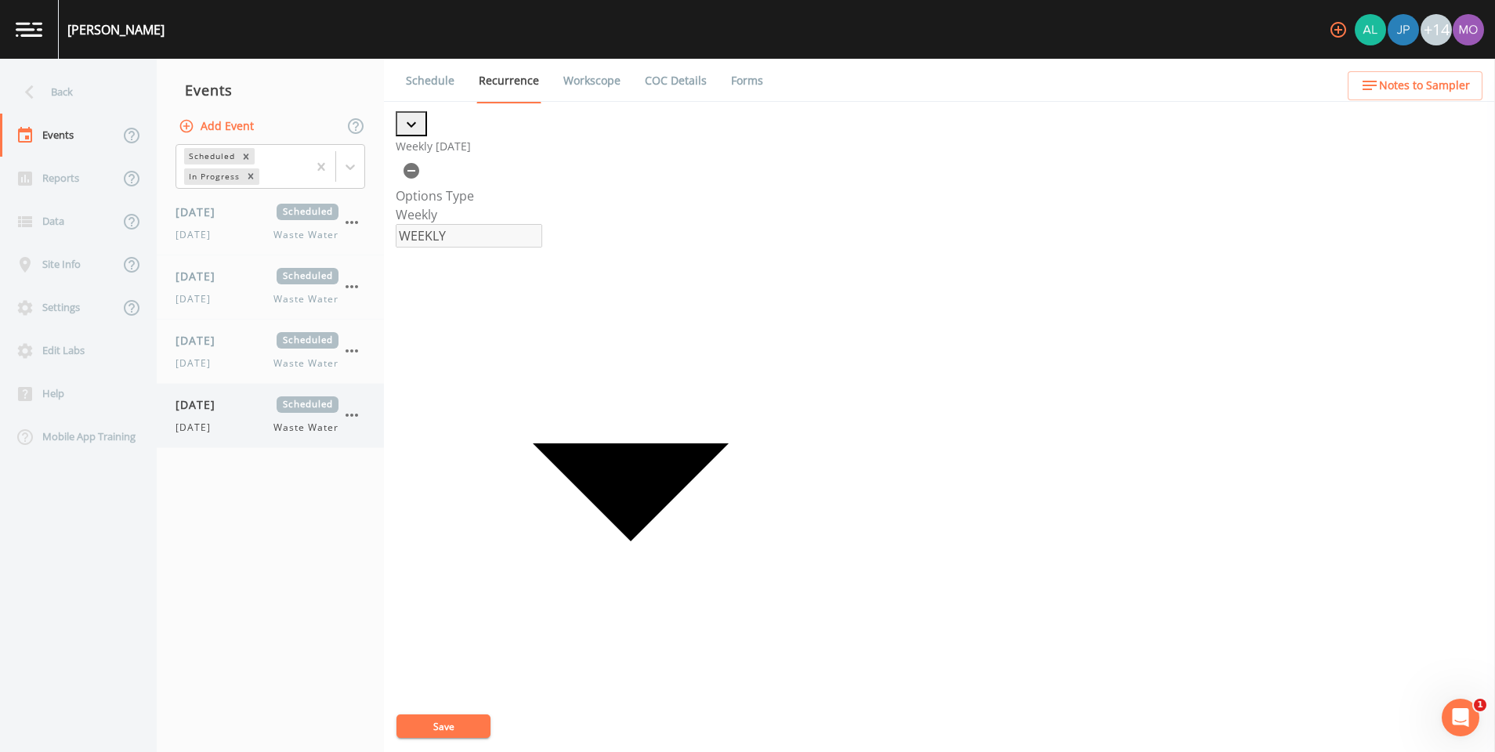
click at [263, 403] on div "[DATE] Scheduled" at bounding box center [257, 405] width 163 height 16
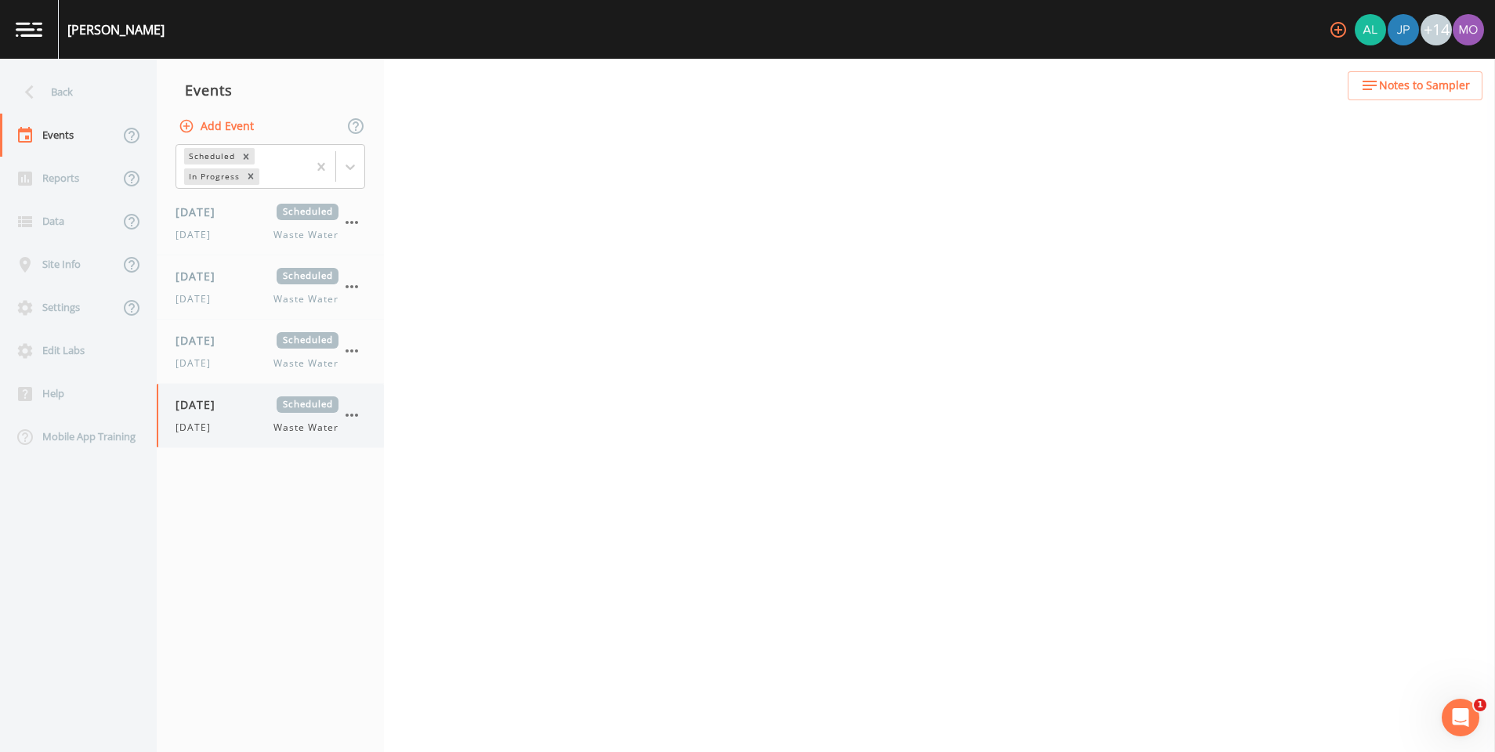
select select "b6a3c313-748b-4795-a028-792ad310bd60"
select select "092b3f94-5697-4c94-9891-da161916fdbb"
select select "b6a3c313-748b-4795-a028-792ad310bd60"
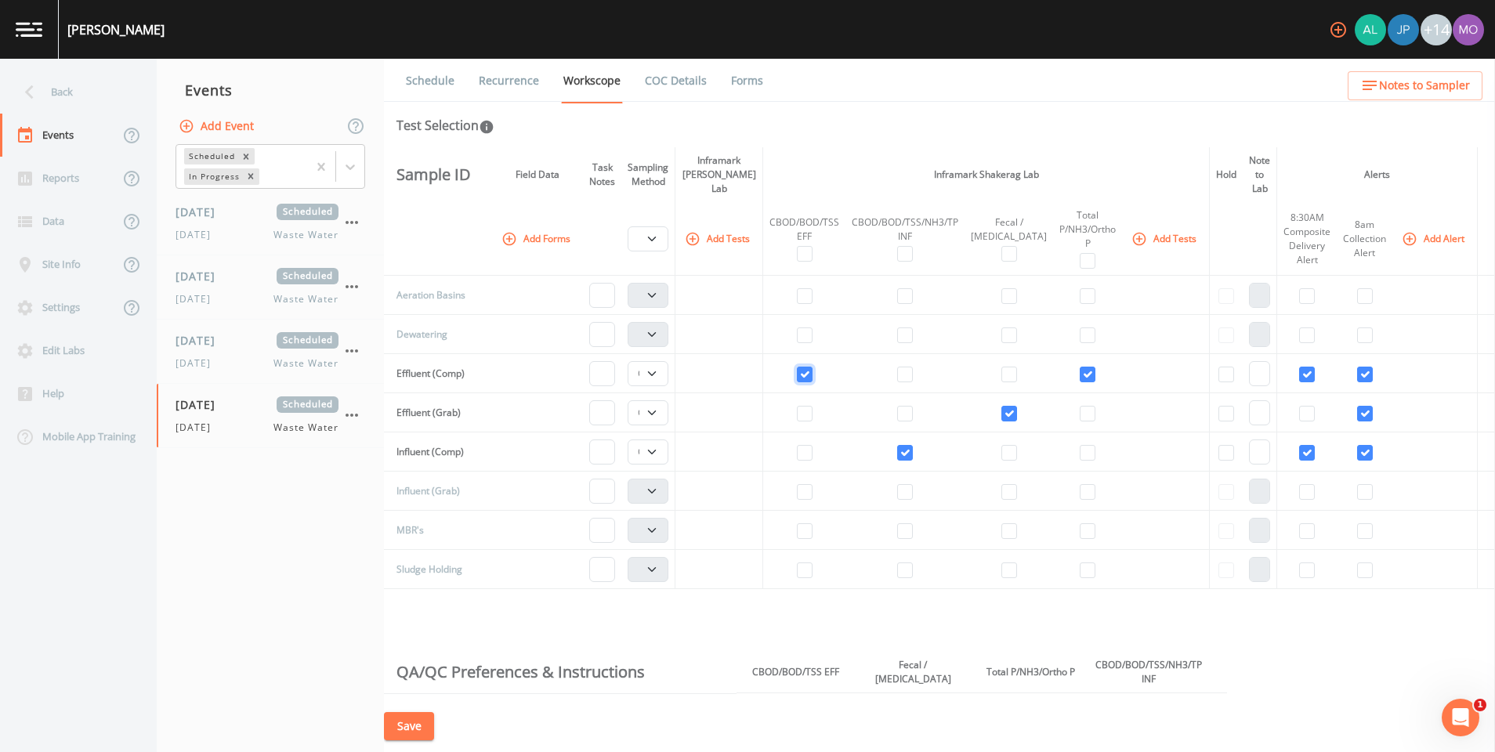
click at [813, 367] on input "checkbox" at bounding box center [805, 375] width 16 height 16
checkbox input "false"
click at [1080, 367] on input "checkbox" at bounding box center [1088, 375] width 16 height 16
checkbox input "false"
select select
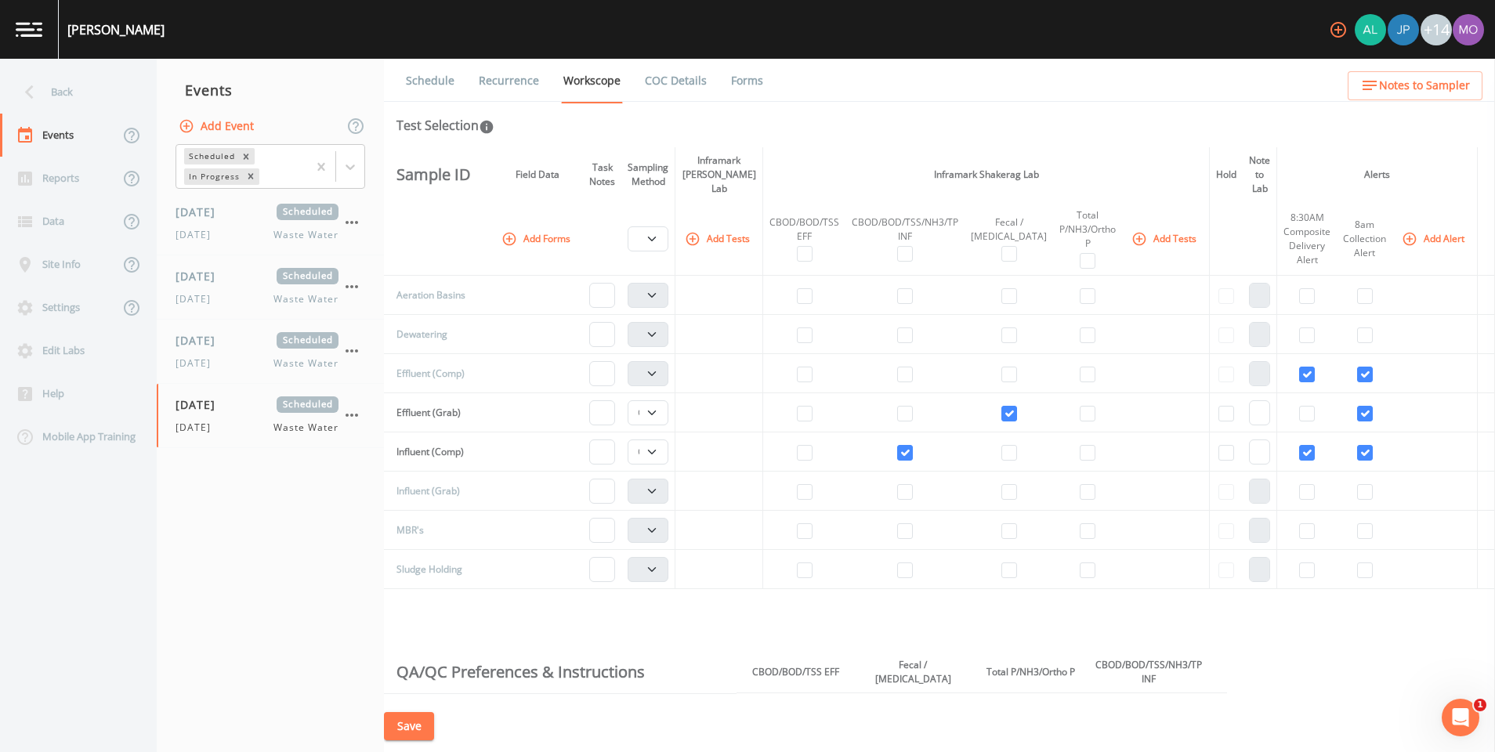
click at [924, 433] on td at bounding box center [905, 452] width 119 height 39
click at [913, 445] on input "checkbox" at bounding box center [905, 453] width 16 height 16
checkbox input "false"
select select "092b3f94-5697-4c94-9891-da161916fdbb"
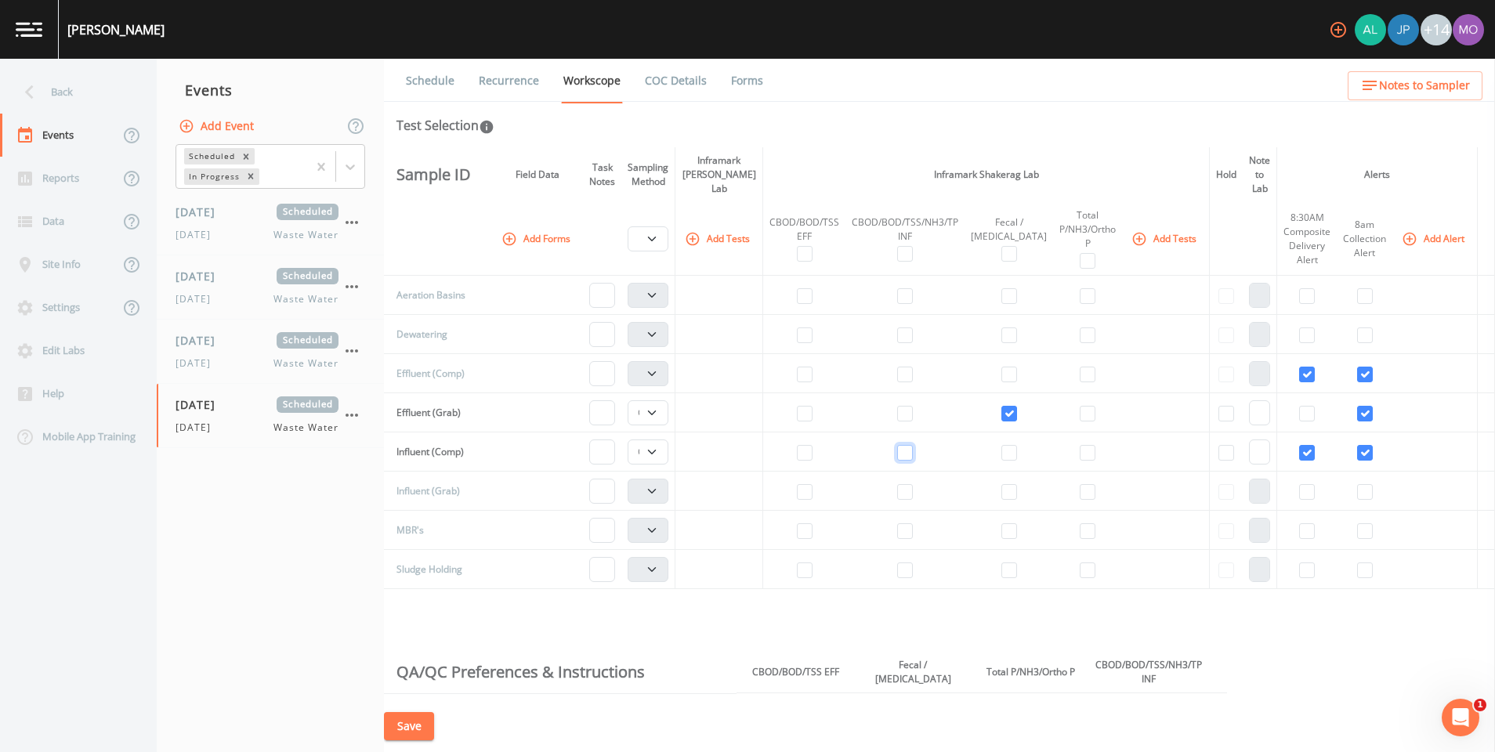
select select
click at [1299, 367] on input "checkbox" at bounding box center [1307, 375] width 16 height 16
checkbox input "false"
click at [1357, 367] on input "checkbox" at bounding box center [1365, 375] width 16 height 16
checkbox input "false"
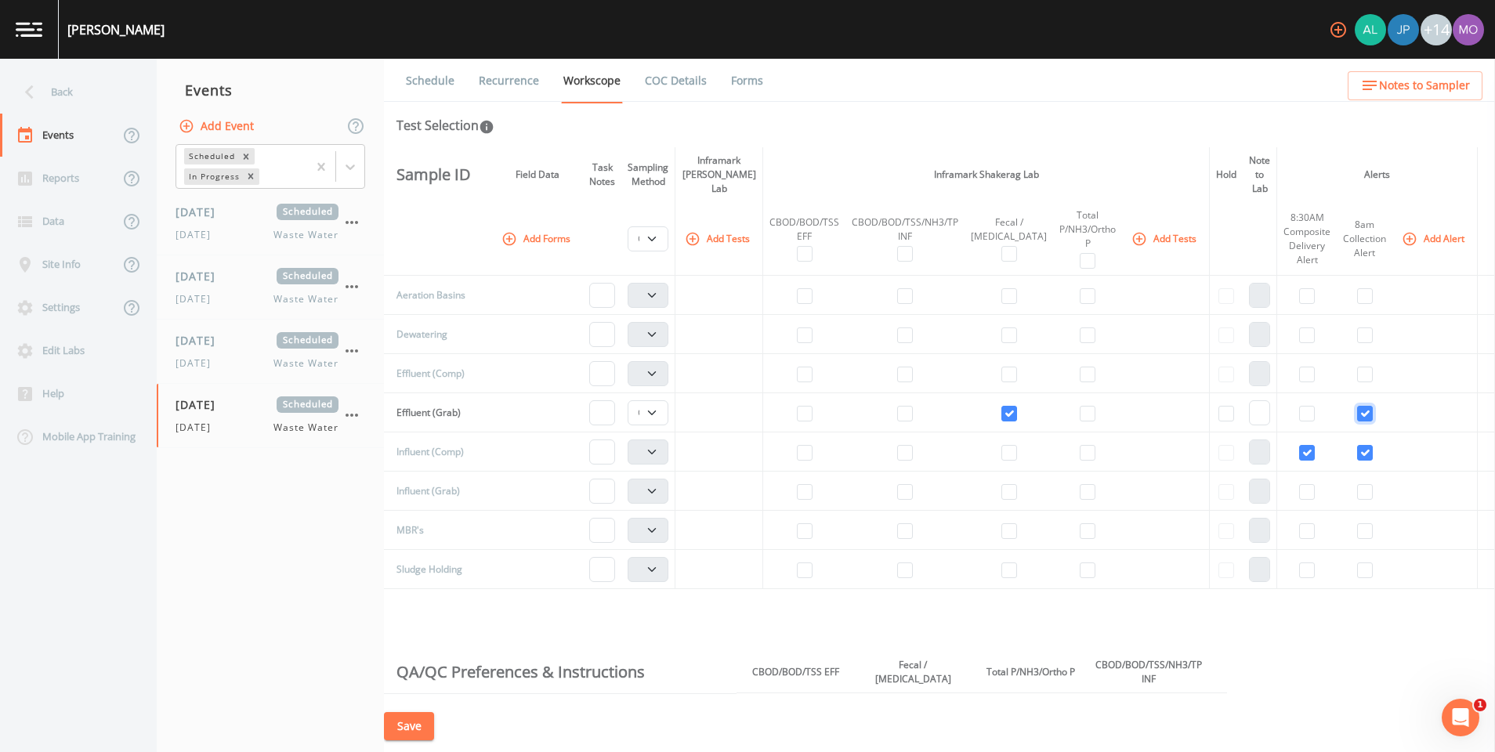
click at [1357, 406] on input "checkbox" at bounding box center [1365, 414] width 16 height 16
checkbox input "false"
click at [1356, 433] on td at bounding box center [1365, 452] width 56 height 39
click at [1299, 445] on input "checkbox" at bounding box center [1307, 453] width 16 height 16
checkbox input "false"
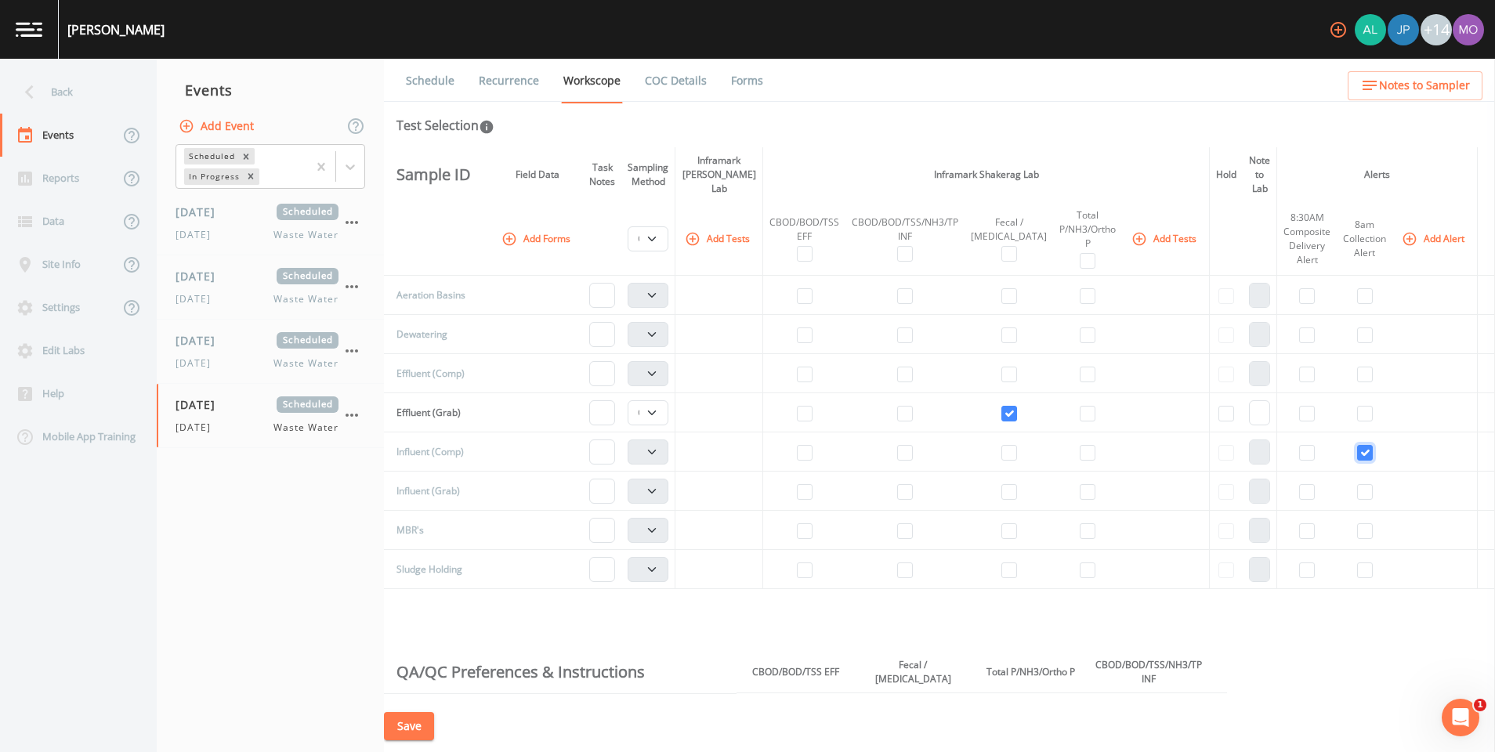
click at [1357, 445] on input "checkbox" at bounding box center [1365, 453] width 16 height 16
checkbox input "false"
click at [1402, 231] on icon "button" at bounding box center [1410, 239] width 16 height 16
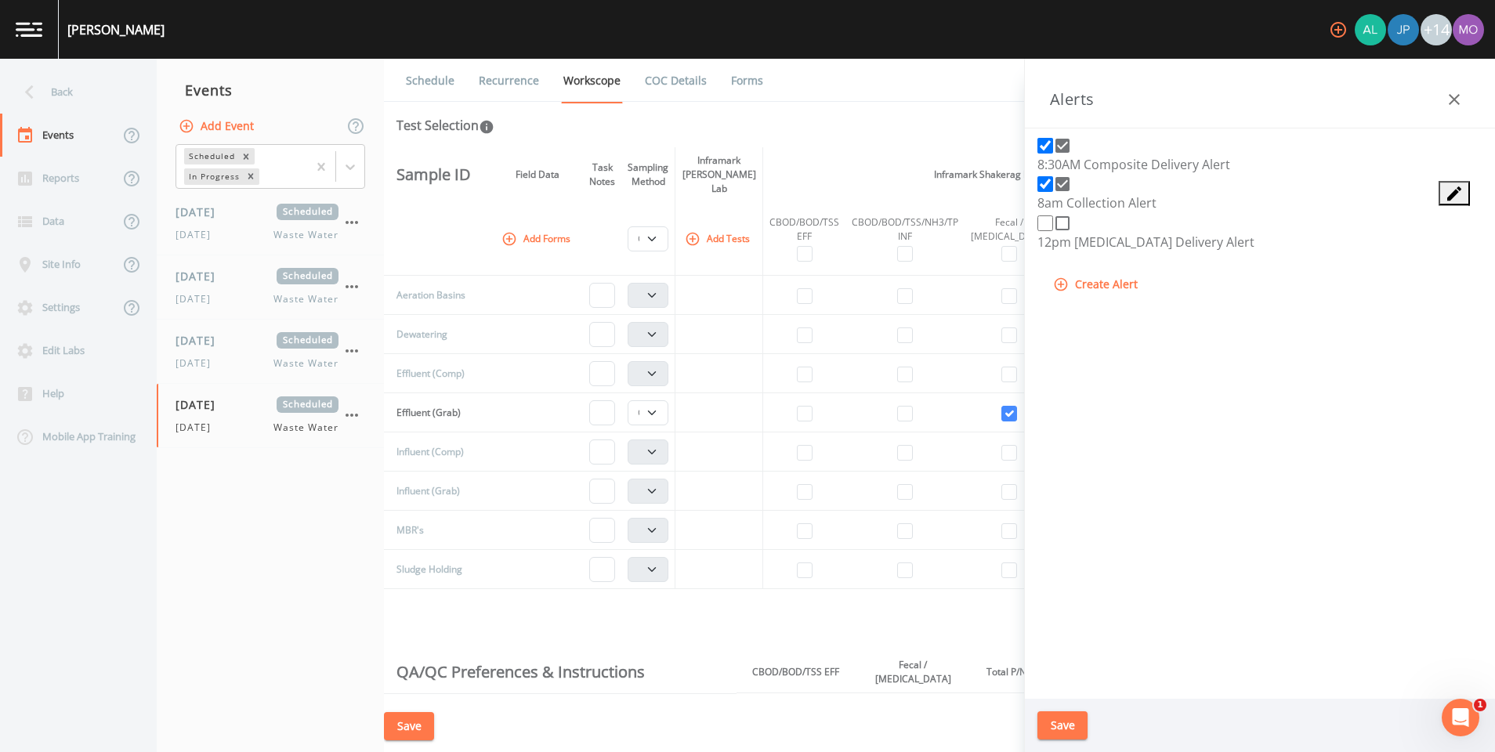
click at [1061, 233] on icon at bounding box center [1062, 223] width 19 height 19
checkbox input "true"
click at [1061, 191] on icon at bounding box center [1063, 184] width 14 height 14
checkbox input "false"
click at [1056, 153] on icon at bounding box center [1063, 146] width 14 height 14
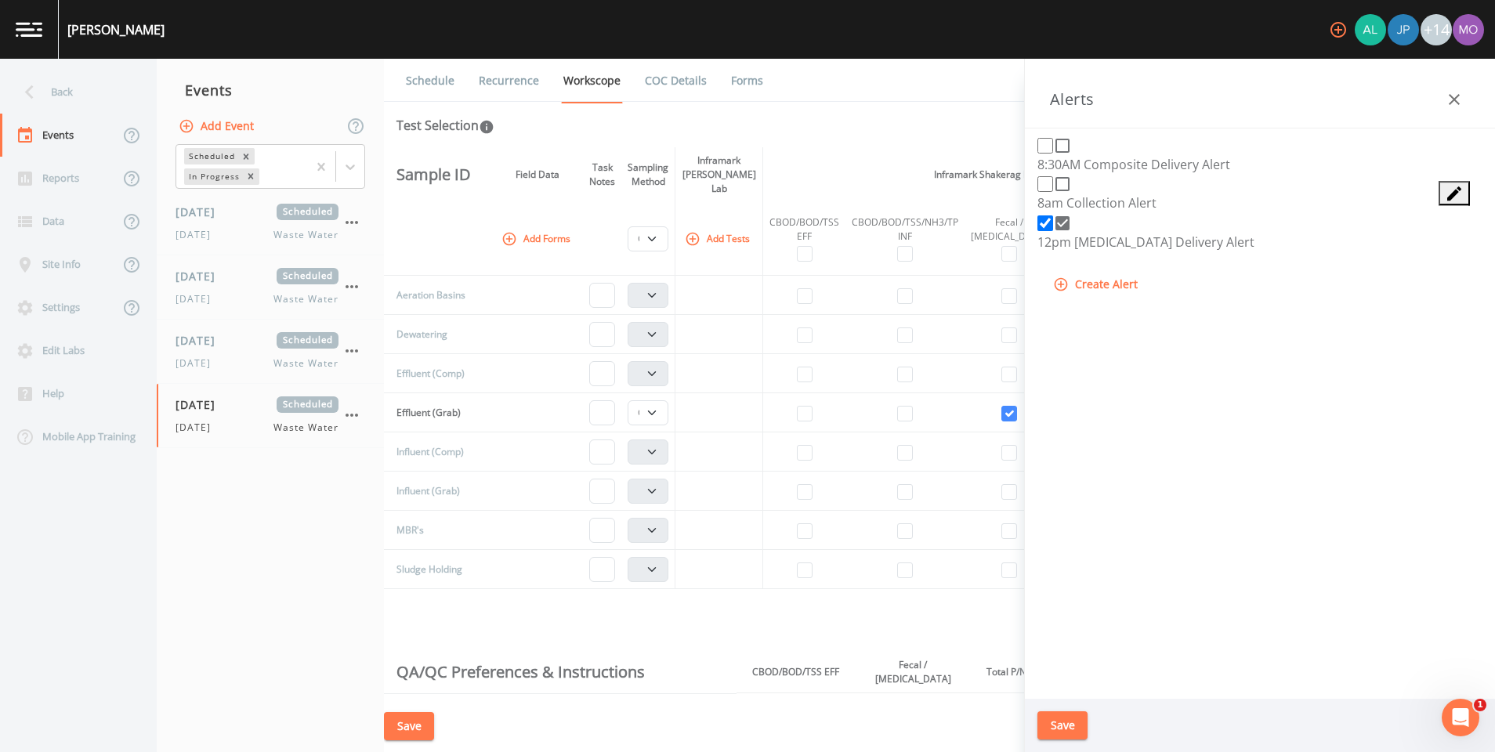
checkbox input "false"
click at [1065, 728] on button "Save" at bounding box center [1063, 726] width 50 height 29
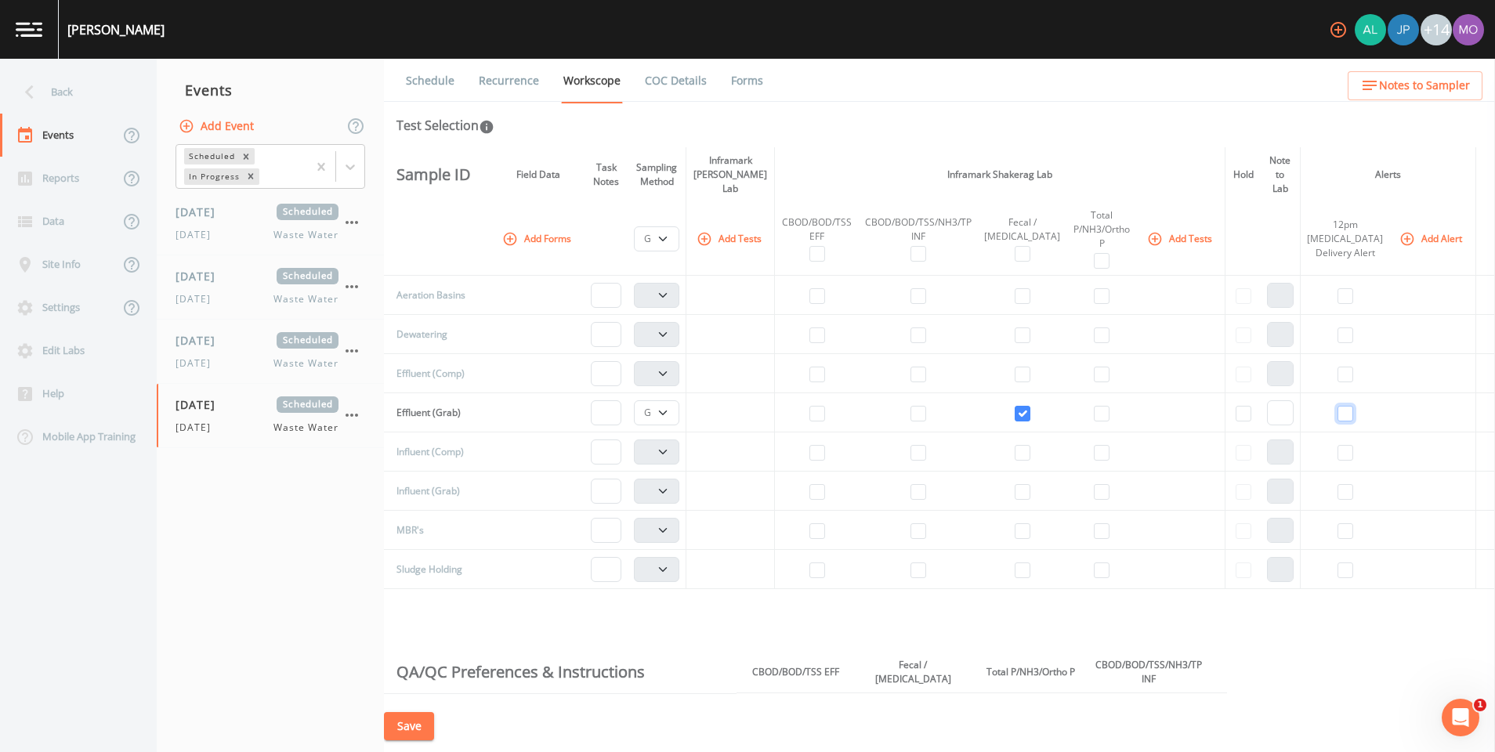
click at [1353, 406] on input "checkbox" at bounding box center [1346, 414] width 16 height 16
checkbox input "true"
click at [423, 720] on button "Save" at bounding box center [409, 726] width 50 height 29
click at [428, 88] on link "Schedule" at bounding box center [430, 81] width 53 height 44
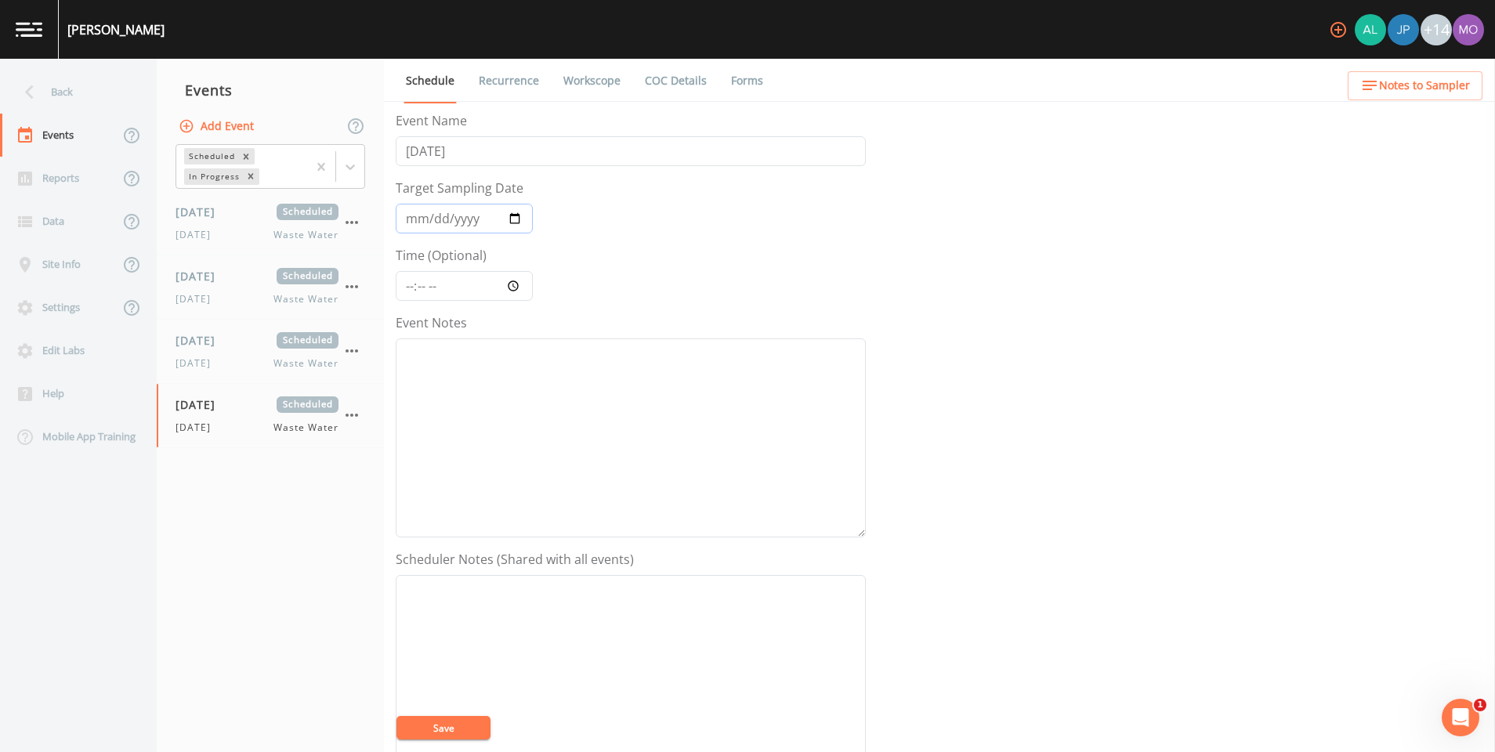
click at [513, 213] on input "[DATE]" at bounding box center [464, 219] width 137 height 30
click at [512, 214] on input "[DATE]" at bounding box center [464, 219] width 137 height 30
type input "[DATE]"
click at [446, 149] on input "[DATE]" at bounding box center [631, 151] width 470 height 30
type input "F"
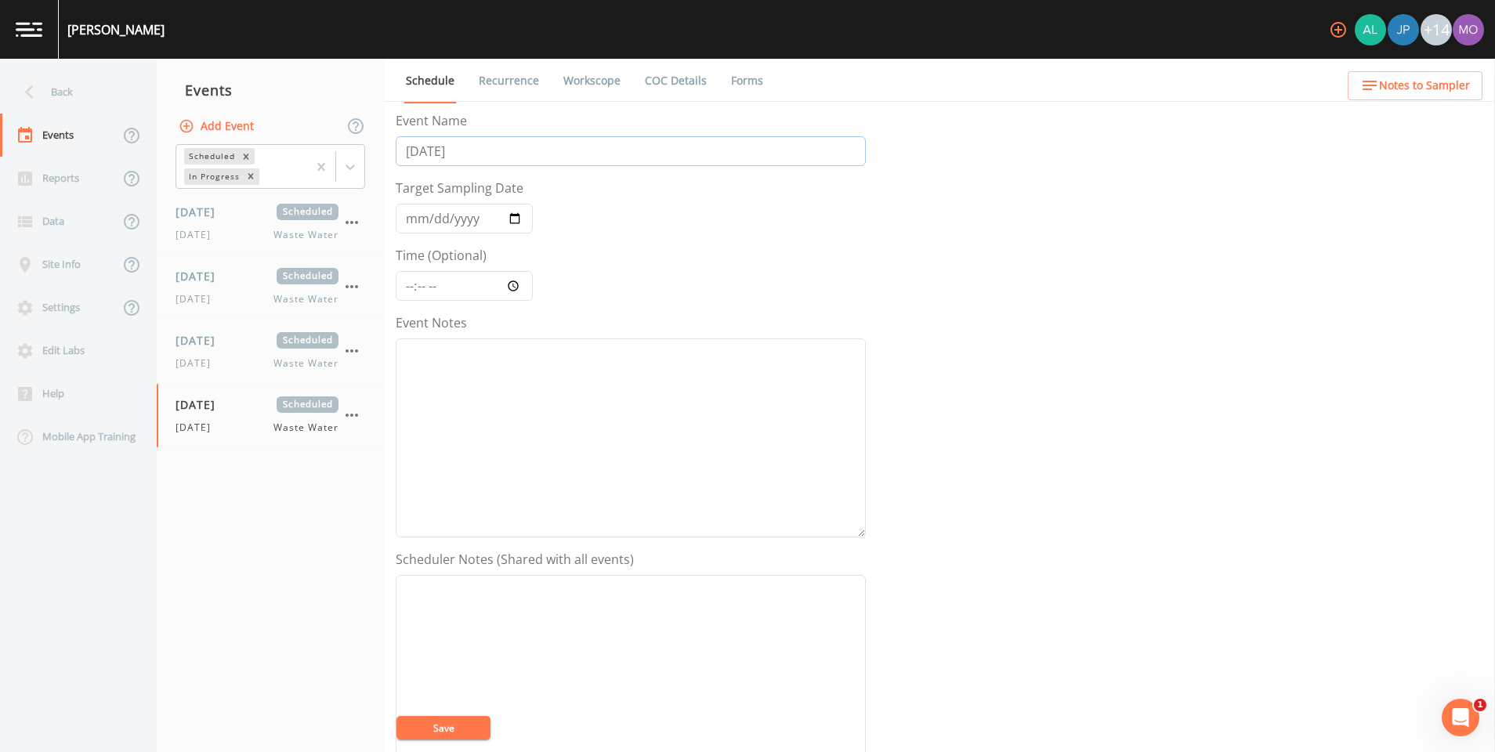
type input "[DATE]"
click at [423, 734] on button "Save" at bounding box center [444, 728] width 94 height 24
click at [502, 85] on link "Recurrence" at bounding box center [508, 81] width 65 height 44
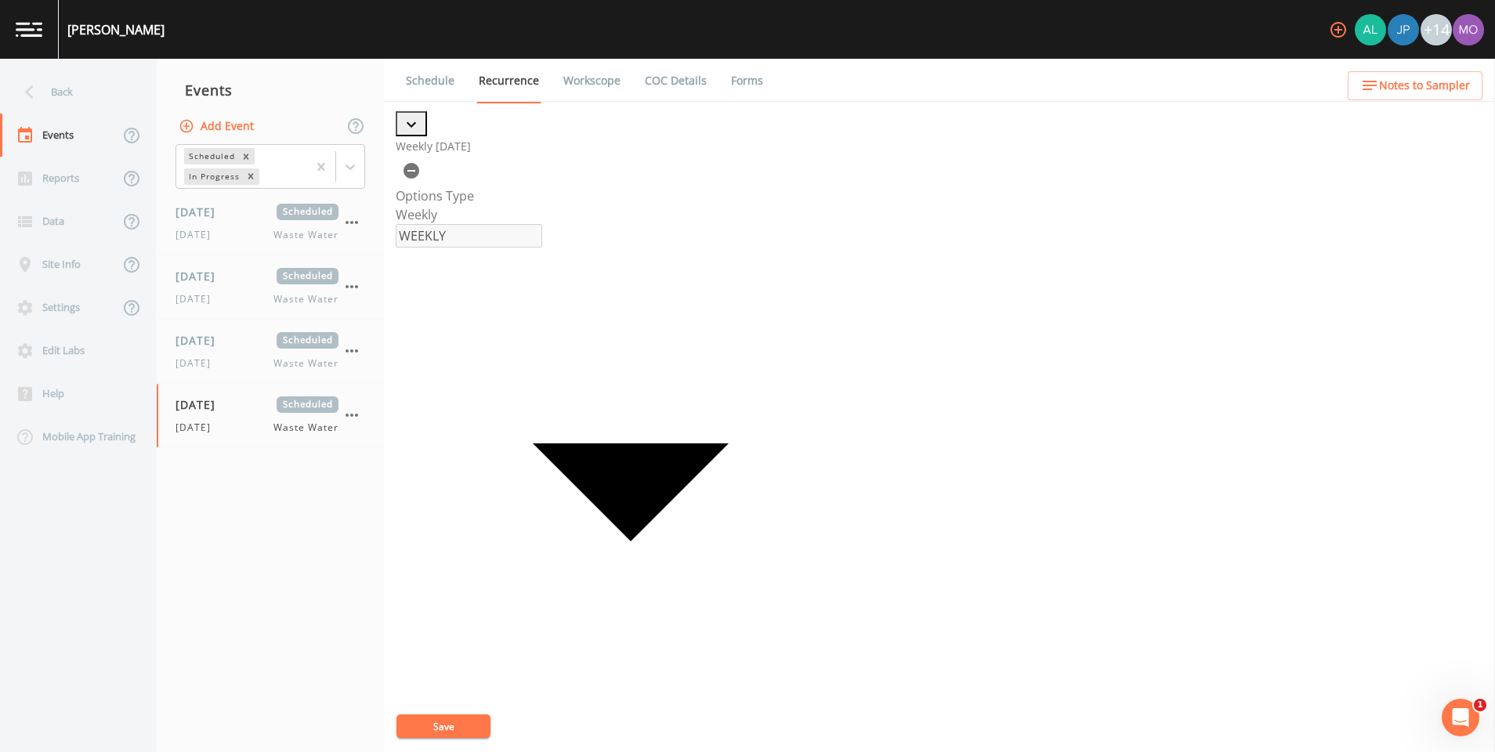
click at [463, 149] on div "Weekly [DATE]" at bounding box center [631, 148] width 470 height 75
click at [418, 134] on icon "button" at bounding box center [411, 124] width 19 height 19
checkbox input "true"
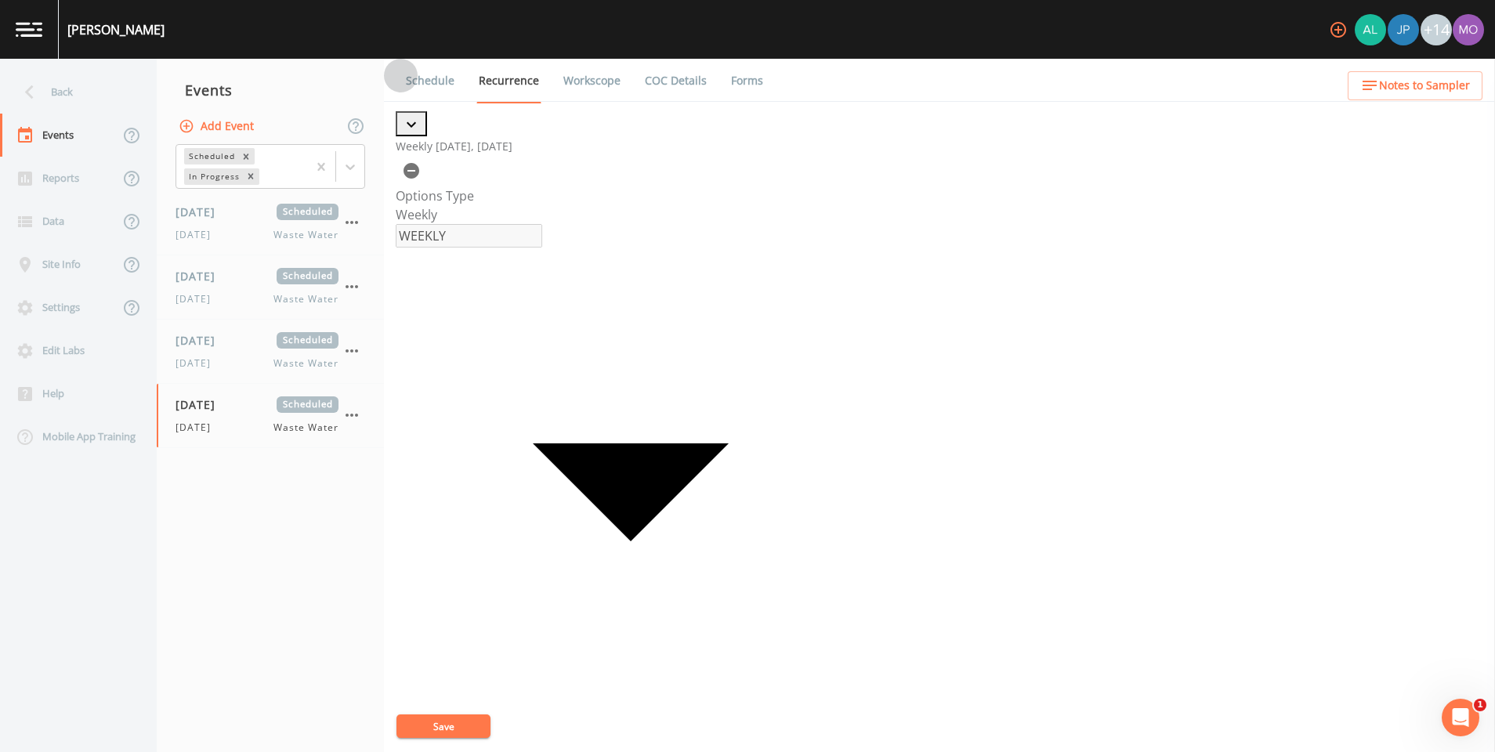
checkbox input "false"
click at [446, 719] on button "Save" at bounding box center [444, 727] width 94 height 24
click at [355, 422] on icon "button" at bounding box center [351, 415] width 19 height 19
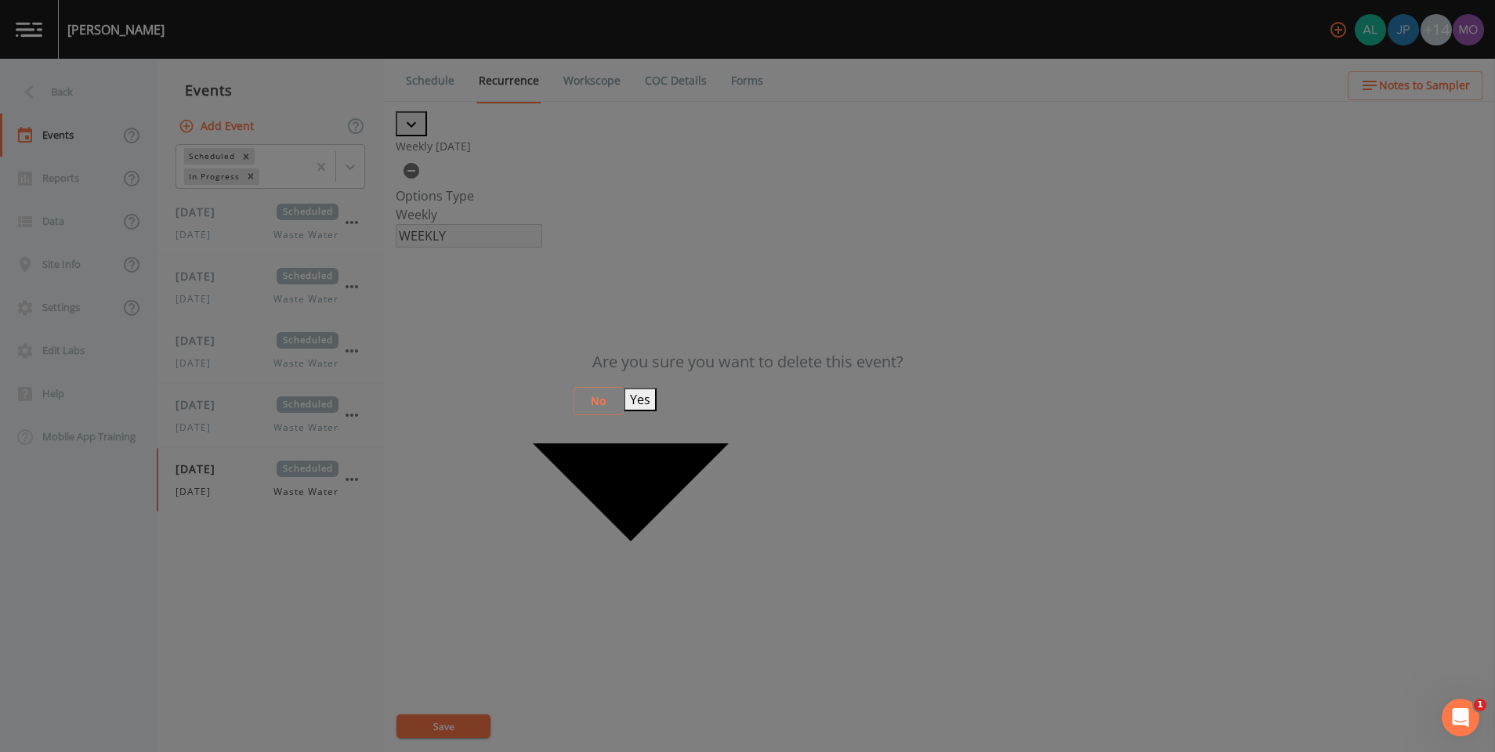
click at [657, 399] on button "Yes" at bounding box center [640, 400] width 33 height 24
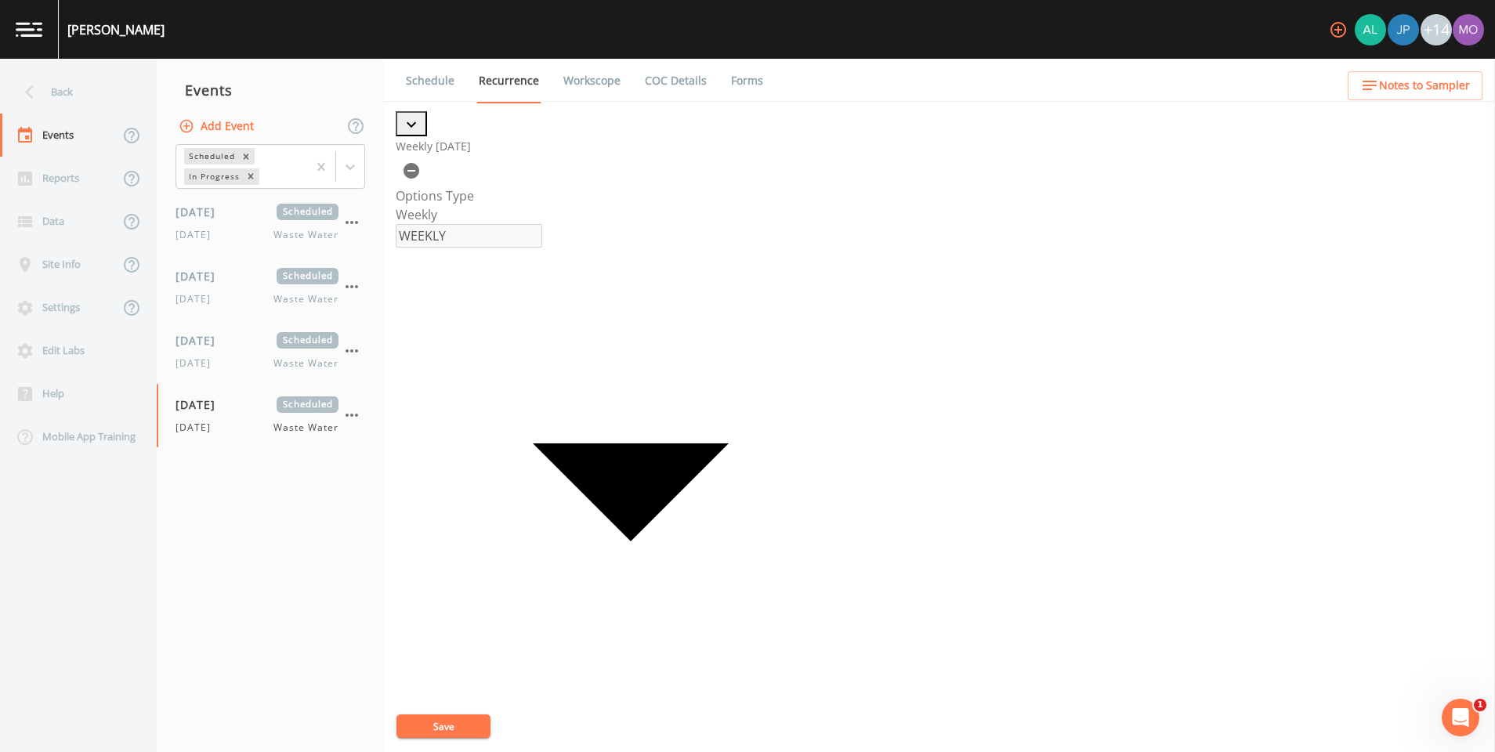
click at [450, 721] on button "Save" at bounding box center [444, 727] width 94 height 24
click at [344, 419] on icon "button" at bounding box center [351, 415] width 19 height 19
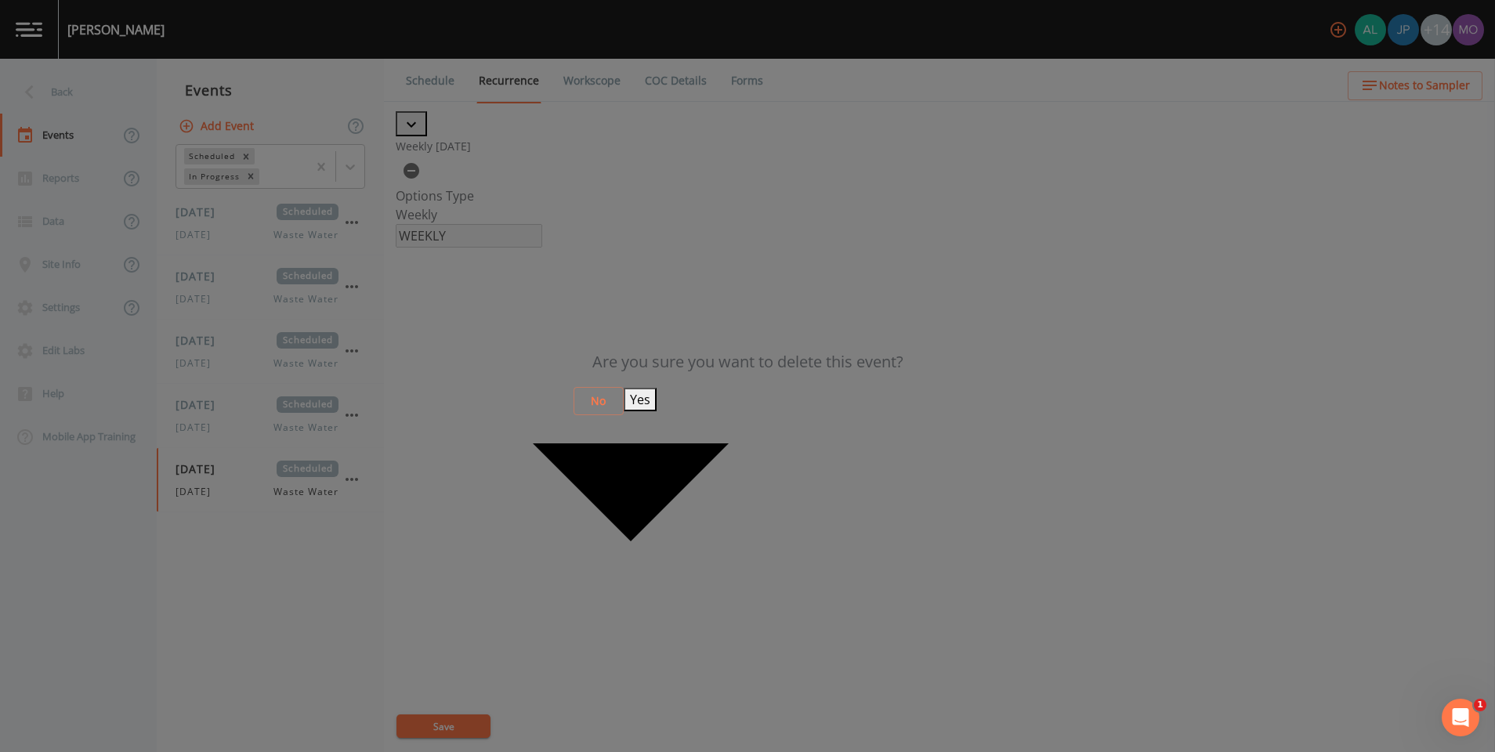
click at [657, 408] on button "Yes" at bounding box center [640, 400] width 33 height 24
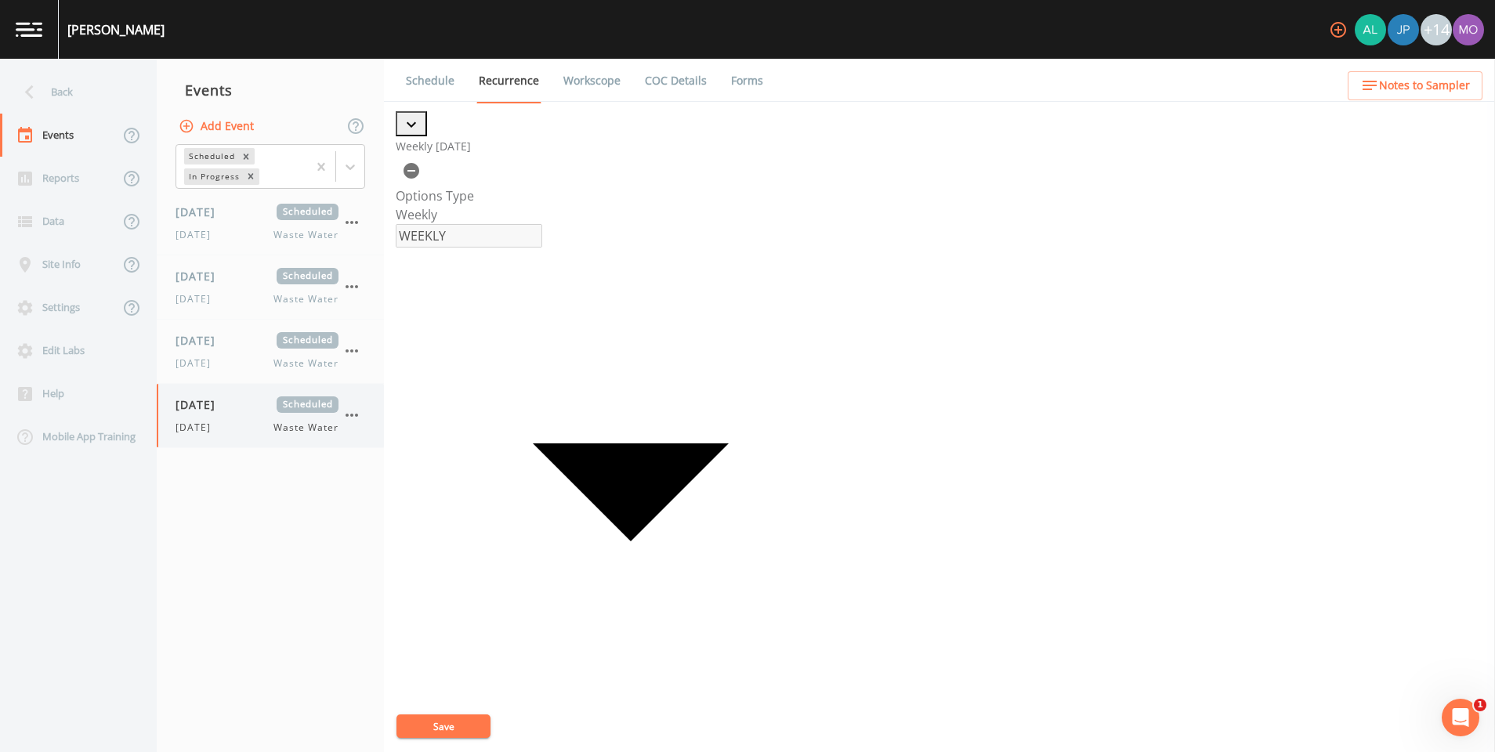
click at [234, 421] on div "[DATE] Waste Water" at bounding box center [257, 428] width 163 height 14
select select "092b3f94-5697-4c94-9891-da161916fdbb"
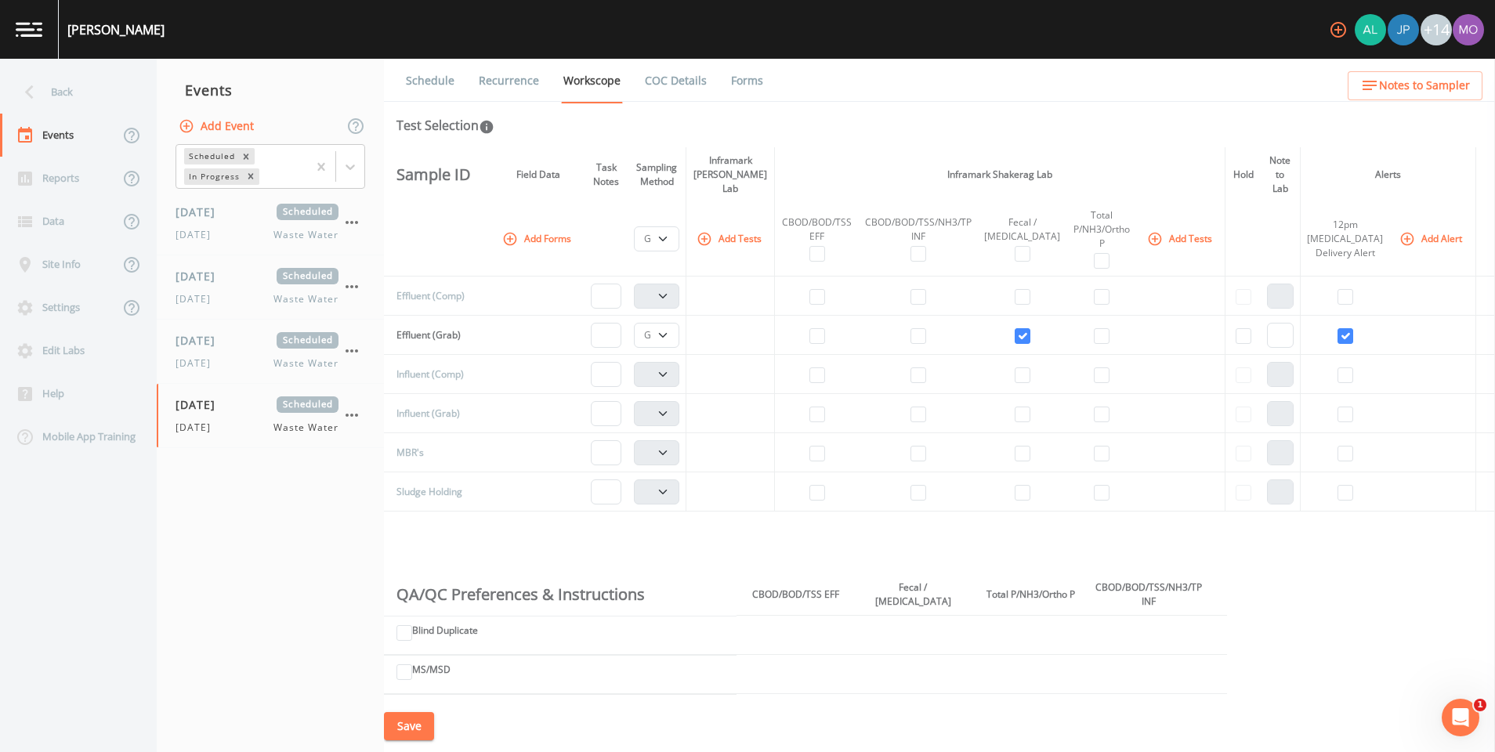
scroll to position [96, 0]
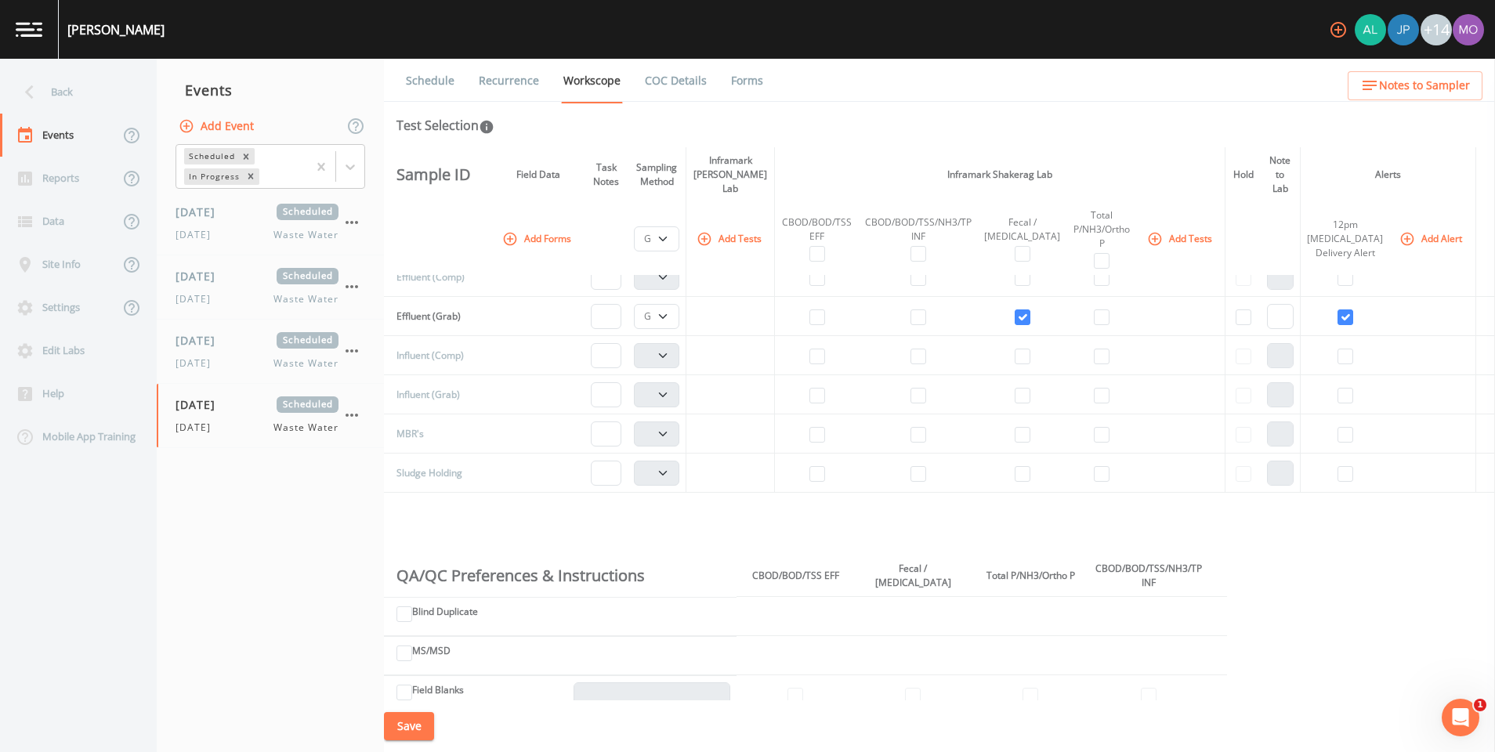
click at [397, 727] on button "Save" at bounding box center [409, 726] width 50 height 29
click at [210, 226] on div "[DATE] Scheduled [DATE] Waste Water" at bounding box center [257, 223] width 163 height 38
select select "092b3f94-5697-4c94-9891-da161916fdbb"
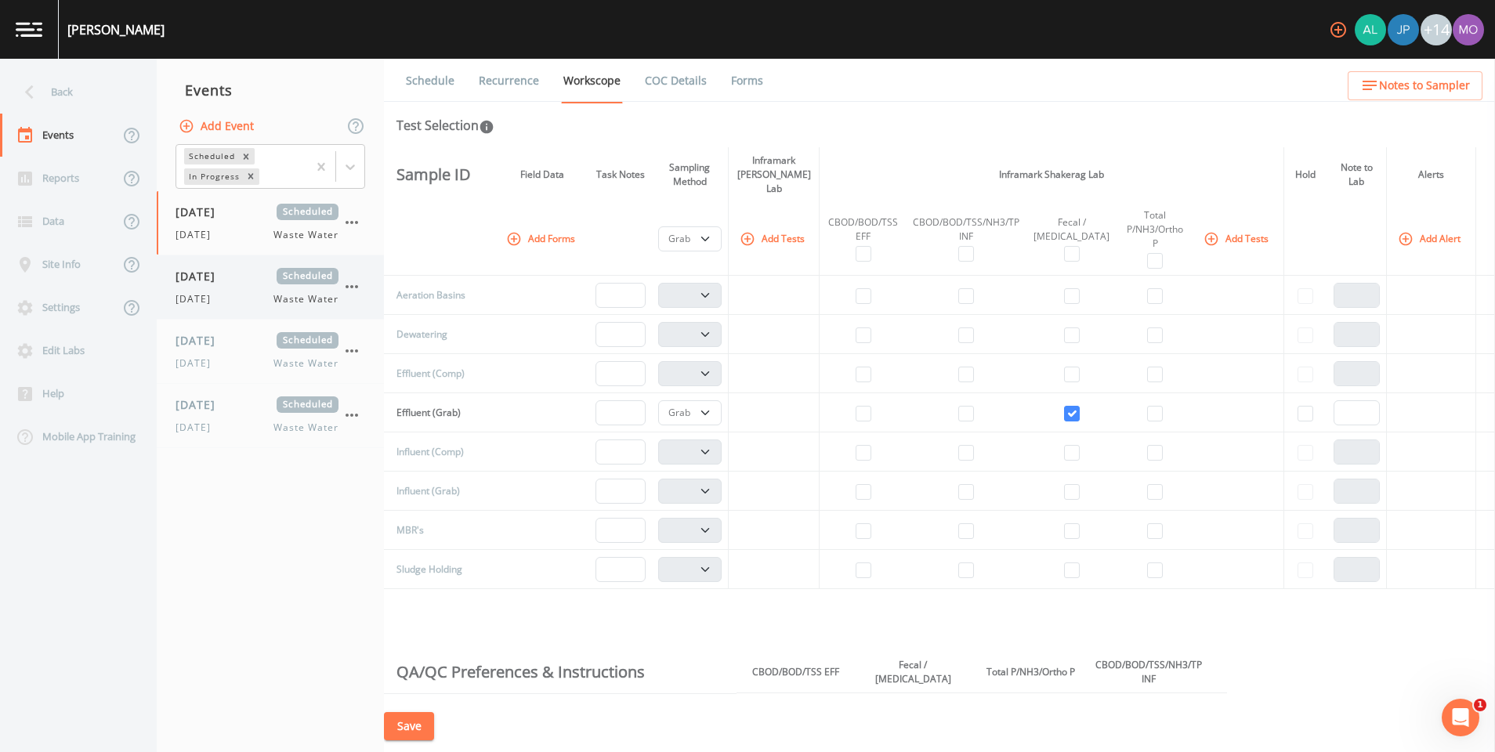
click at [210, 289] on div "[DATE] Scheduled [DATE] Waste Water" at bounding box center [257, 287] width 163 height 38
select select "092b3f94-5697-4c94-9891-da161916fdbb"
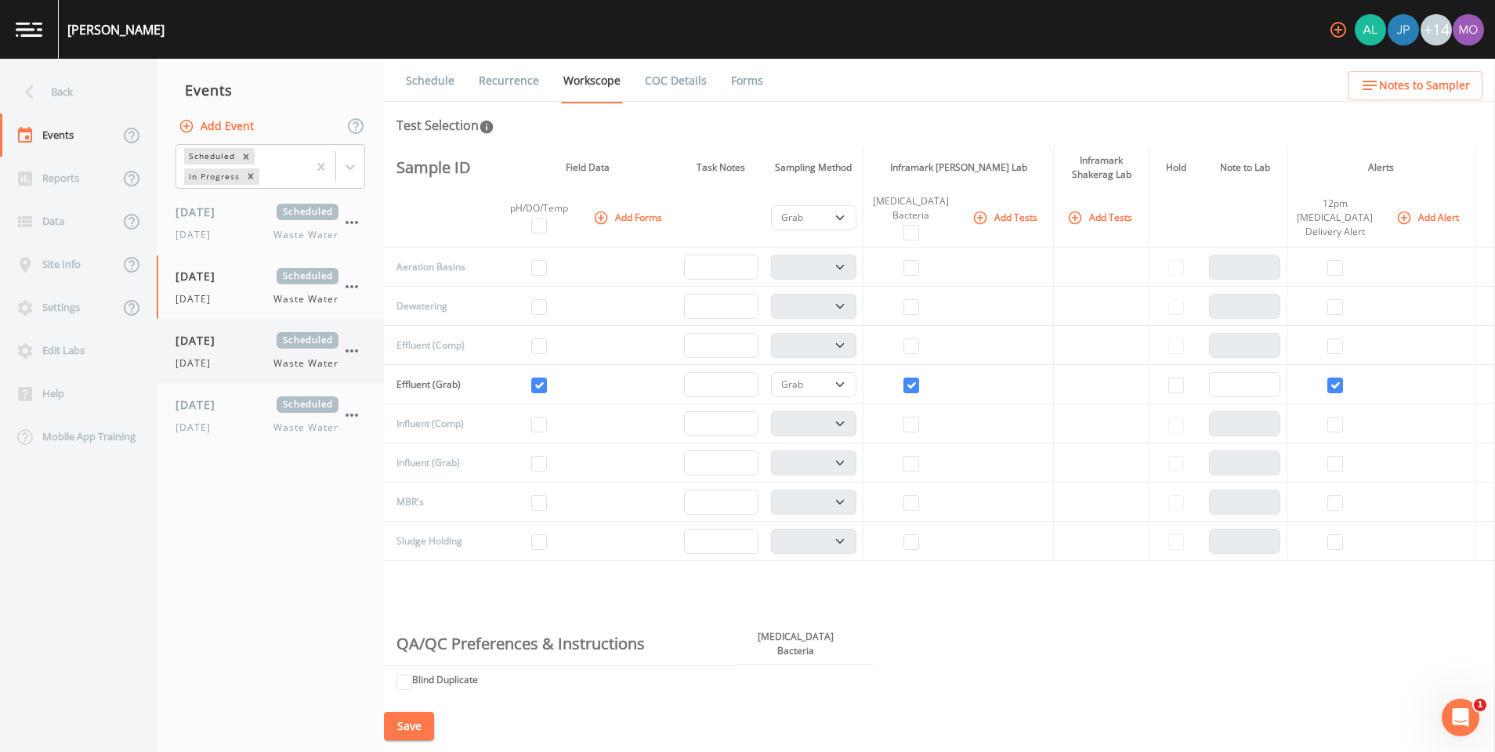
click at [219, 338] on span "[DATE]" at bounding box center [201, 340] width 51 height 16
select select "092b3f94-5697-4c94-9891-da161916fdbb"
click at [219, 393] on div "[DATE] Scheduled [DATE] Waste Water" at bounding box center [270, 415] width 227 height 63
select select "092b3f94-5697-4c94-9891-da161916fdbb"
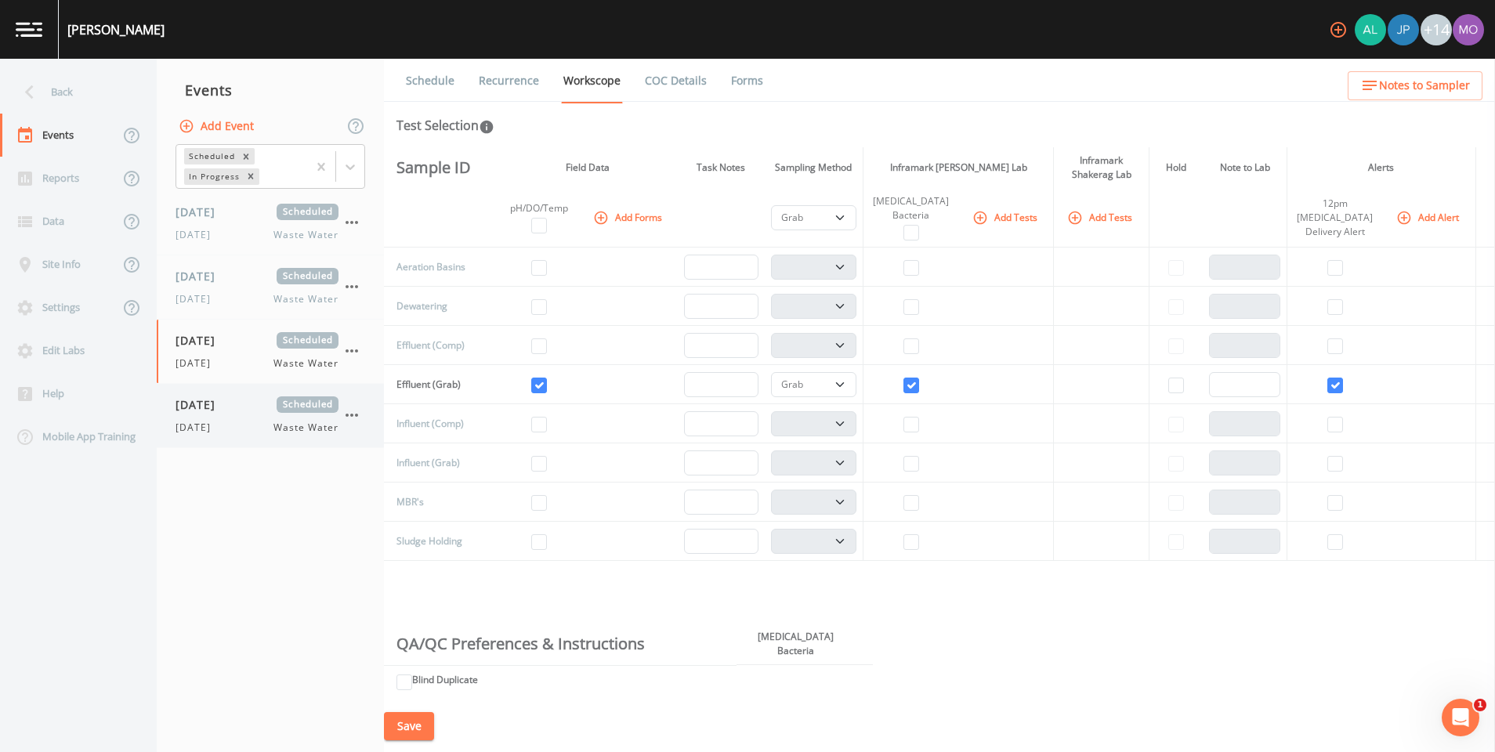
select select "092b3f94-5697-4c94-9891-da161916fdbb"
